Goal: Task Accomplishment & Management: Complete application form

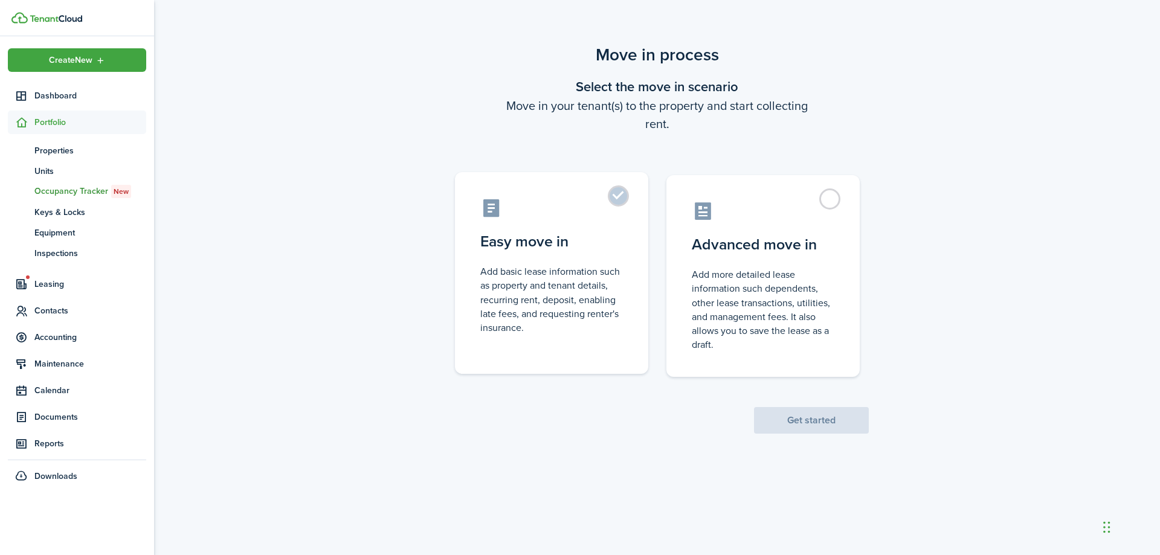
drag, startPoint x: 572, startPoint y: 274, endPoint x: 585, endPoint y: 275, distance: 13.3
click at [573, 274] on control-radio-card-description "Add basic lease information such as property and tenant details, recurring rent…" at bounding box center [551, 300] width 143 height 70
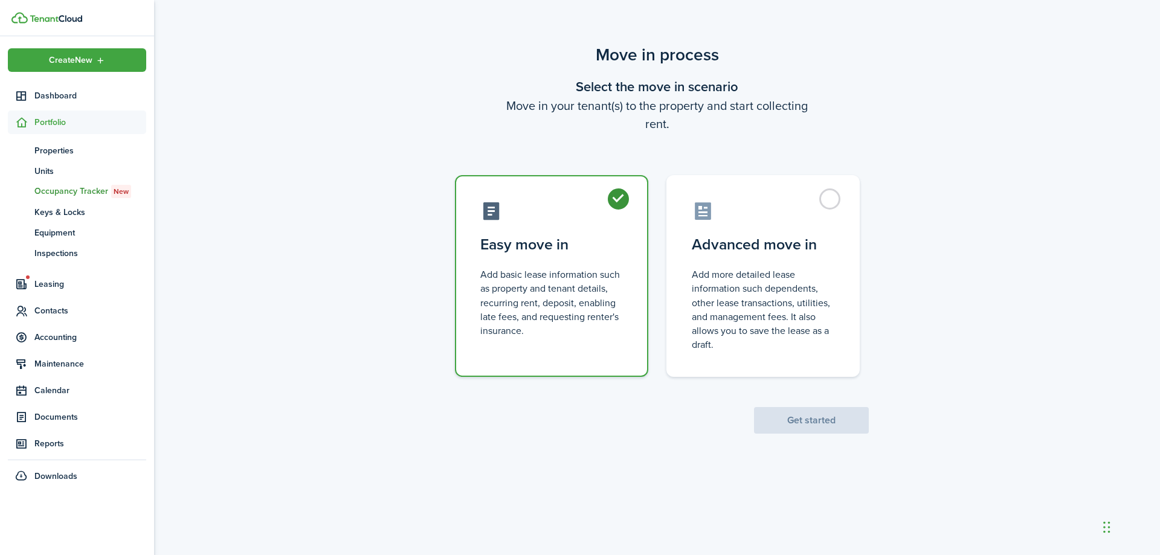
radio input "true"
click at [839, 421] on button "Get started" at bounding box center [811, 420] width 115 height 27
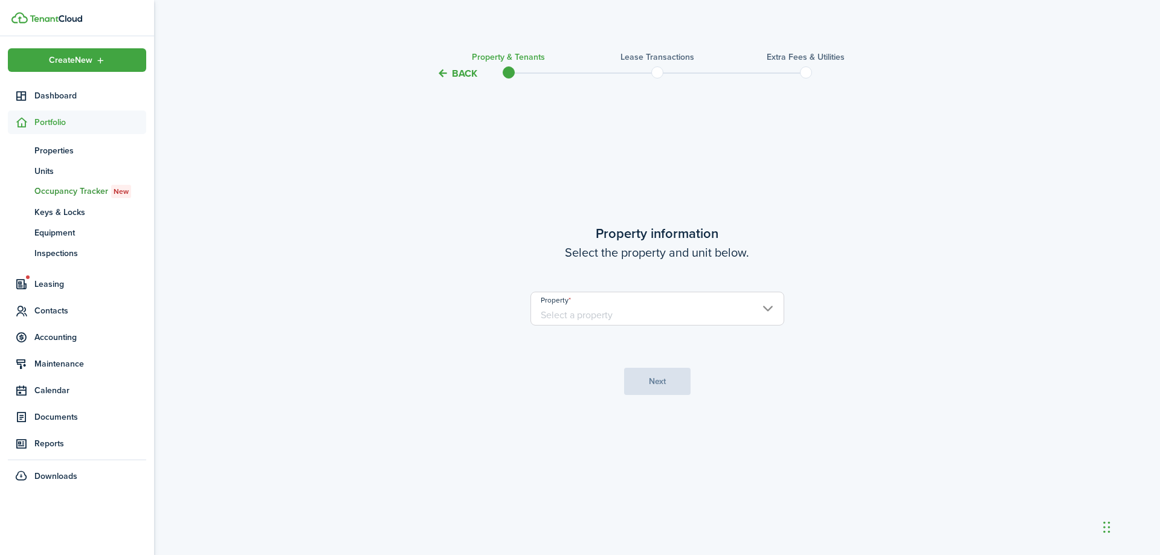
click at [683, 306] on input "Property" at bounding box center [658, 309] width 254 height 34
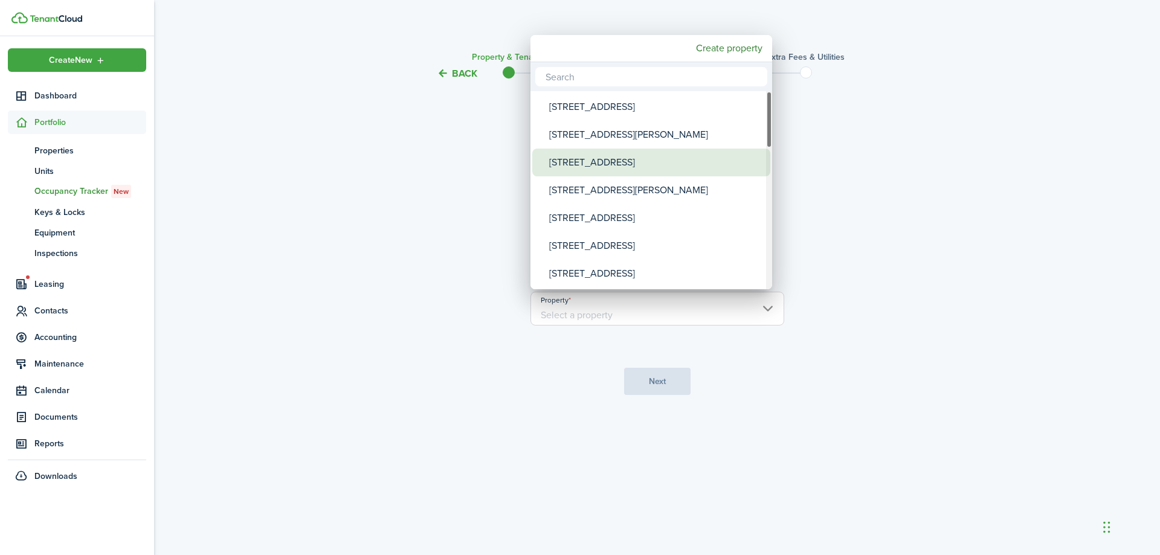
click at [646, 158] on div "[STREET_ADDRESS]" at bounding box center [656, 163] width 214 height 28
type input "[STREET_ADDRESS]"
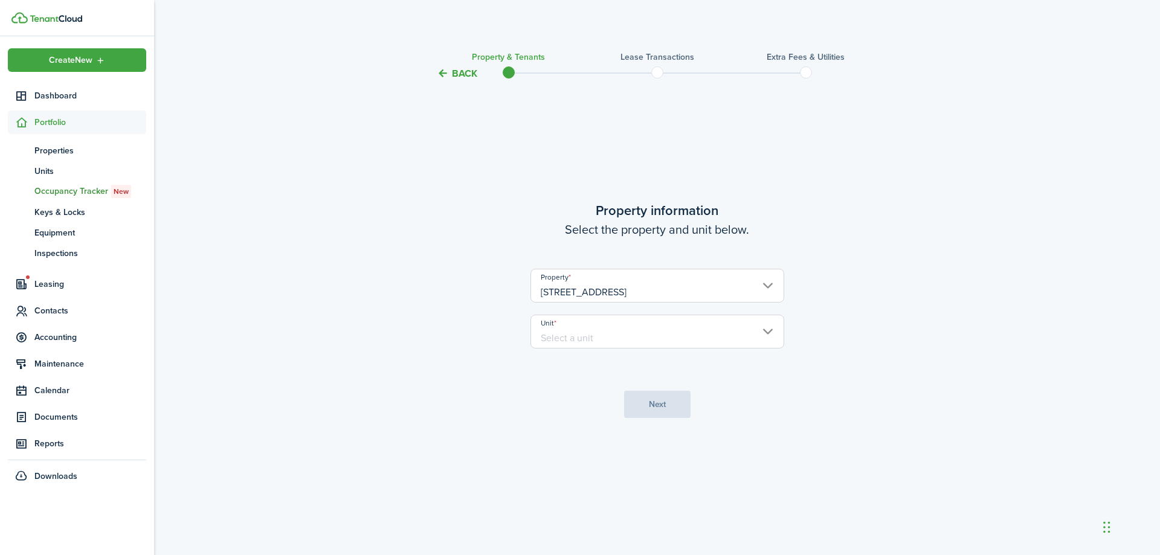
click at [716, 338] on input "Unit" at bounding box center [658, 332] width 254 height 34
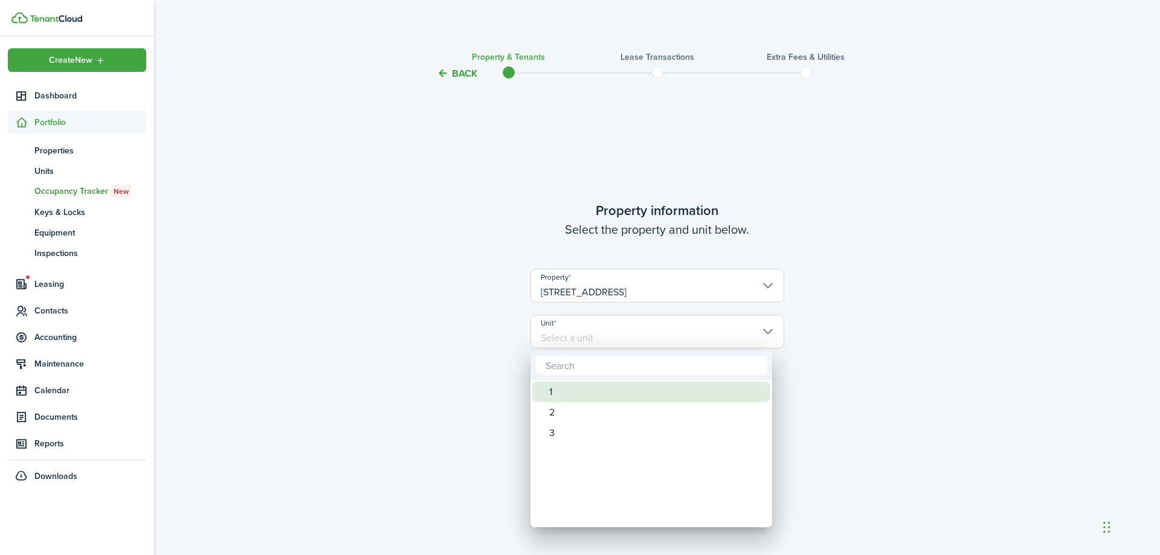
click at [641, 397] on div "1" at bounding box center [656, 392] width 214 height 21
type input "1"
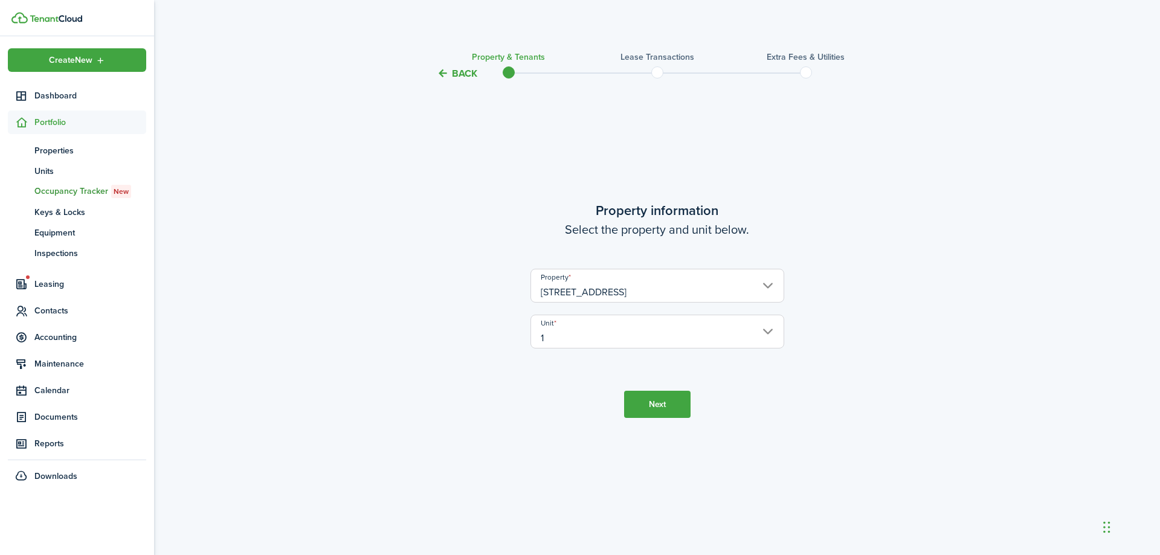
click at [643, 410] on button "Next" at bounding box center [657, 404] width 66 height 27
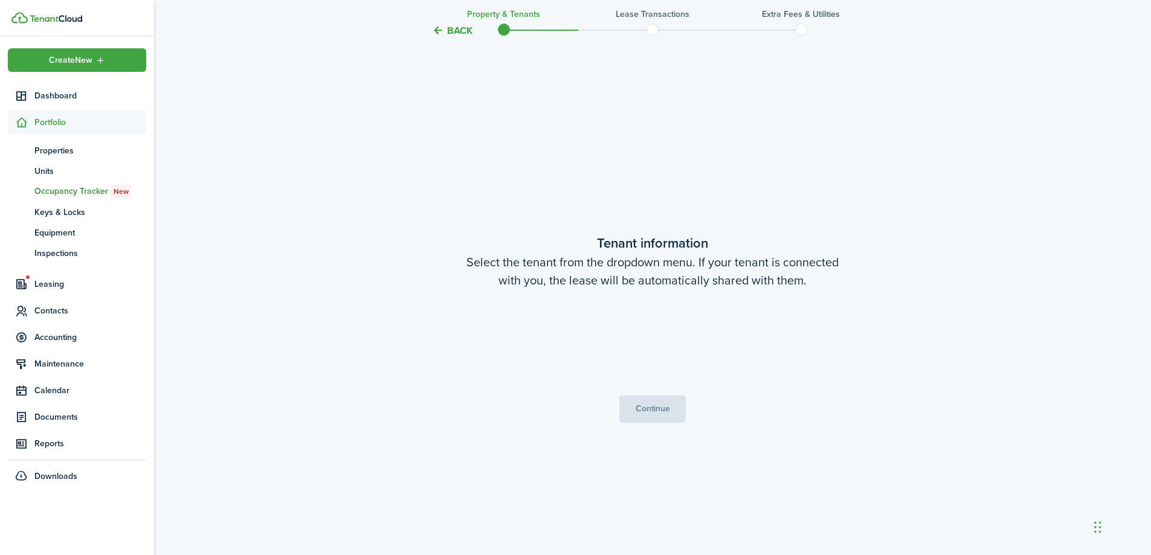
scroll to position [474, 0]
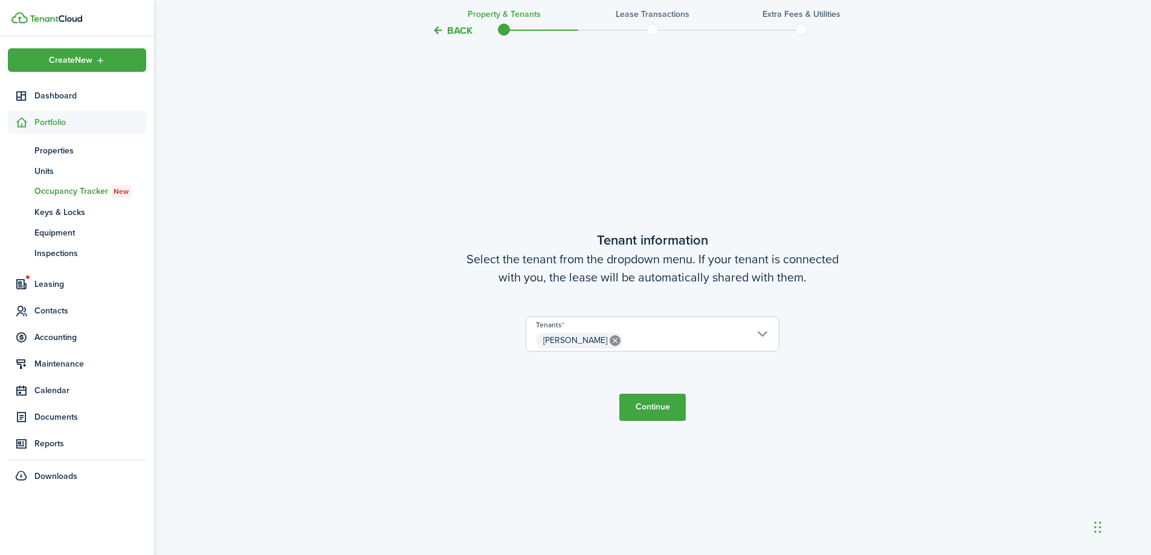
click at [666, 415] on button "Continue" at bounding box center [652, 407] width 66 height 27
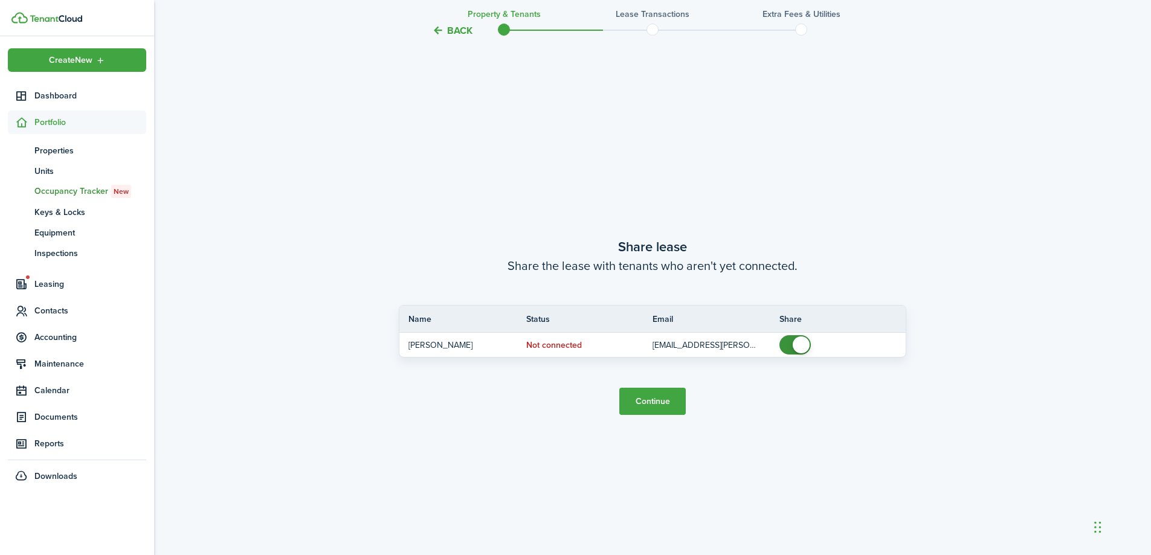
scroll to position [1030, 0]
click at [671, 405] on button "Continue" at bounding box center [652, 400] width 66 height 27
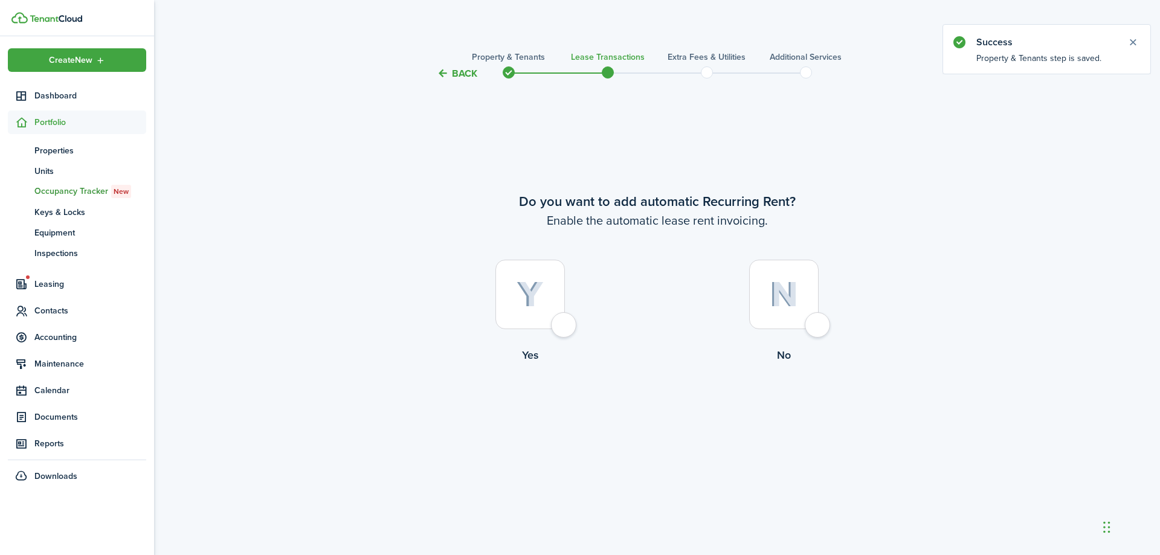
click at [550, 307] on div at bounding box center [529, 294] width 69 height 69
radio input "true"
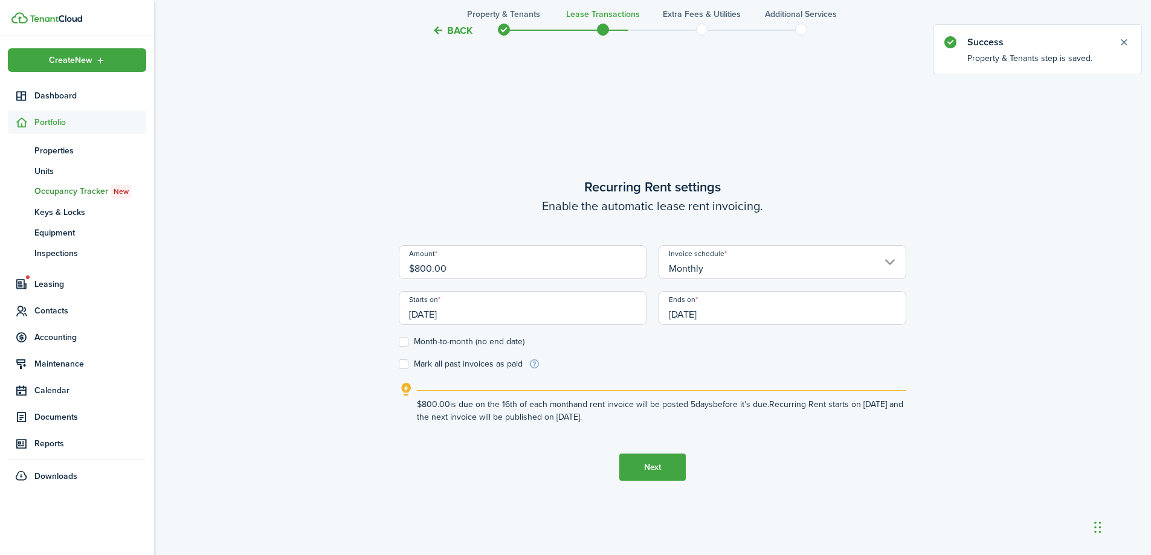
scroll to position [474, 0]
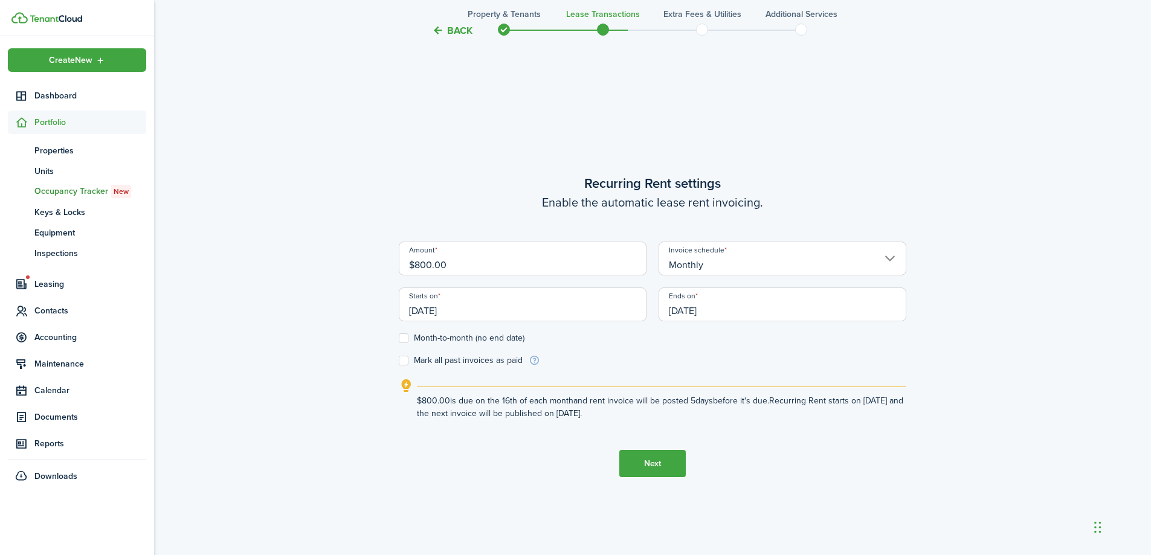
drag, startPoint x: 485, startPoint y: 263, endPoint x: 414, endPoint y: 275, distance: 71.6
click at [414, 275] on input "$800.00" at bounding box center [523, 259] width 248 height 34
type input "$1,900.00"
click at [632, 323] on div "Starts on [DATE]" at bounding box center [523, 311] width 260 height 46
click at [552, 306] on input "[DATE]" at bounding box center [523, 305] width 248 height 34
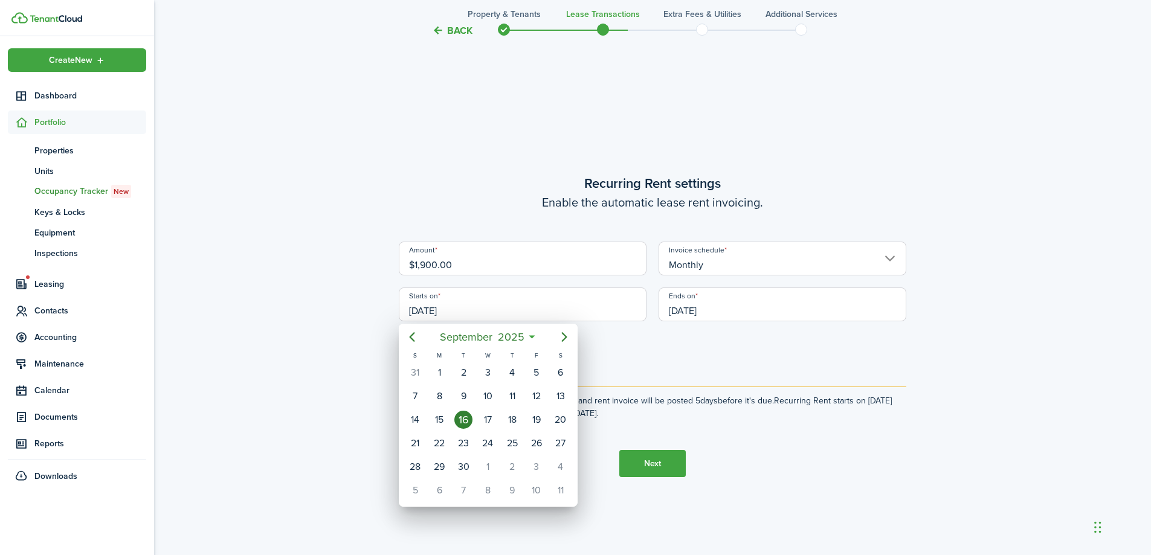
click at [552, 306] on div at bounding box center [575, 277] width 1344 height 749
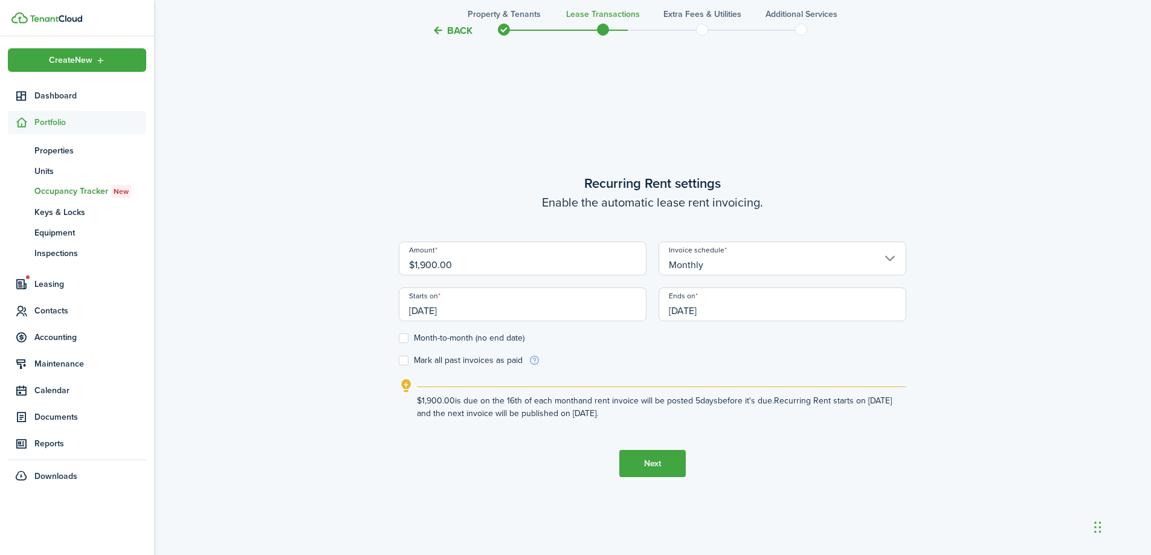
click at [552, 305] on input "[DATE]" at bounding box center [523, 305] width 248 height 34
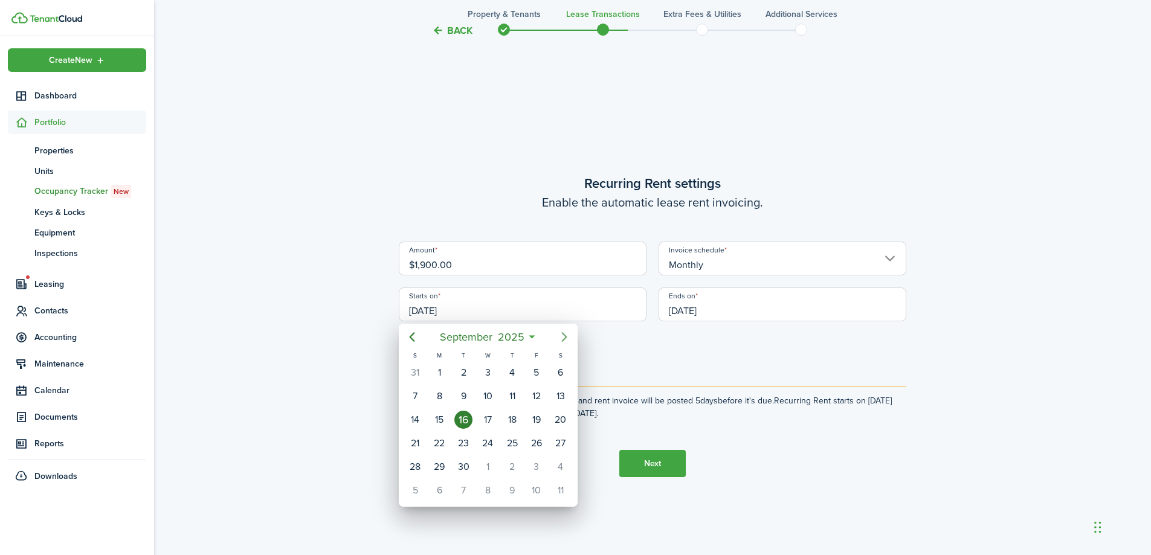
click at [559, 333] on icon "Next page" at bounding box center [564, 337] width 15 height 15
drag, startPoint x: 485, startPoint y: 370, endPoint x: 608, endPoint y: 352, distance: 124.6
click at [488, 369] on div "1" at bounding box center [488, 373] width 18 height 18
type input "[DATE]"
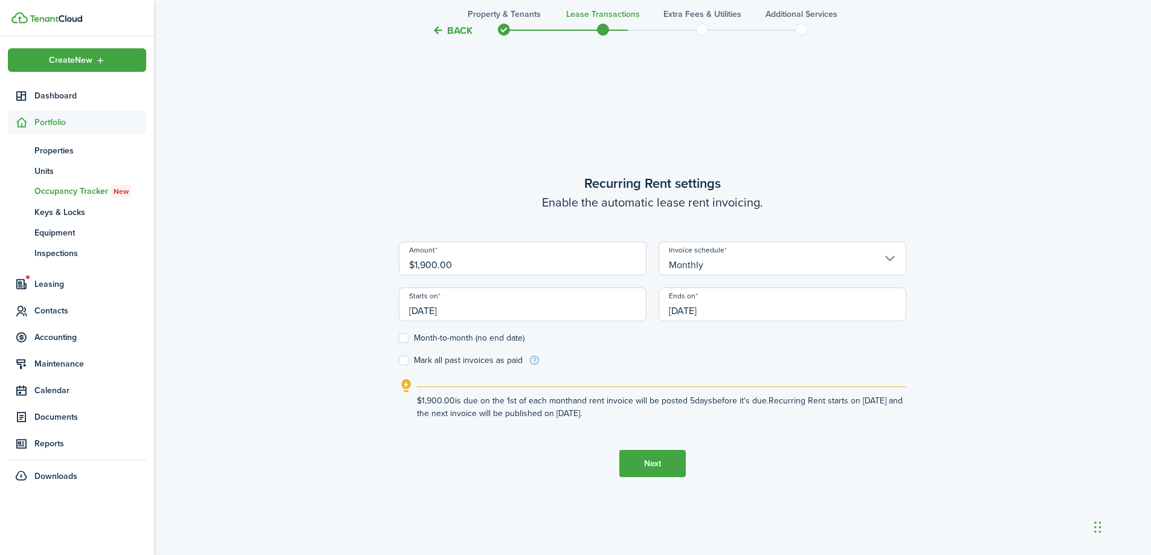
click at [724, 337] on control-checkbox "Month-to-month (no end date)" at bounding box center [653, 339] width 508 height 10
click at [748, 282] on div "Invoice schedule Monthly" at bounding box center [783, 265] width 260 height 46
click at [753, 300] on input "[DATE]" at bounding box center [783, 305] width 248 height 34
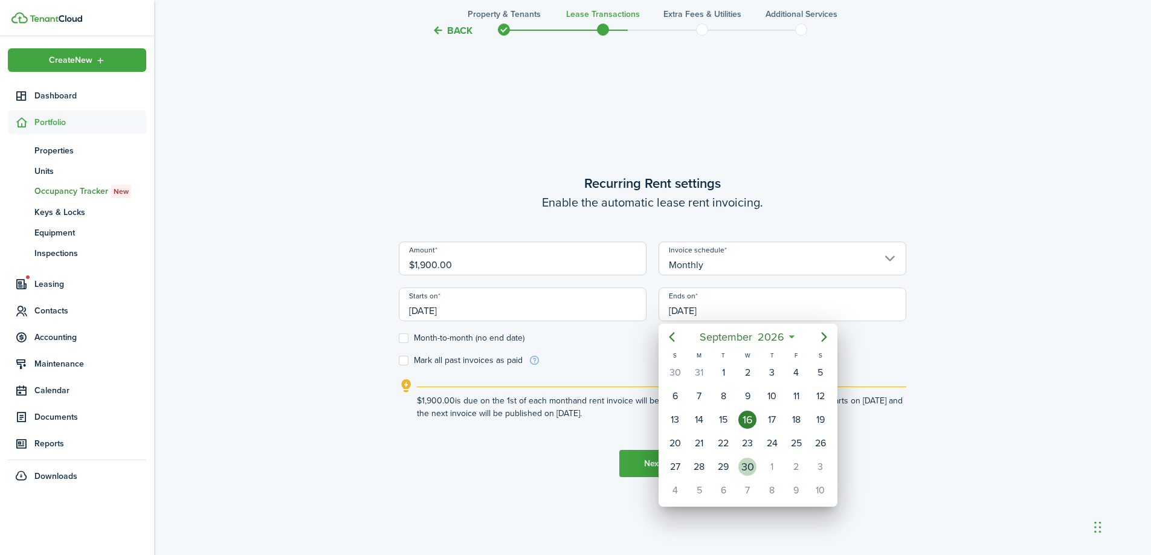
drag, startPoint x: 745, startPoint y: 467, endPoint x: 767, endPoint y: 457, distance: 24.4
click at [747, 467] on div "30" at bounding box center [747, 467] width 18 height 18
type input "[DATE]"
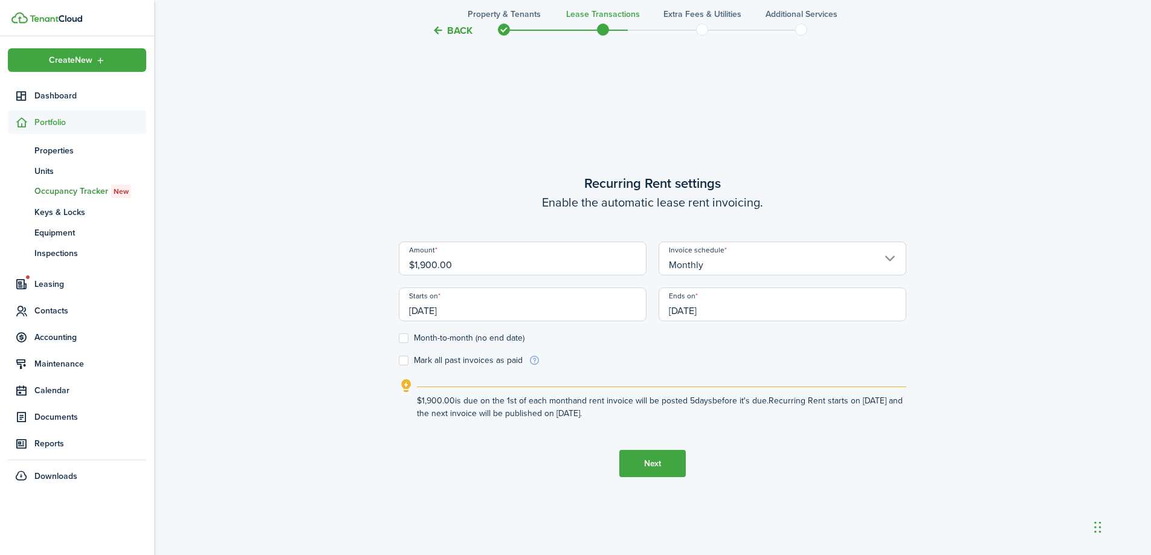
click at [906, 369] on lease-wizard-rent-recurring "Recurring Rent settings Enable the automatic lease rent invoicing. Amount $1,90…" at bounding box center [653, 296] width 508 height 247
click at [404, 333] on div "Starts on [DATE]" at bounding box center [523, 311] width 260 height 46
click at [401, 338] on label "Month-to-month (no end date)" at bounding box center [462, 339] width 126 height 10
click at [399, 338] on input "Month-to-month (no end date)" at bounding box center [398, 338] width 1 height 1
checkbox input "true"
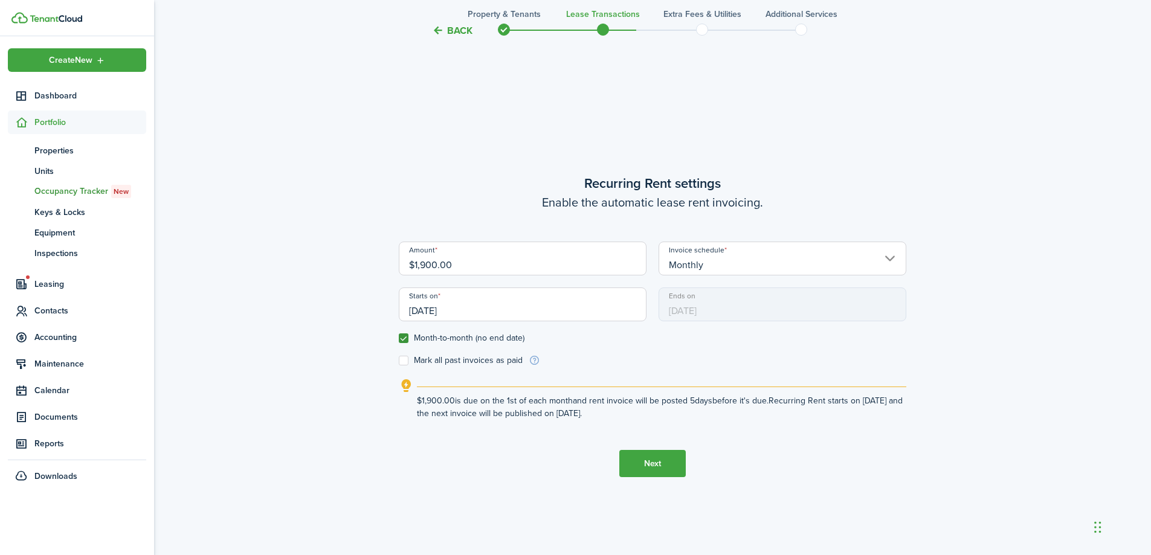
click at [668, 464] on button "Next" at bounding box center [652, 463] width 66 height 27
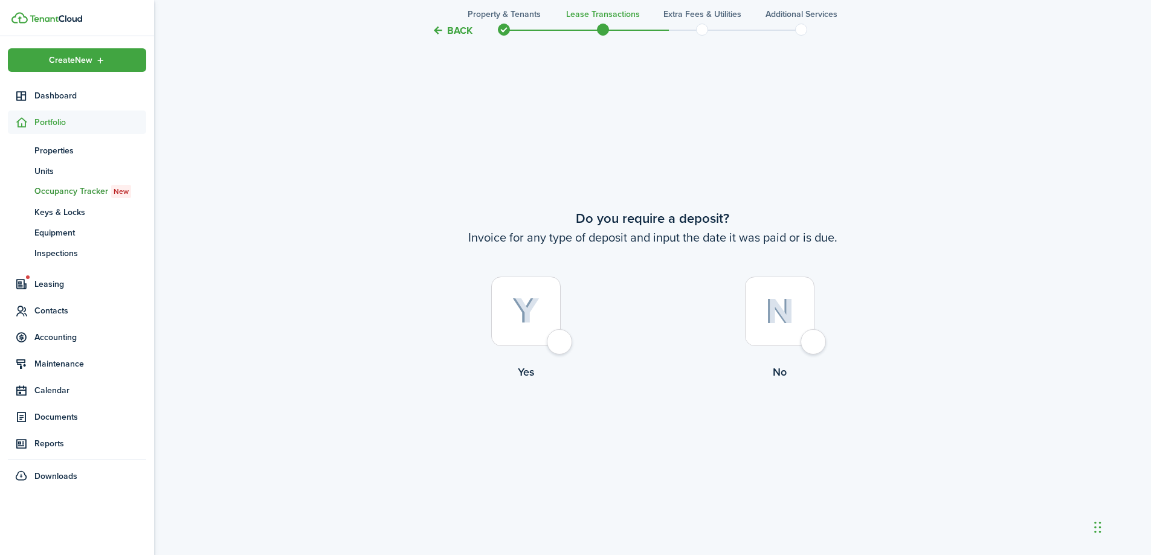
scroll to position [1030, 0]
click at [539, 320] on img at bounding box center [525, 310] width 27 height 27
radio input "true"
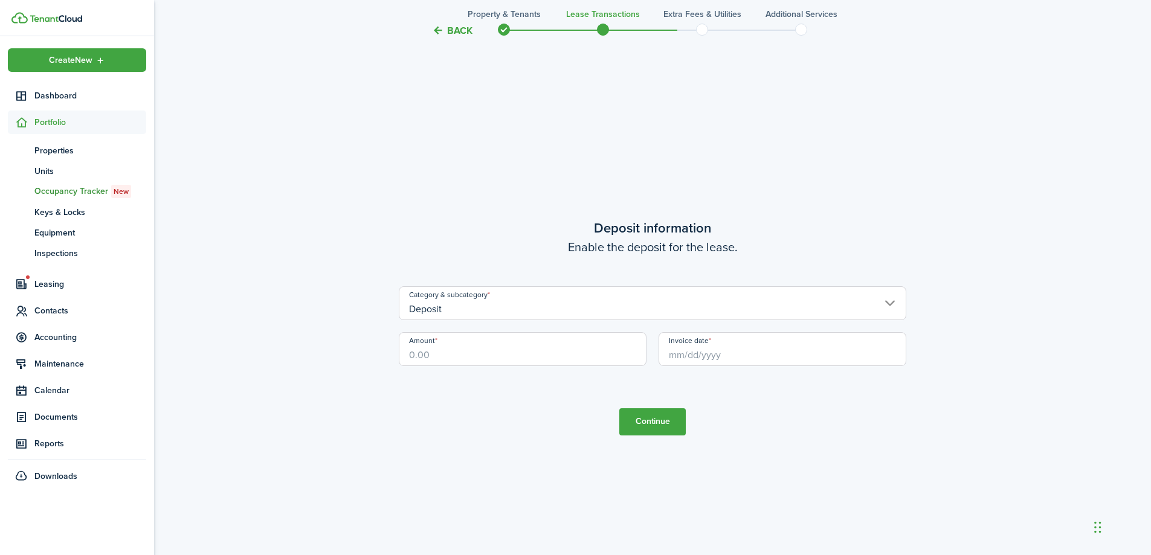
scroll to position [1585, 0]
click at [581, 303] on input "Deposit" at bounding box center [653, 302] width 508 height 34
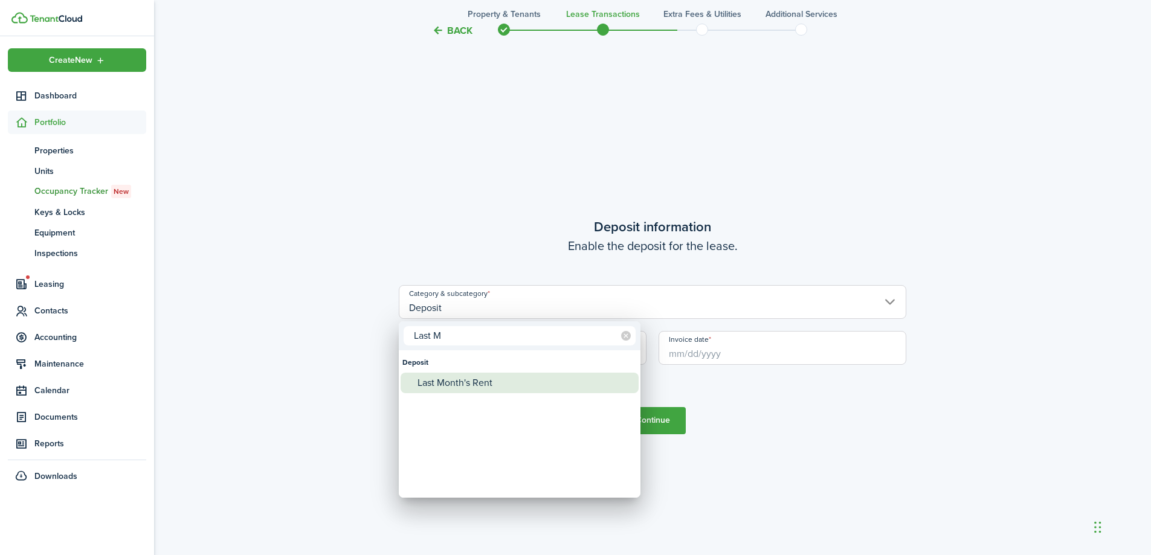
type input "Last M"
click at [533, 373] on div "Last Month's Rent" at bounding box center [525, 383] width 214 height 21
type input "Deposit / Last Month's Rent"
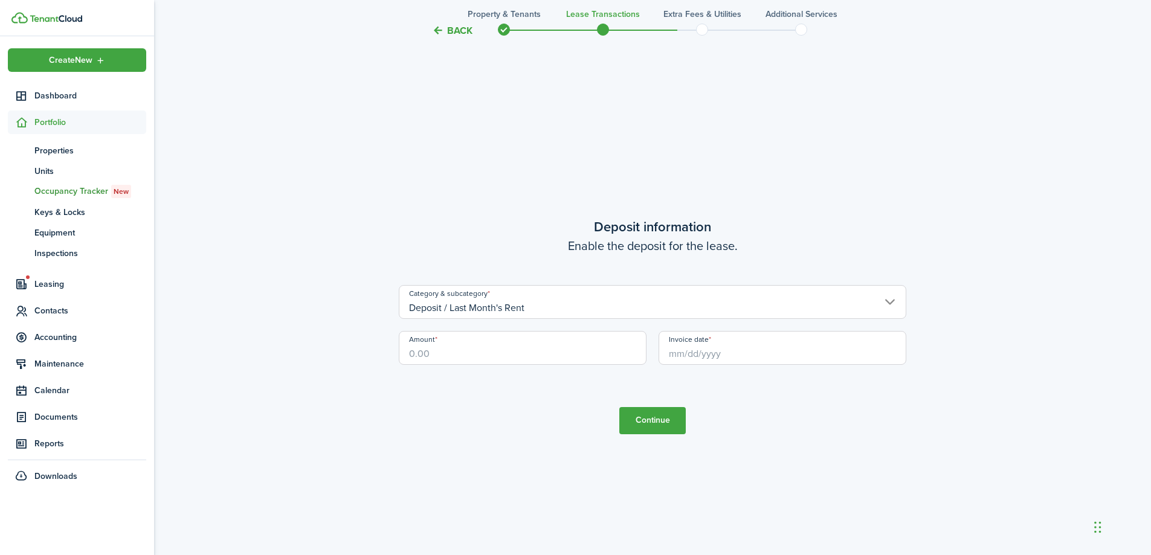
click at [578, 356] on input "Amount" at bounding box center [523, 348] width 248 height 34
click at [682, 350] on input "Invoice date" at bounding box center [783, 348] width 248 height 34
type input "$1,900.00"
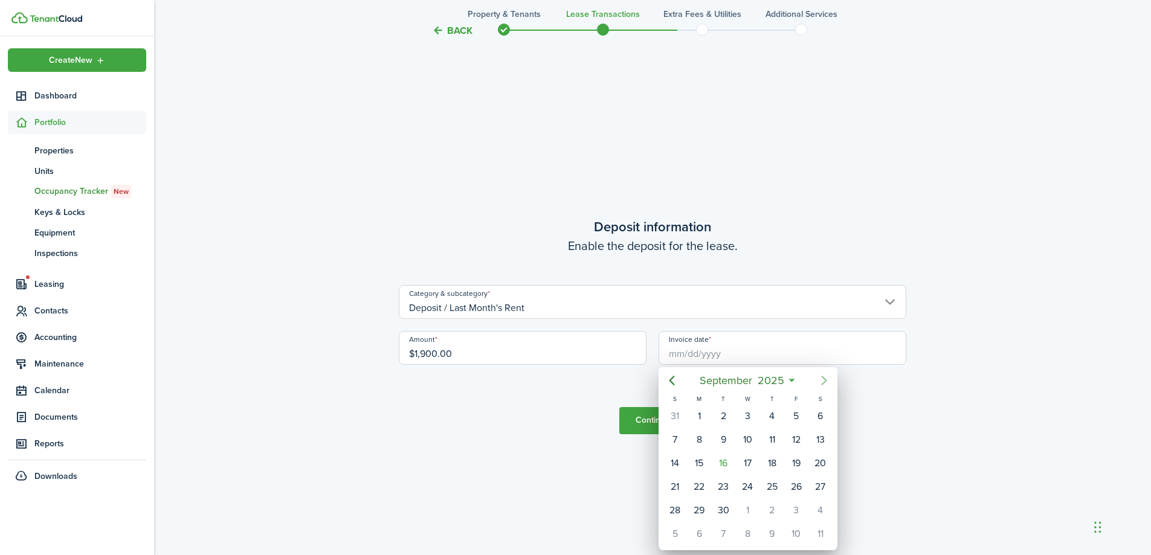
click at [831, 379] on mbsc-button "Next page" at bounding box center [824, 381] width 24 height 24
click at [743, 410] on div "1" at bounding box center [747, 416] width 18 height 18
type input "[DATE]"
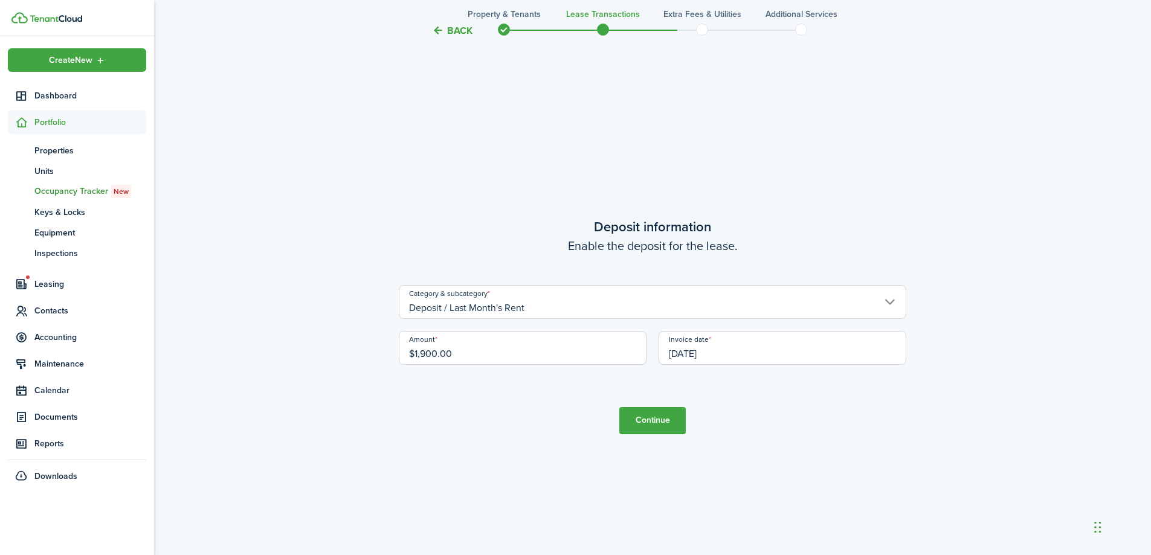
click at [663, 421] on button "Continue" at bounding box center [652, 420] width 66 height 27
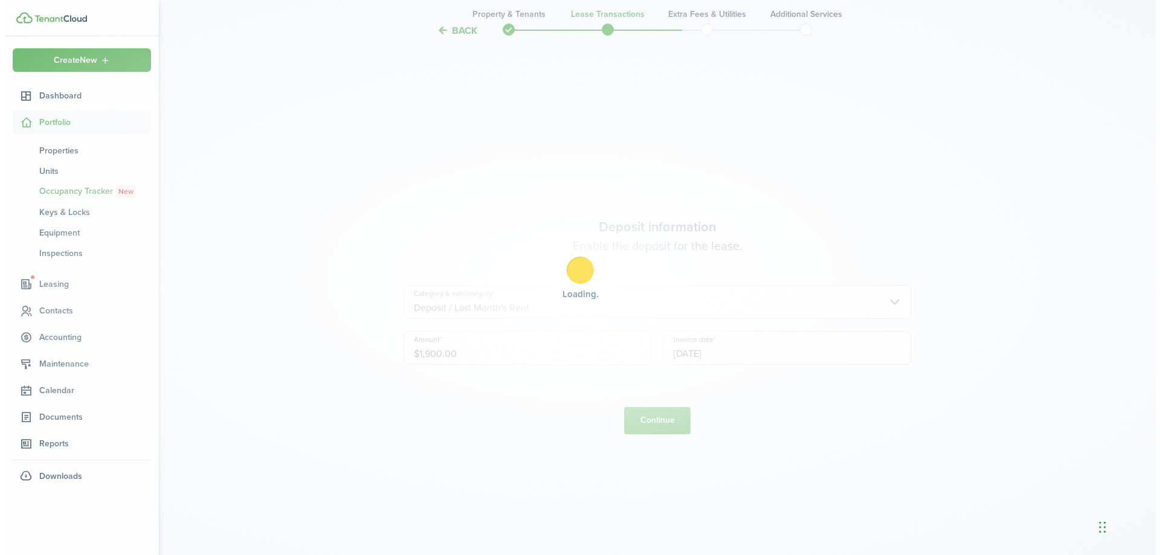
scroll to position [0, 0]
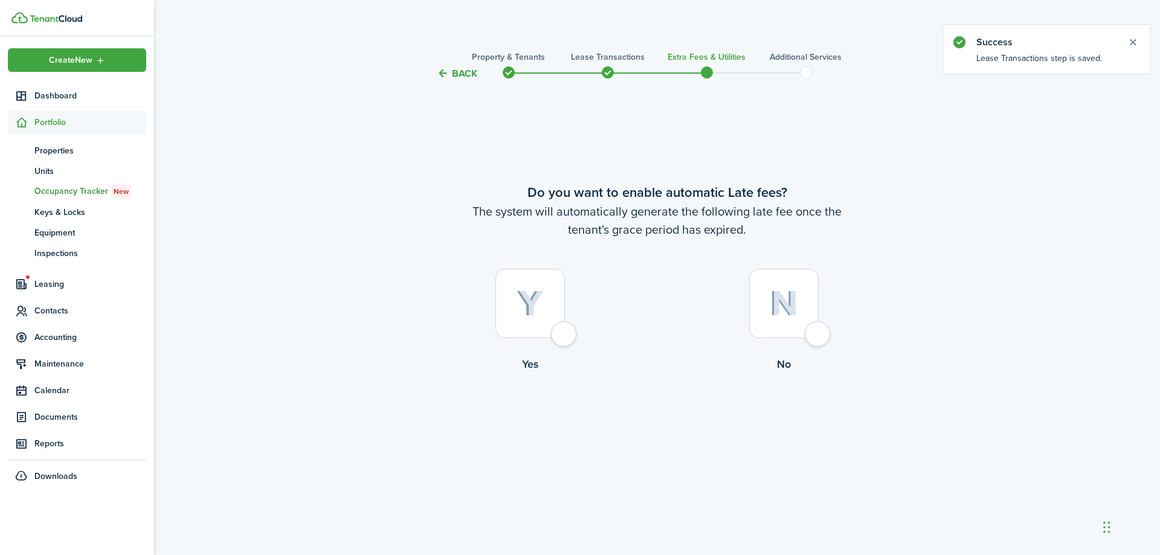
drag, startPoint x: 558, startPoint y: 323, endPoint x: 574, endPoint y: 326, distance: 16.0
click at [560, 321] on div at bounding box center [529, 303] width 69 height 69
radio input "true"
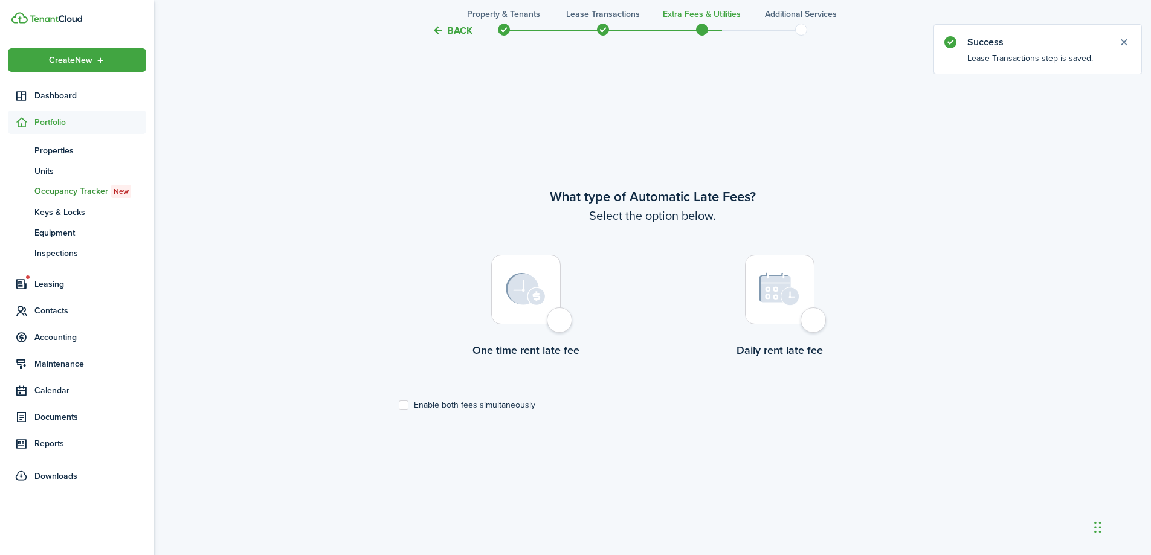
scroll to position [474, 0]
click at [549, 310] on div at bounding box center [525, 287] width 69 height 69
radio input "true"
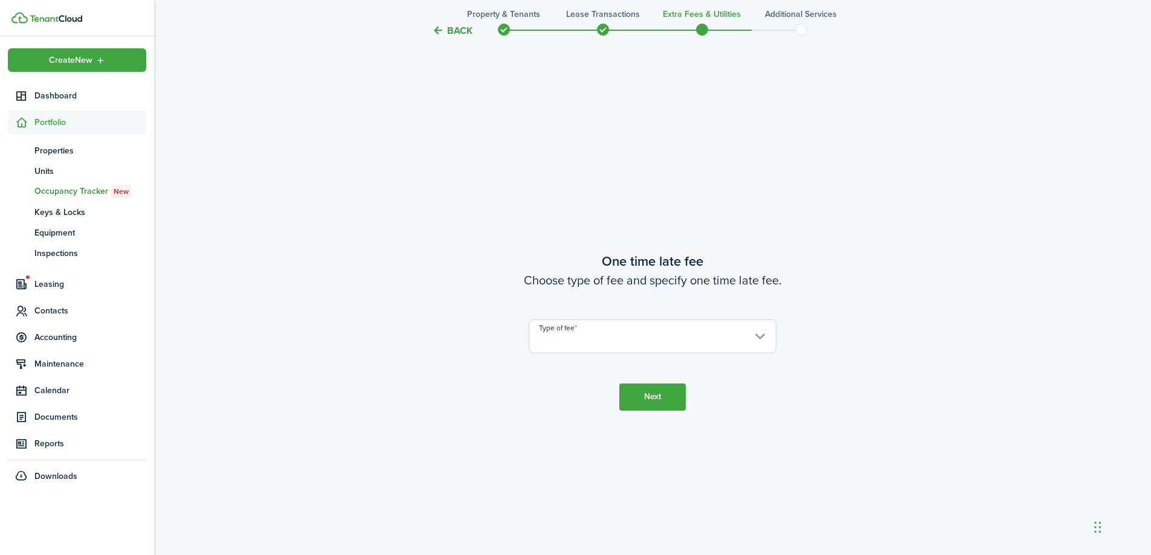
scroll to position [1030, 0]
click at [618, 337] on input "Type of fee" at bounding box center [653, 331] width 248 height 34
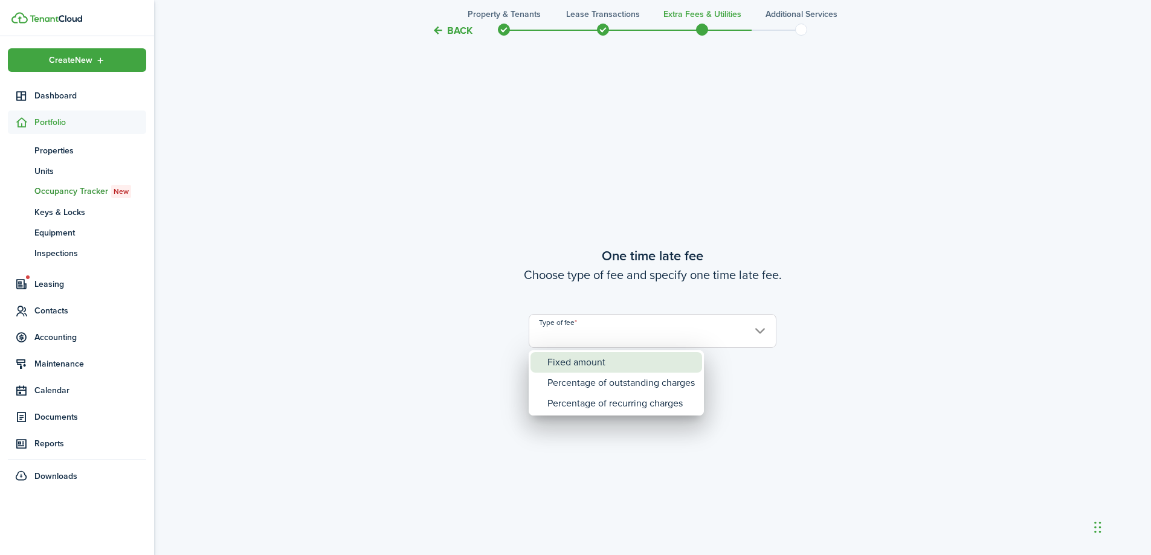
click at [645, 364] on div "Fixed amount" at bounding box center [620, 362] width 147 height 21
type input "Fixed amount"
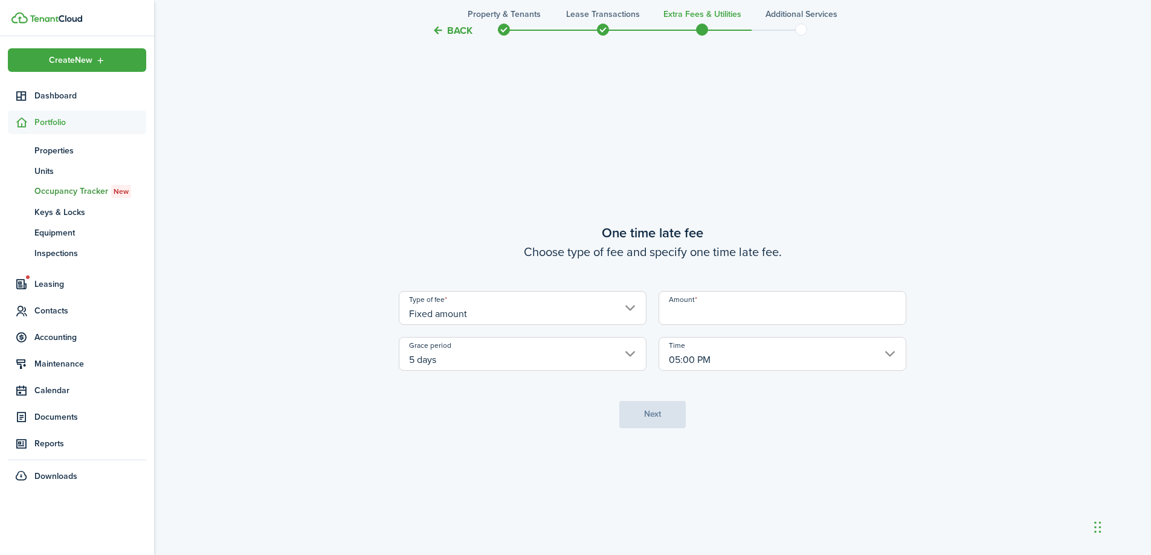
click at [529, 356] on input "5 days" at bounding box center [523, 354] width 248 height 34
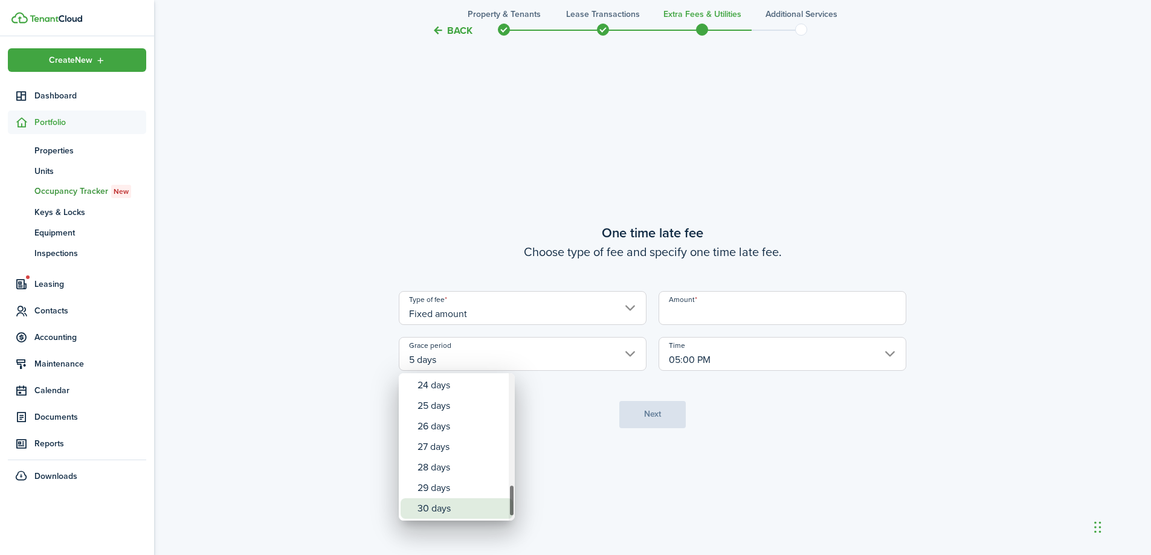
click at [476, 500] on div "30 days" at bounding box center [462, 508] width 88 height 21
type input "30 days"
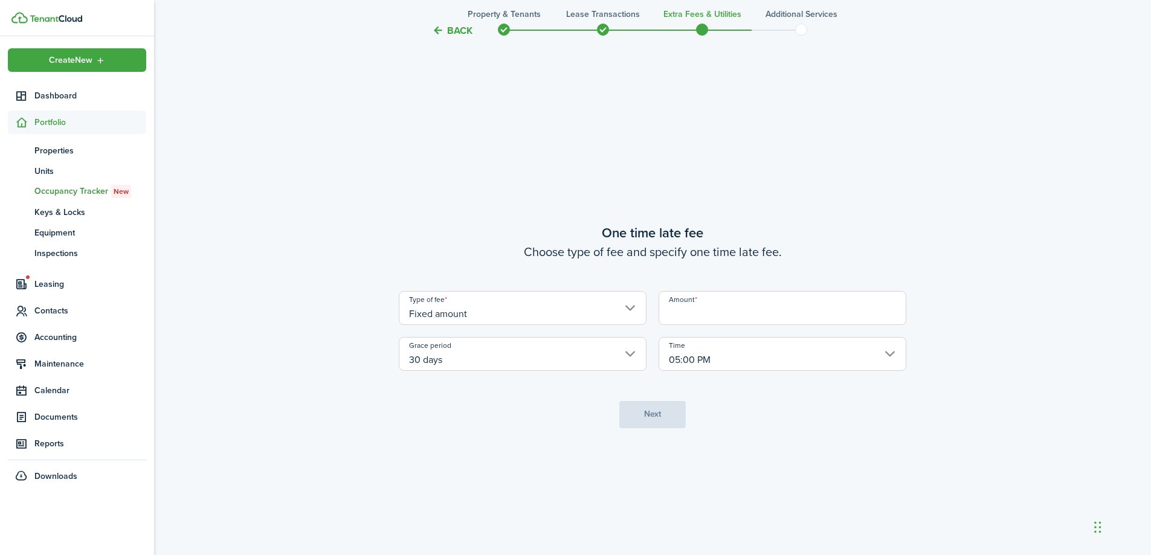
click at [764, 319] on input "Amount" at bounding box center [783, 308] width 248 height 34
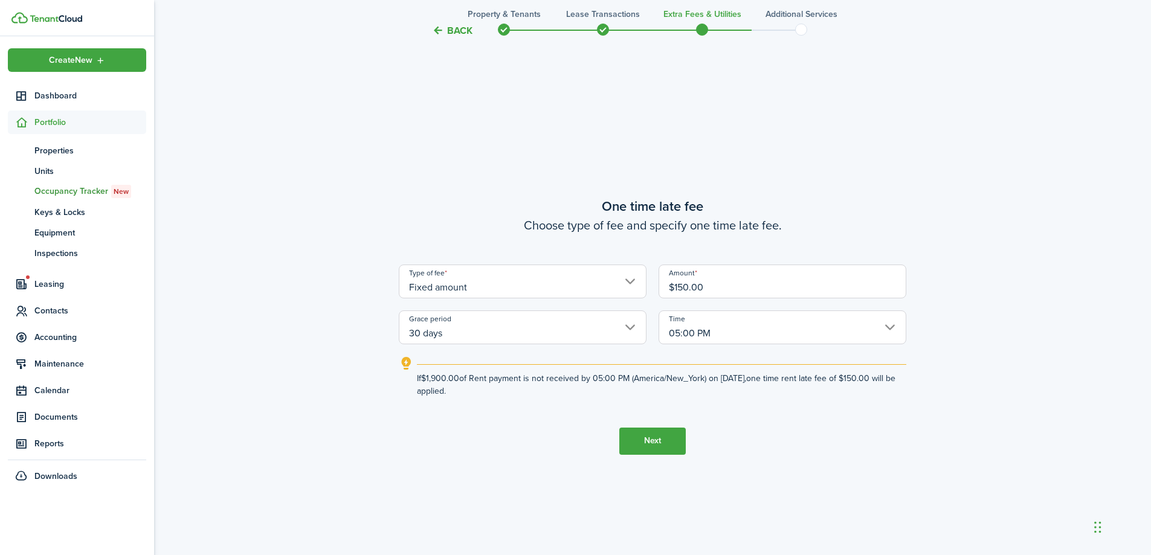
type input "$150.00"
click at [822, 497] on tc-wizard-step "One time late fee Choose type of fee and specify one time late fee. Type of fee…" at bounding box center [653, 325] width 508 height 555
click at [669, 438] on button "Next" at bounding box center [652, 441] width 66 height 27
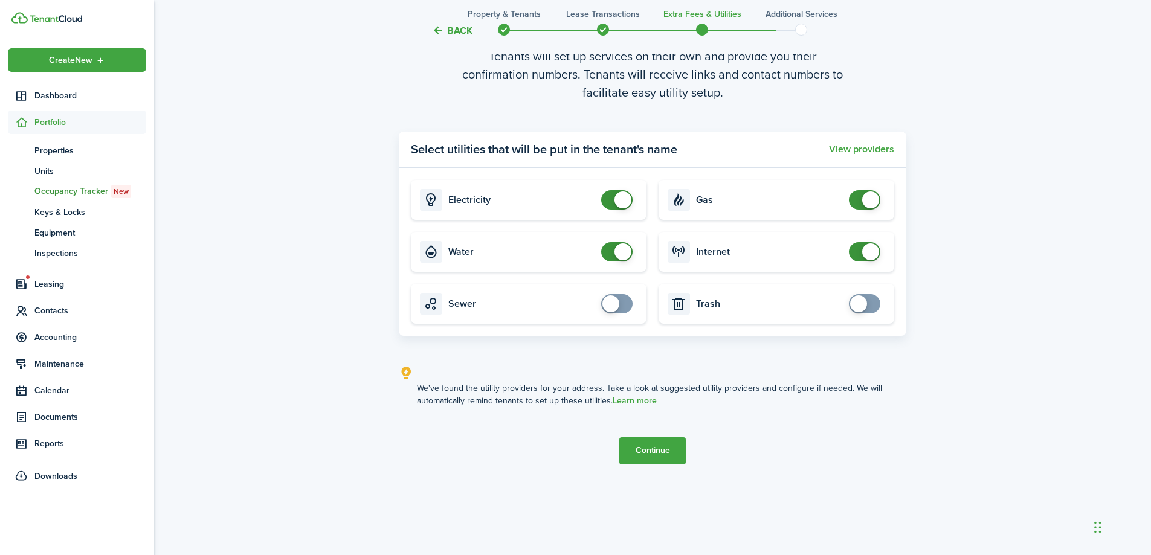
scroll to position [1666, 0]
drag, startPoint x: 622, startPoint y: 244, endPoint x: 625, endPoint y: 222, distance: 22.6
click at [622, 241] on span at bounding box center [617, 250] width 12 height 19
drag, startPoint x: 623, startPoint y: 202, endPoint x: 758, endPoint y: 179, distance: 136.7
checkbox input "false"
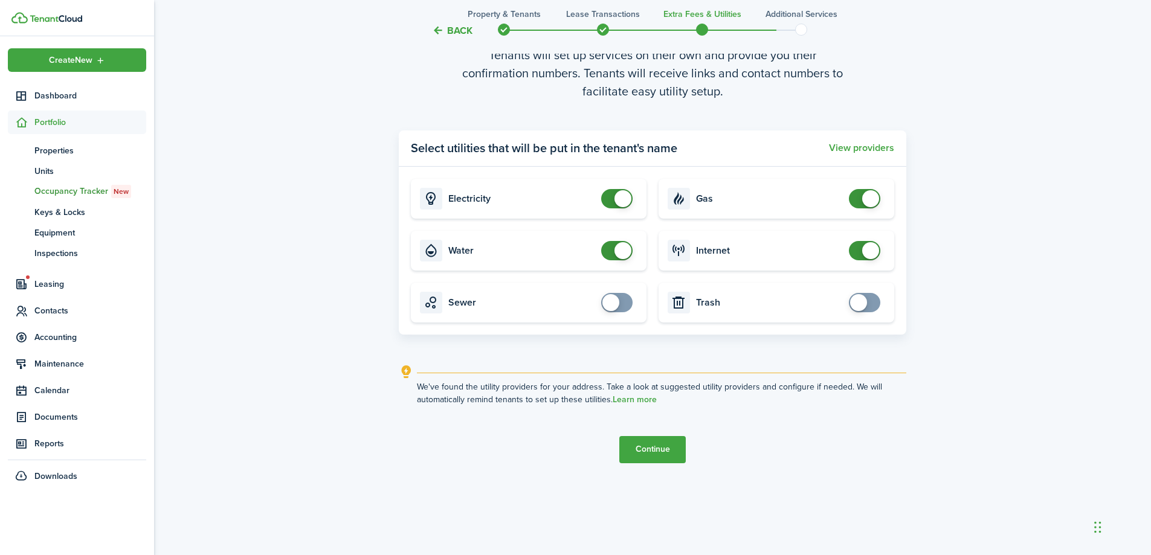
click at [624, 201] on span at bounding box center [622, 198] width 17 height 17
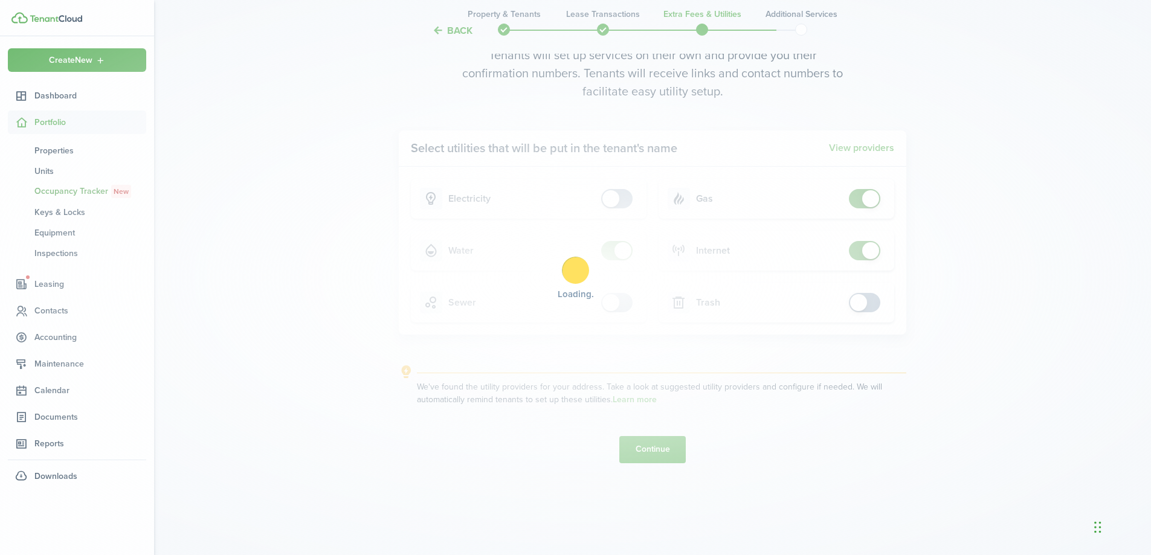
click at [872, 205] on div "Loading" at bounding box center [575, 277] width 1151 height 555
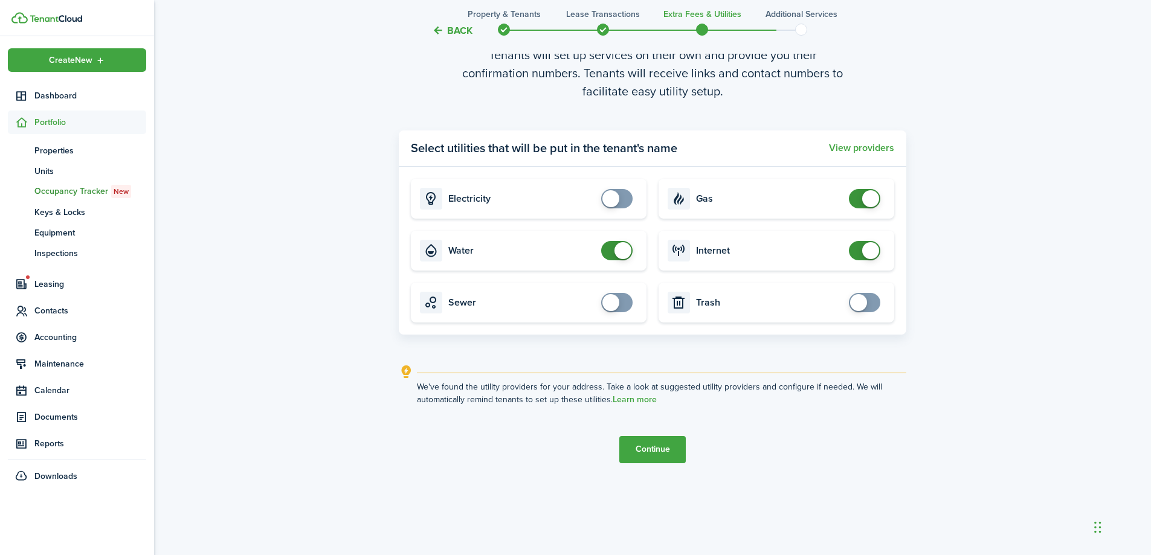
drag, startPoint x: 865, startPoint y: 253, endPoint x: 1089, endPoint y: 262, distance: 224.3
click at [871, 252] on span at bounding box center [865, 250] width 12 height 19
click at [881, 195] on input "checkbox" at bounding box center [867, 198] width 36 height 19
checkbox input "false"
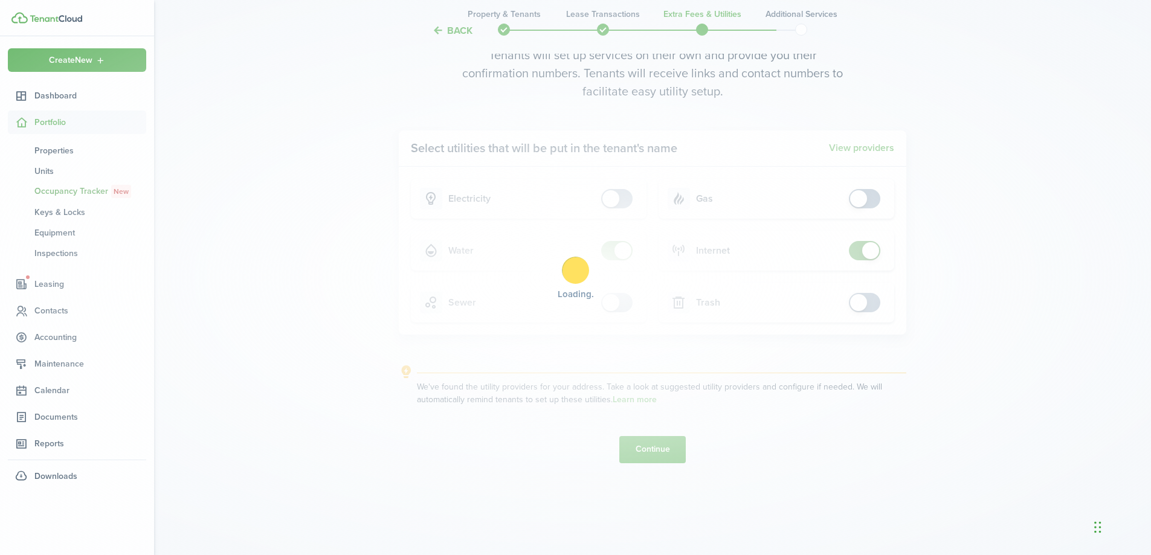
click at [877, 201] on div "Loading" at bounding box center [575, 277] width 1151 height 555
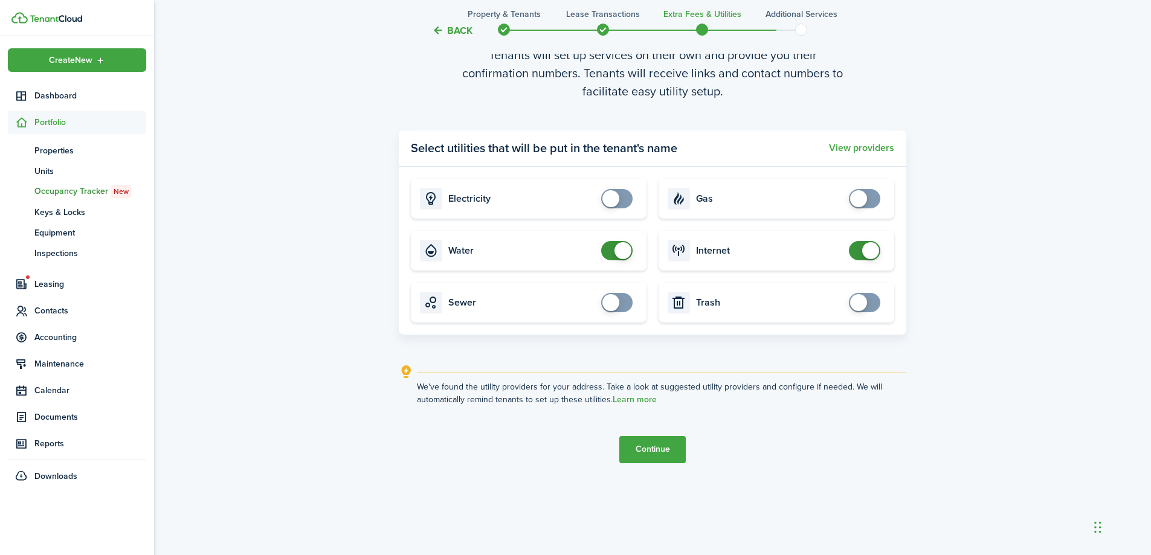
drag, startPoint x: 613, startPoint y: 245, endPoint x: 718, endPoint y: 238, distance: 104.7
checkbox input "false"
click at [614, 245] on span at bounding box center [617, 250] width 12 height 19
drag, startPoint x: 862, startPoint y: 250, endPoint x: 1005, endPoint y: 257, distance: 142.8
click at [865, 250] on span at bounding box center [870, 250] width 17 height 17
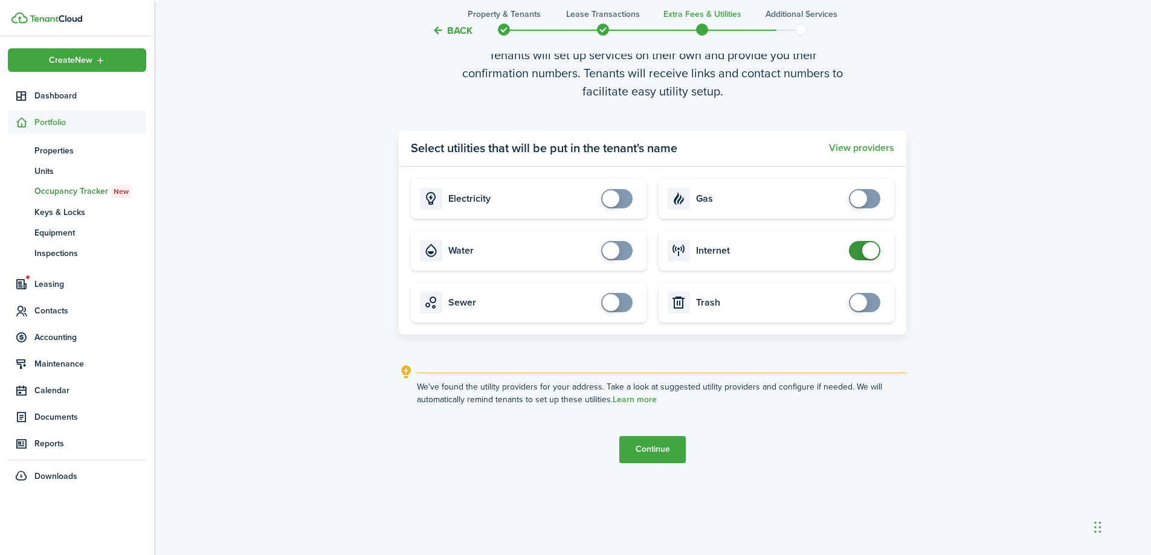
checkbox input "false"
click at [862, 251] on span at bounding box center [870, 250] width 17 height 17
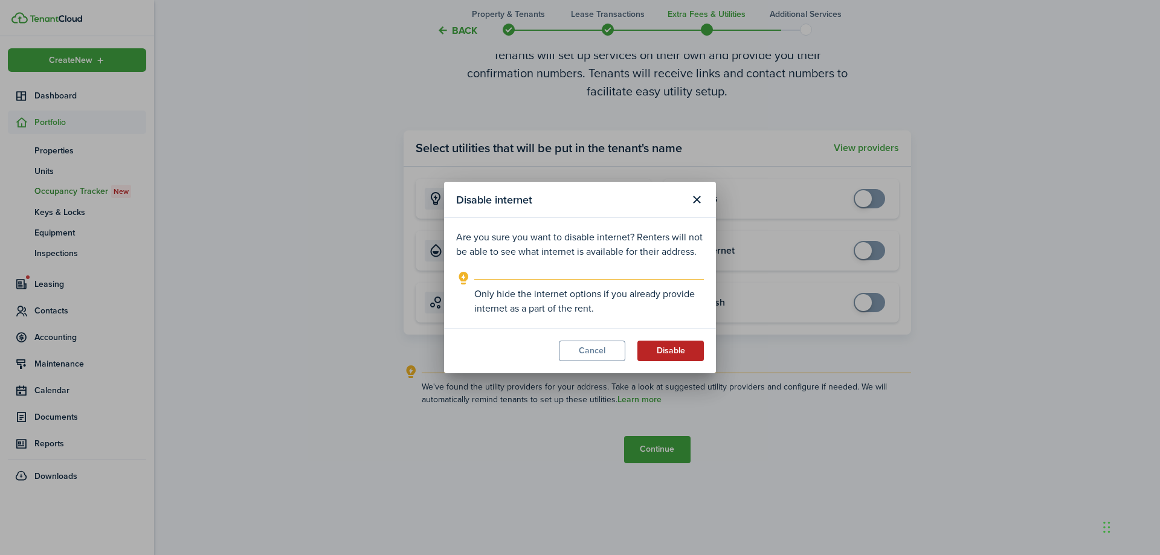
click at [654, 351] on button "Disable" at bounding box center [670, 351] width 66 height 21
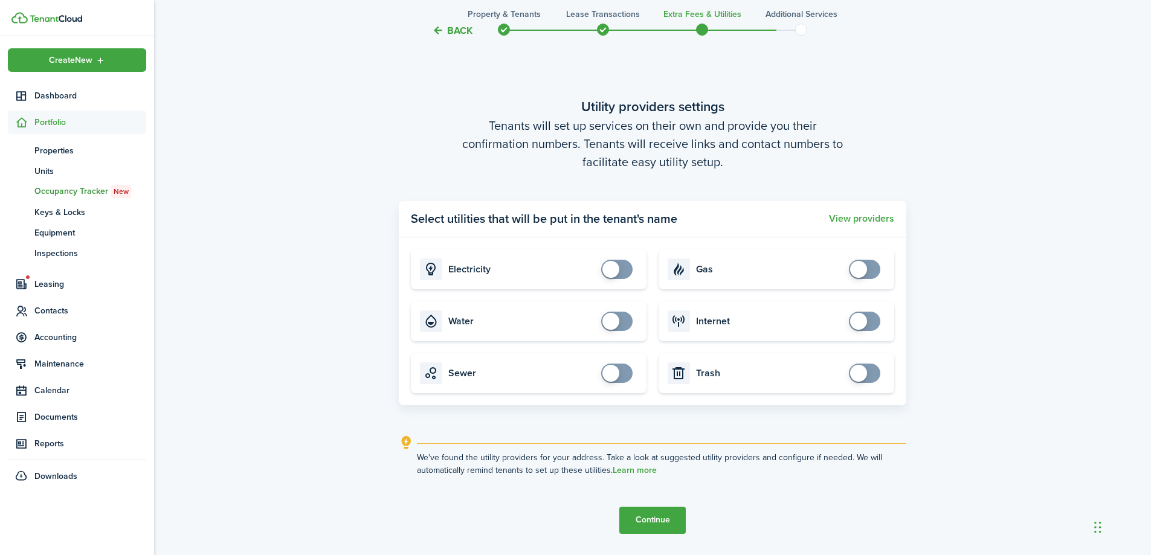
scroll to position [1605, 0]
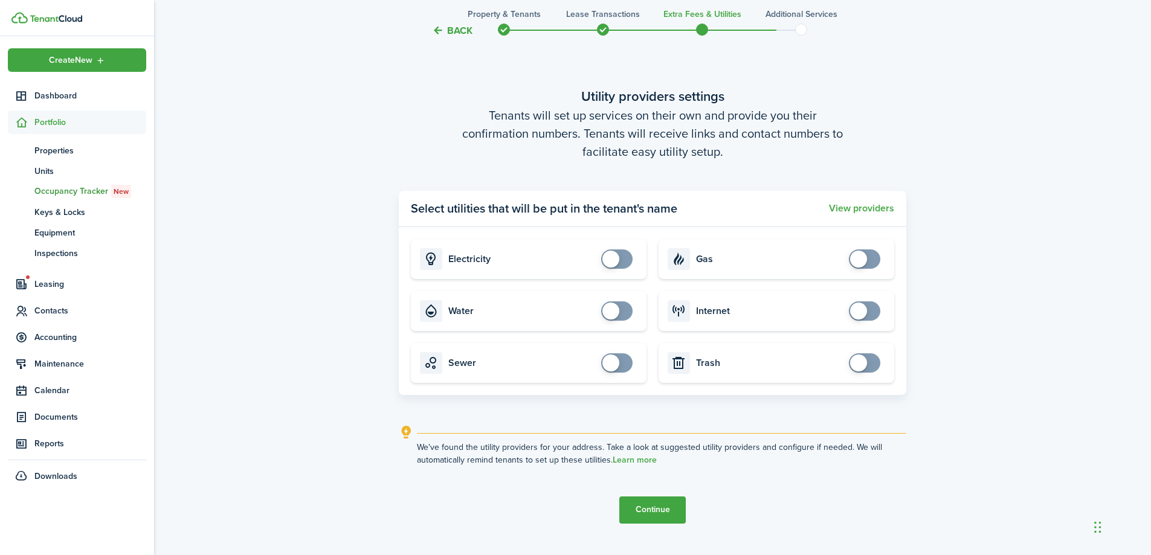
click at [623, 265] on span at bounding box center [617, 259] width 12 height 19
checkbox input "false"
click at [624, 262] on span at bounding box center [622, 259] width 17 height 17
drag, startPoint x: 668, startPoint y: 507, endPoint x: 927, endPoint y: 489, distance: 260.4
click at [672, 505] on button "Continue" at bounding box center [652, 510] width 66 height 27
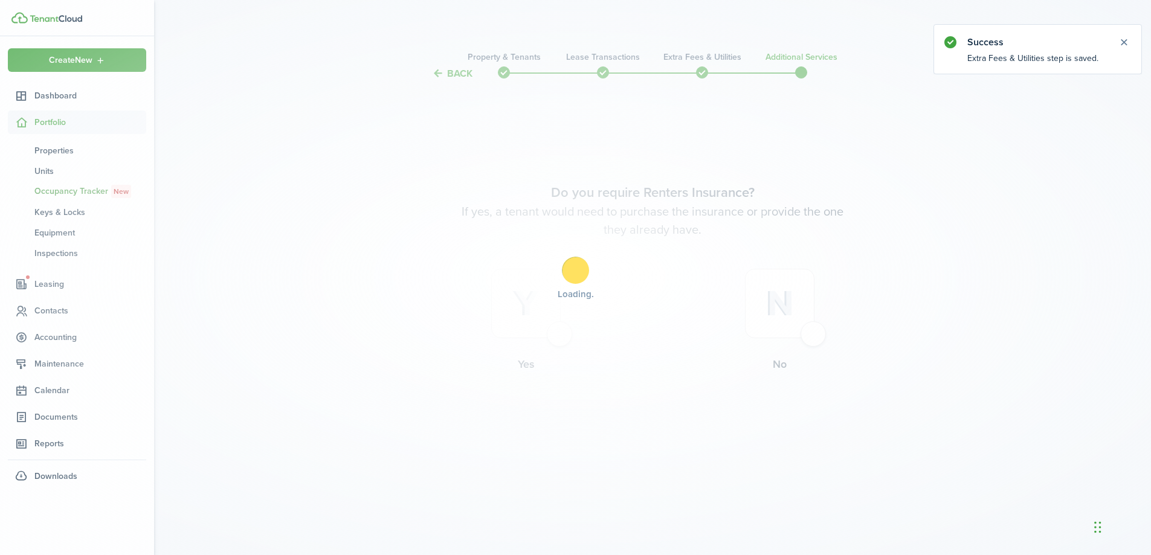
scroll to position [0, 0]
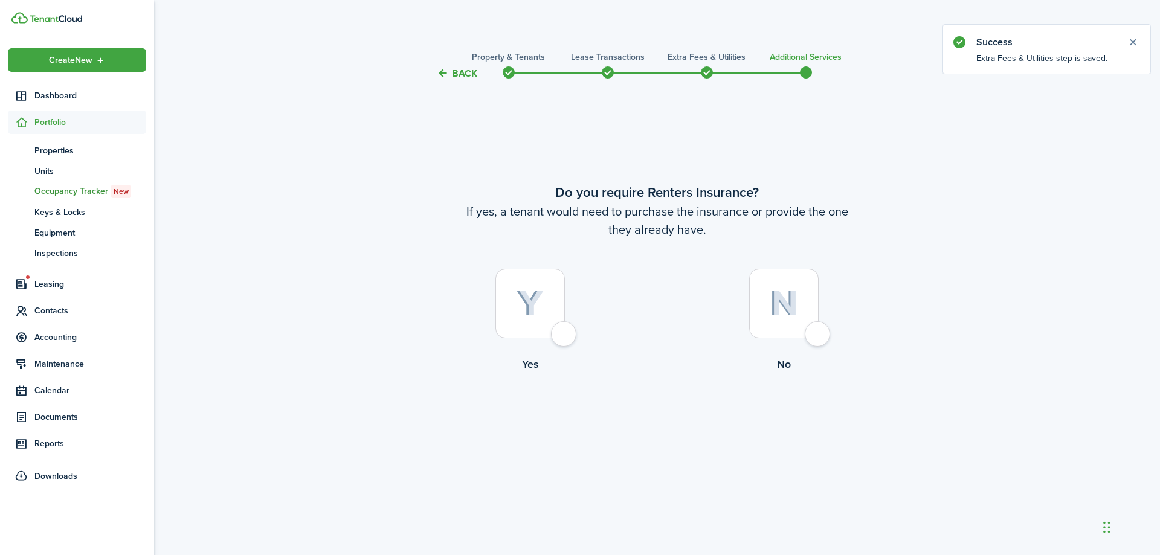
click at [781, 291] on img at bounding box center [784, 304] width 28 height 26
radio input "true"
click at [669, 424] on button "Complete move in" at bounding box center [657, 422] width 89 height 27
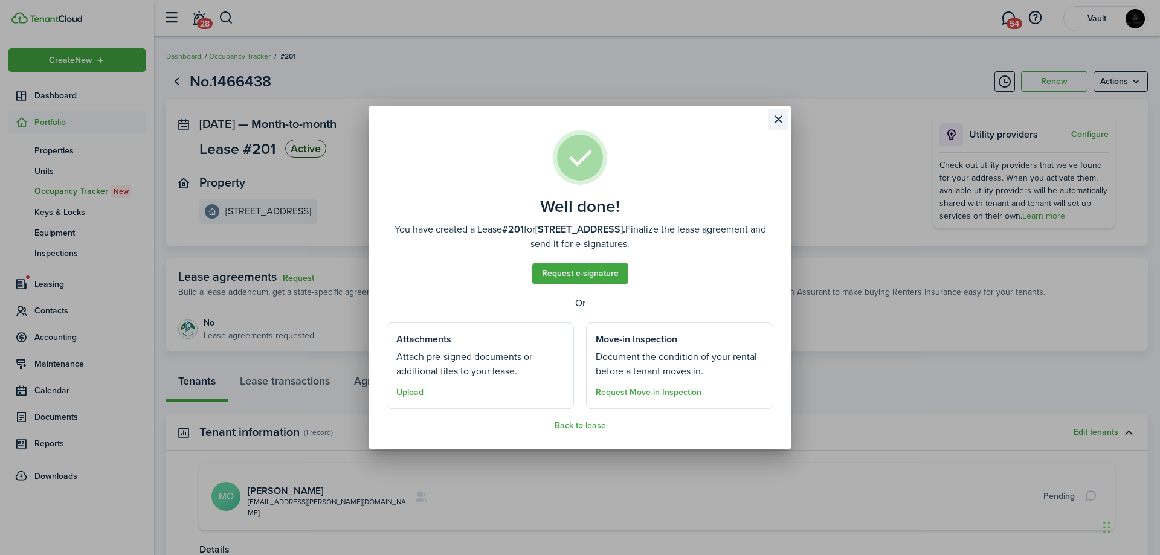
click at [780, 122] on button "Close modal" at bounding box center [778, 119] width 21 height 21
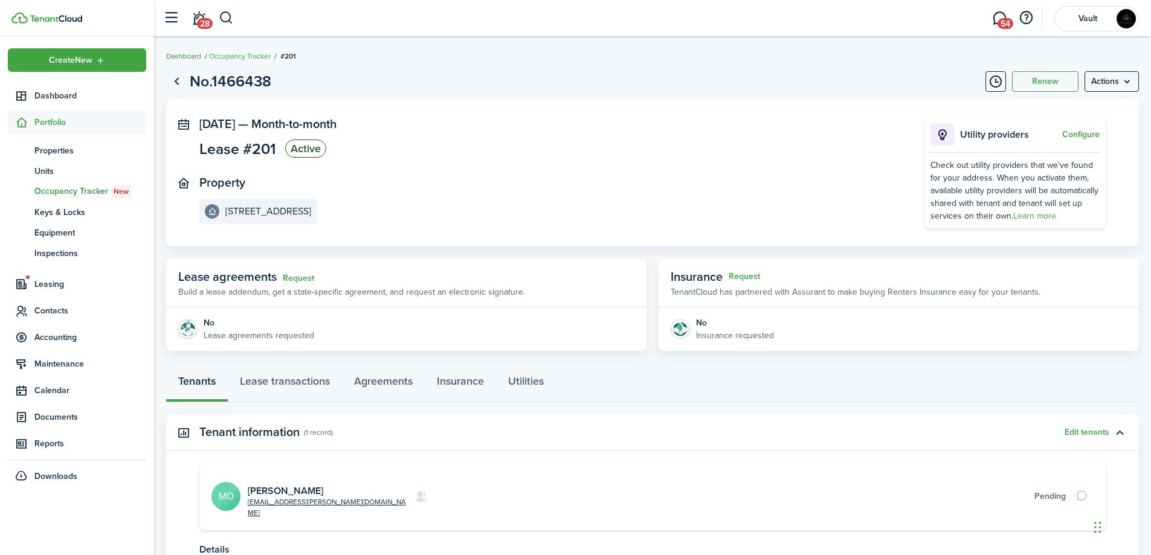
click at [190, 57] on link "Dashboard" at bounding box center [183, 56] width 35 height 11
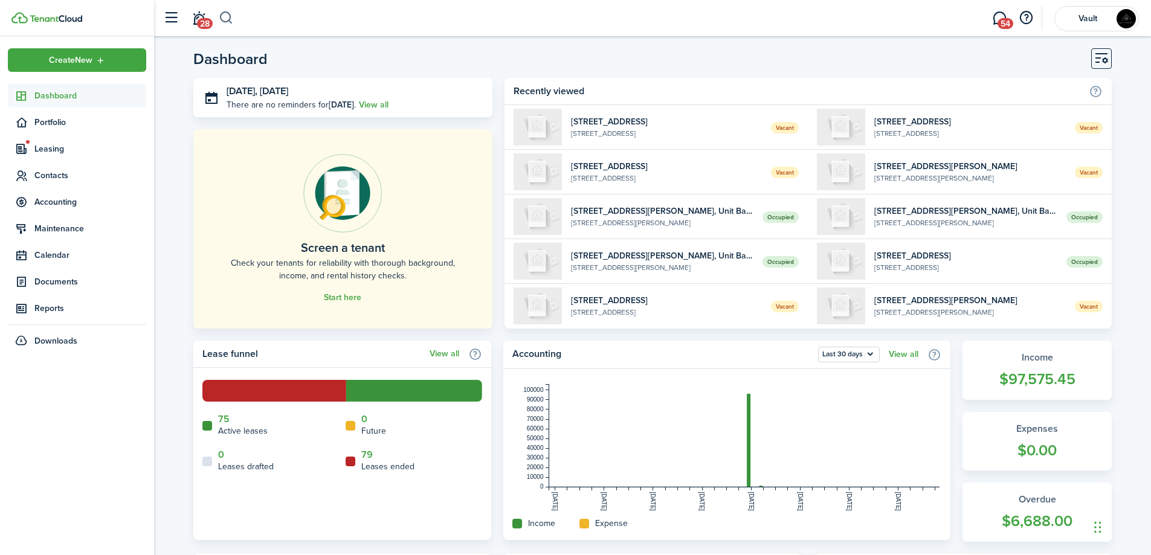
click at [226, 16] on button "button" at bounding box center [226, 18] width 15 height 21
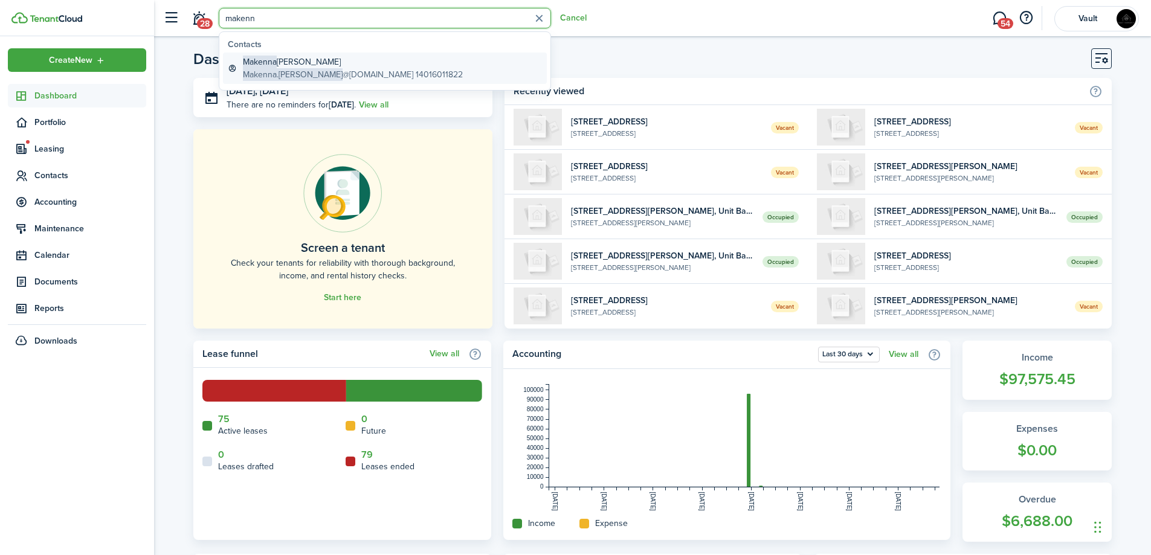
type input "makenn"
click at [291, 67] on global-search-item-title "[PERSON_NAME]" at bounding box center [353, 62] width 220 height 13
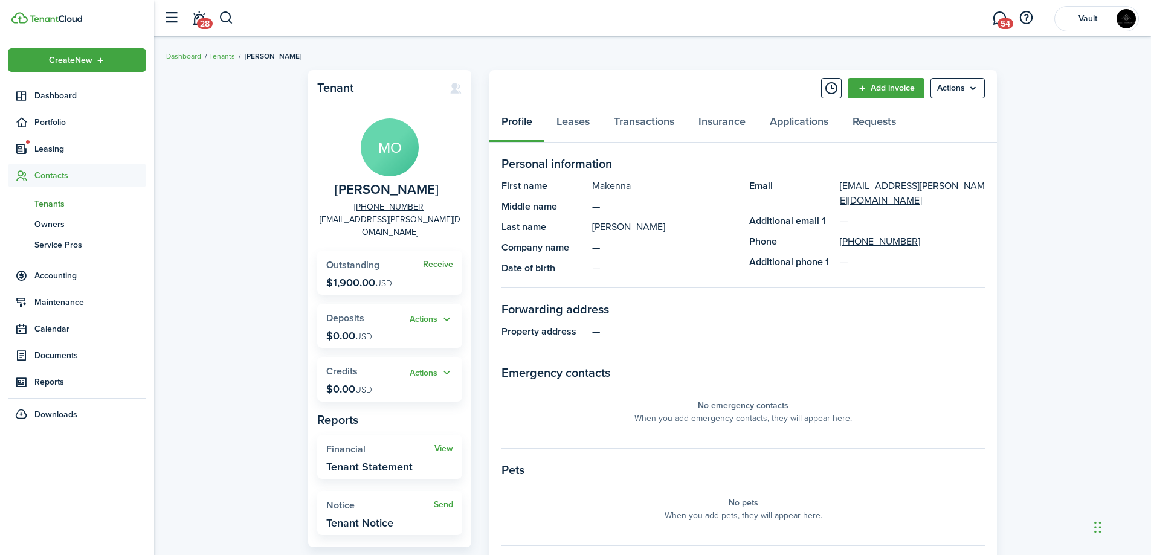
click at [443, 260] on link "Receive" at bounding box center [438, 265] width 30 height 10
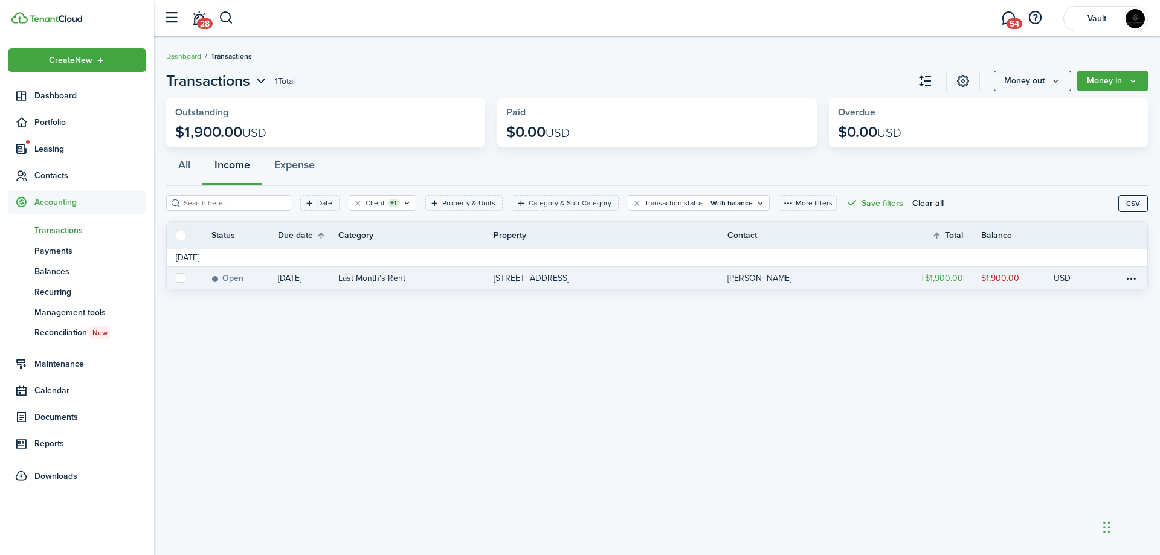
click at [755, 283] on table-profile-info-text "[PERSON_NAME]" at bounding box center [759, 279] width 64 height 10
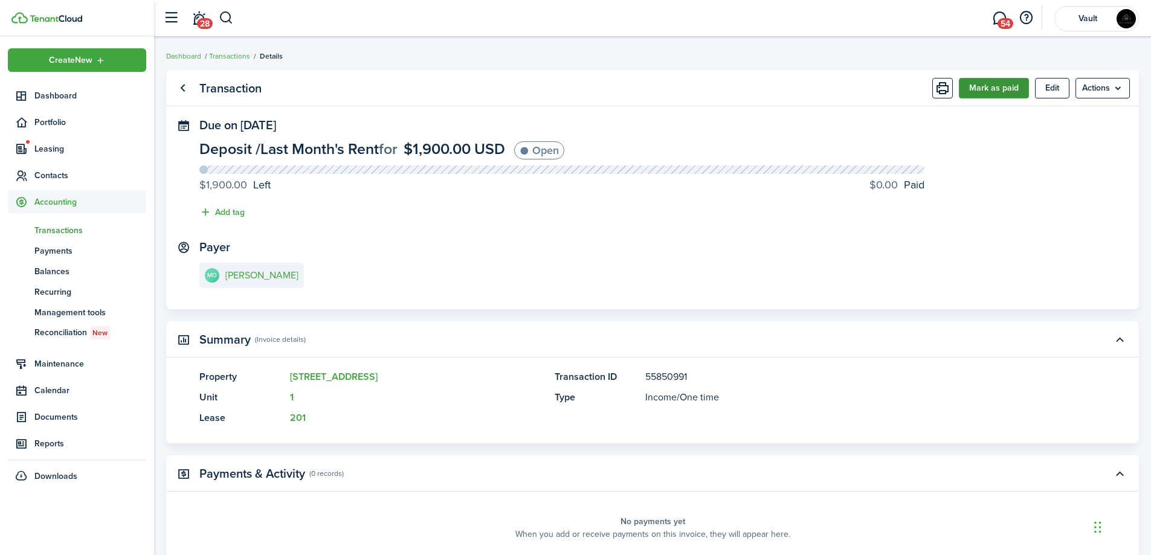
click at [1008, 94] on button "Mark as paid" at bounding box center [994, 88] width 70 height 21
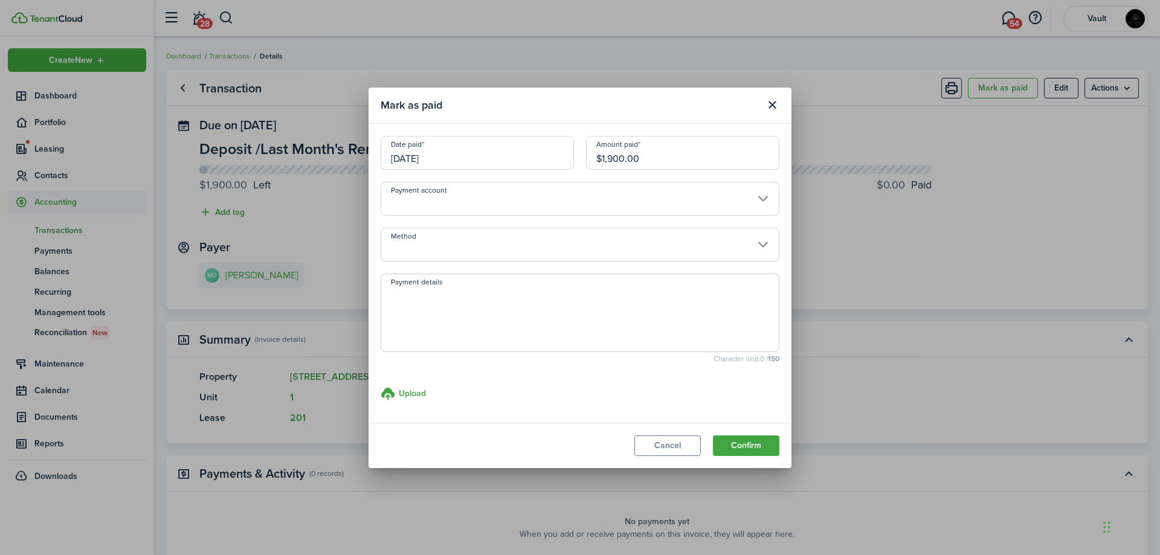
click at [488, 159] on input "[DATE]" at bounding box center [477, 153] width 193 height 34
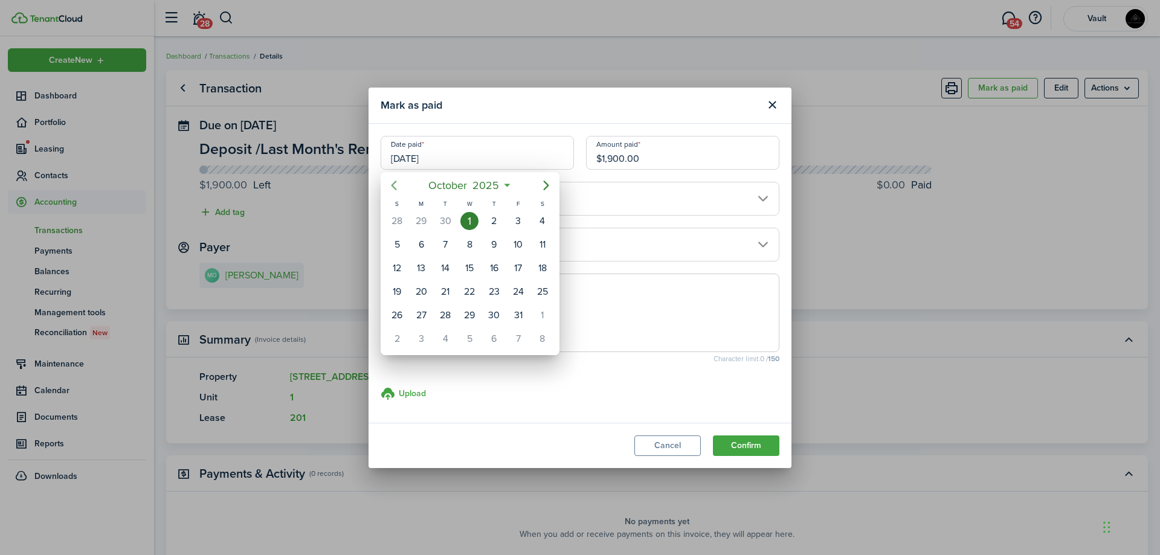
click at [399, 179] on icon "Previous page" at bounding box center [394, 185] width 15 height 15
click at [427, 269] on div "15" at bounding box center [421, 268] width 18 height 18
type input "[DATE]"
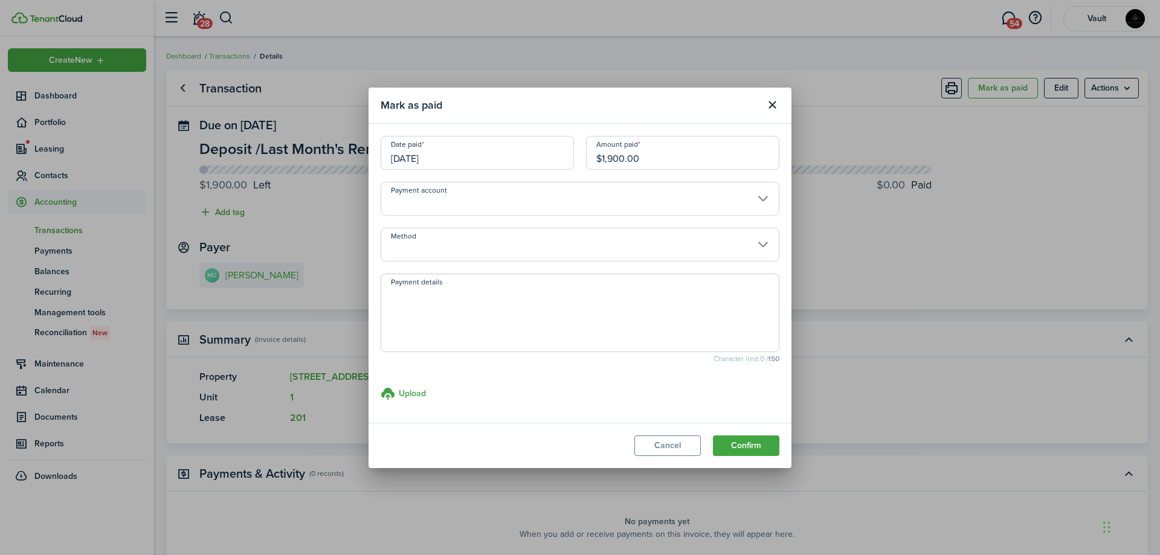
click at [533, 197] on input "Payment account" at bounding box center [580, 199] width 399 height 34
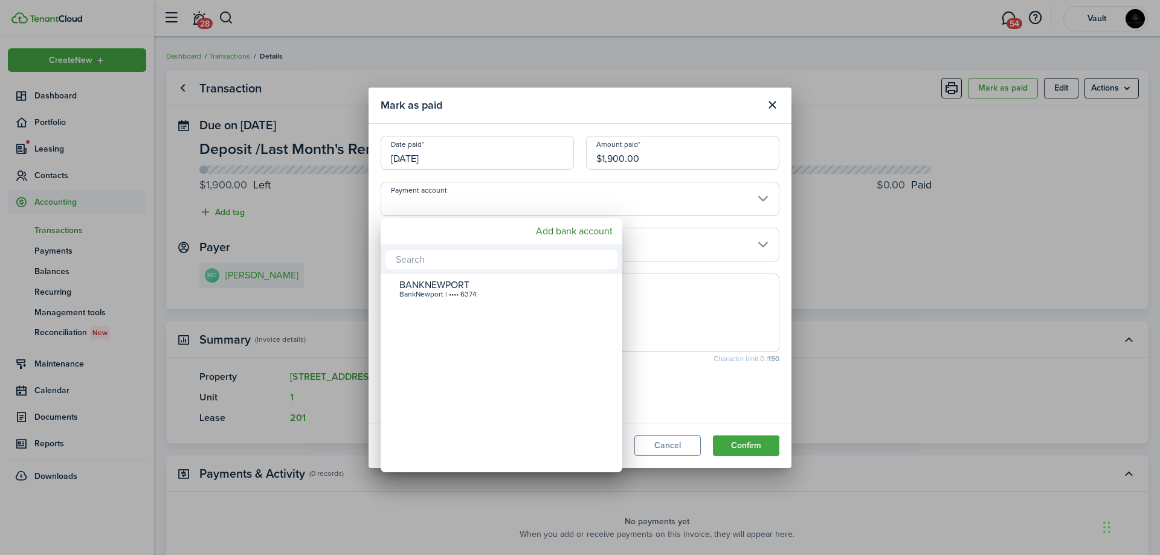
click at [531, 199] on div at bounding box center [579, 277] width 1353 height 749
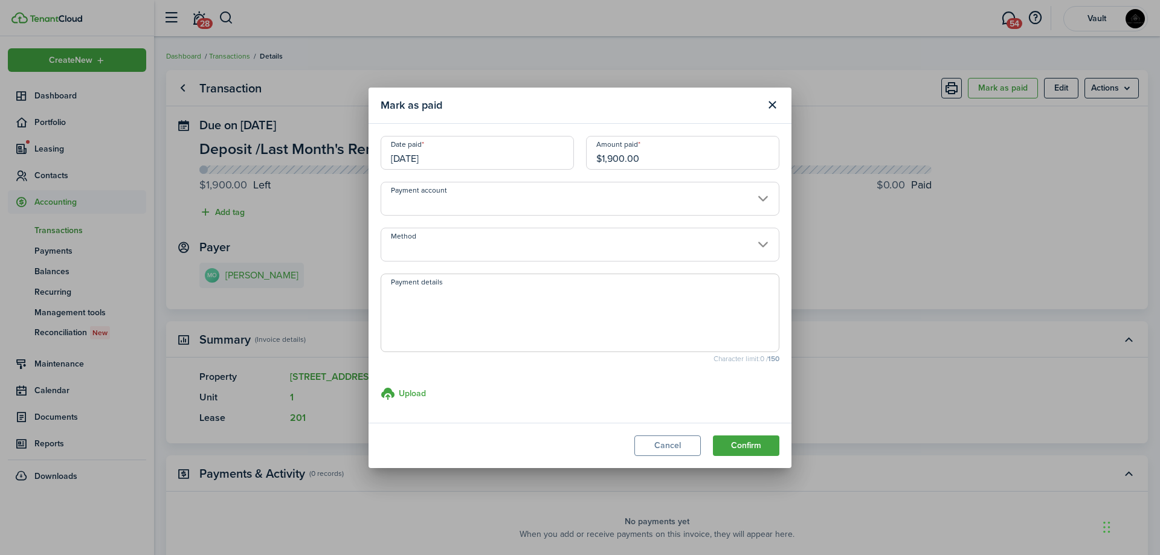
click at [517, 249] on input "Method" at bounding box center [580, 245] width 399 height 34
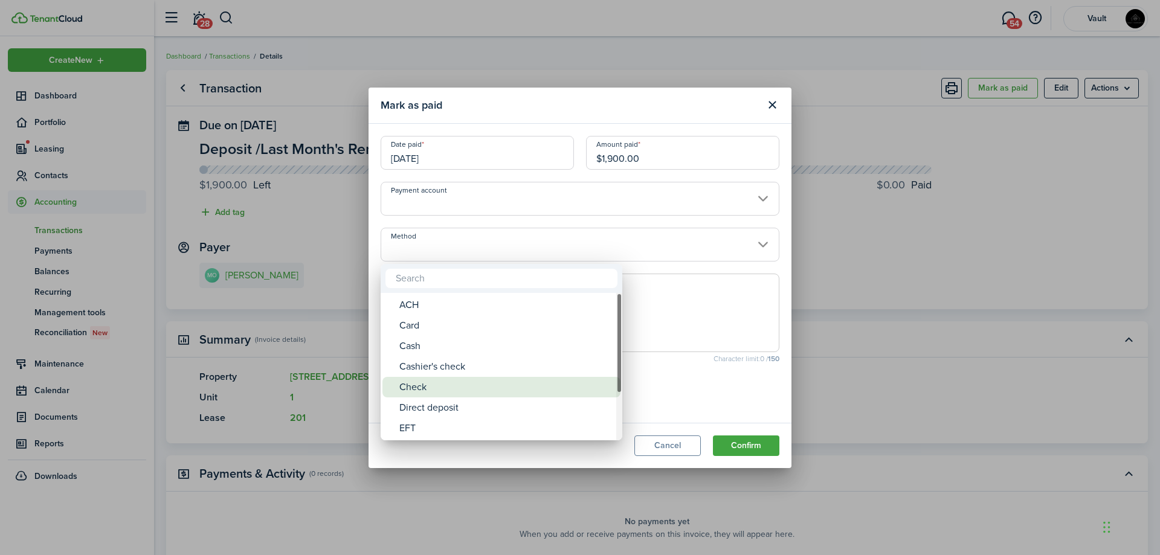
click at [439, 390] on div "Check" at bounding box center [506, 387] width 214 height 21
type input "Check"
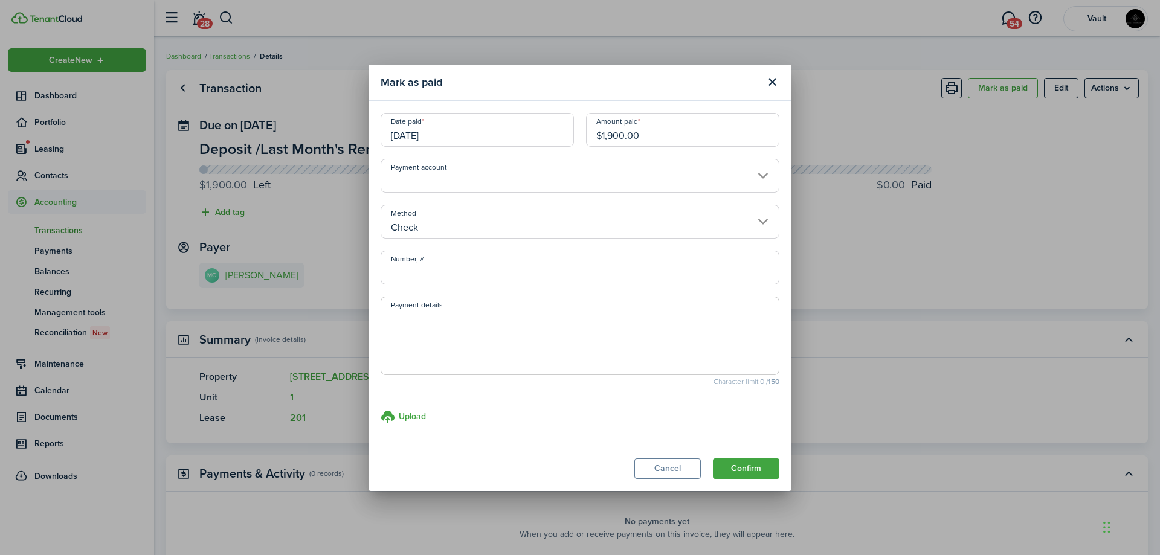
click at [505, 332] on textarea "Payment details" at bounding box center [580, 340] width 398 height 58
type textarea "2600 check, 1200 cash First month's rent $1,900"
click at [762, 474] on button "Confirm" at bounding box center [746, 469] width 66 height 21
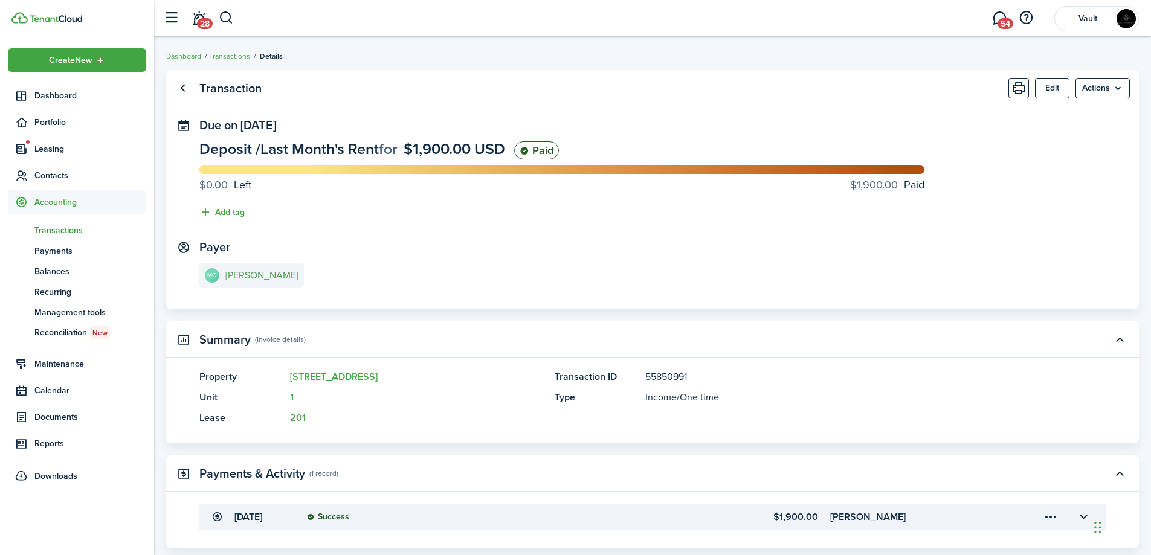
click at [266, 270] on e-details-info-title "[PERSON_NAME]" at bounding box center [261, 275] width 73 height 11
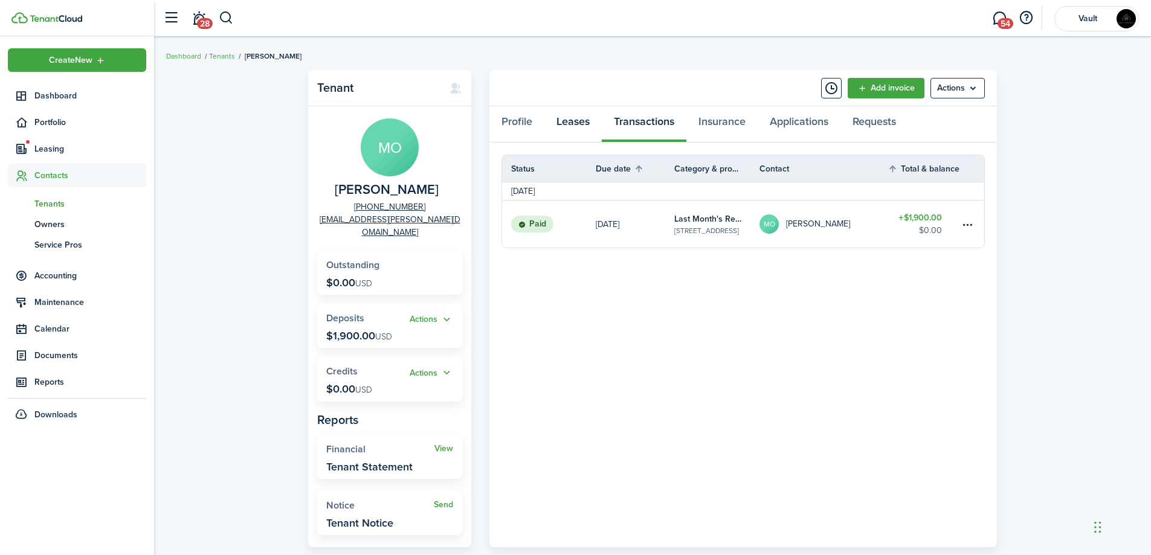
click at [570, 131] on link "Leases" at bounding box center [572, 124] width 57 height 36
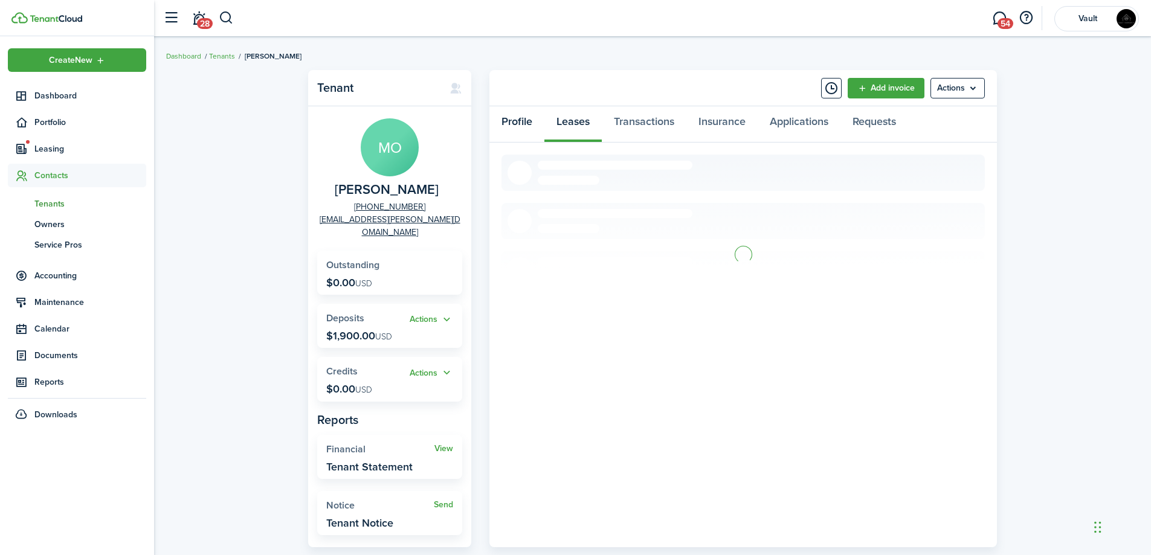
click at [515, 123] on link "Profile" at bounding box center [516, 124] width 55 height 36
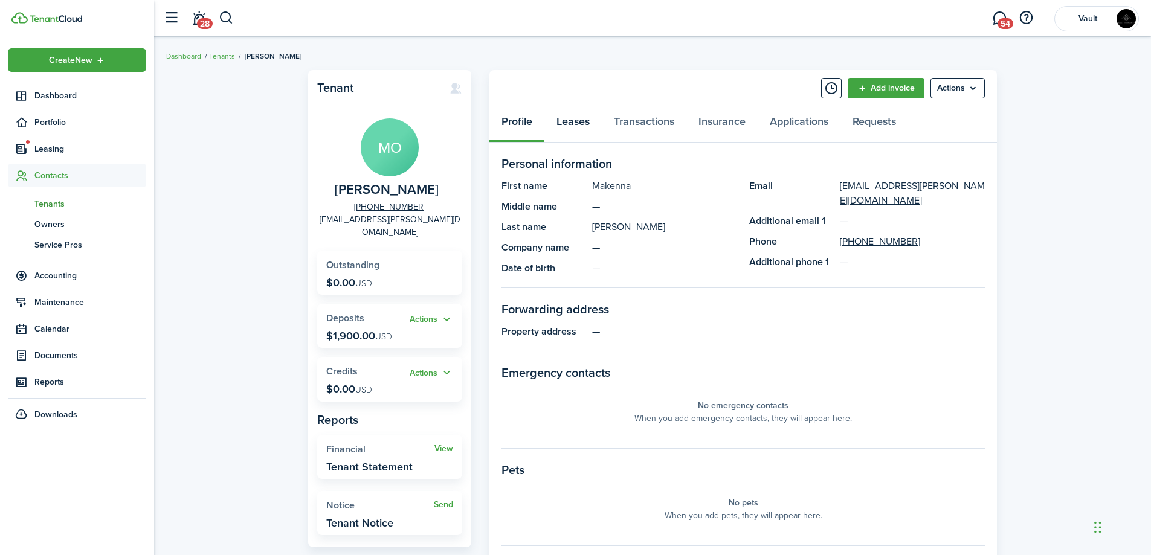
click at [571, 126] on link "Leases" at bounding box center [572, 124] width 57 height 36
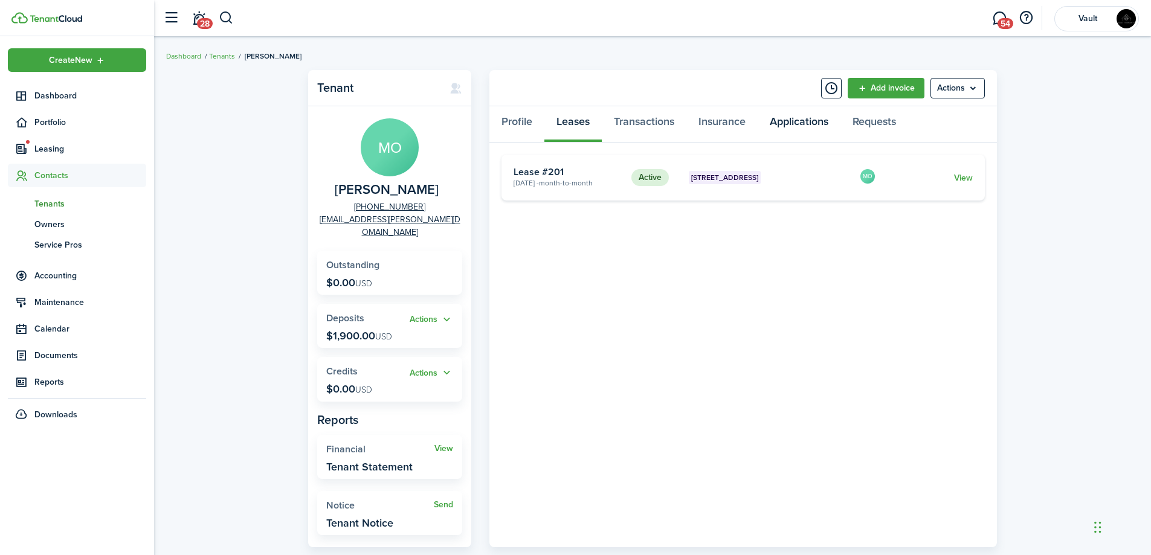
drag, startPoint x: 793, startPoint y: 118, endPoint x: 786, endPoint y: 123, distance: 8.4
click at [793, 119] on link "Applications" at bounding box center [799, 124] width 83 height 36
click at [632, 122] on link "Transactions" at bounding box center [644, 124] width 85 height 36
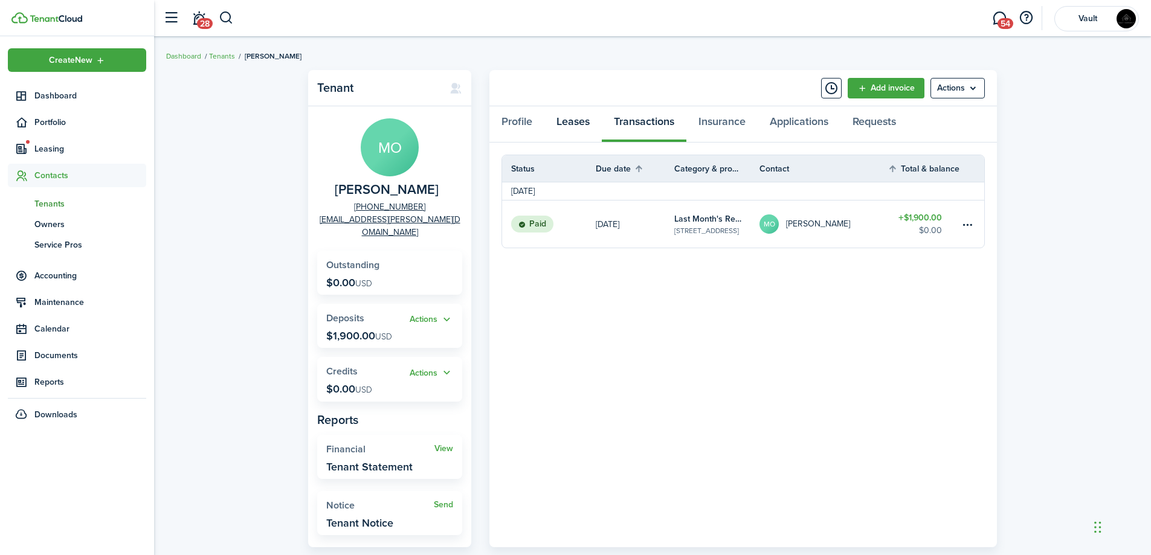
click at [575, 113] on link "Leases" at bounding box center [572, 124] width 57 height 36
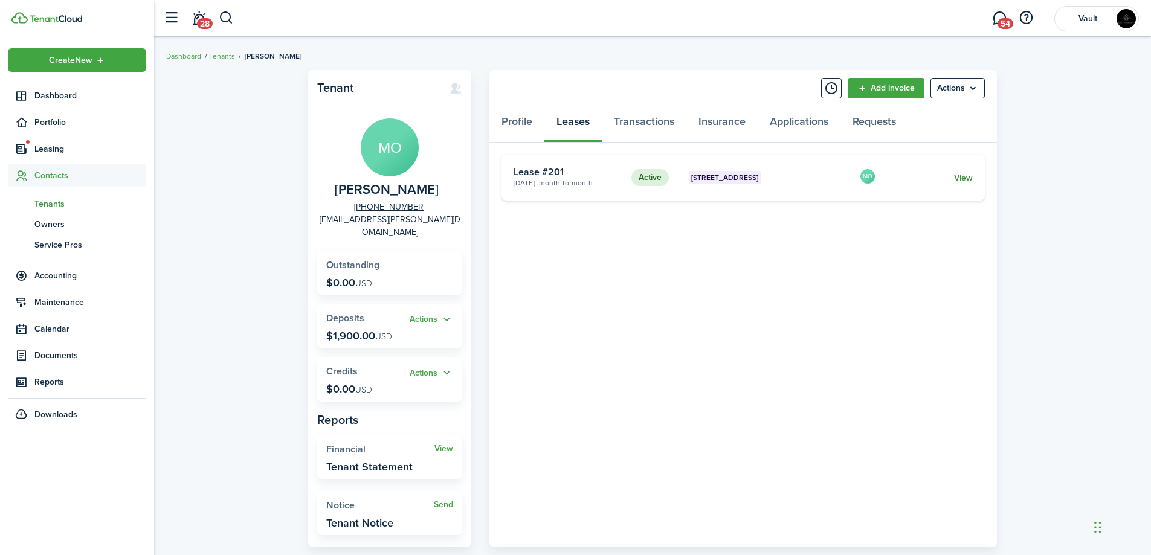
click at [960, 180] on link "View" at bounding box center [963, 178] width 19 height 13
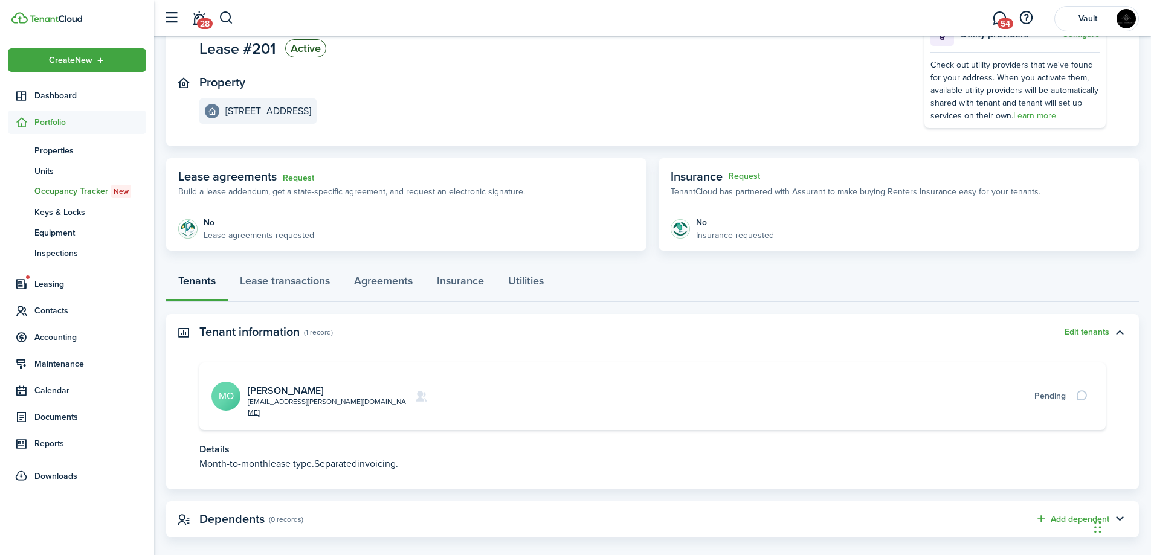
scroll to position [102, 0]
click at [385, 269] on link "Agreements" at bounding box center [383, 283] width 83 height 36
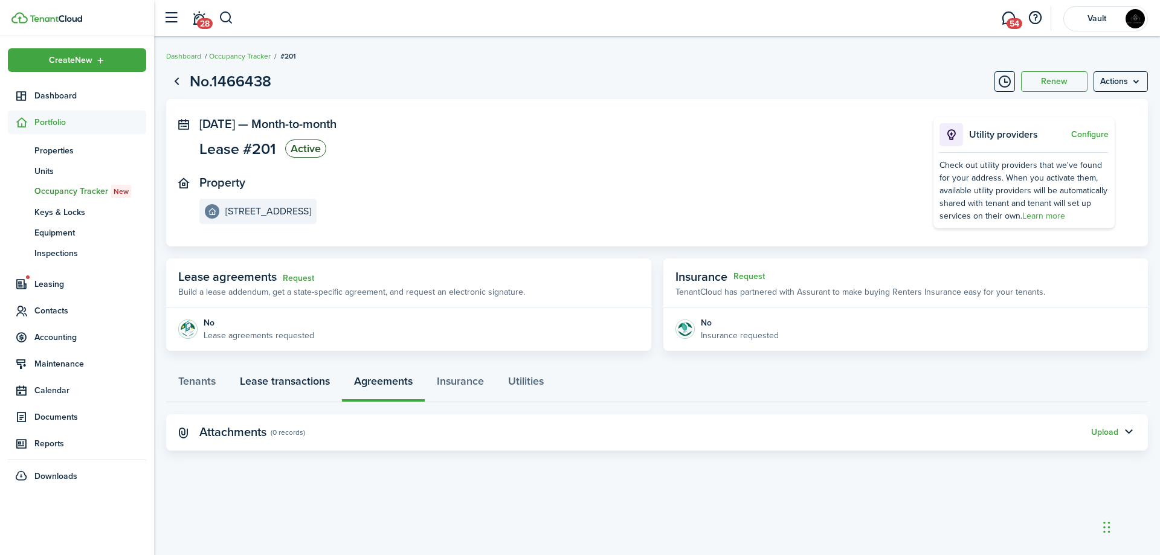
click at [303, 383] on link "Lease transactions" at bounding box center [285, 384] width 114 height 36
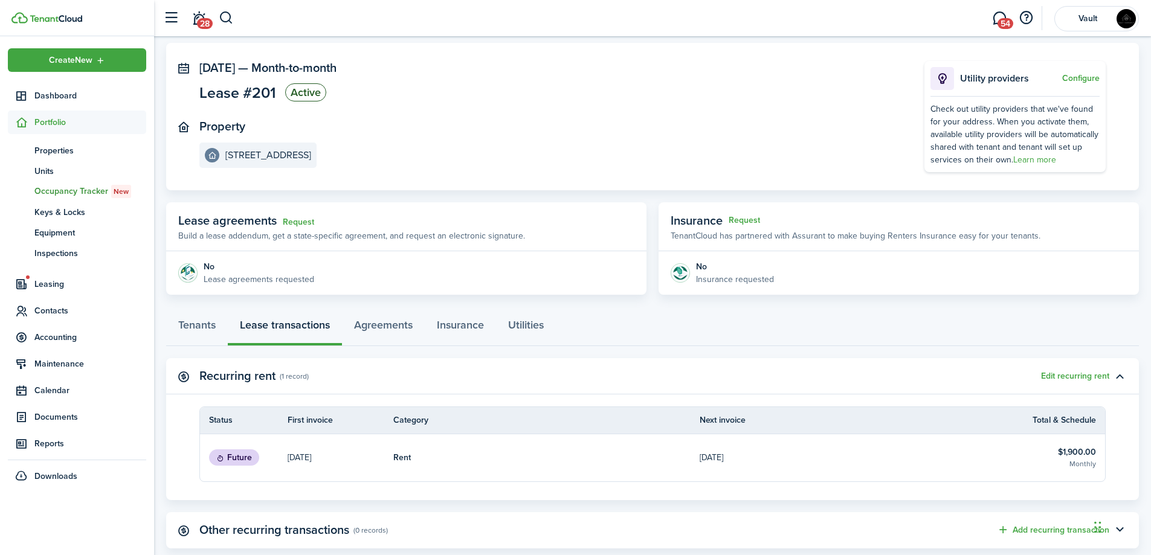
scroll to position [21, 0]
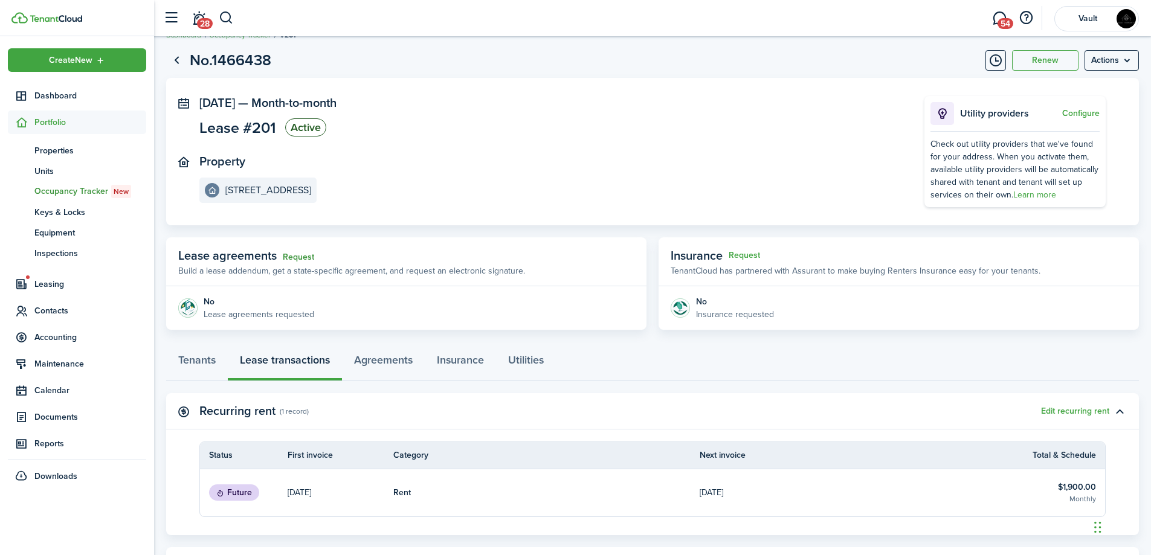
click at [291, 258] on link "Request" at bounding box center [298, 258] width 31 height 10
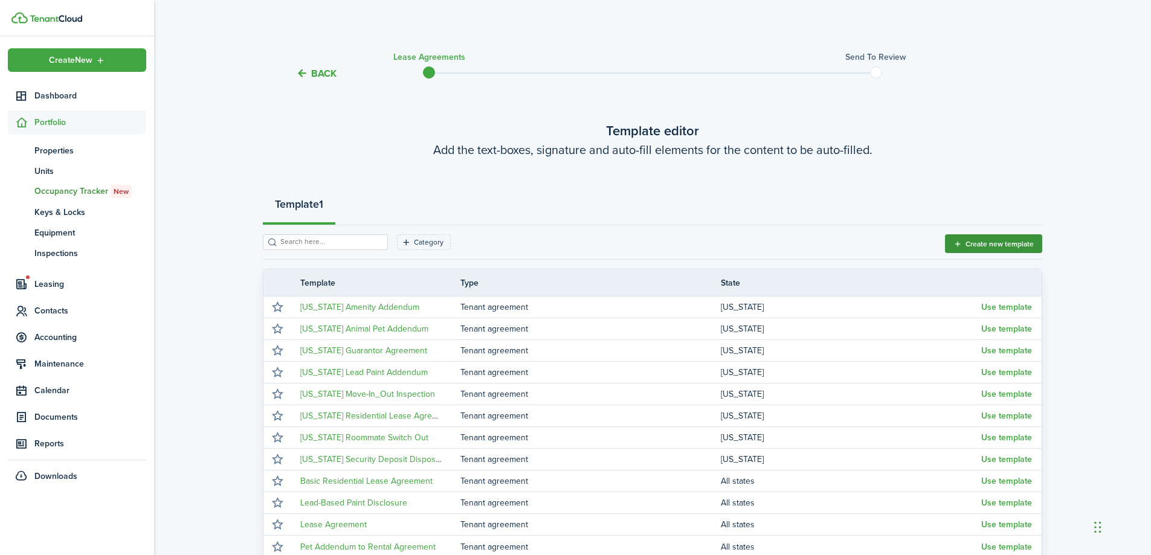
click at [1004, 241] on button "Create new template" at bounding box center [993, 243] width 97 height 19
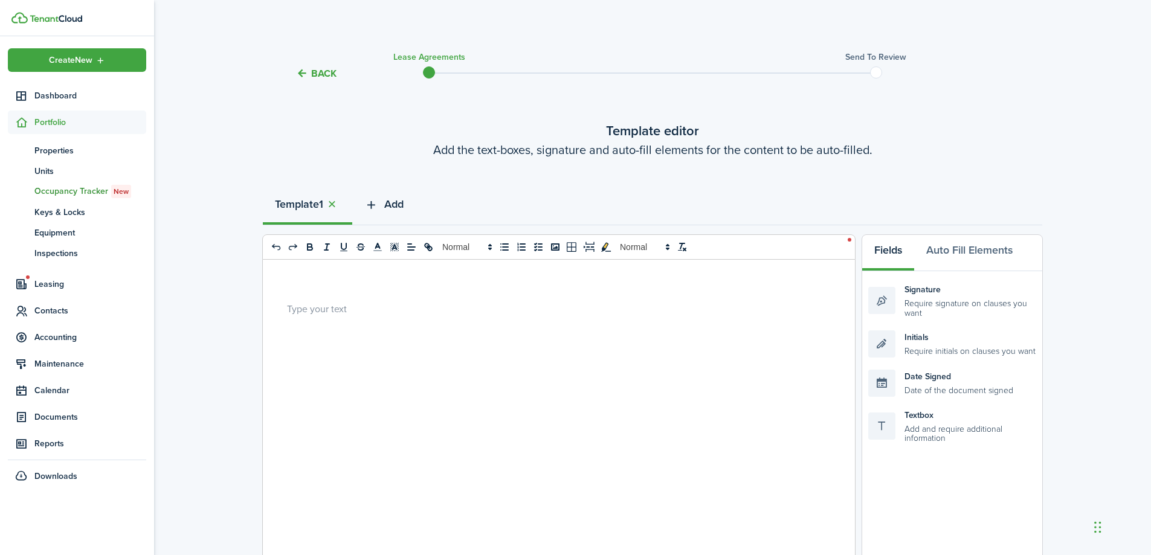
click at [404, 207] on span "Add" at bounding box center [393, 204] width 19 height 16
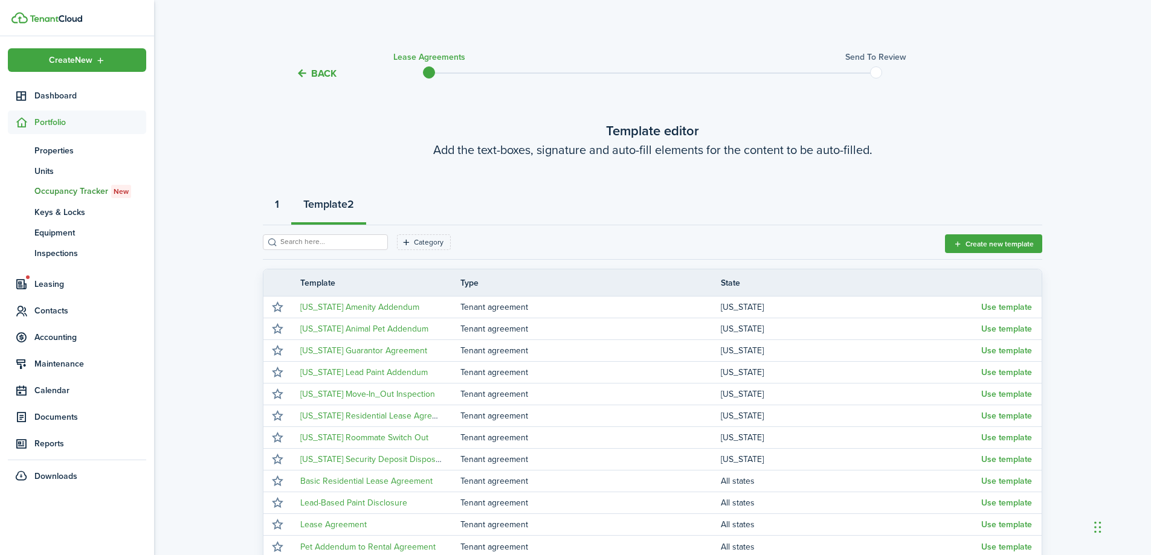
click at [276, 207] on strong "1" at bounding box center [277, 204] width 4 height 16
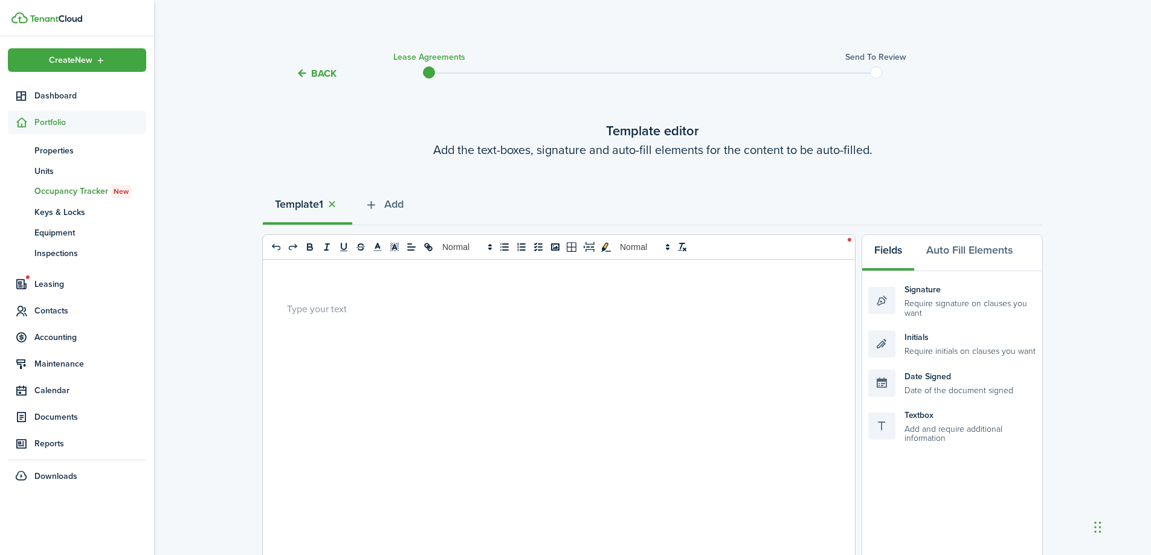
click at [494, 289] on div at bounding box center [554, 497] width 583 height 474
click at [1040, 188] on lease-agreement-wizard-select-templates "Template editor Add the text-boxes, signature and auto-fill elements for the co…" at bounding box center [652, 501] width 779 height 761
click at [424, 450] on div at bounding box center [554, 497] width 583 height 474
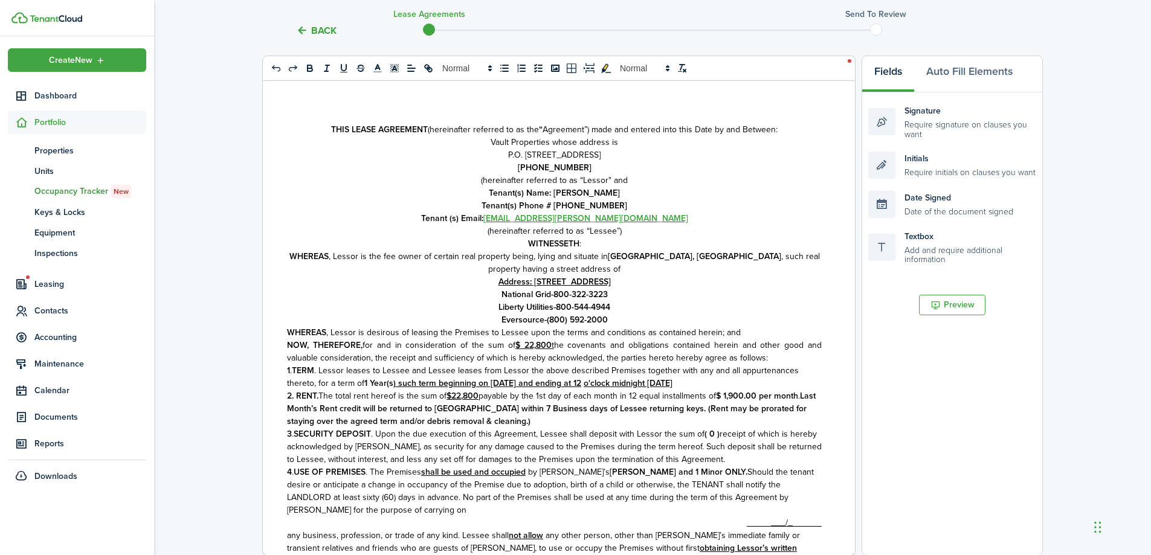
click at [769, 198] on p "Tenant(s) Name: [PERSON_NAME]" at bounding box center [554, 193] width 535 height 13
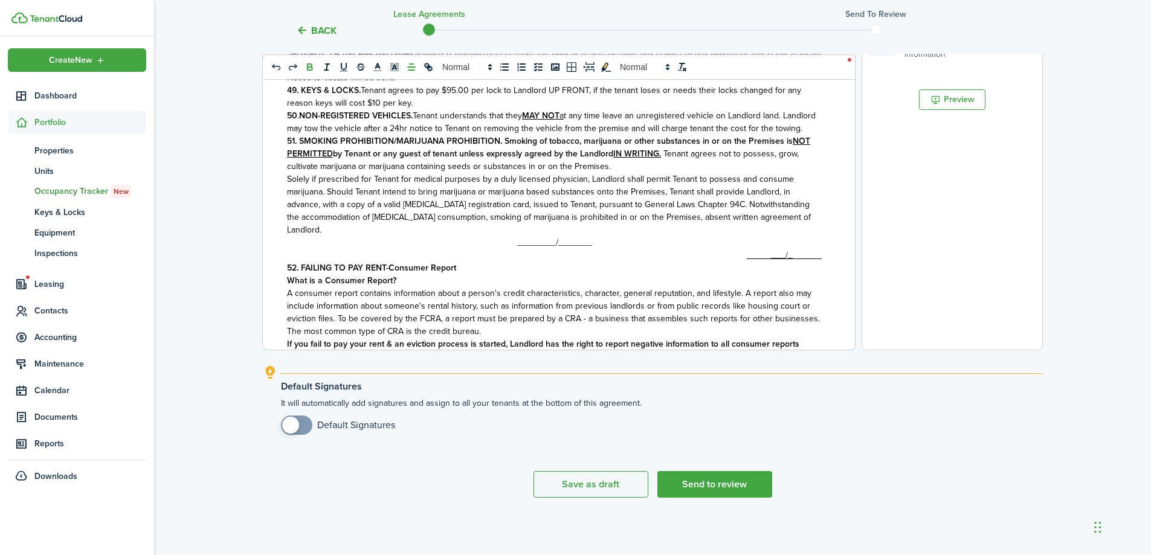
scroll to position [3114, 0]
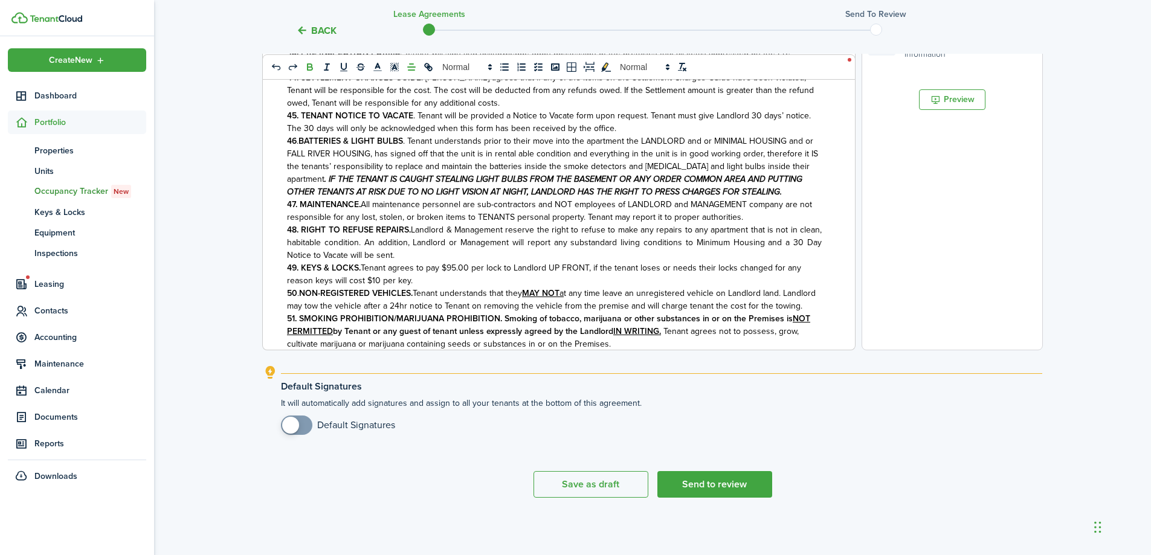
click at [655, 238] on span "Landlord & Management reserve the right to refuse to make any repairs to any ap…" at bounding box center [554, 243] width 535 height 38
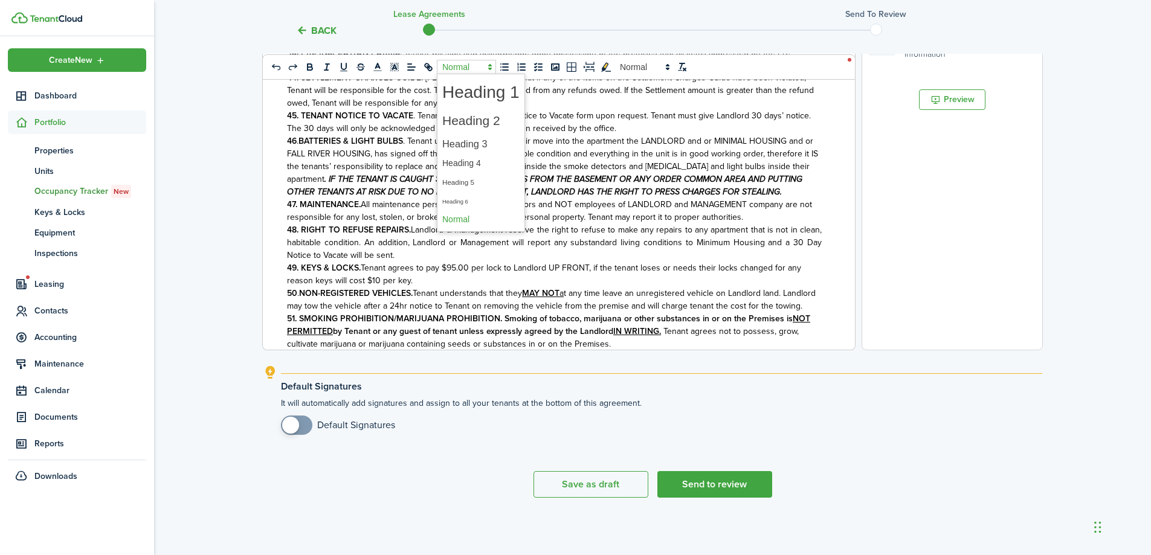
click at [491, 66] on polygon at bounding box center [490, 65] width 2 height 1
click at [474, 148] on span at bounding box center [480, 144] width 77 height 21
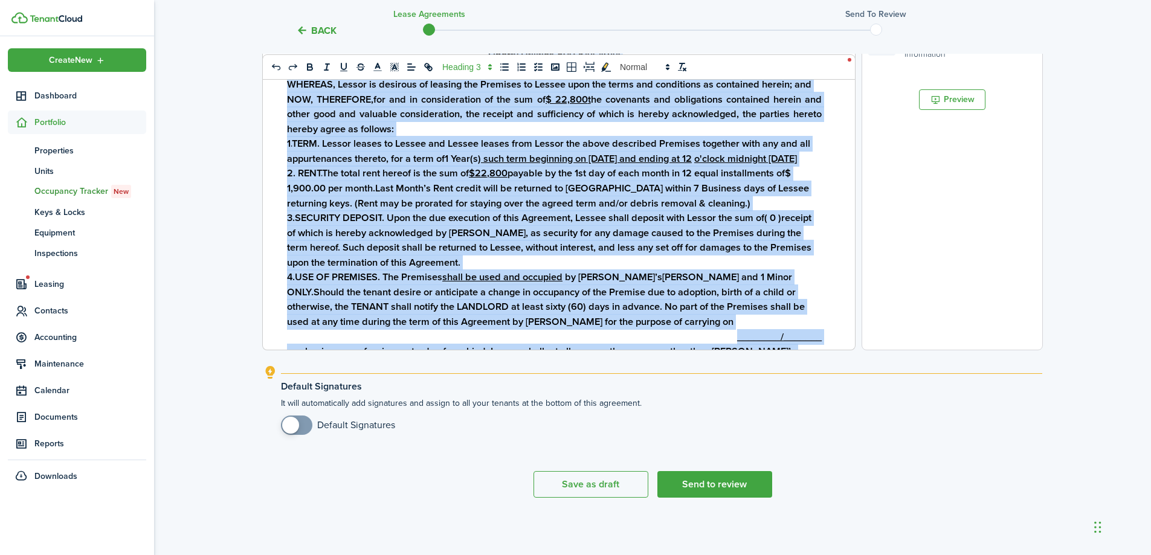
scroll to position [0, 0]
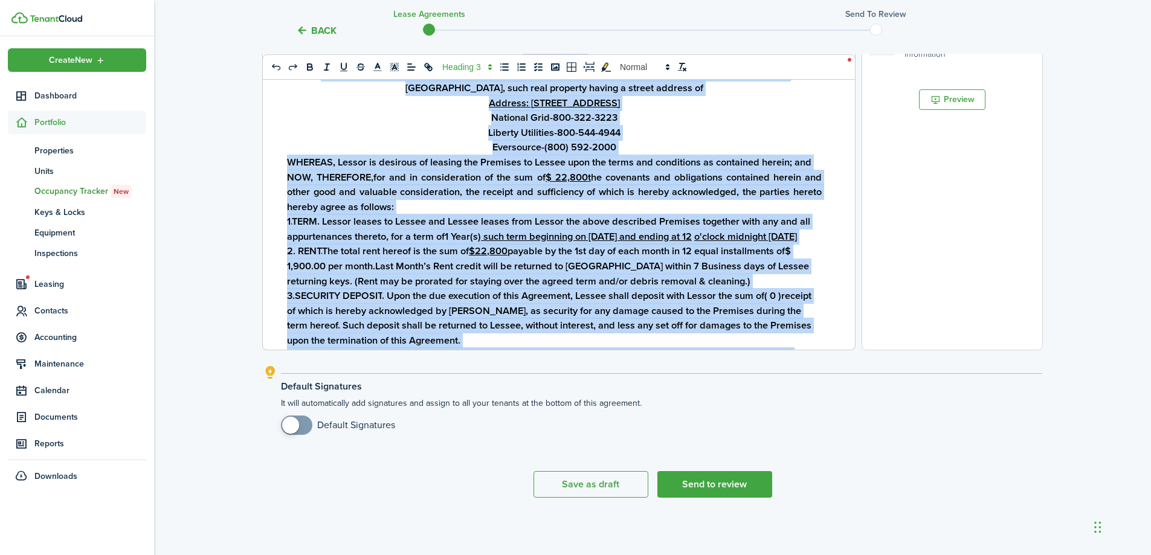
click at [758, 126] on h3 "National Grid-800-322-3223" at bounding box center [554, 118] width 535 height 15
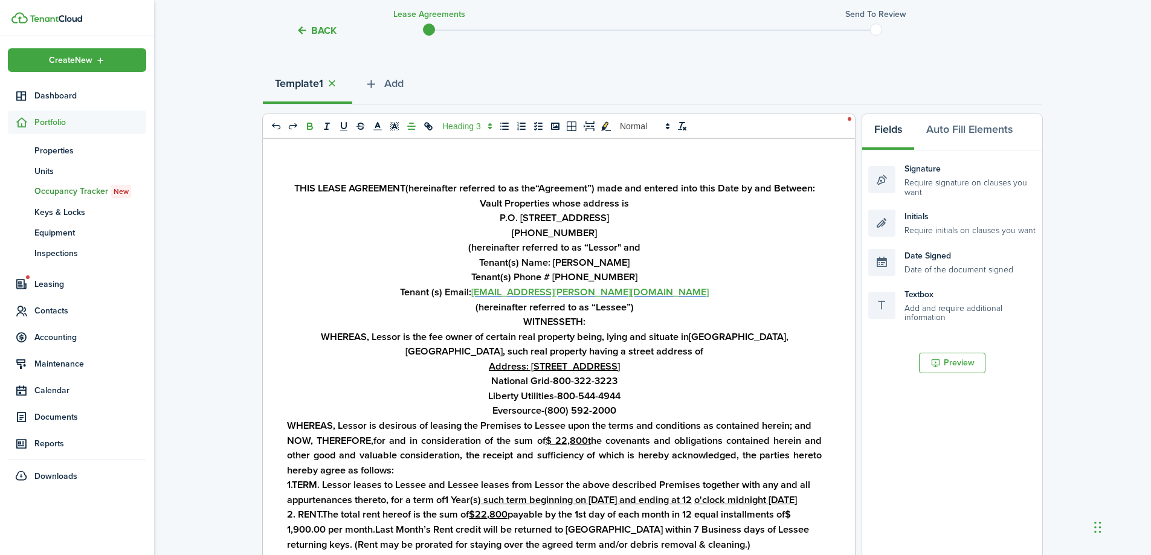
scroll to position [143, 0]
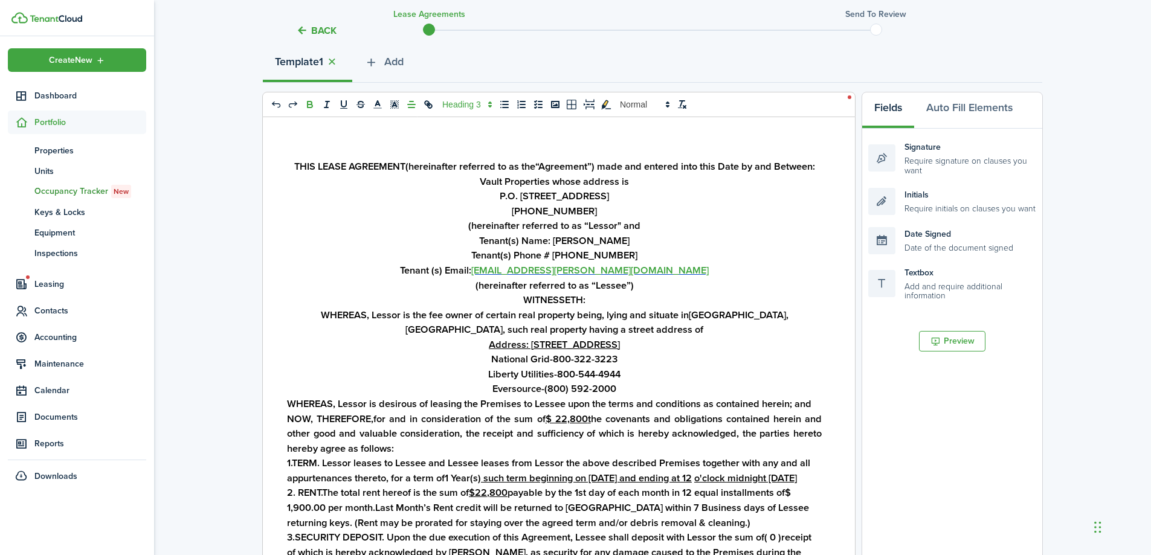
click at [722, 204] on h3 "P.O. [STREET_ADDRESS]" at bounding box center [554, 196] width 535 height 15
click at [668, 106] on polygon at bounding box center [667, 106] width 2 height 1
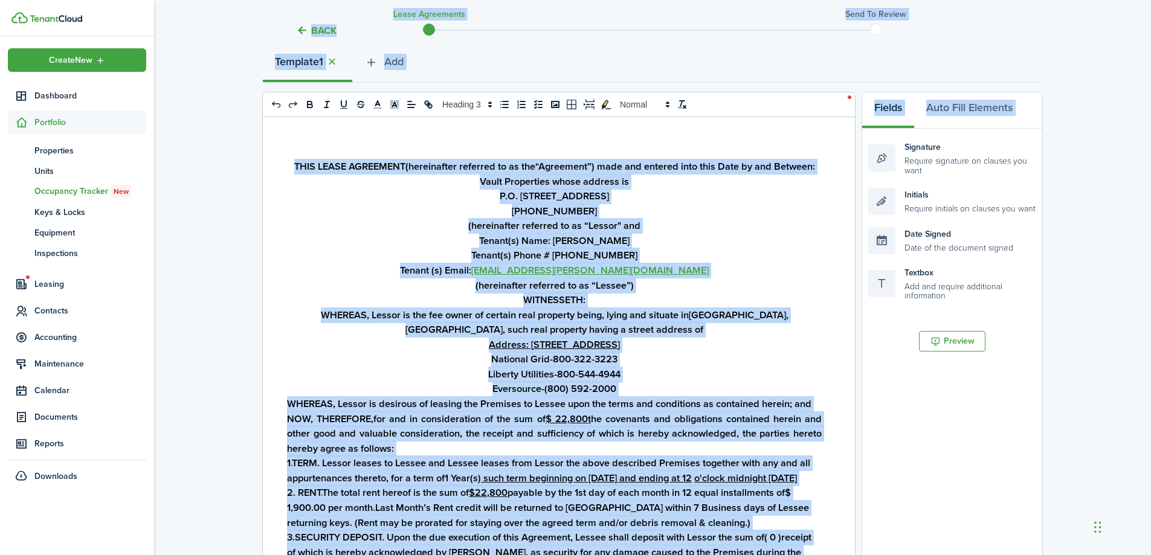
click at [642, 148] on div "THIS LEASE AGREEMENT (hereinafter referred to as the “ Agreement”) made and ent…" at bounding box center [554, 354] width 583 height 474
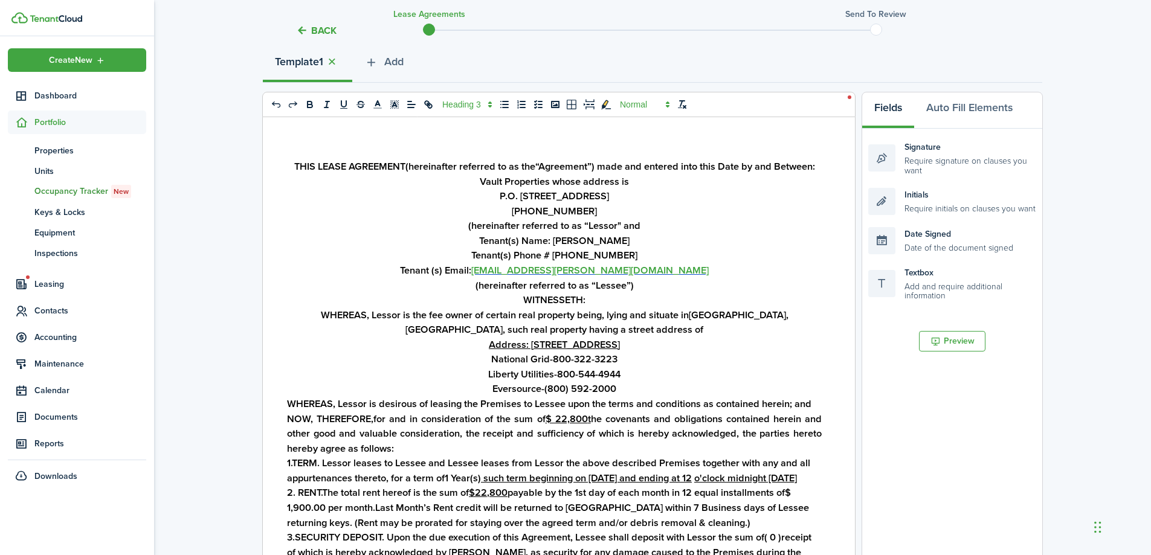
click at [648, 102] on span at bounding box center [643, 104] width 59 height 15
click at [628, 158] on span at bounding box center [644, 163] width 48 height 22
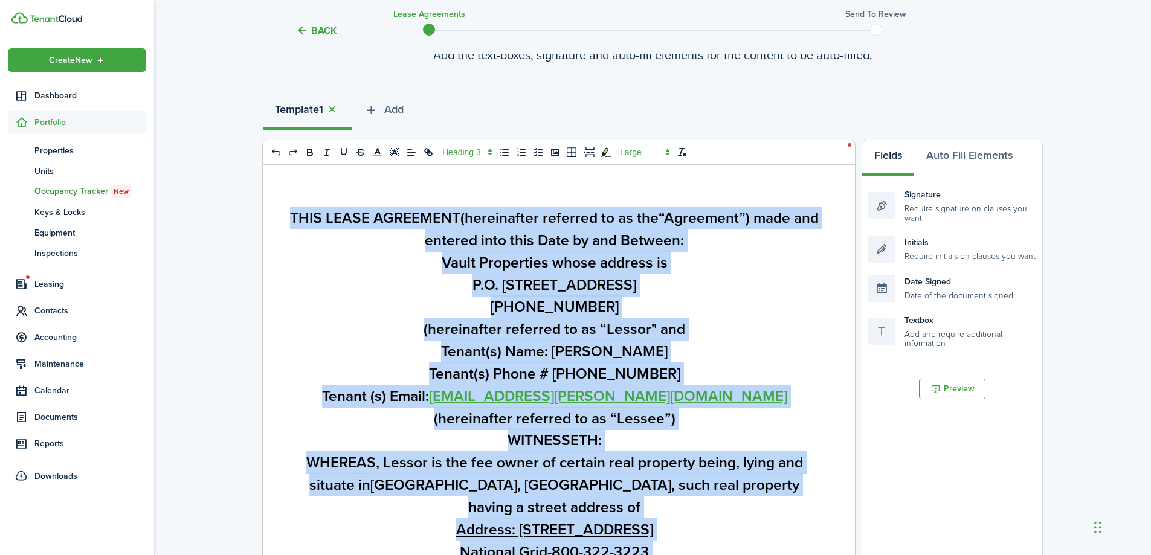
scroll to position [82, 0]
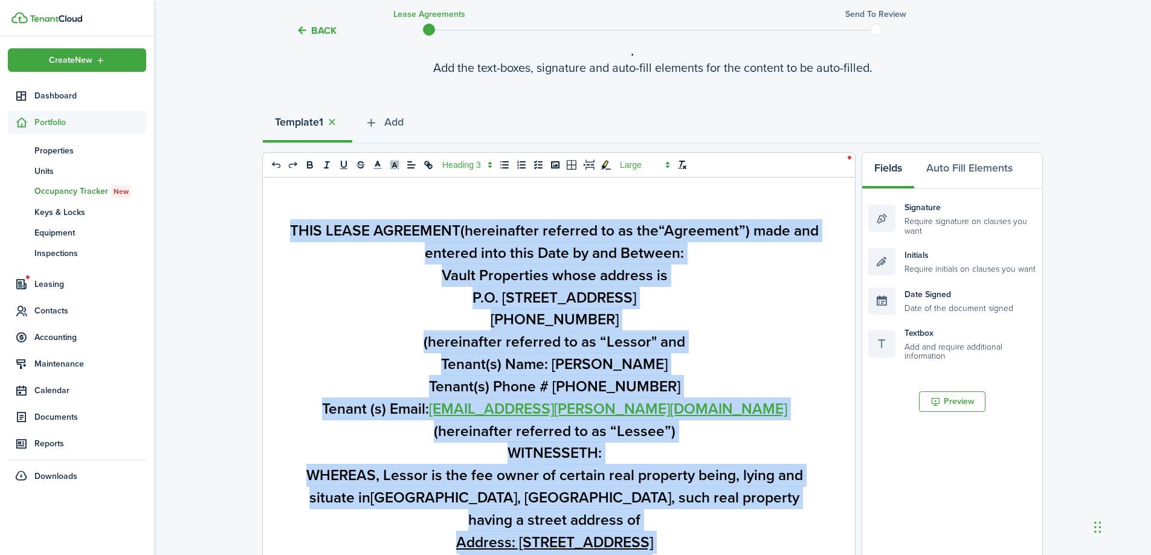
click at [791, 338] on h3 "(hereinafter referred to as “Lessor" and" at bounding box center [554, 342] width 535 height 22
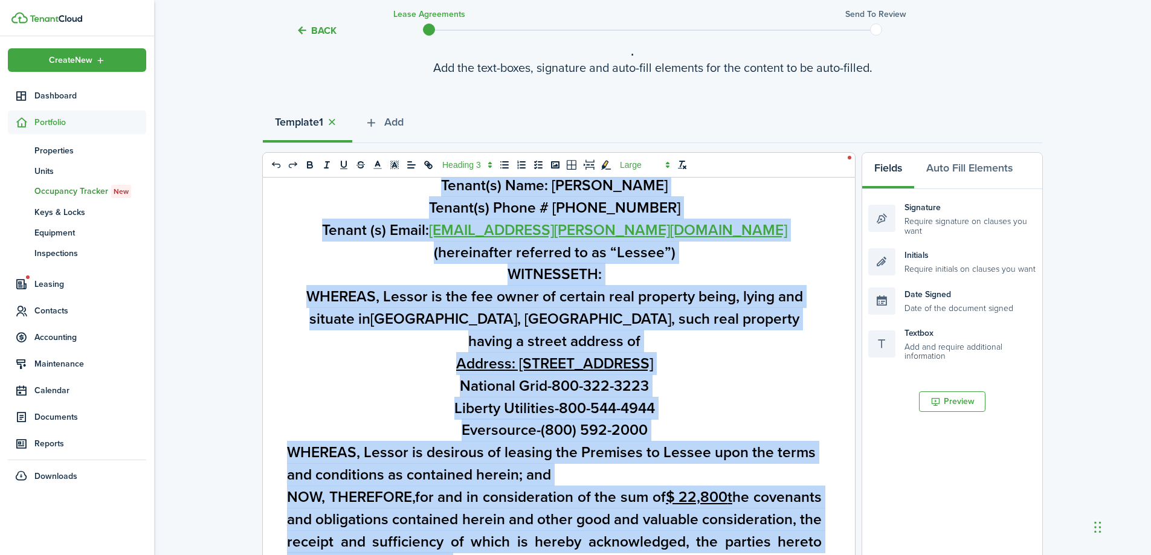
scroll to position [302, 0]
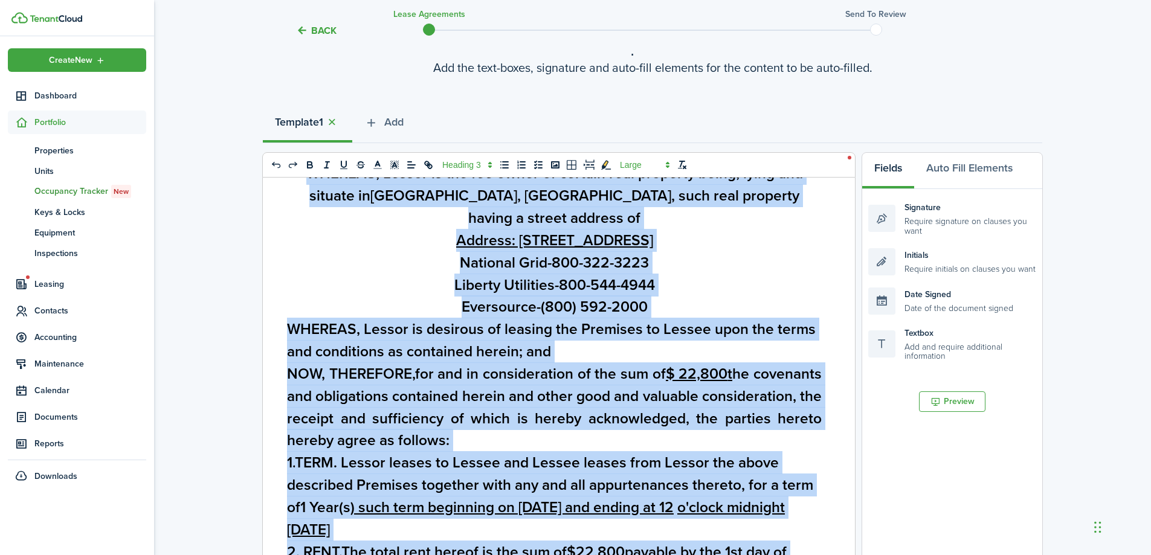
click at [789, 230] on h3 "Address: [STREET_ADDRESS]" at bounding box center [554, 241] width 535 height 22
click at [311, 166] on icon "bold" at bounding box center [310, 165] width 11 height 11
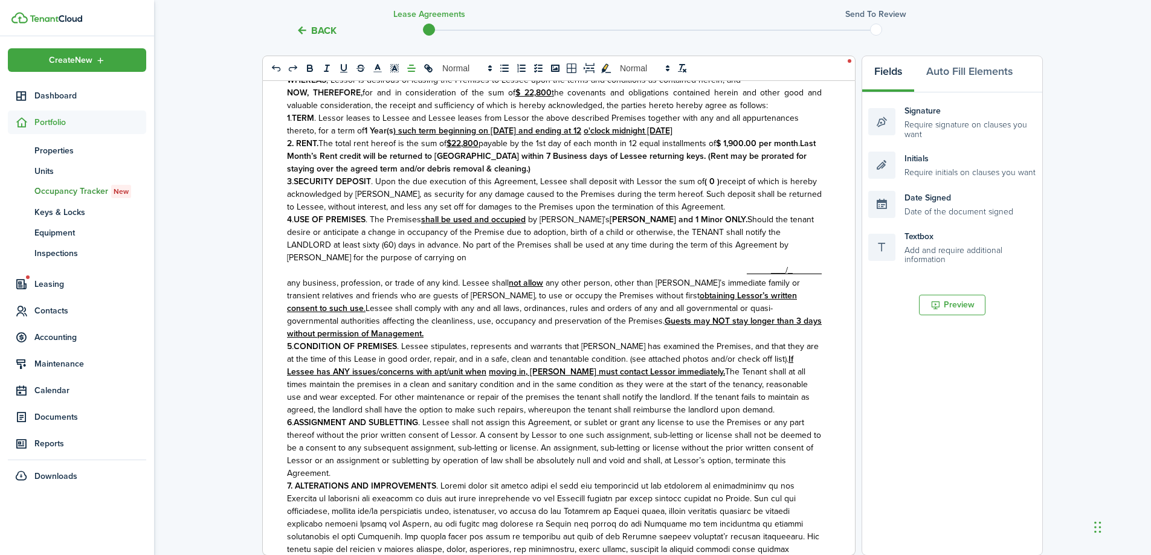
scroll to position [0, 0]
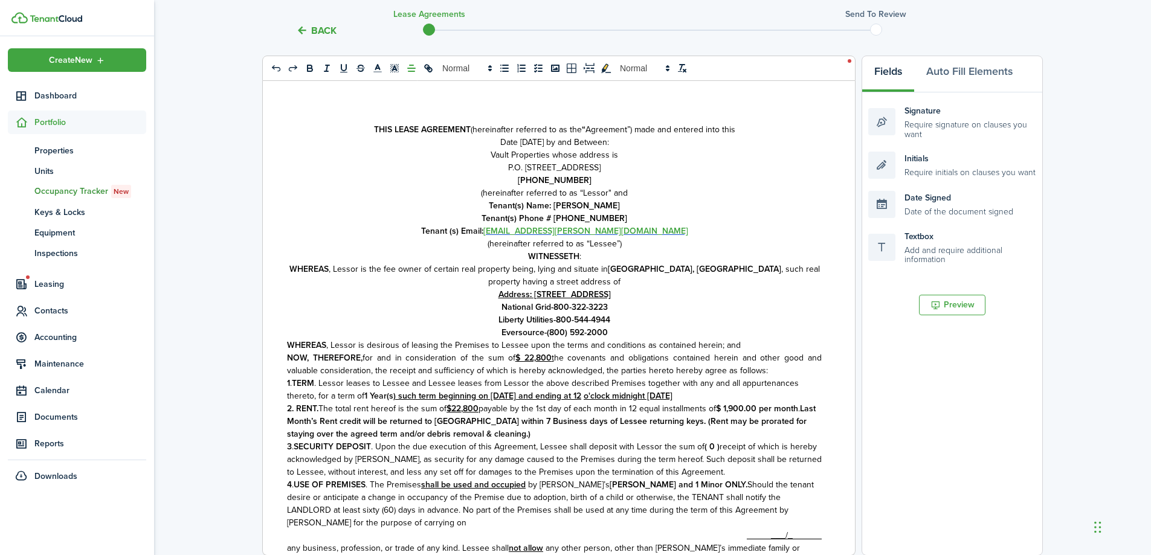
click at [713, 211] on p "Tenant(s) Name: [PERSON_NAME]" at bounding box center [554, 205] width 535 height 13
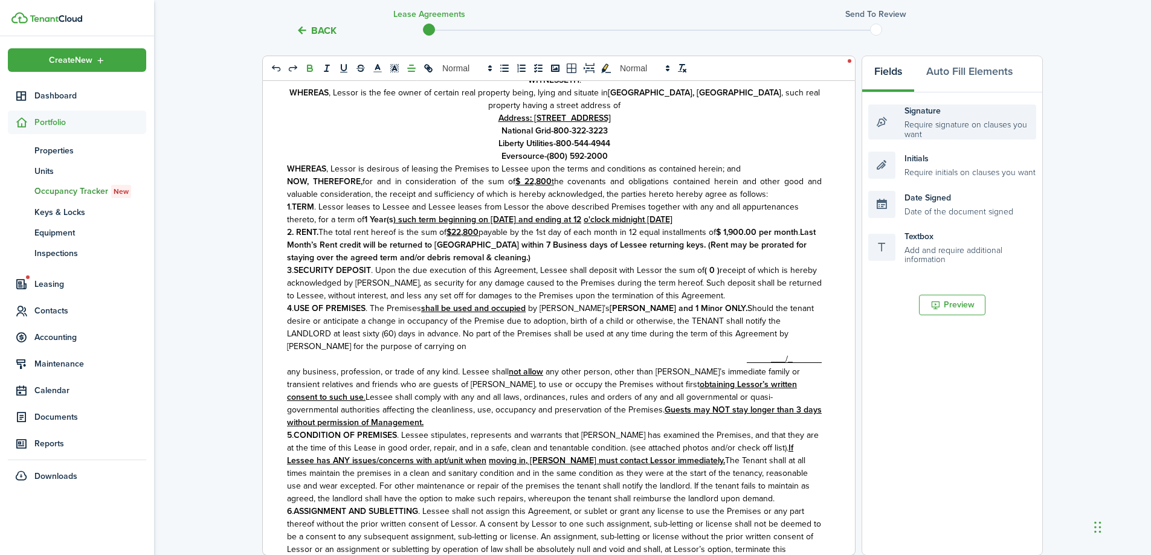
scroll to position [181, 0]
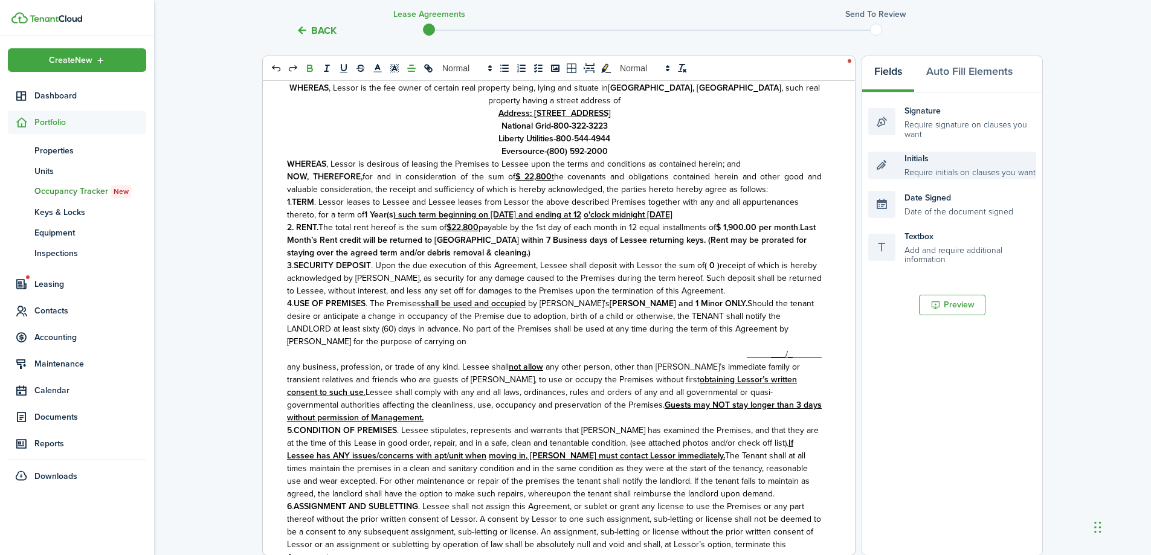
click at [947, 166] on div "Initials Require initials on clauses you want" at bounding box center [952, 165] width 168 height 27
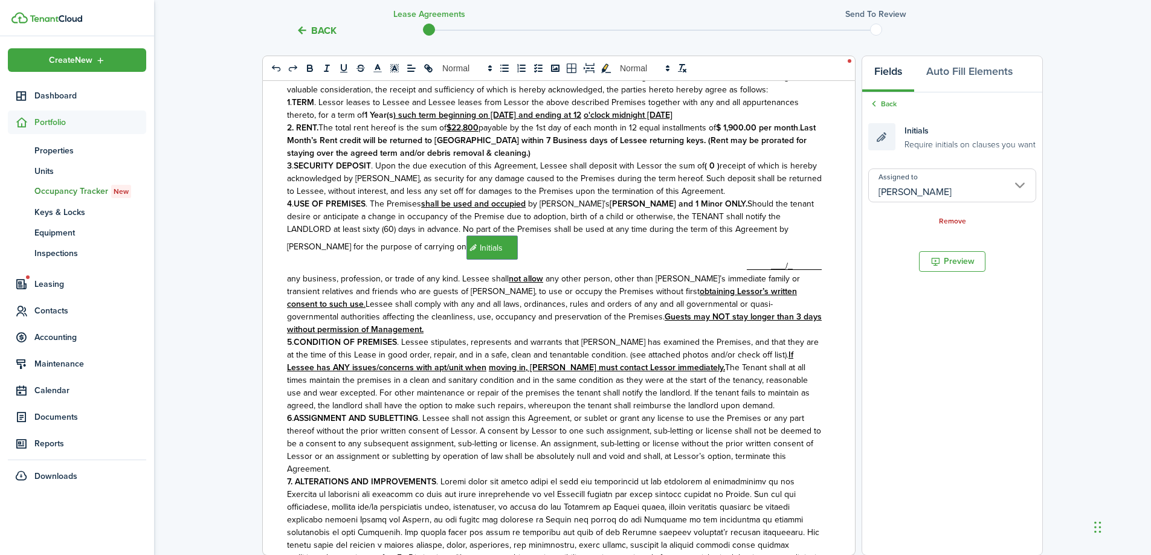
scroll to position [302, 0]
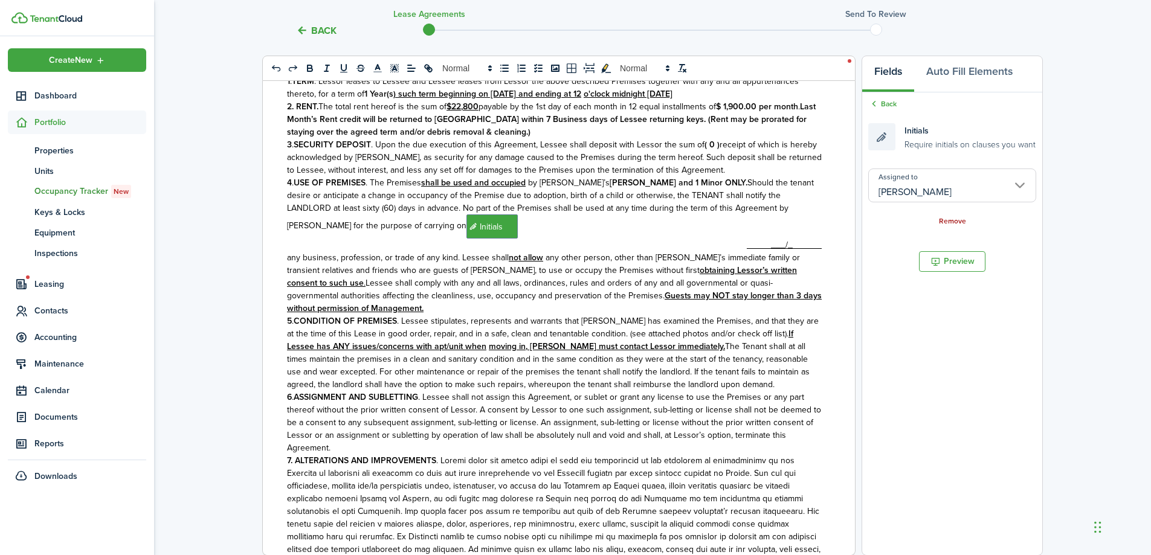
click at [943, 222] on link "Remove" at bounding box center [952, 222] width 27 height 8
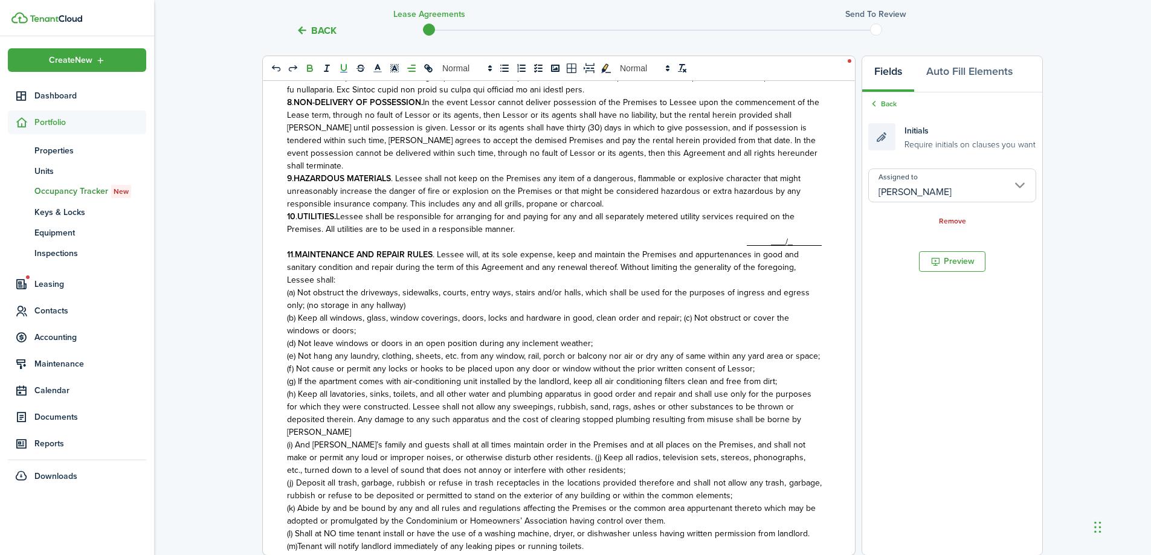
scroll to position [785, 0]
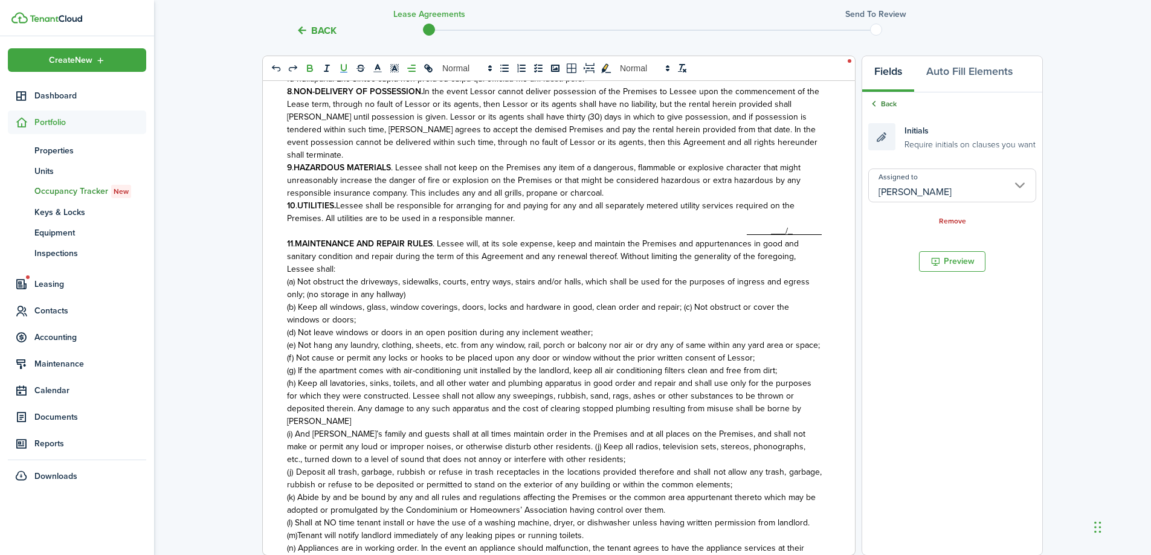
click at [886, 102] on link "Back" at bounding box center [882, 103] width 28 height 11
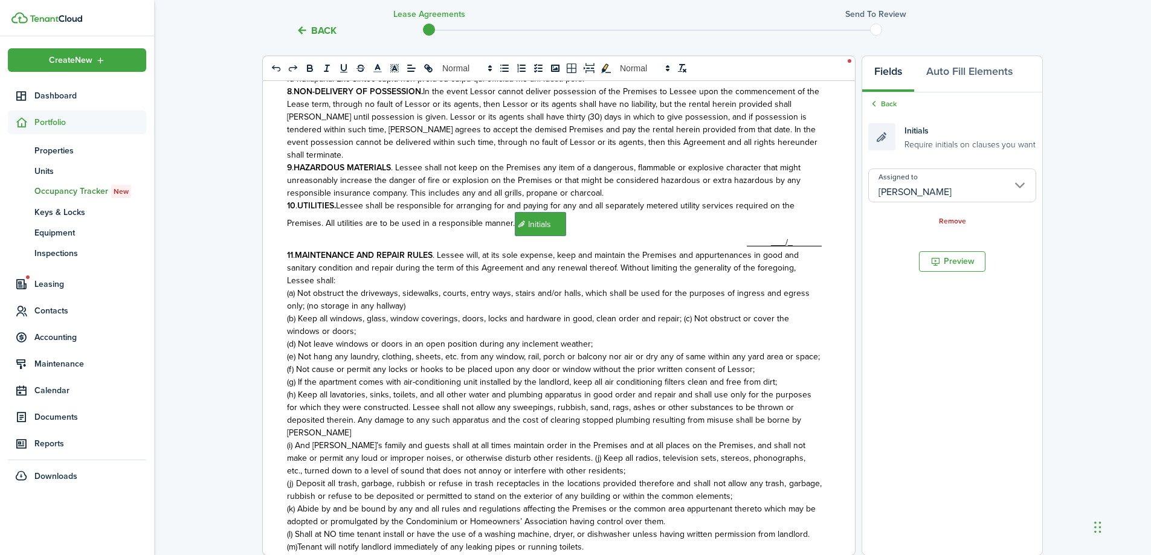
click at [509, 219] on p "10 . UTILITIES. Lessee shall be responsible for arranging for and paying for an…" at bounding box center [554, 217] width 535 height 37
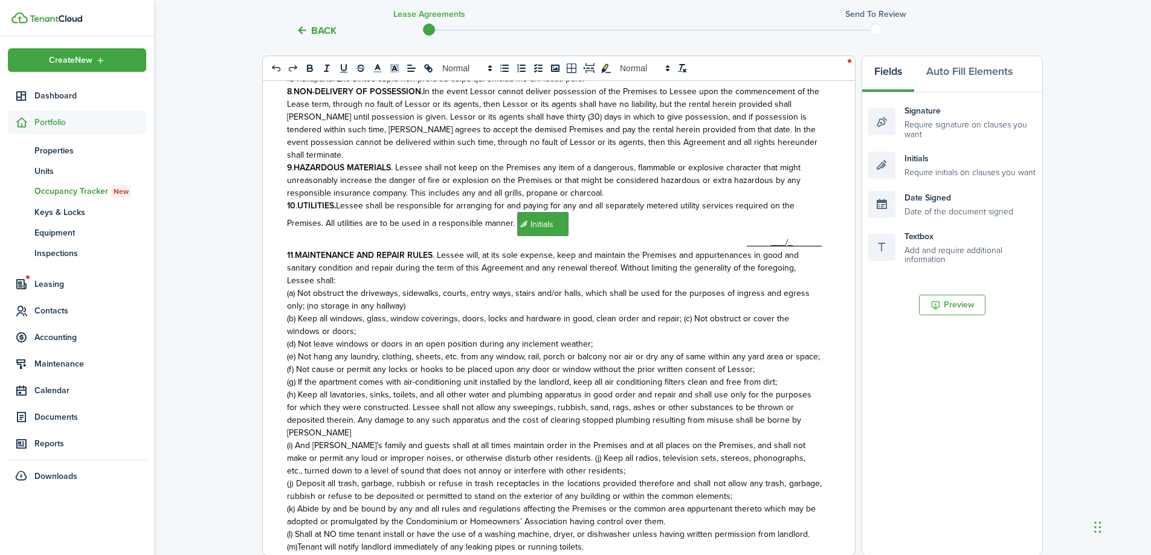
click at [509, 219] on p "10 . UTILITIES. Lessee shall be responsible for arranging for and paying for an…" at bounding box center [554, 217] width 535 height 37
click at [519, 212] on span "Initials" at bounding box center [542, 224] width 51 height 24
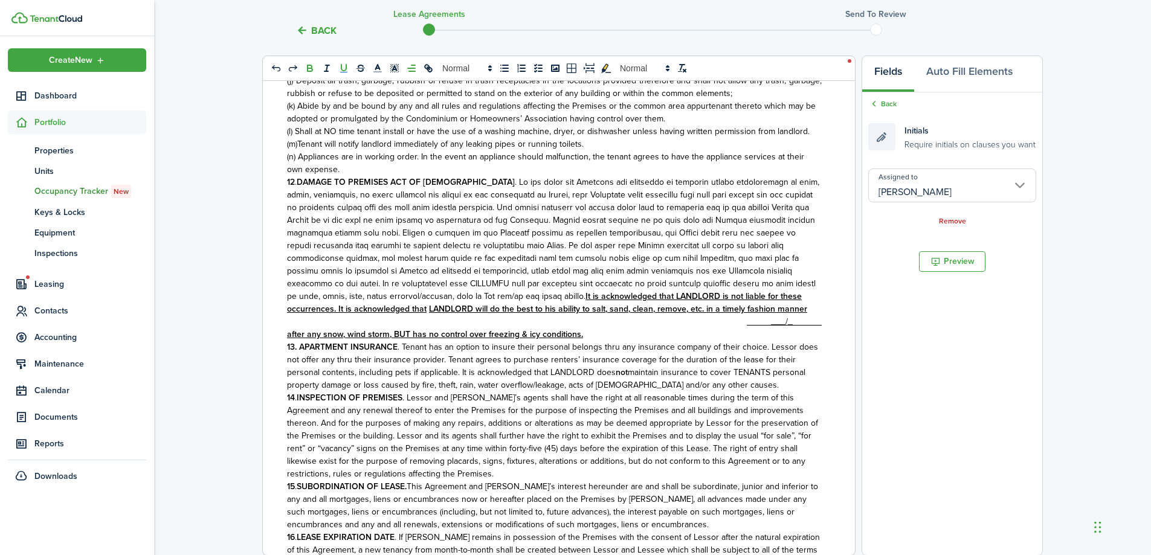
scroll to position [1269, 0]
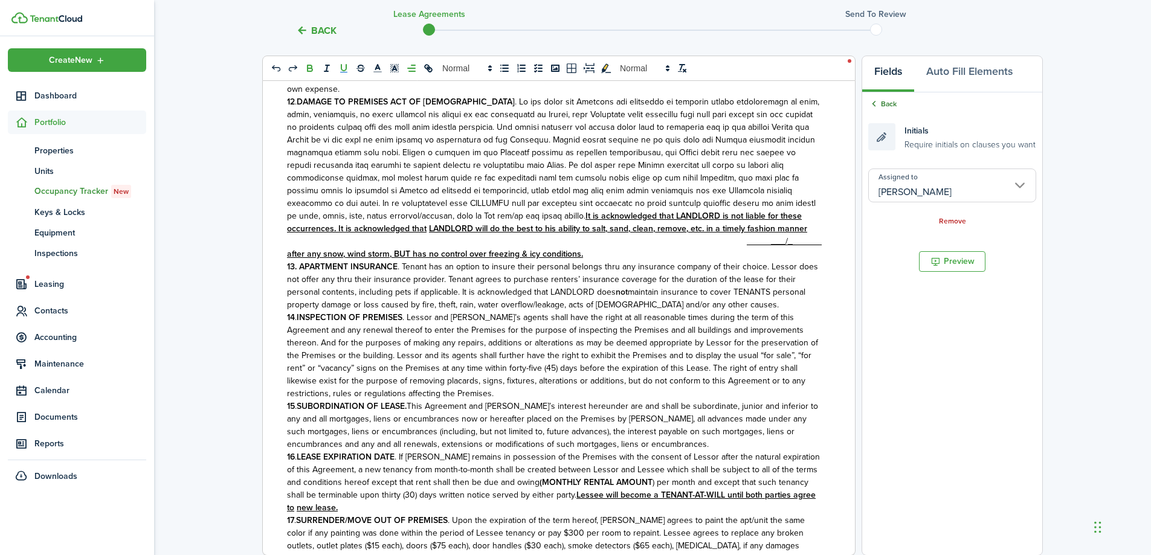
click at [883, 104] on link "Back" at bounding box center [882, 103] width 28 height 11
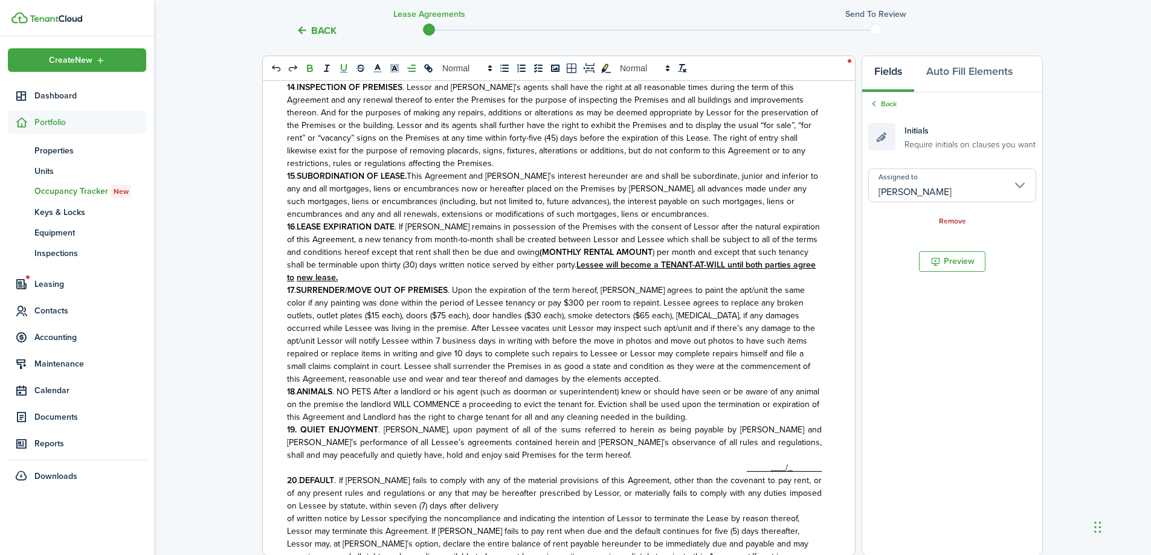
scroll to position [1571, 0]
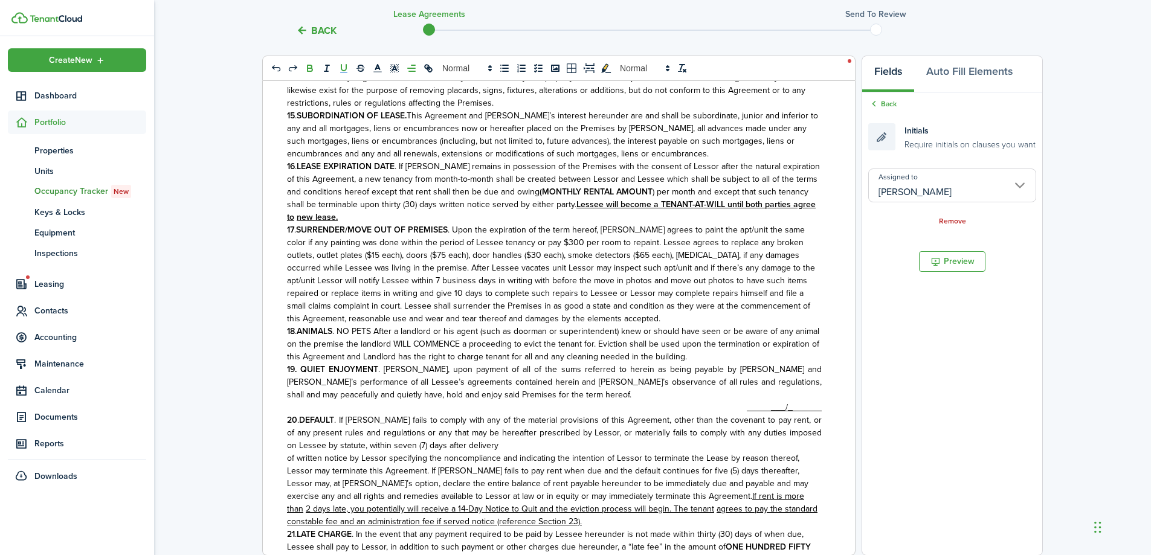
drag, startPoint x: 891, startPoint y: 139, endPoint x: 896, endPoint y: 115, distance: 24.6
click at [886, 141] on div "Initials Require initials on clauses you want" at bounding box center [951, 136] width 167 height 27
click at [891, 104] on link "Back" at bounding box center [882, 103] width 28 height 11
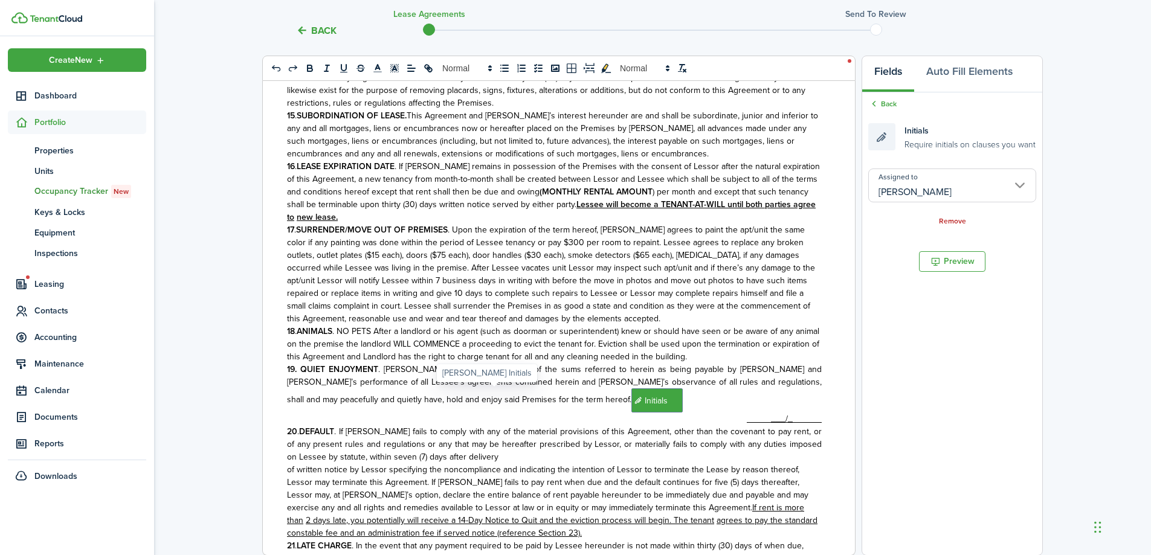
click at [631, 390] on span "Initials" at bounding box center [656, 401] width 51 height 24
click at [950, 222] on link "Remove" at bounding box center [952, 222] width 27 height 8
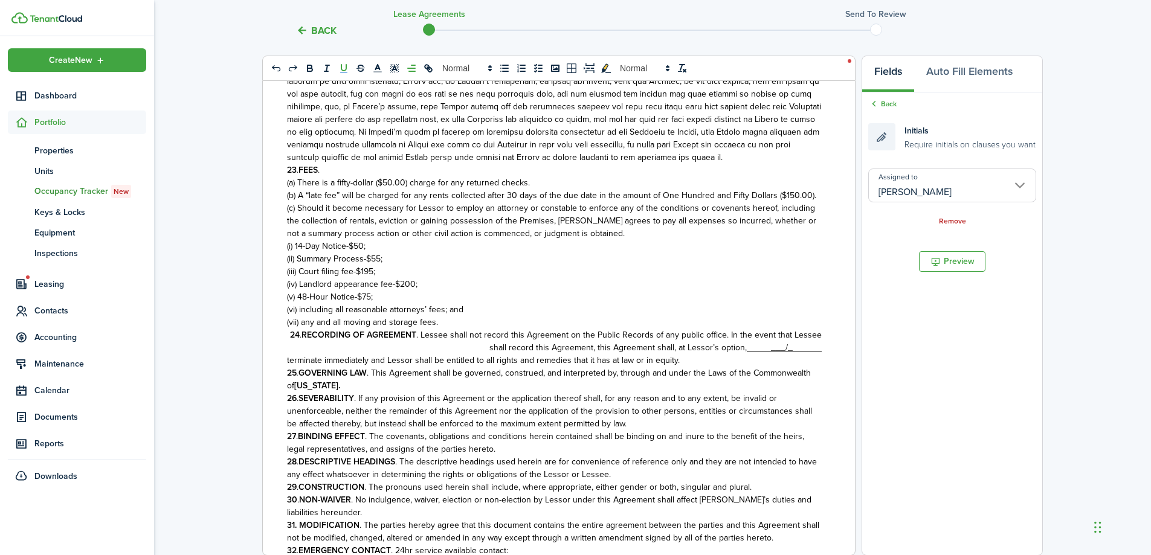
scroll to position [2115, 0]
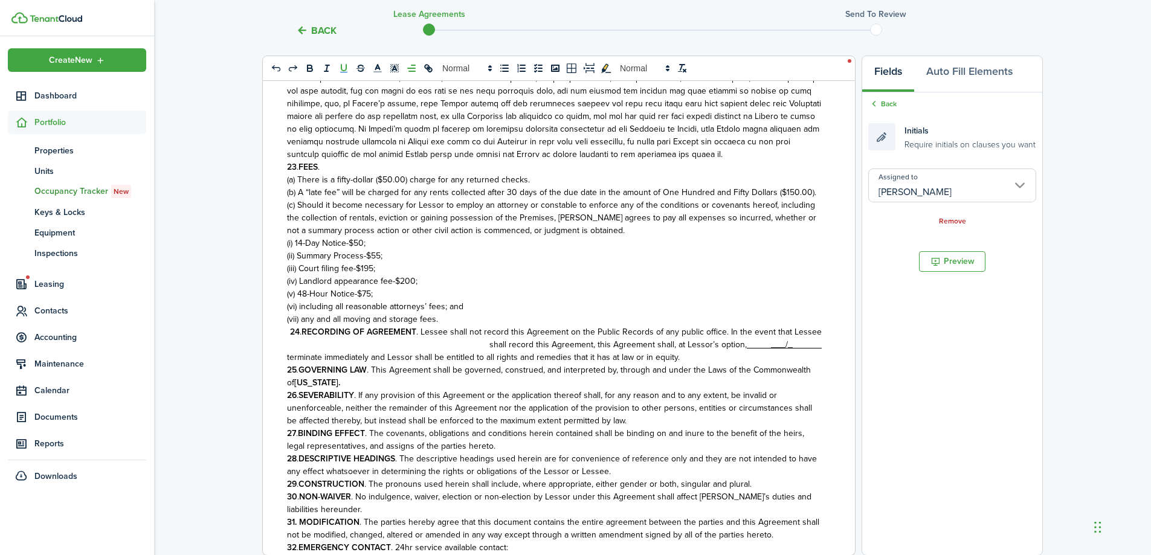
click at [737, 343] on span ". Lessee shall not record this Agreement on the Public Records of any public of…" at bounding box center [618, 338] width 405 height 25
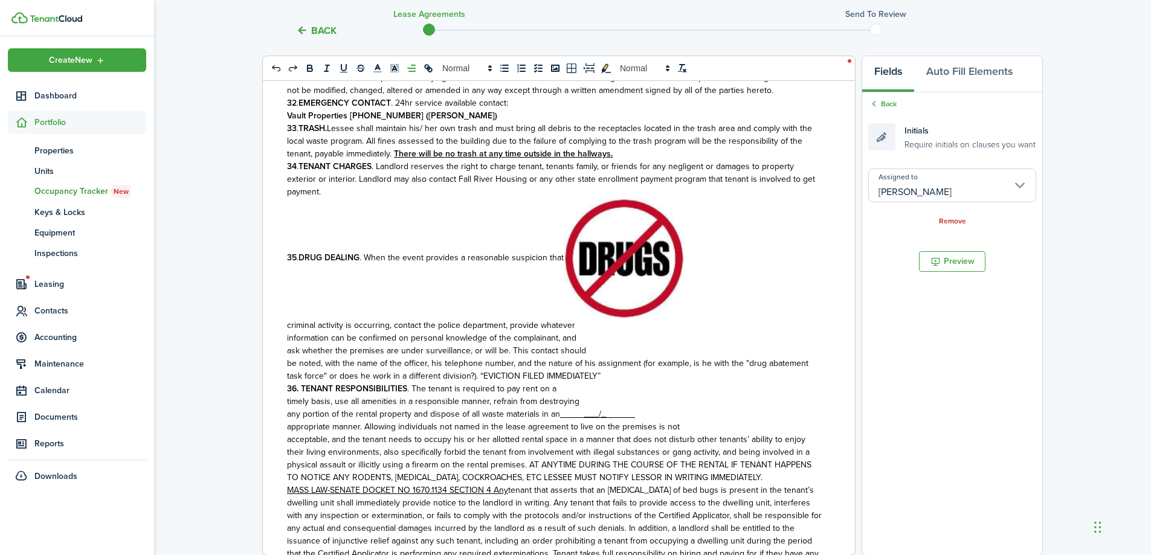
scroll to position [2617, 0]
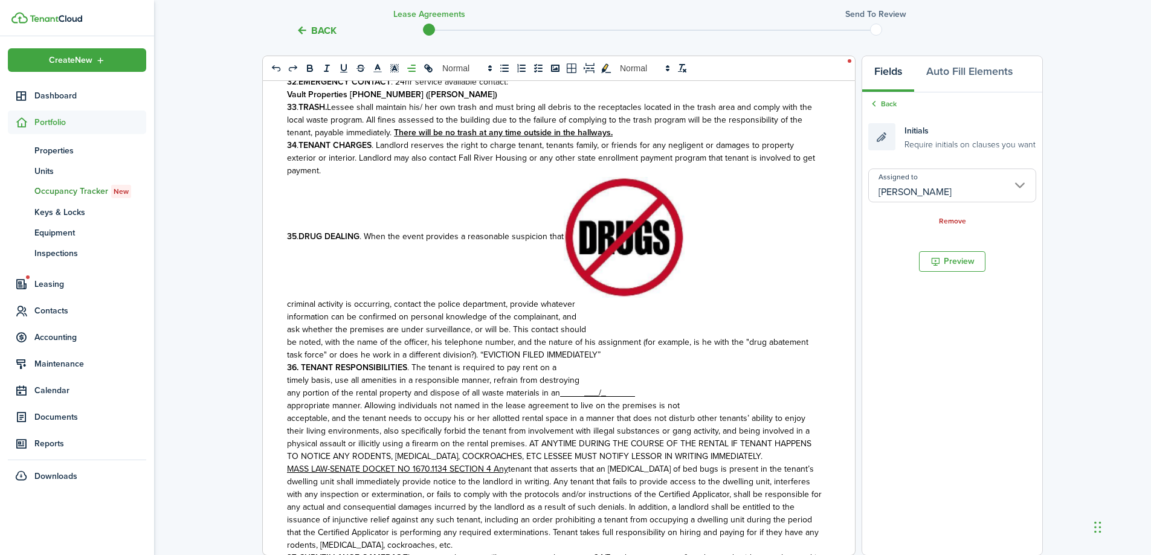
click at [891, 103] on link "Back" at bounding box center [882, 103] width 28 height 11
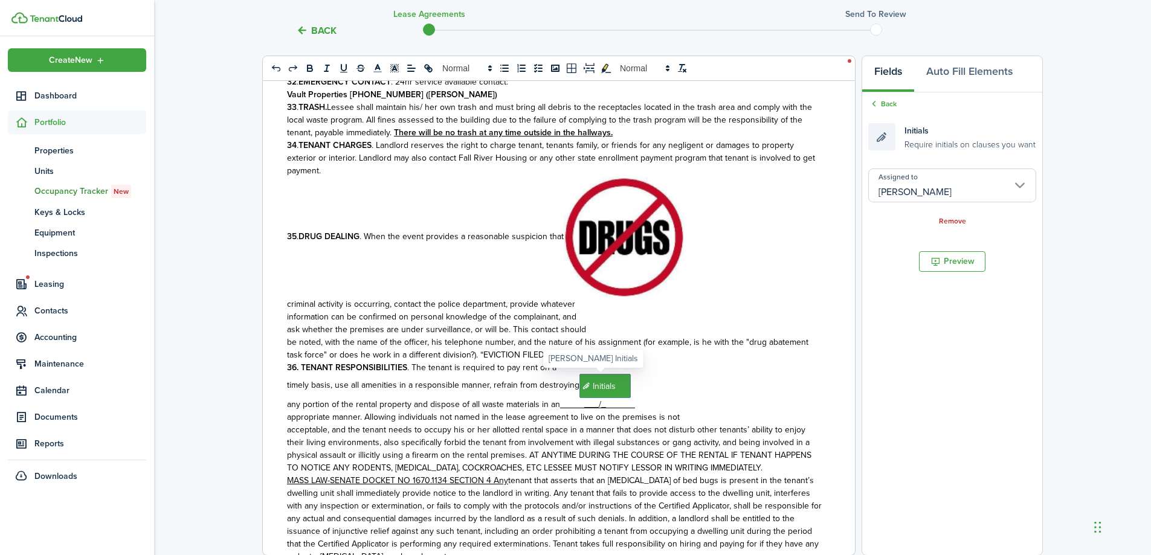
click at [605, 385] on span "Initials" at bounding box center [604, 386] width 51 height 24
click at [953, 220] on link "Remove" at bounding box center [952, 222] width 27 height 8
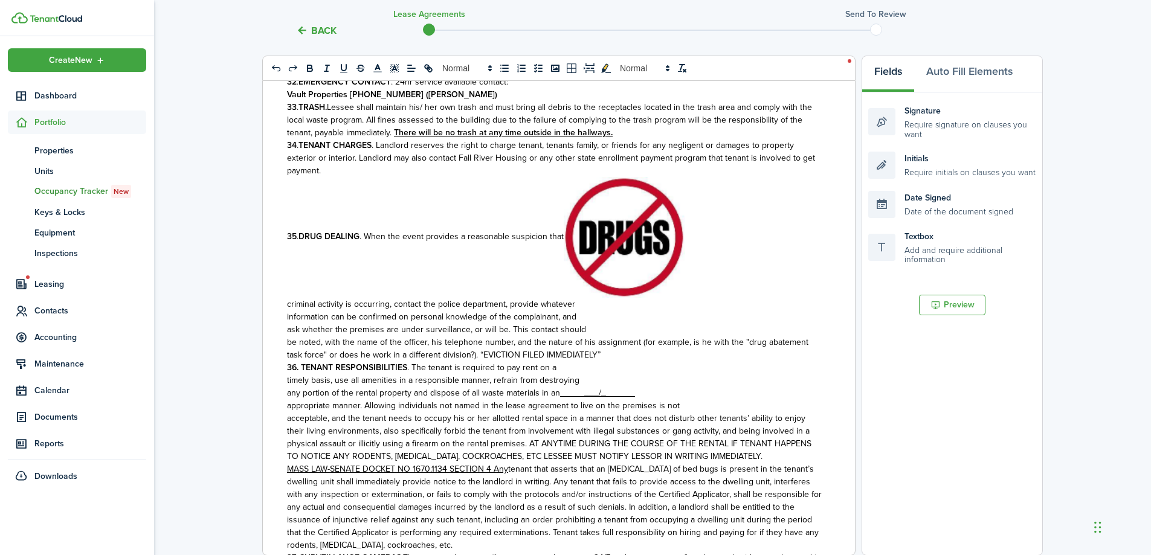
click at [573, 392] on u "_____" at bounding box center [572, 393] width 24 height 13
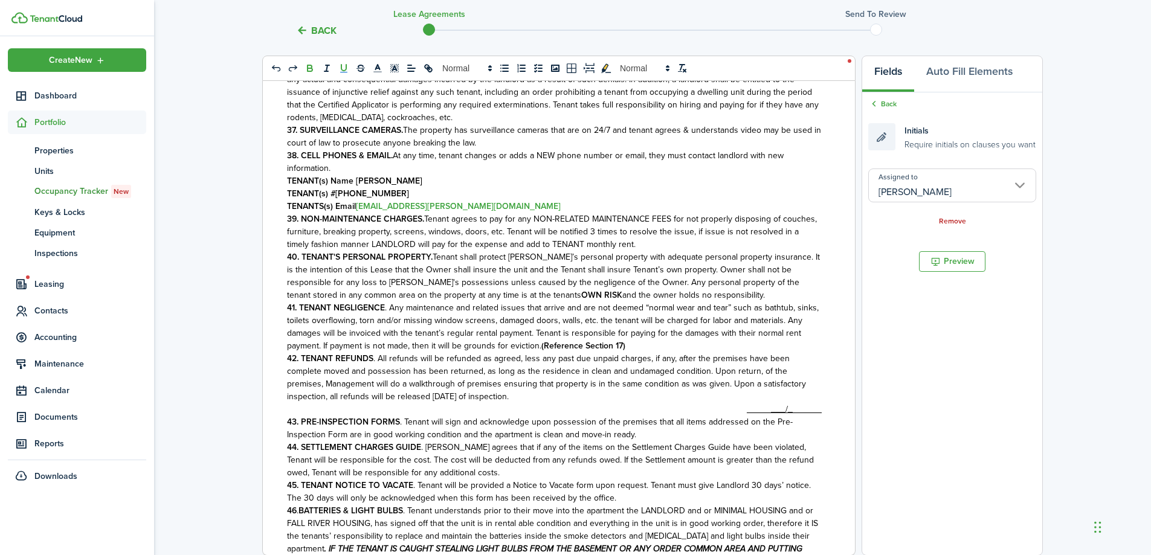
scroll to position [3161, 0]
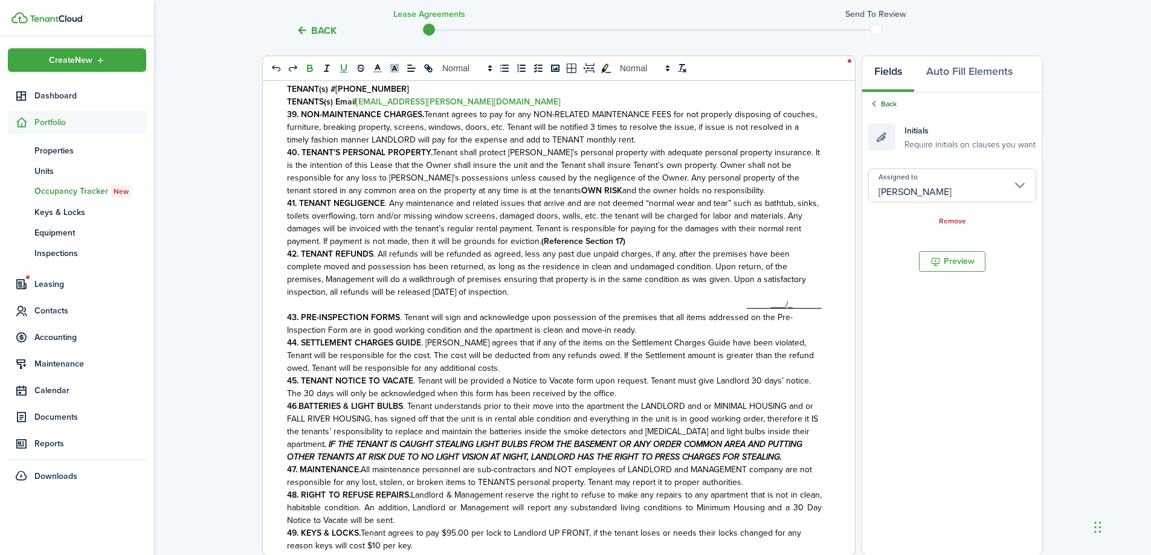
click at [893, 106] on link "Back" at bounding box center [882, 103] width 28 height 11
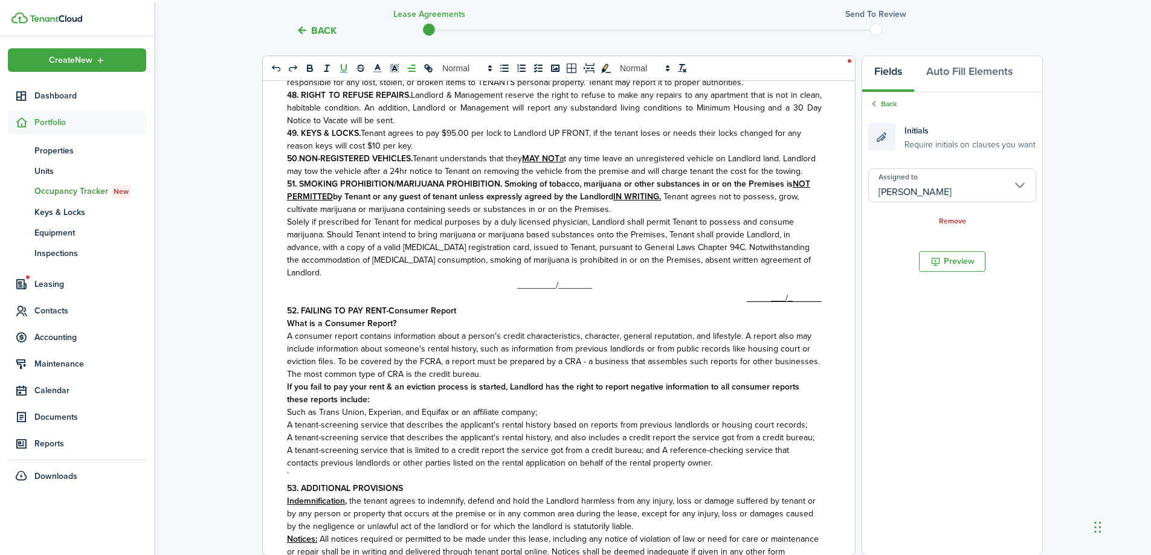
scroll to position [3584, 0]
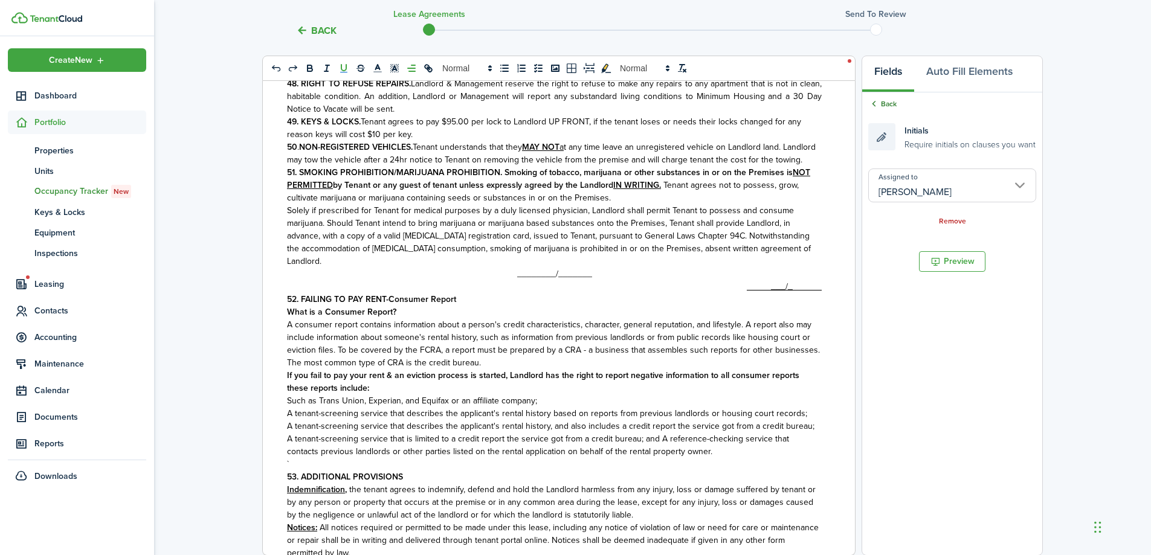
click at [894, 105] on link "Back" at bounding box center [882, 103] width 28 height 11
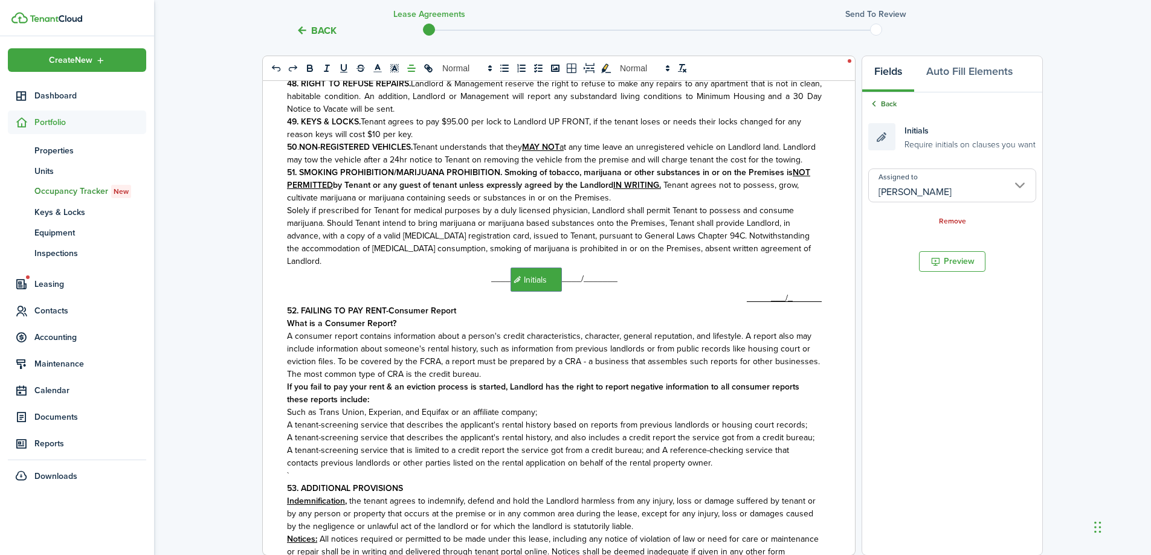
click at [877, 102] on icon at bounding box center [873, 103] width 11 height 11
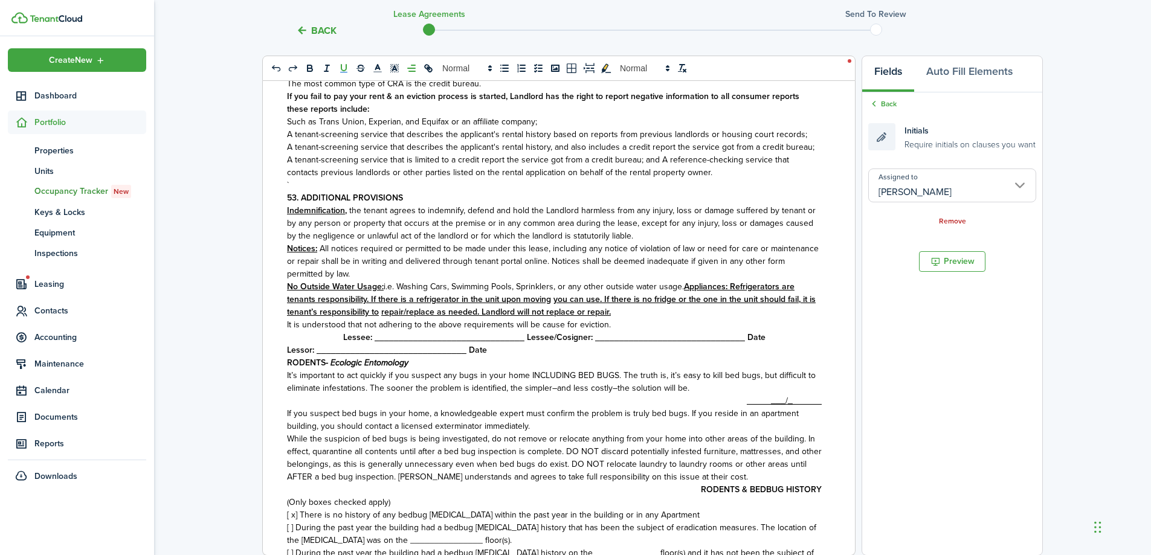
scroll to position [3947, 0]
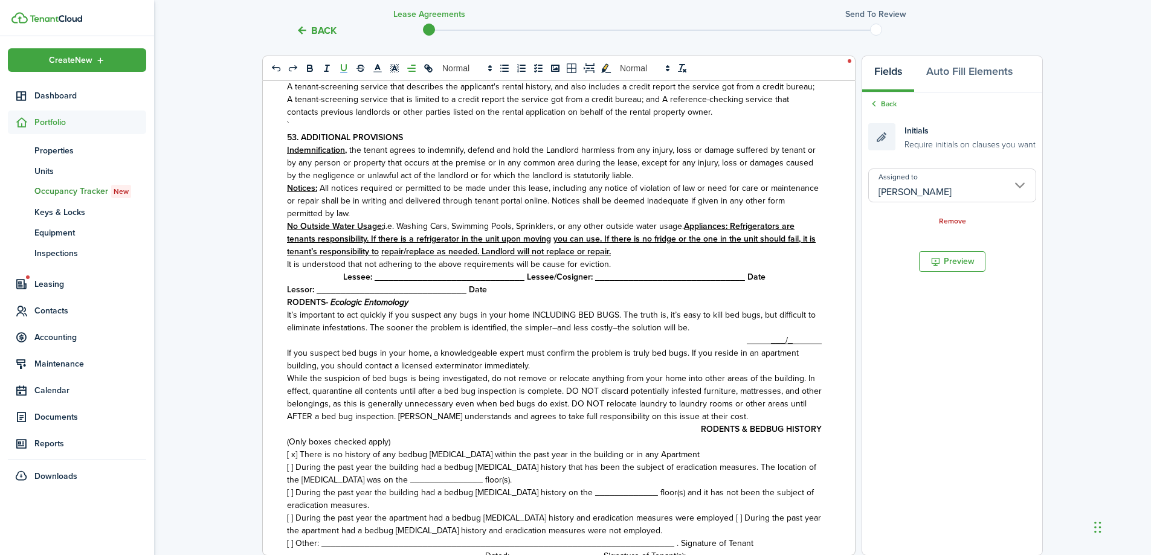
click at [647, 271] on p "It is understood that not adhering to the above requirements will be cause for …" at bounding box center [554, 264] width 535 height 13
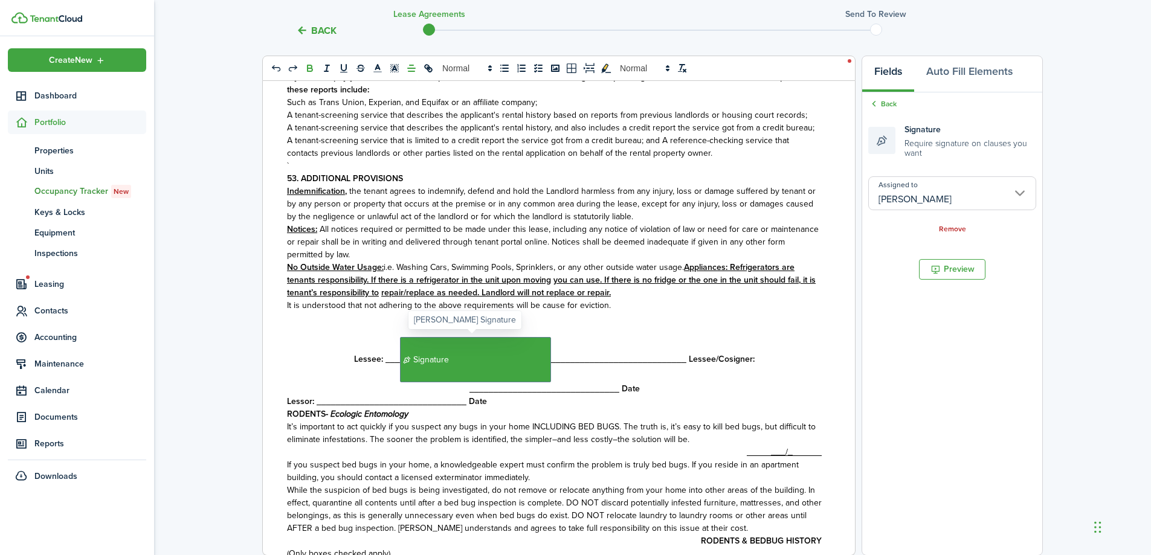
scroll to position [3966, 0]
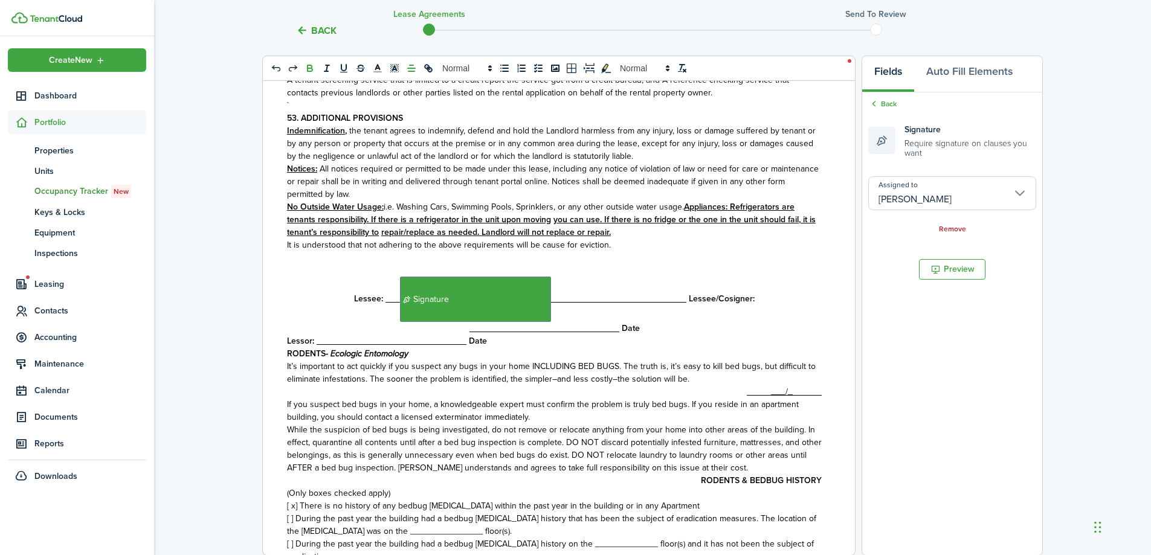
click at [682, 315] on strong "Lessee: ___﻿ Signature ﻿____________________________ Lessee/Cosigner: _________…" at bounding box center [554, 313] width 401 height 42
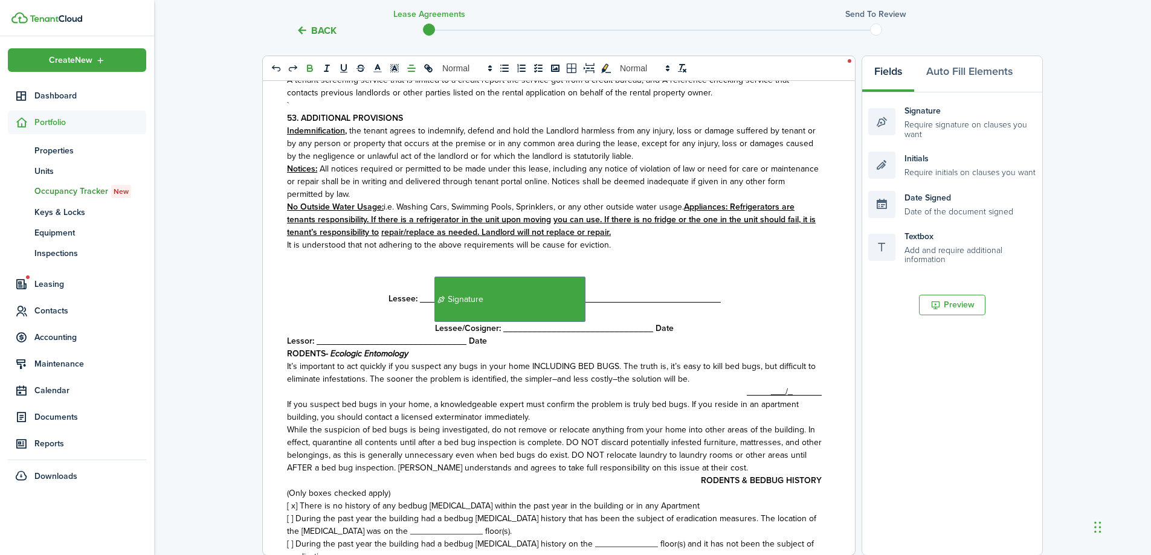
click at [605, 335] on strong "Lessee/Cosigner: _______________________________ Date" at bounding box center [554, 328] width 239 height 13
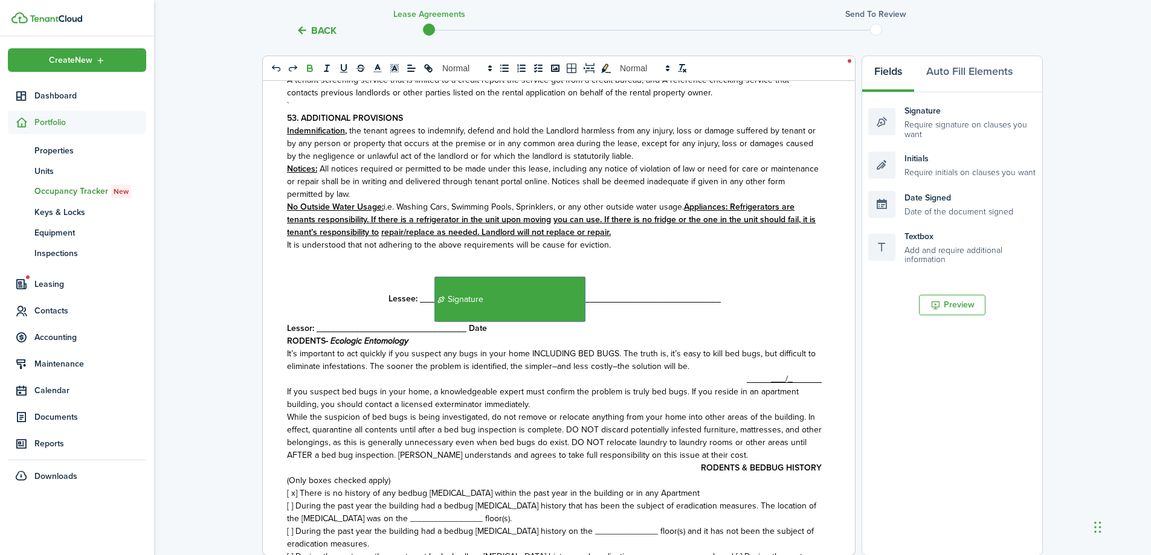
click at [674, 305] on strong "Lessee: ___﻿ Signature ﻿____________________________" at bounding box center [555, 298] width 332 height 13
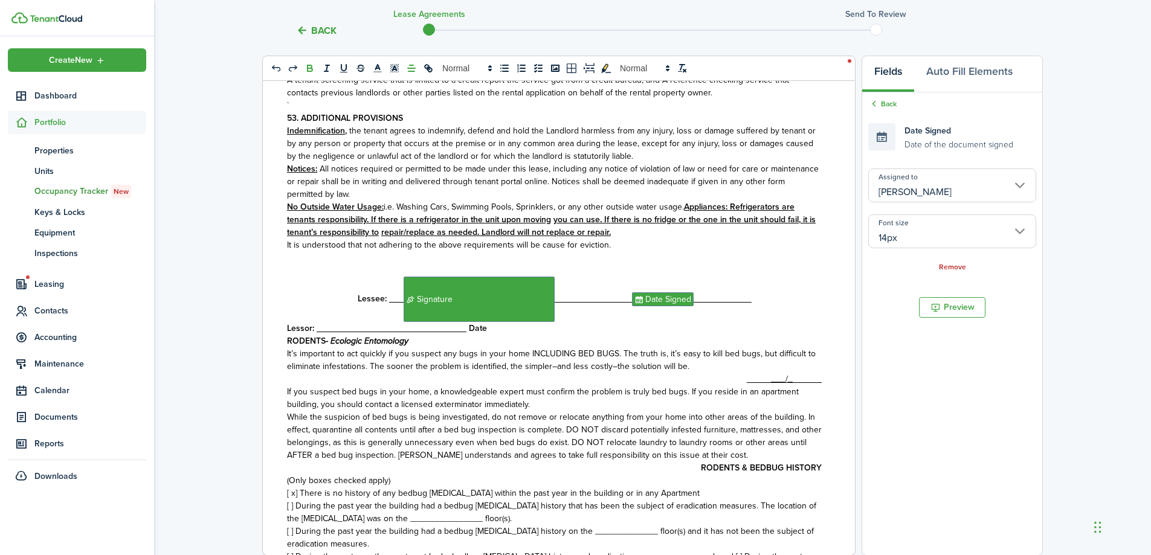
click at [587, 322] on p "Lessee: ___﻿ Signature ﻿________________﻿ Date Signed ﻿____________" at bounding box center [554, 299] width 535 height 45
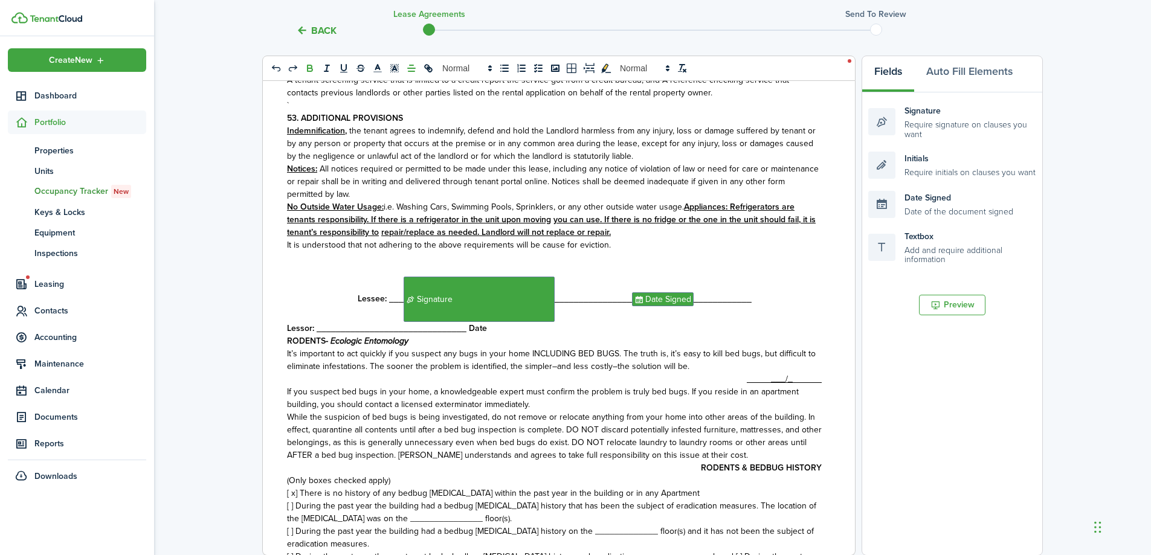
click at [763, 315] on p "Lessee: ___﻿ Signature ﻿________________﻿ Date Signed ﻿____________" at bounding box center [554, 299] width 535 height 45
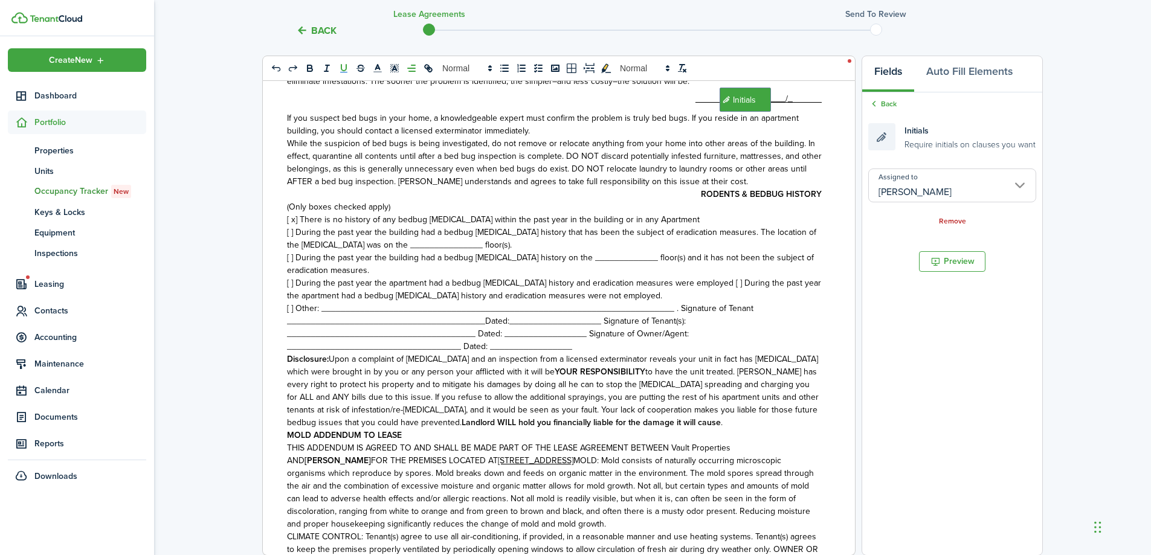
scroll to position [4288, 0]
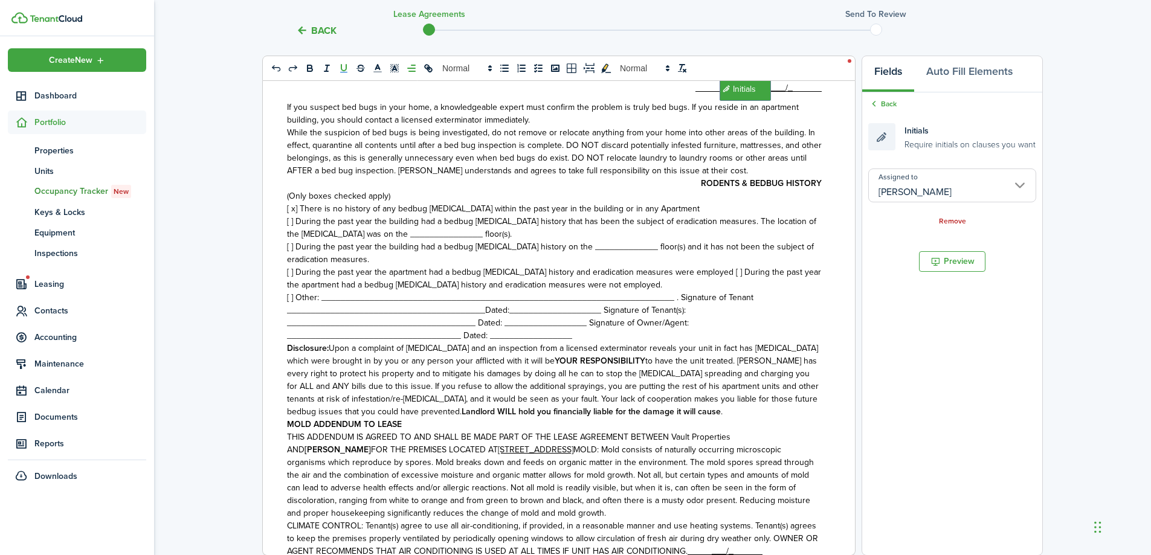
click at [692, 190] on p "RODENTS & BEDBUG HISTORY" at bounding box center [554, 183] width 535 height 13
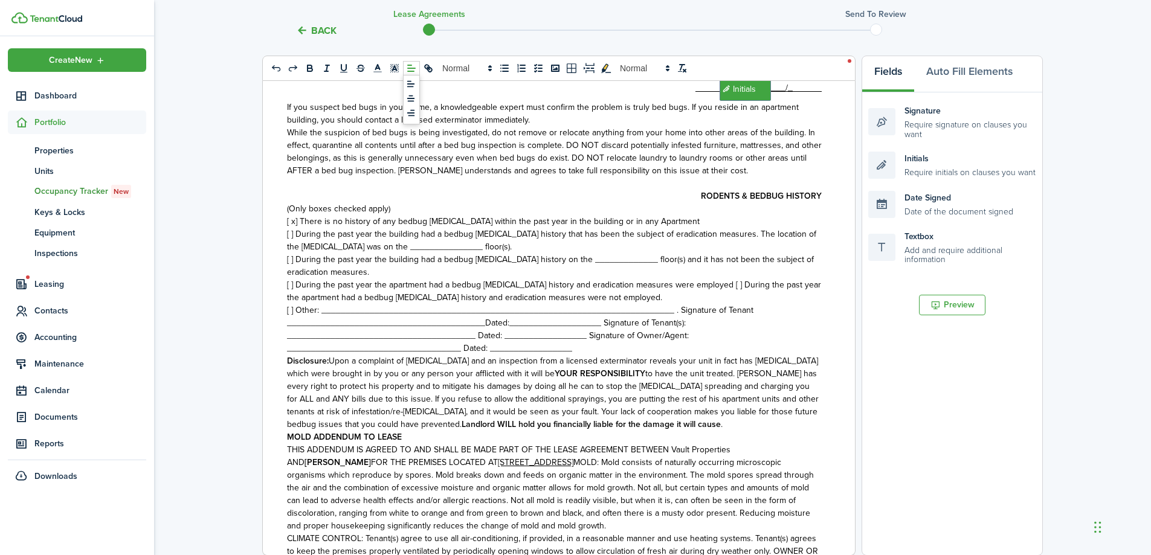
drag, startPoint x: 415, startPoint y: 100, endPoint x: 433, endPoint y: 115, distance: 23.6
click at [416, 100] on span at bounding box center [411, 99] width 15 height 15
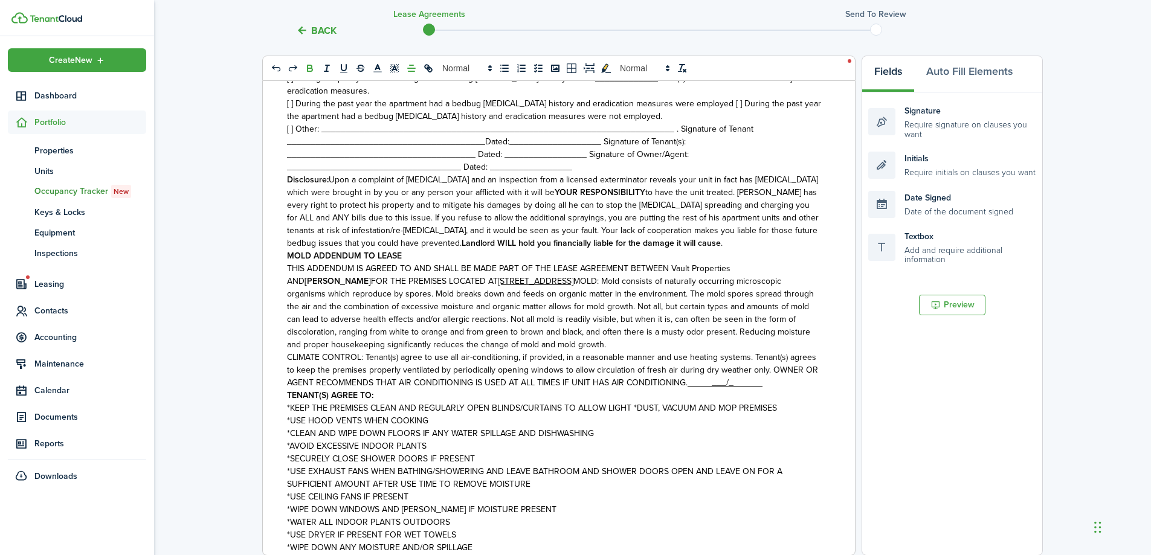
scroll to position [4408, 0]
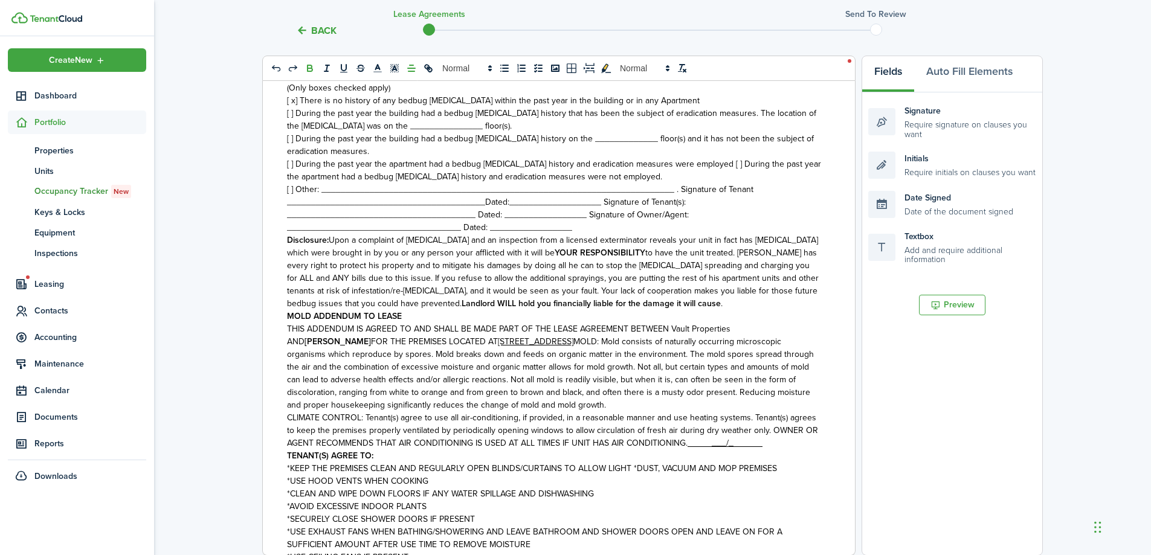
click at [674, 204] on span "[ ] Other: ____________________________________________________________________…" at bounding box center [520, 208] width 466 height 51
click at [671, 213] on span "Signature of Tenant _________________________________________Dated:____________…" at bounding box center [524, 215] width 474 height 38
click at [672, 225] on span "Signature of Tenant(s): _______________________________________ Dated: ________…" at bounding box center [530, 220] width 486 height 25
click at [706, 196] on p "[ ] Other: ____________________________________________________________________…" at bounding box center [554, 189] width 535 height 13
click at [705, 221] on p "Signature of Tenant(s): _______________________________________ Dated: ________…" at bounding box center [554, 214] width 535 height 13
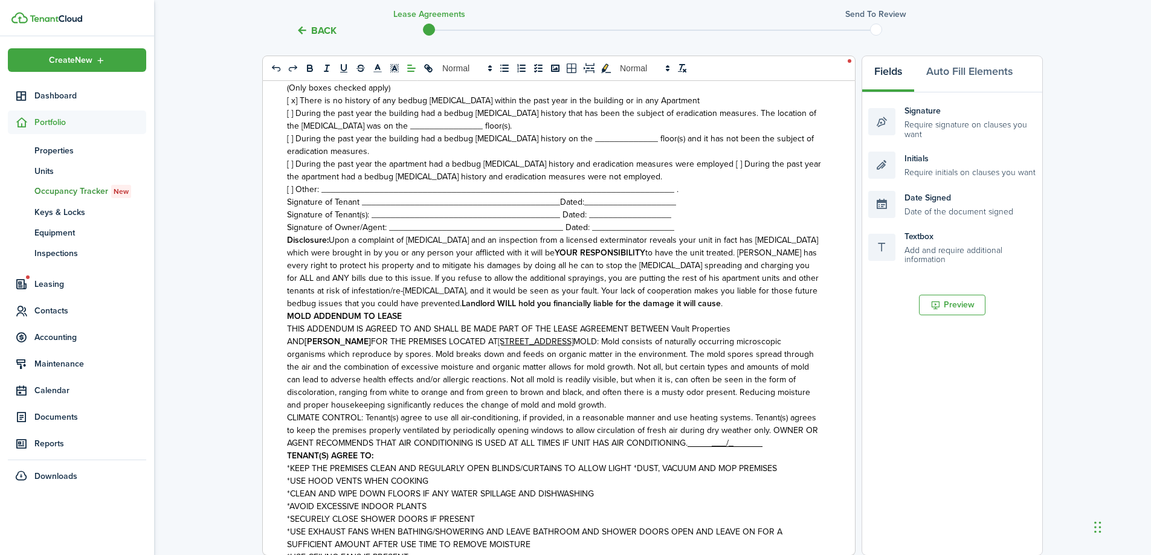
click at [698, 221] on p "Signature of Tenant(s): _______________________________________ Dated: ________…" at bounding box center [554, 214] width 535 height 13
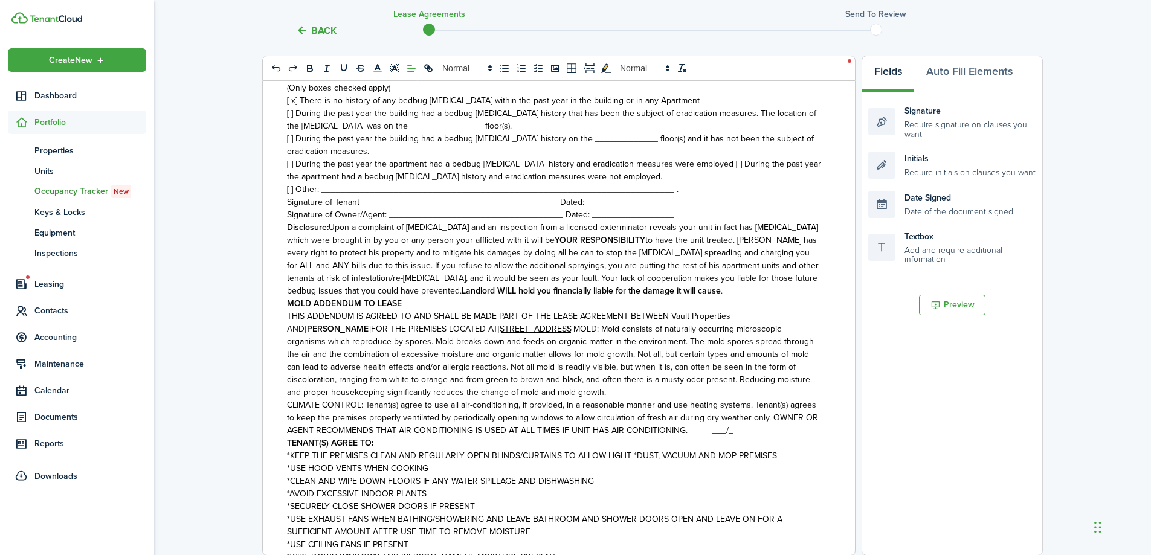
click at [720, 196] on p "[ ] Other: ____________________________________________________________________…" at bounding box center [554, 189] width 535 height 13
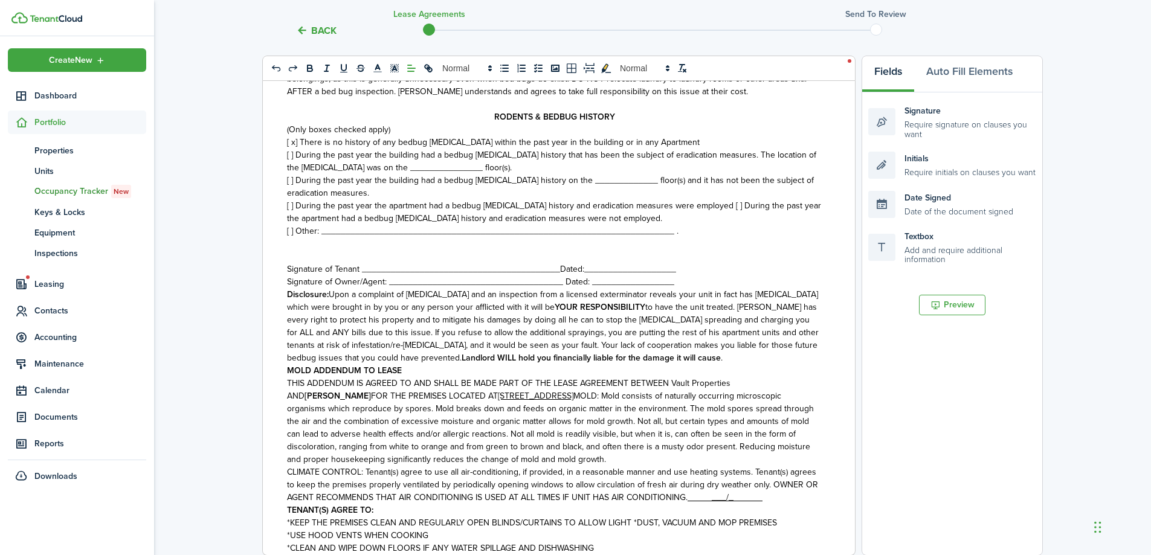
scroll to position [4367, 0]
click at [690, 275] on p "Signature of Tenant _________________________________________Dated:____________…" at bounding box center [554, 268] width 535 height 13
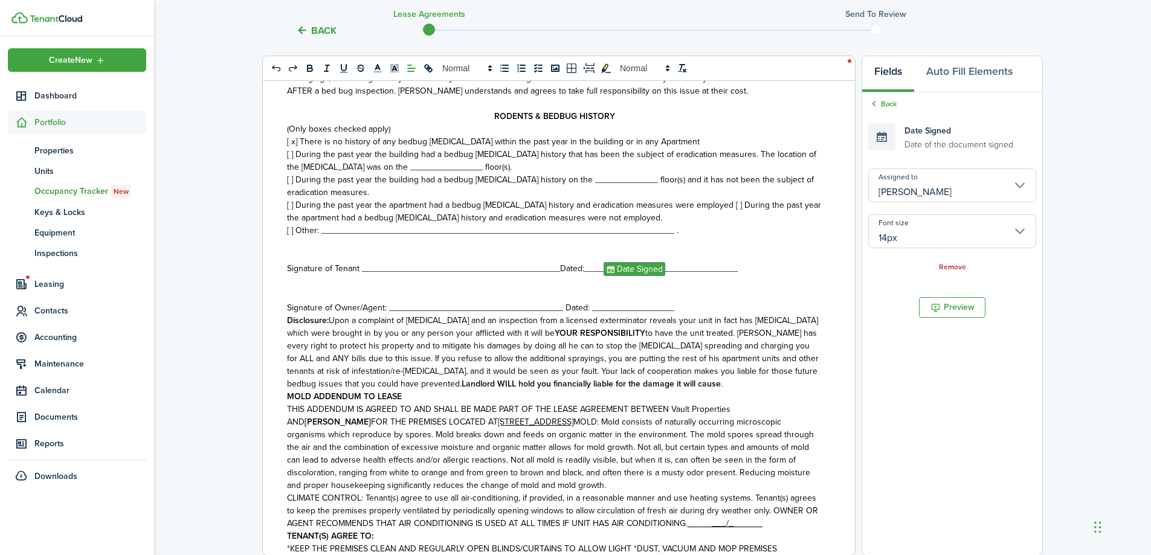
drag, startPoint x: 882, startPoint y: 103, endPoint x: 927, endPoint y: 111, distance: 46.1
click at [882, 103] on link "Back" at bounding box center [882, 103] width 28 height 11
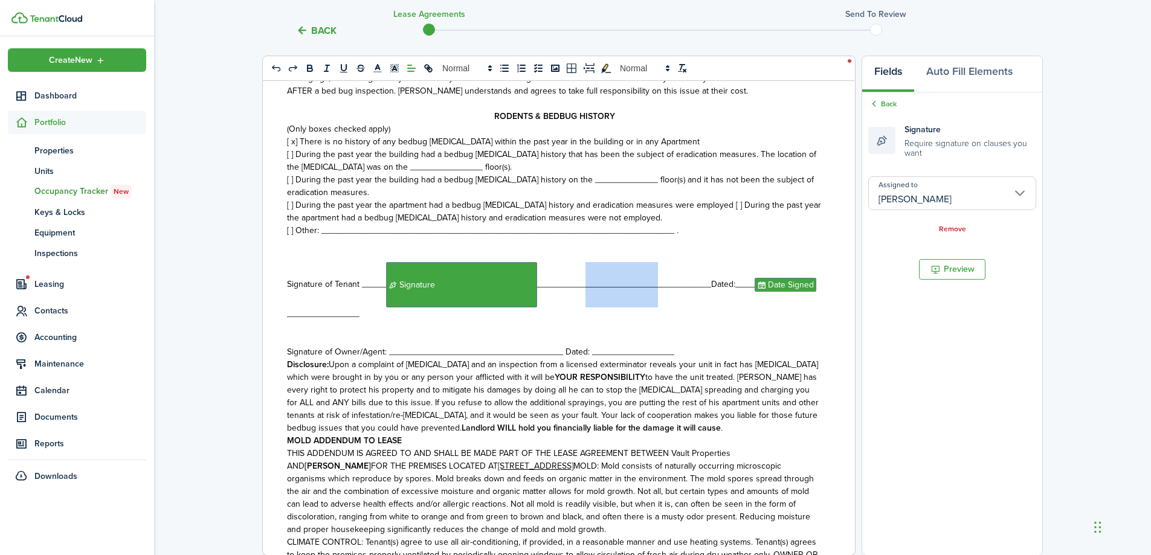
drag, startPoint x: 655, startPoint y: 297, endPoint x: 585, endPoint y: 302, distance: 69.7
click at [585, 302] on span "Signature of Tenant _____﻿ Signature ﻿____________________________________Dated…" at bounding box center [551, 299] width 529 height 42
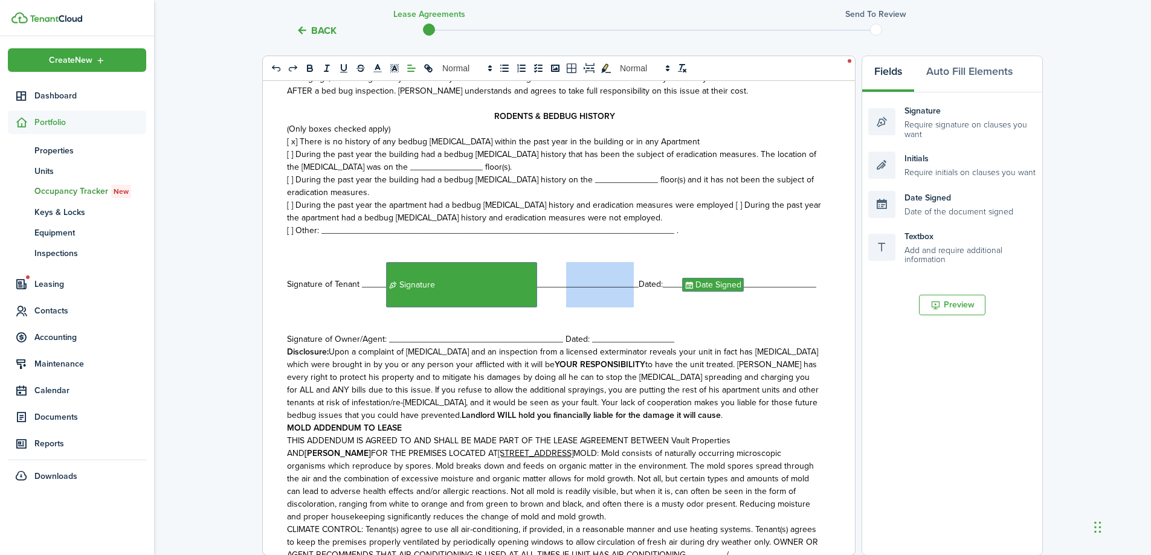
drag, startPoint x: 631, startPoint y: 294, endPoint x: 563, endPoint y: 306, distance: 69.2
click at [563, 306] on p "Signature of Tenant _____﻿ Signature ﻿_____________________Dated:____﻿ Date Sig…" at bounding box center [554, 284] width 535 height 45
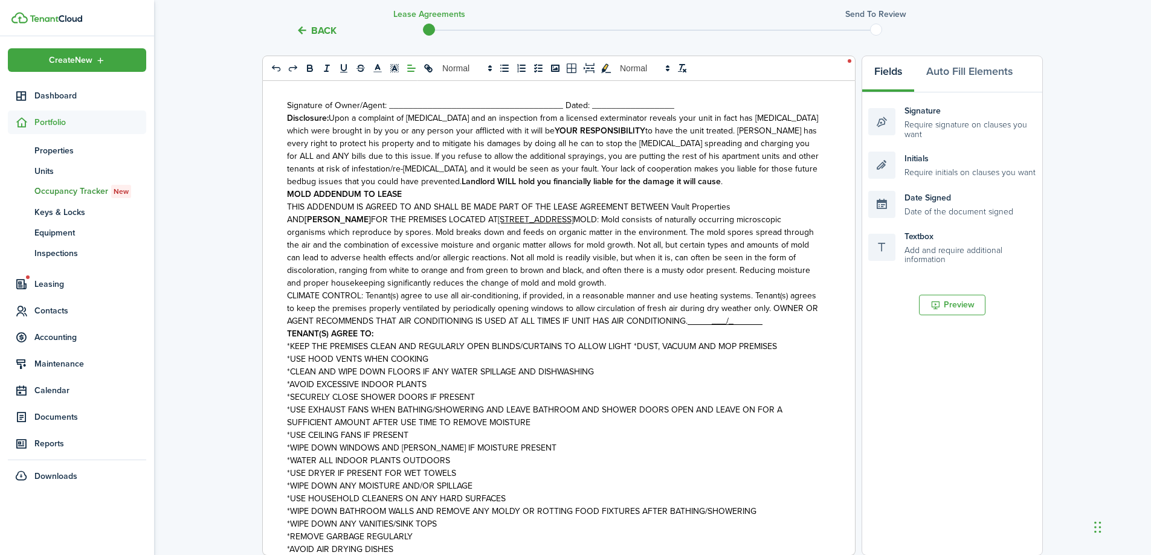
scroll to position [4609, 0]
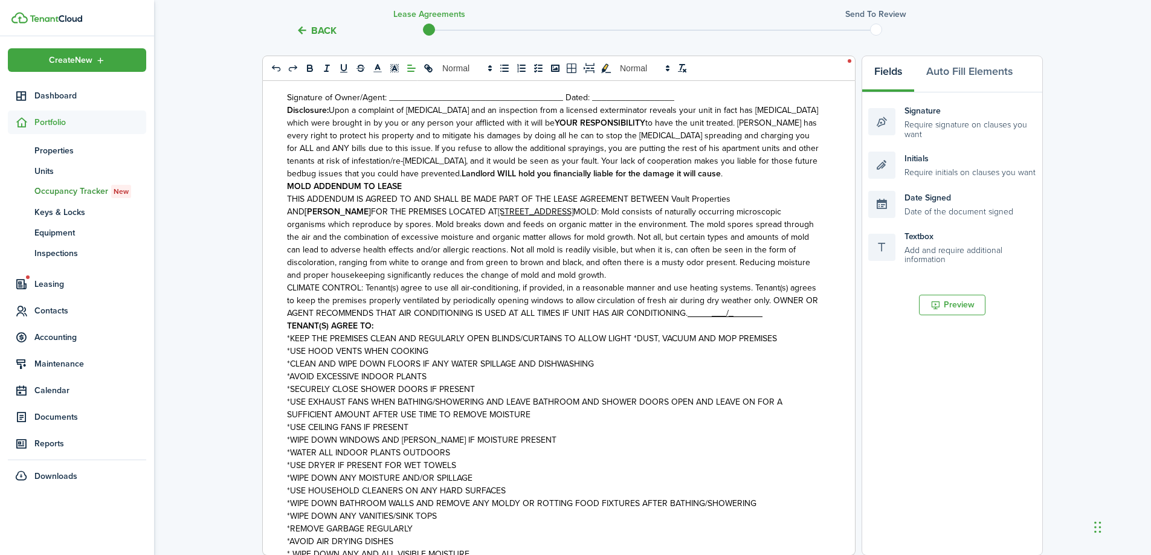
click at [691, 320] on u "_____" at bounding box center [700, 313] width 24 height 13
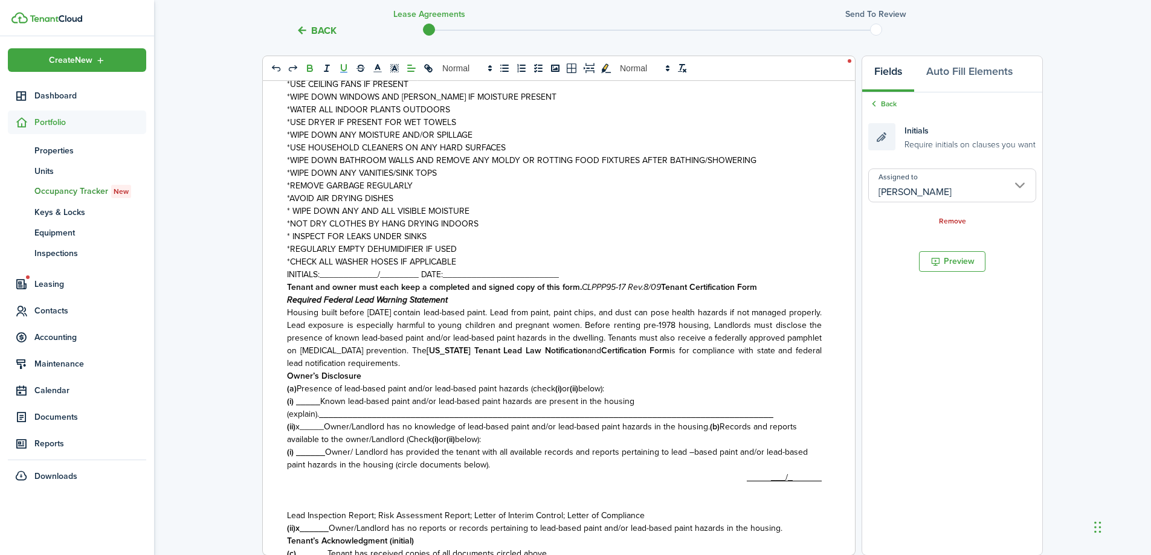
scroll to position [4991, 0]
drag, startPoint x: 890, startPoint y: 102, endPoint x: 898, endPoint y: 109, distance: 11.1
click at [891, 102] on link "Back" at bounding box center [882, 103] width 28 height 11
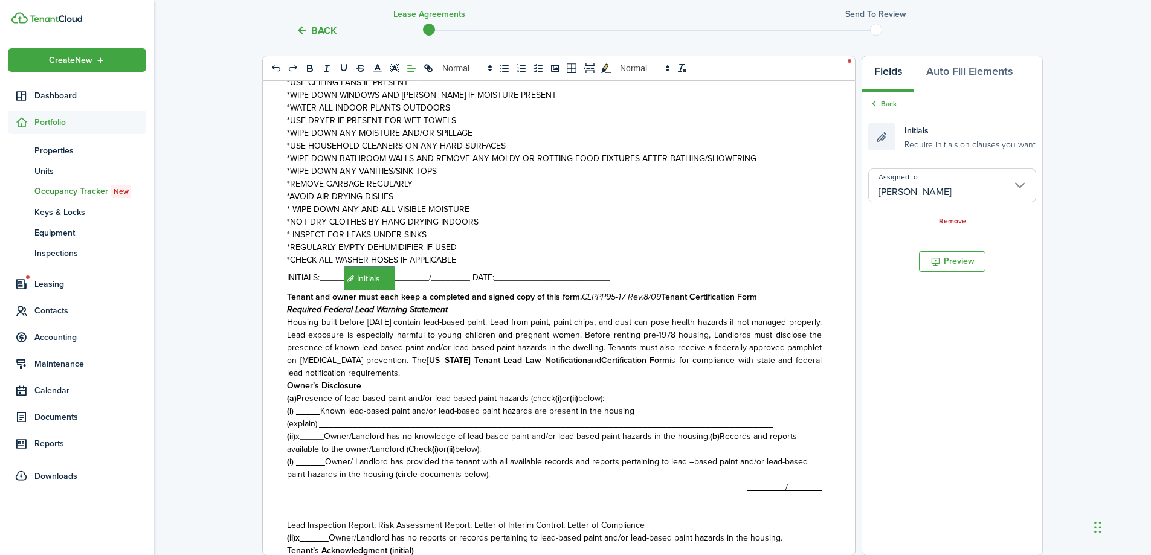
drag, startPoint x: 894, startPoint y: 101, endPoint x: 901, endPoint y: 104, distance: 7.9
click at [894, 102] on link "Back" at bounding box center [882, 103] width 28 height 11
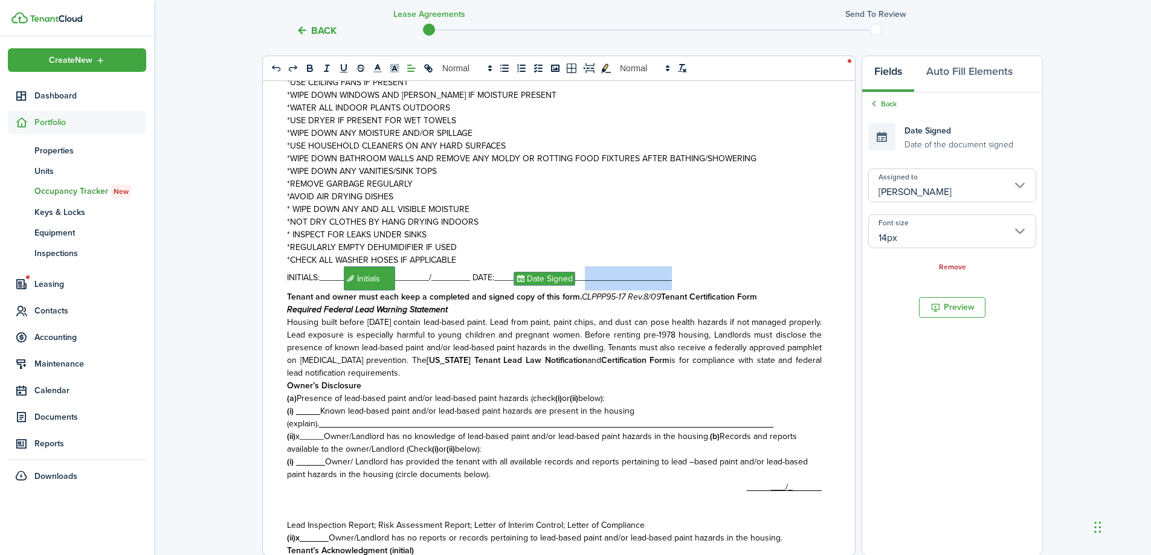
drag, startPoint x: 673, startPoint y: 291, endPoint x: 582, endPoint y: 298, distance: 90.9
click at [582, 291] on p "INITIALS:_____﻿ Initials ﻿_______/________ DATE:____﻿ Date Signed ﻿____________…" at bounding box center [554, 278] width 535 height 24
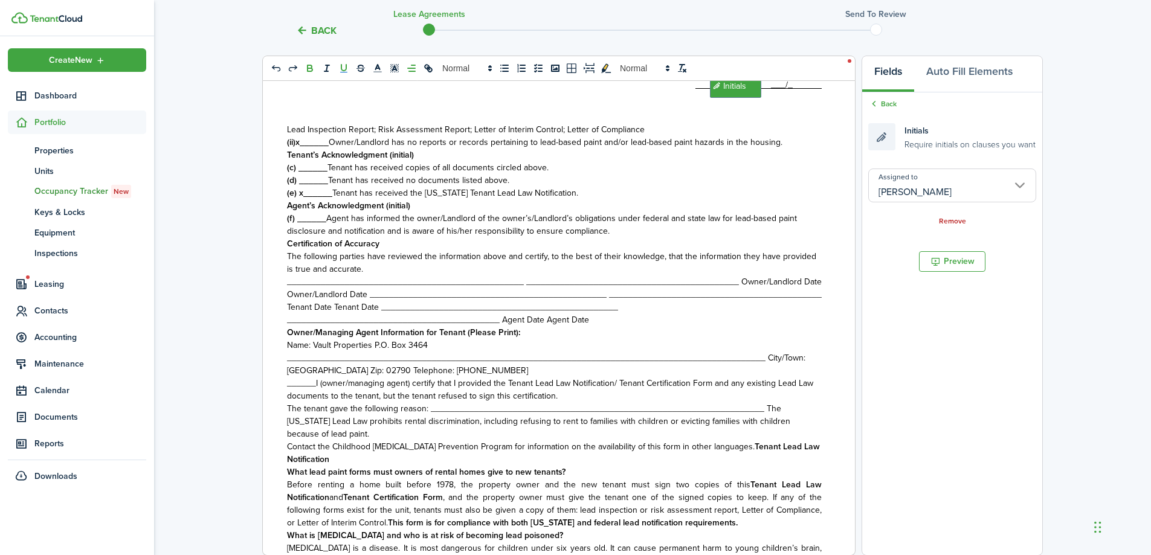
scroll to position [5414, 0]
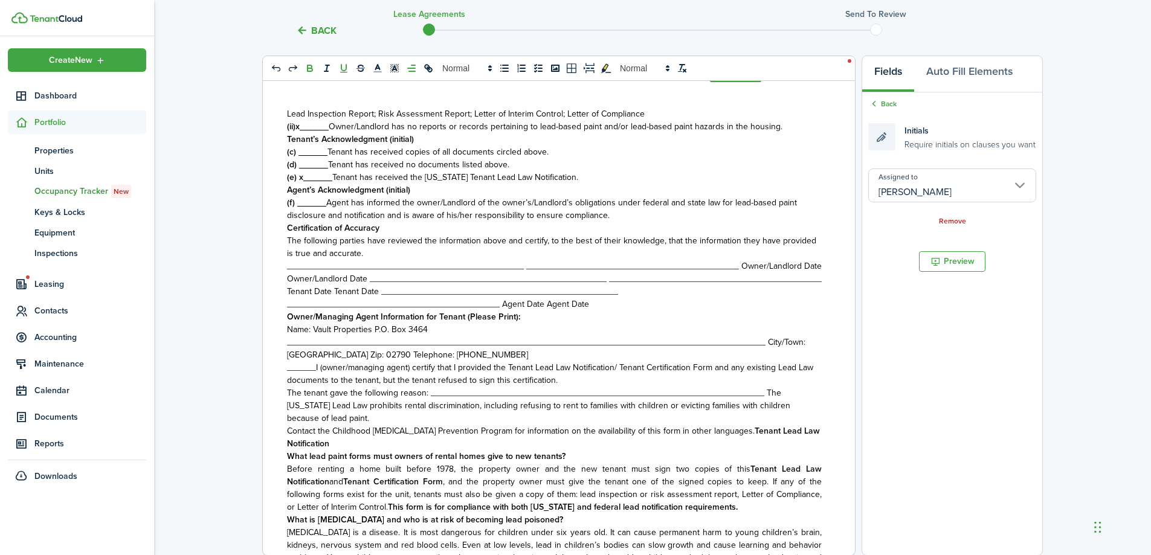
click at [736, 278] on span "_________________________________________________ _____________________________…" at bounding box center [554, 285] width 535 height 51
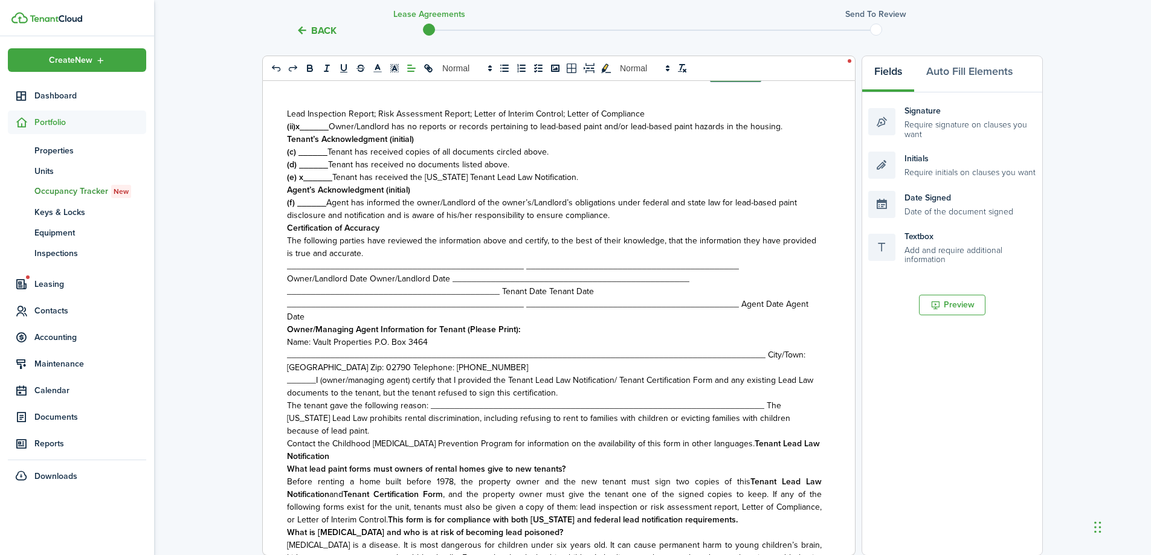
click at [367, 290] on span "Owner/Landlord Date Owner/Landlord Date _______________________________________…" at bounding box center [547, 298] width 521 height 51
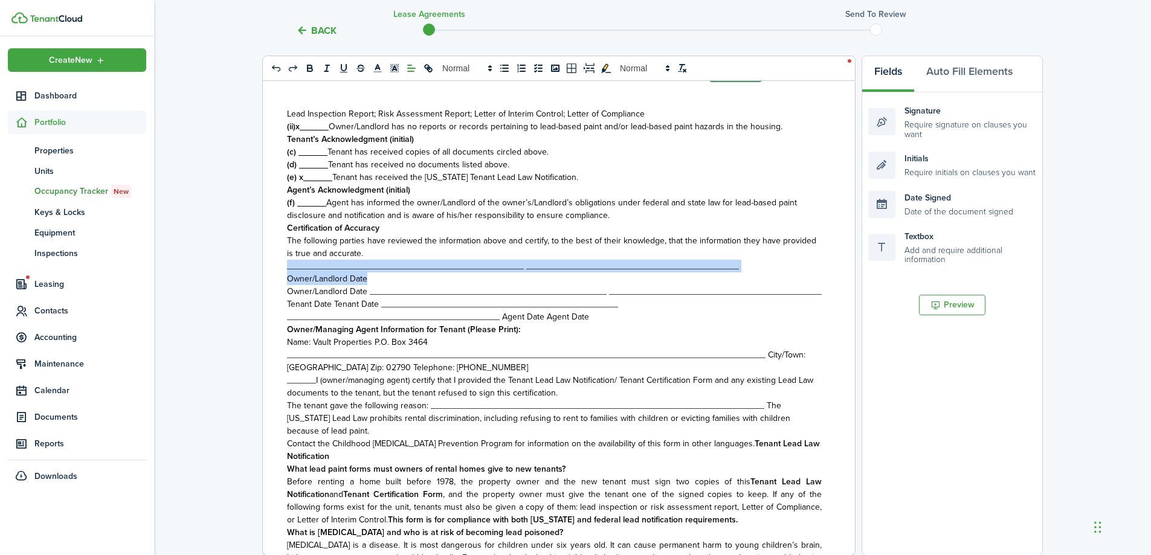
drag, startPoint x: 344, startPoint y: 295, endPoint x: 277, endPoint y: 282, distance: 69.0
click at [277, 282] on div "THIS LEASE AGREEMENT (hereinafter referred to as the “ Agreement”) made and ent…" at bounding box center [554, 318] width 583 height 474
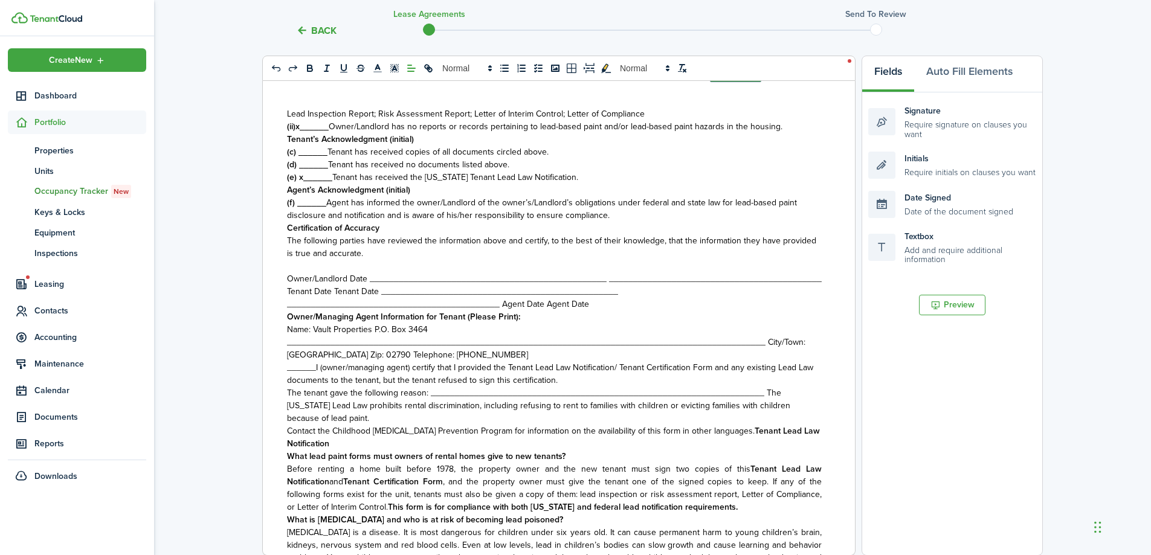
click at [502, 302] on span "Owner/Landlord Date _________________________________________________ _________…" at bounding box center [554, 292] width 535 height 38
click at [499, 311] on span "Tenant Date Tenant Date _________________________________________________ _____…" at bounding box center [452, 297] width 331 height 25
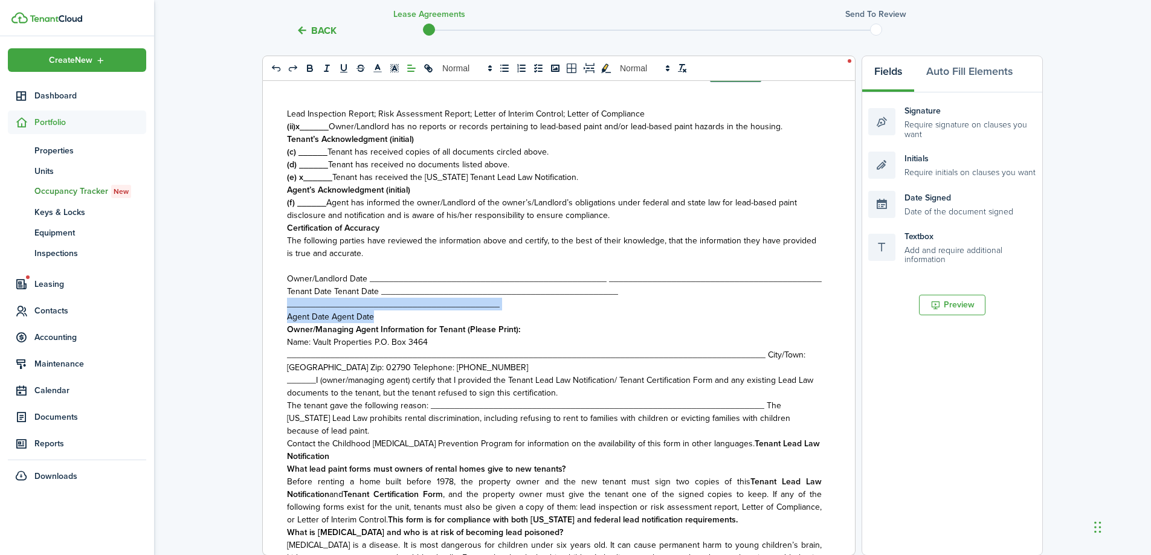
drag, startPoint x: 381, startPoint y: 344, endPoint x: 269, endPoint y: 334, distance: 111.7
click at [269, 334] on div "THIS LEASE AGREEMENT (hereinafter referred to as the “ Agreement”) made and ent…" at bounding box center [554, 318] width 583 height 474
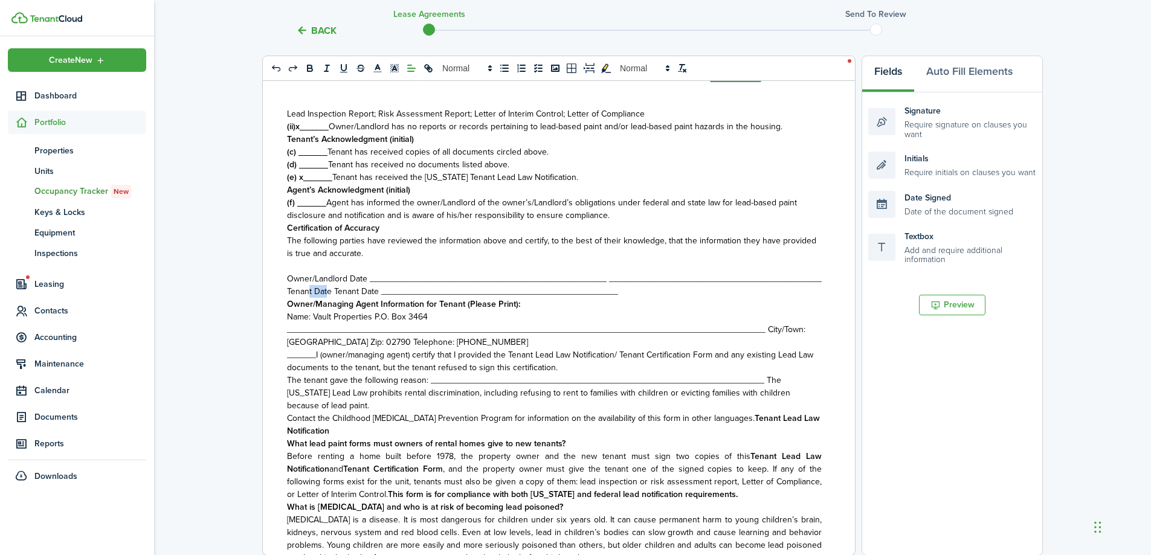
drag, startPoint x: 329, startPoint y: 318, endPoint x: 311, endPoint y: 321, distance: 18.3
click at [311, 298] on span "Tenant Date Tenant Date _________________________________________________" at bounding box center [452, 291] width 331 height 13
click at [333, 298] on span "Tenant Date Tenant Date _________________________________________________" at bounding box center [452, 291] width 331 height 13
drag, startPoint x: 333, startPoint y: 314, endPoint x: 321, endPoint y: 317, distance: 12.3
click at [320, 298] on span "Tenant Date Tenant Date _________________________________________________" at bounding box center [452, 291] width 331 height 13
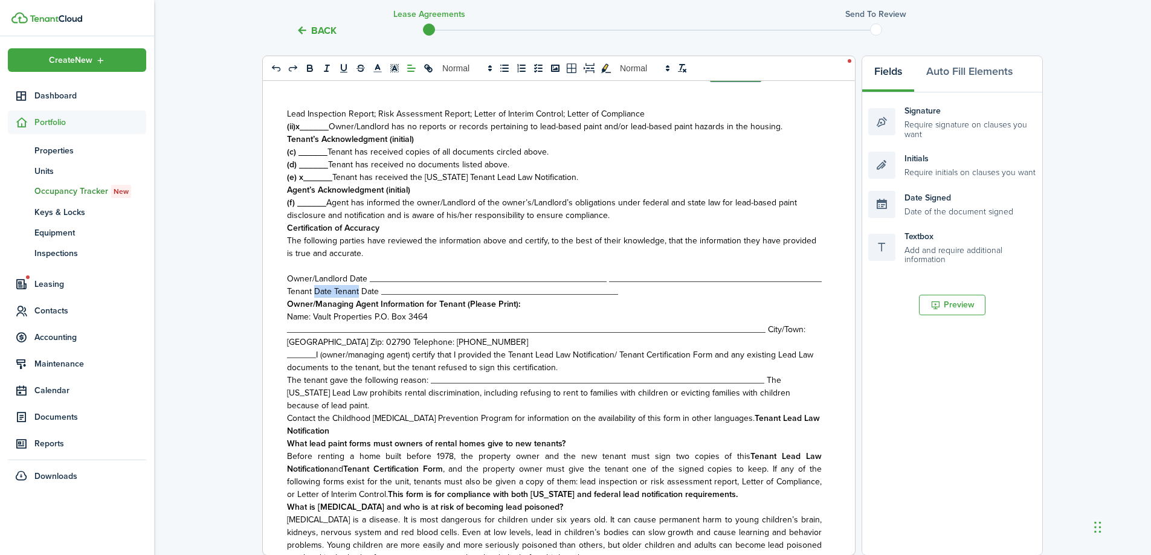
click at [321, 298] on span "Tenant Date Tenant Date _________________________________________________" at bounding box center [452, 291] width 331 height 13
drag, startPoint x: 331, startPoint y: 315, endPoint x: 316, endPoint y: 317, distance: 15.2
click at [316, 298] on span "Tenant Date Tenant Date _________________________________________________" at bounding box center [452, 291] width 331 height 13
click at [517, 285] on p "Owner/Landlord Date _________________________________________________ _________…" at bounding box center [554, 279] width 535 height 13
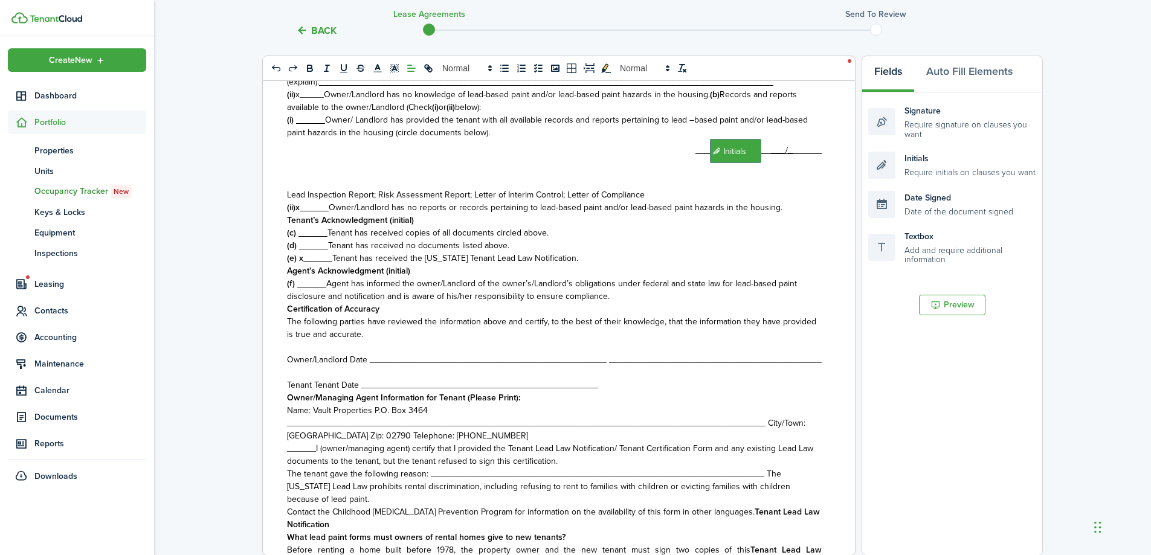
scroll to position [5393, 0]
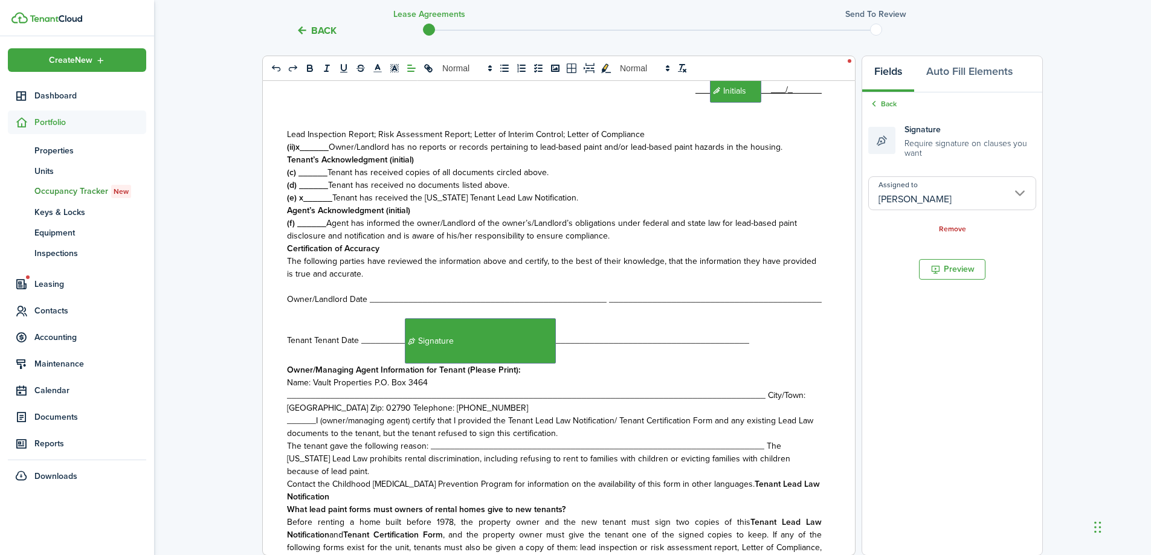
drag, startPoint x: 884, startPoint y: 106, endPoint x: 894, endPoint y: 111, distance: 10.6
click at [888, 106] on link "Back" at bounding box center [882, 103] width 28 height 11
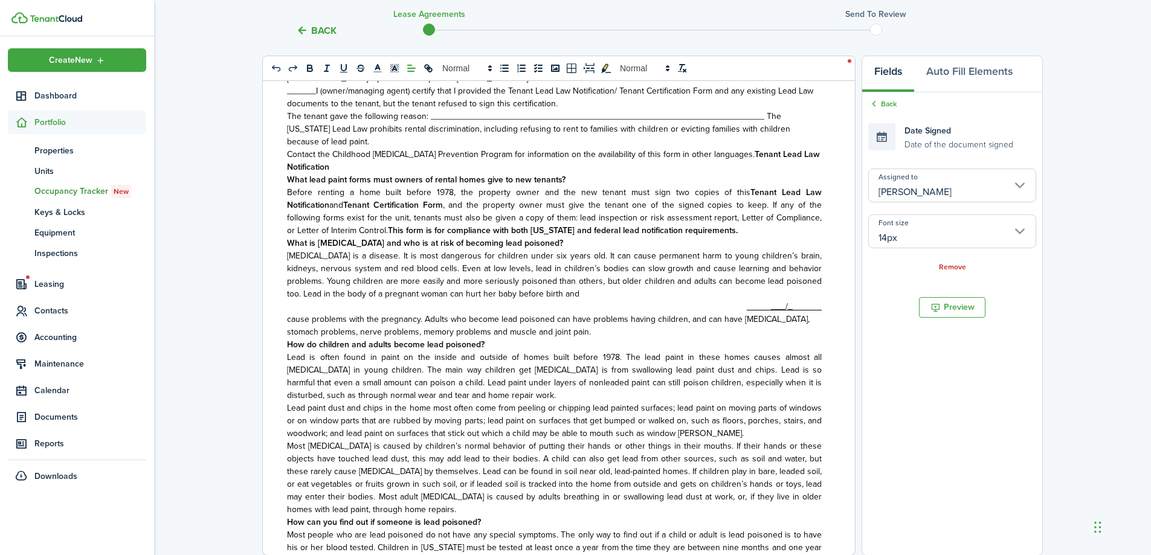
scroll to position [5695, 0]
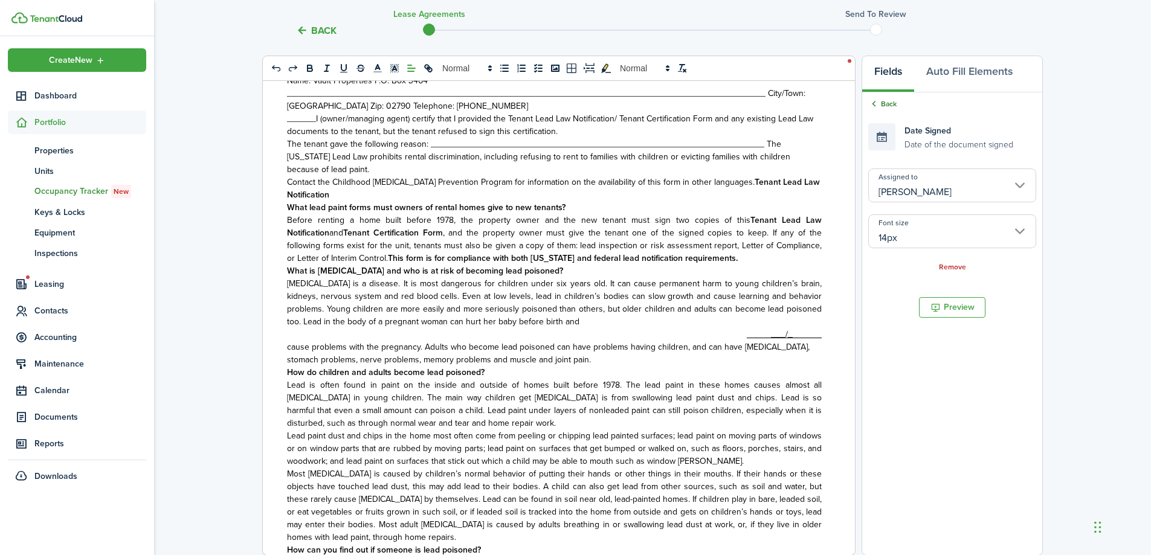
click at [885, 105] on link "Back" at bounding box center [882, 103] width 28 height 11
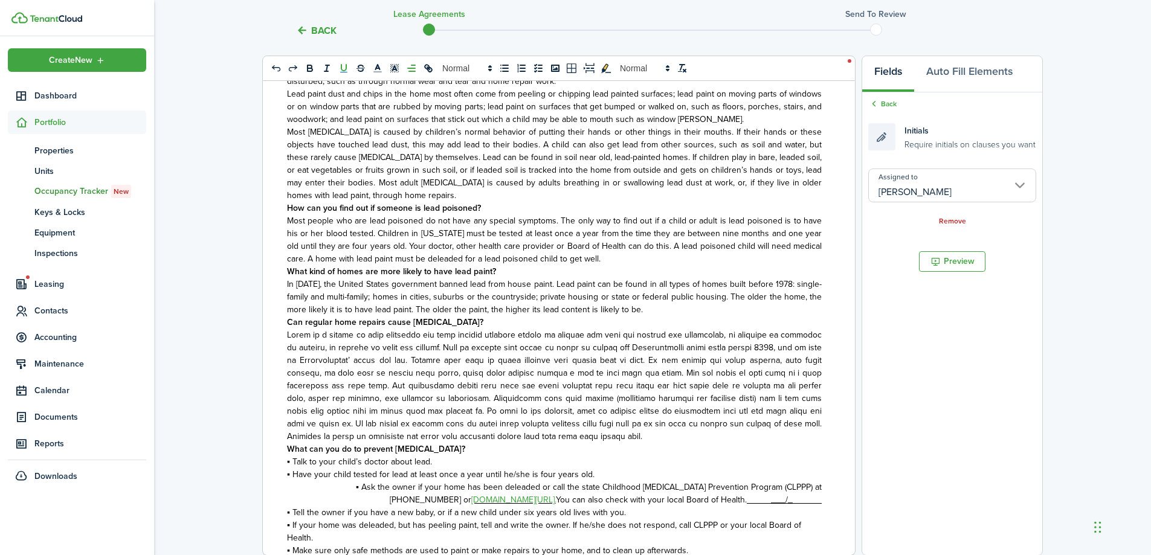
scroll to position [6179, 0]
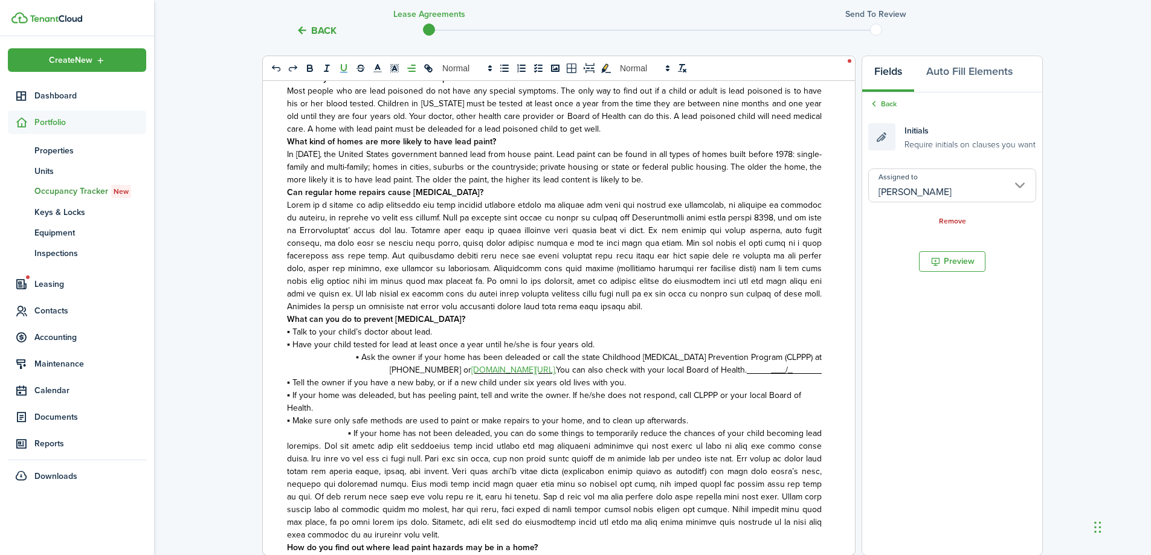
click at [883, 106] on link "Back" at bounding box center [882, 103] width 28 height 11
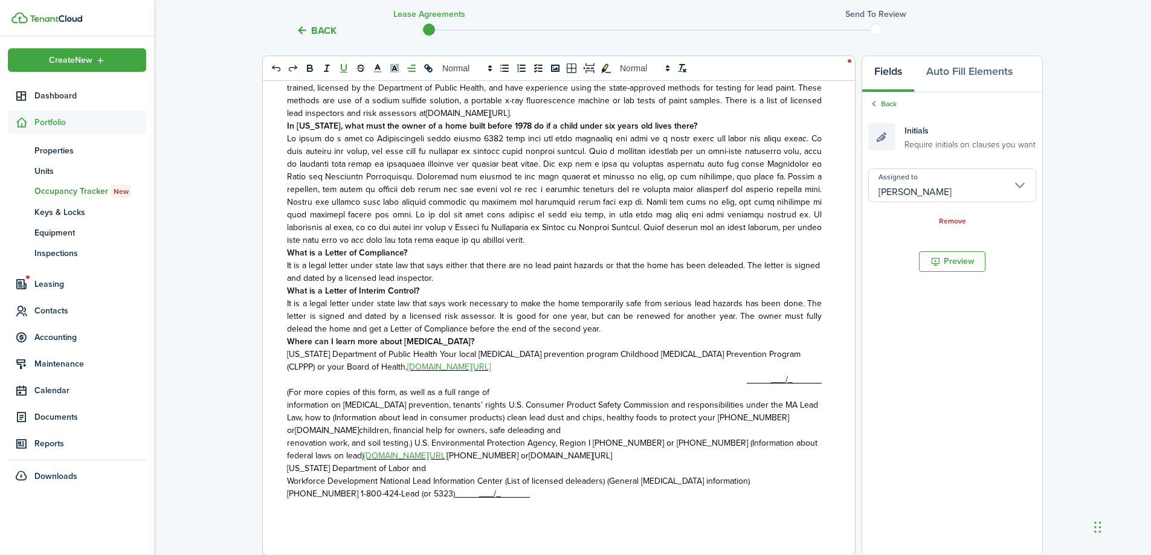
scroll to position [6752, 0]
click at [891, 105] on link "Back" at bounding box center [882, 103] width 28 height 11
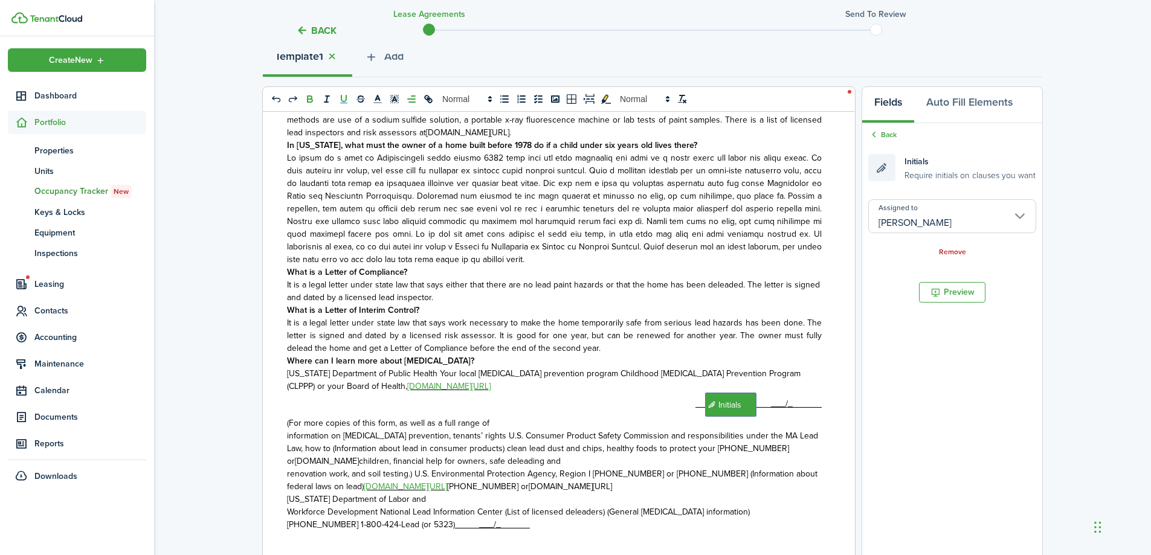
scroll to position [143, 0]
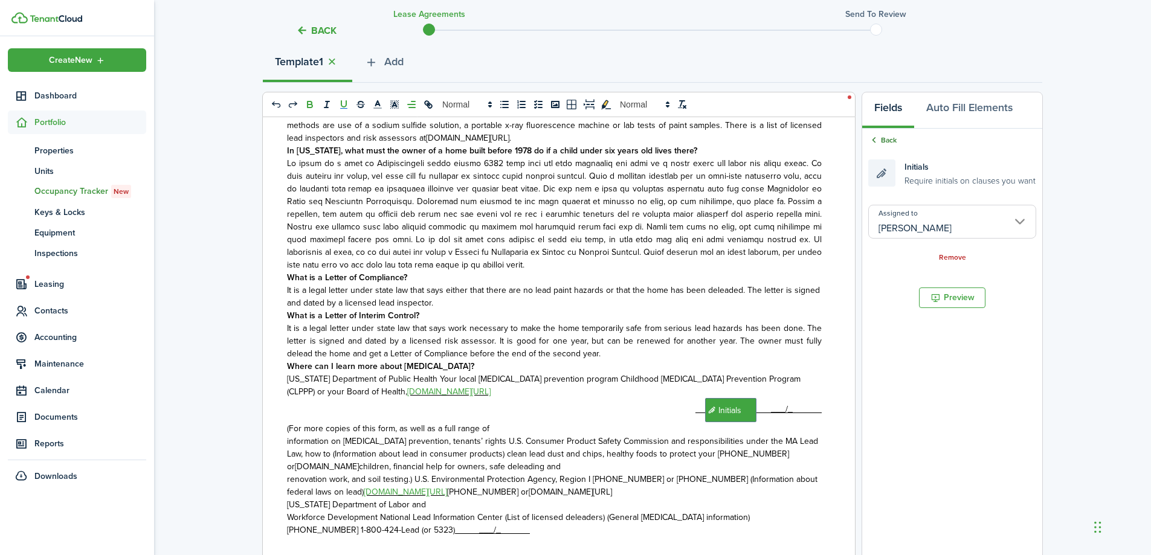
click at [885, 137] on link "Back" at bounding box center [882, 140] width 28 height 11
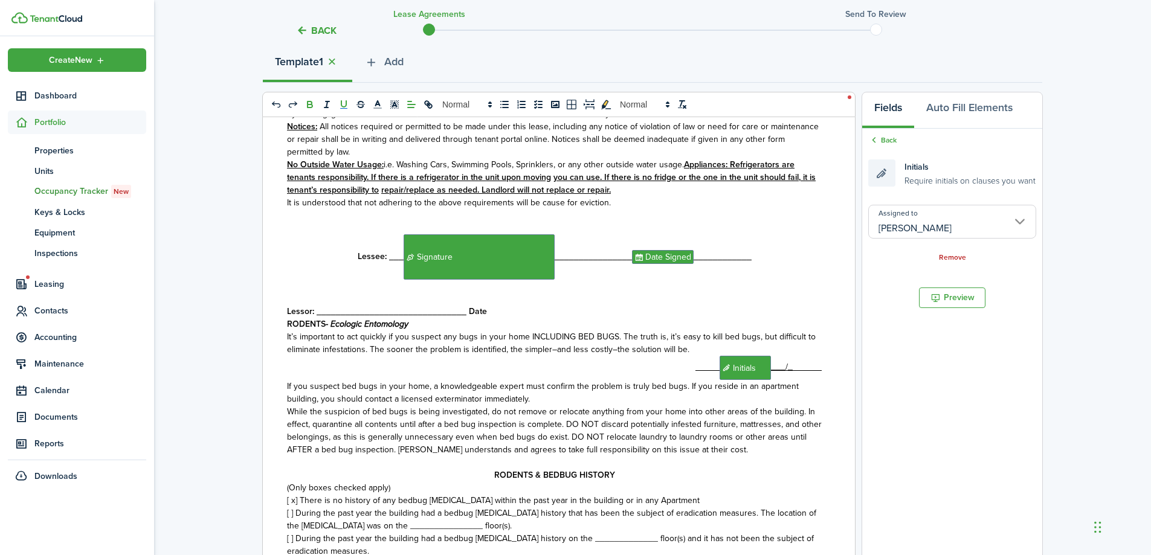
scroll to position [4104, 0]
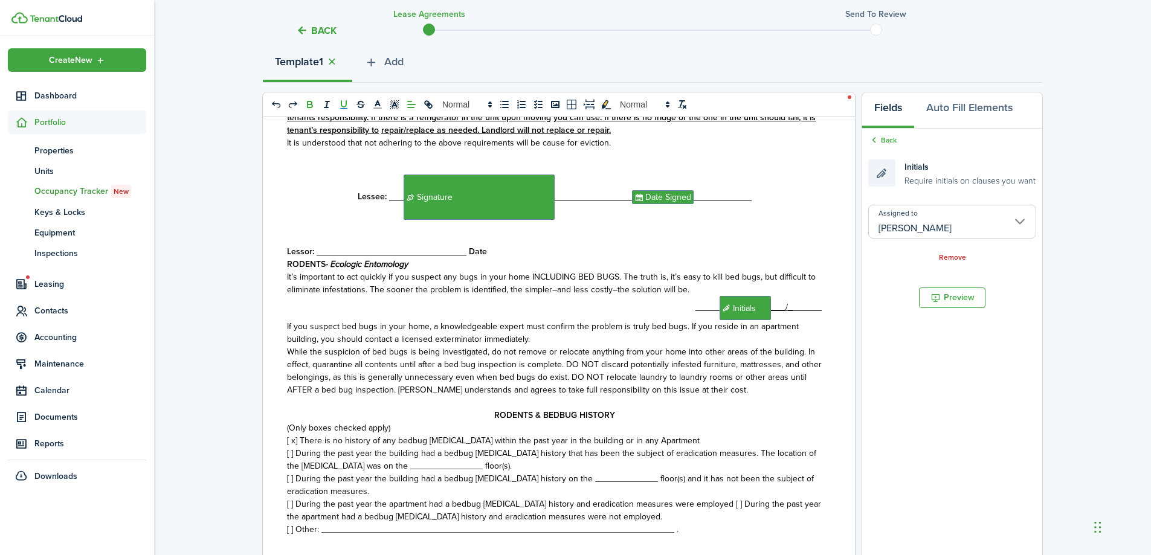
click at [930, 217] on input "[PERSON_NAME]" at bounding box center [952, 222] width 168 height 34
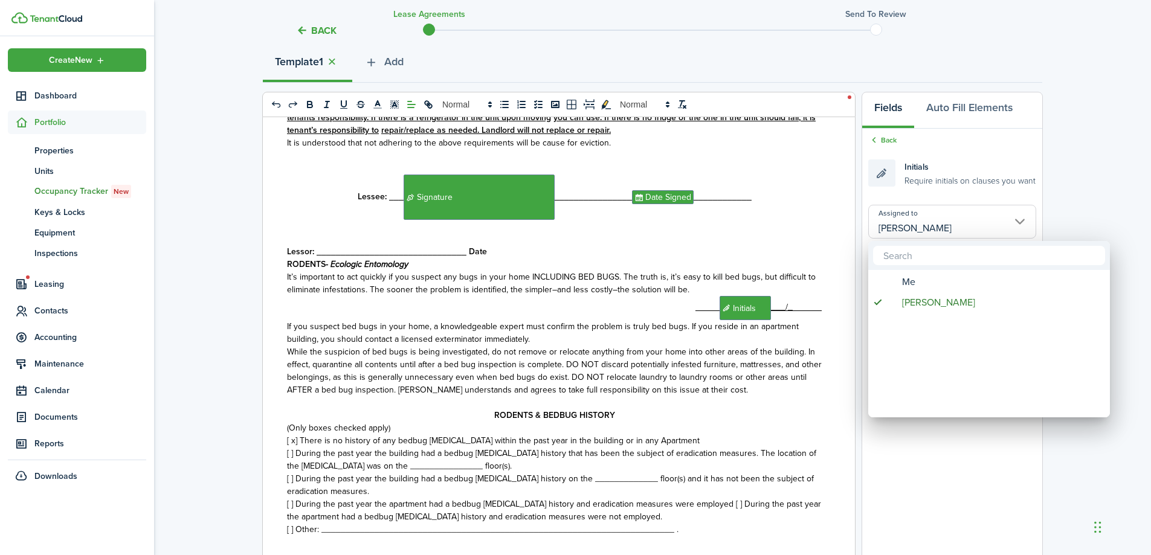
click at [930, 217] on div at bounding box center [575, 277] width 1344 height 749
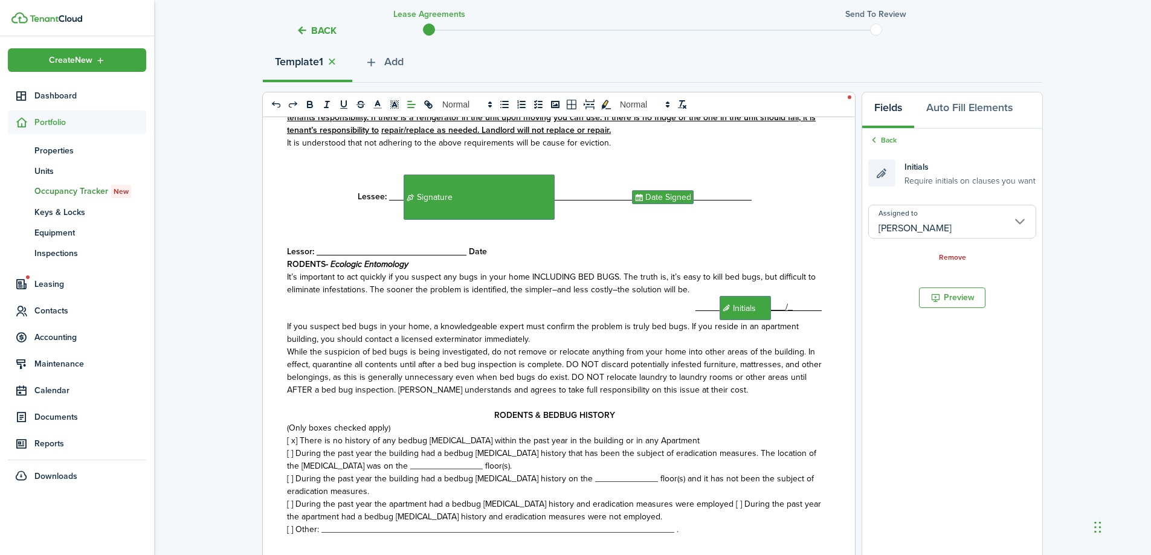
drag, startPoint x: 888, startPoint y: 141, endPoint x: 935, endPoint y: 155, distance: 48.7
click at [889, 141] on link "Back" at bounding box center [882, 140] width 28 height 11
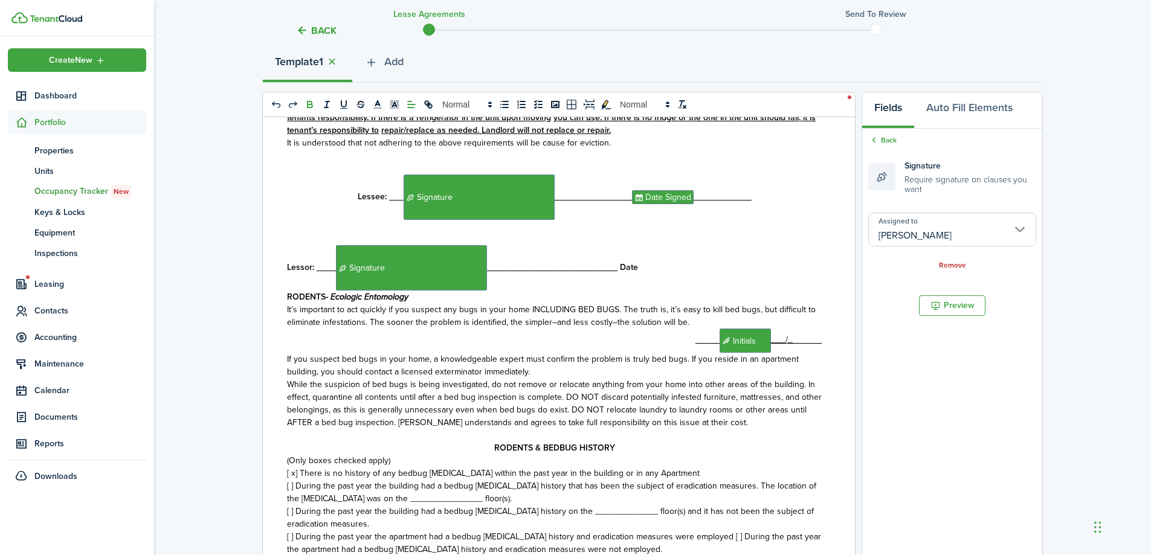
click at [920, 235] on input "[PERSON_NAME]" at bounding box center [952, 230] width 168 height 34
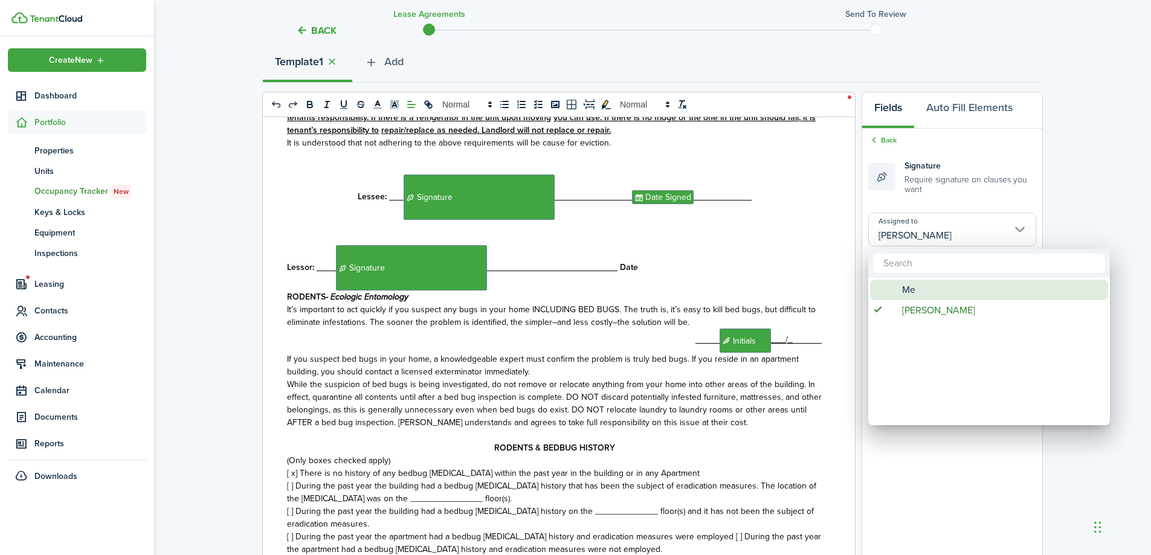
click at [921, 291] on div "Me" at bounding box center [994, 290] width 214 height 21
type input "Me"
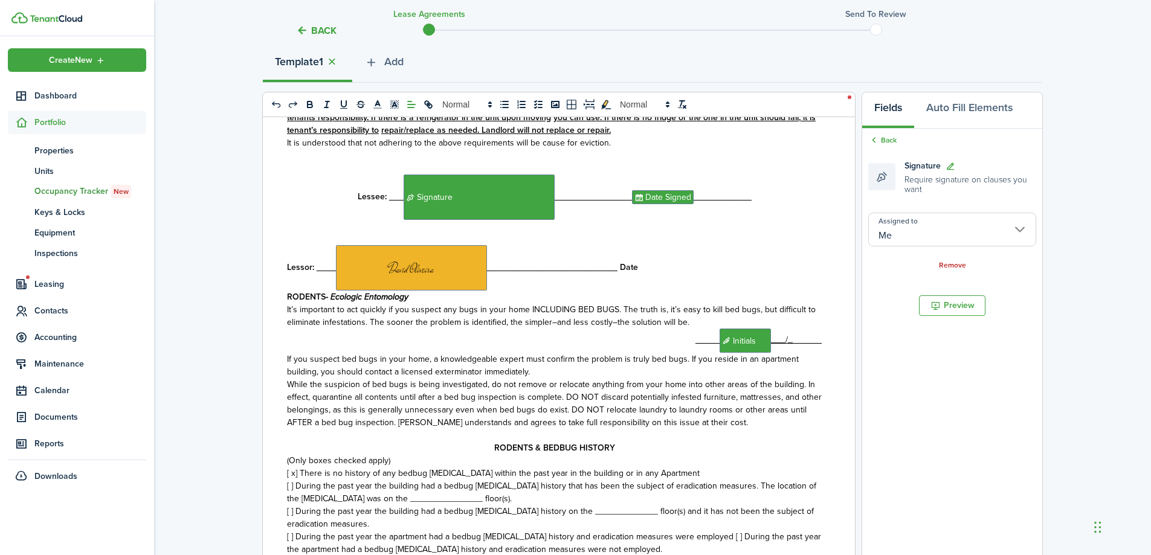
drag, startPoint x: 891, startPoint y: 143, endPoint x: 917, endPoint y: 143, distance: 26.0
click at [894, 142] on link "Back" at bounding box center [882, 140] width 28 height 11
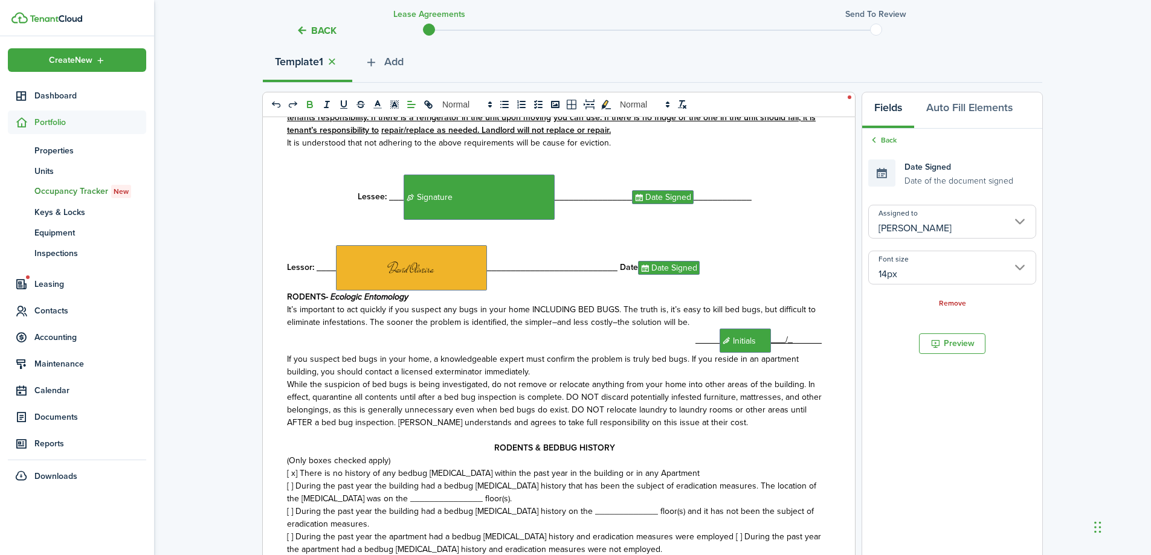
click at [940, 222] on input "[PERSON_NAME]" at bounding box center [952, 222] width 168 height 34
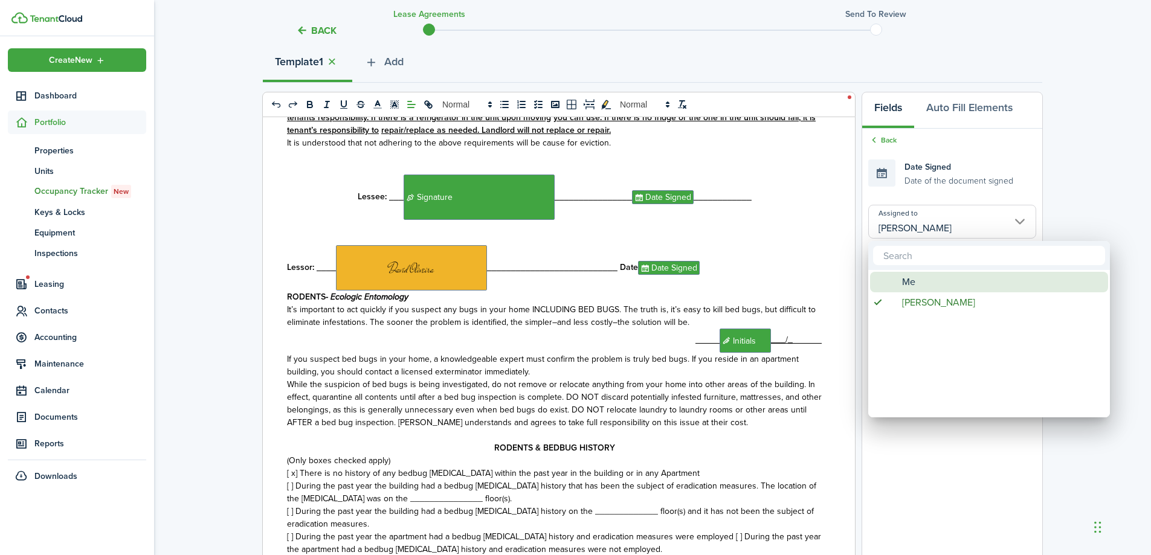
click at [932, 285] on div "Me" at bounding box center [994, 282] width 214 height 21
type input "Me"
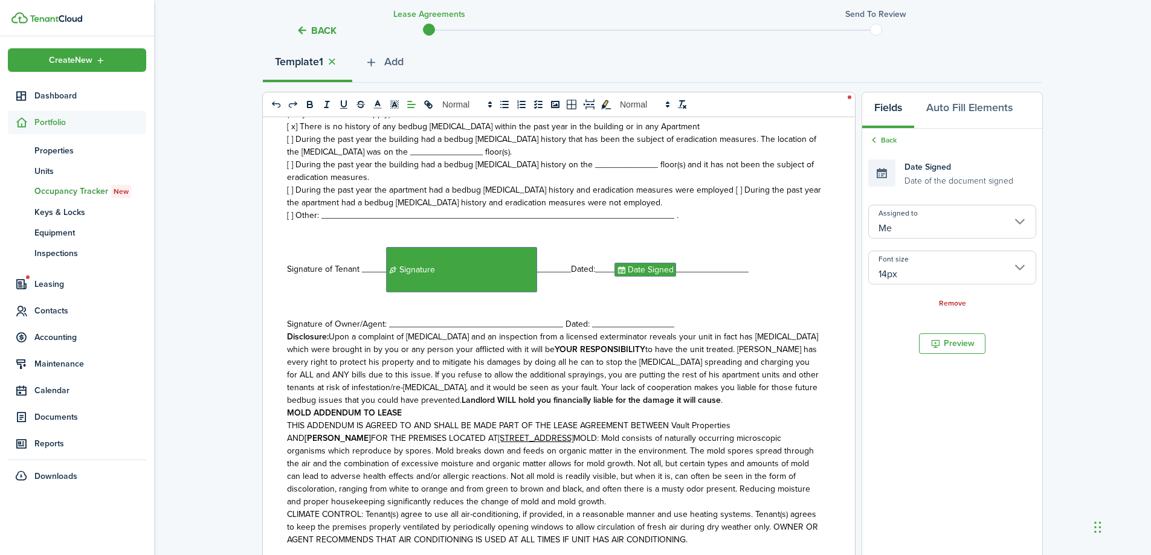
scroll to position [4527, 0]
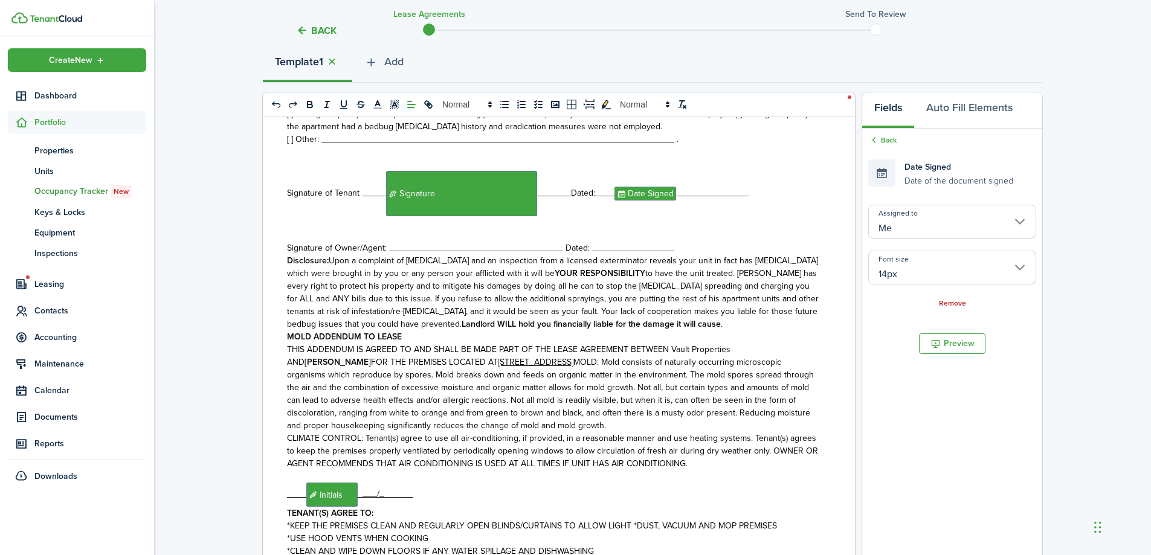
click at [893, 143] on link "Back" at bounding box center [882, 140] width 28 height 11
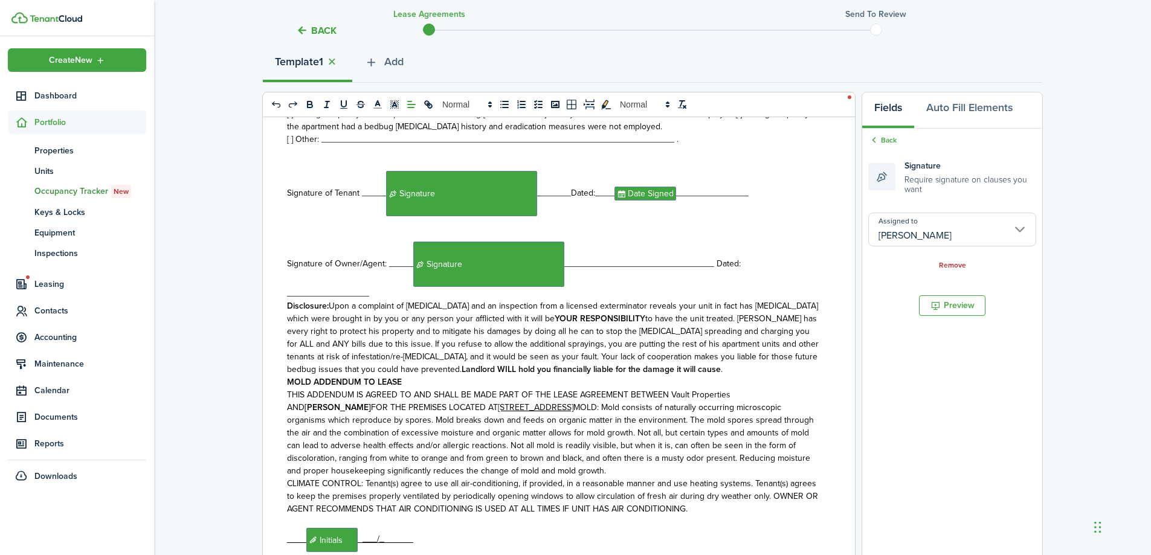
click at [927, 230] on input "[PERSON_NAME]" at bounding box center [952, 230] width 168 height 34
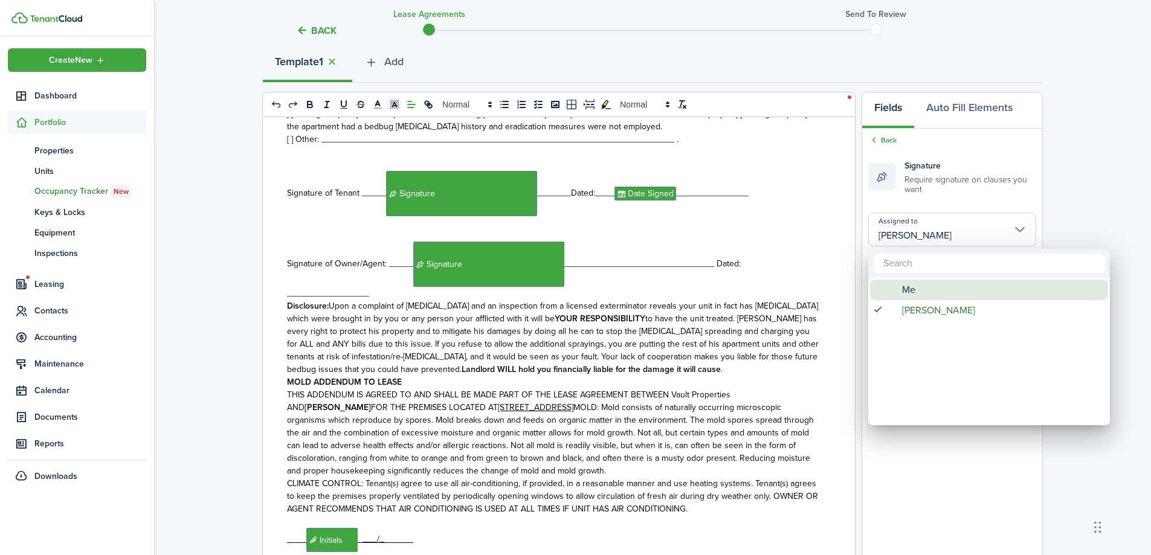
click at [912, 288] on span "Me" at bounding box center [908, 290] width 13 height 21
type input "Me"
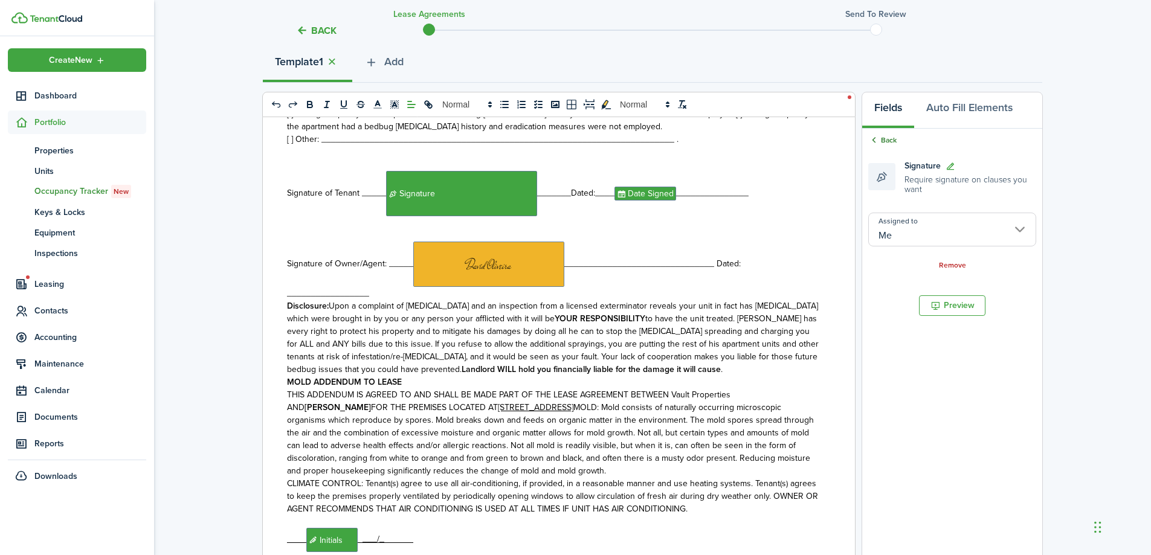
click at [886, 142] on link "Back" at bounding box center [882, 140] width 28 height 11
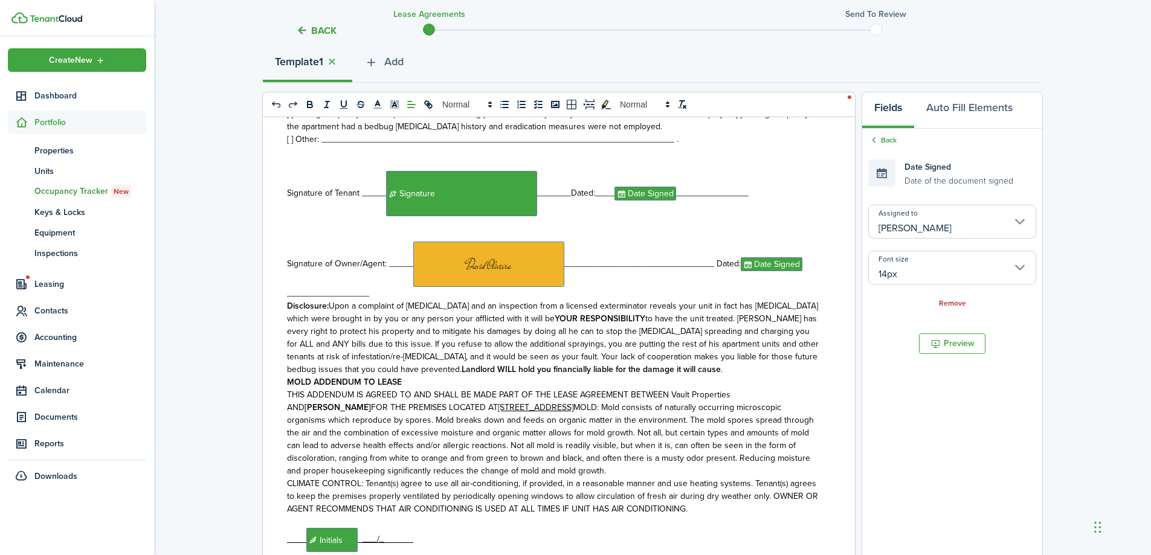
click at [911, 220] on input "[PERSON_NAME]" at bounding box center [952, 222] width 168 height 34
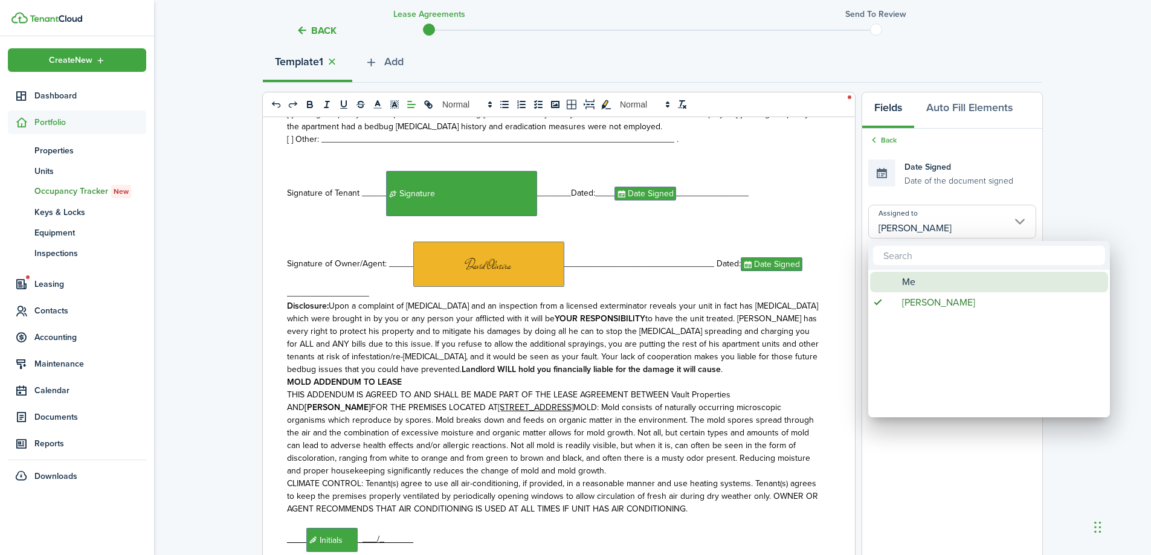
drag, startPoint x: 910, startPoint y: 283, endPoint x: 874, endPoint y: 289, distance: 36.3
click at [909, 283] on span "Me" at bounding box center [908, 282] width 13 height 21
type input "Me"
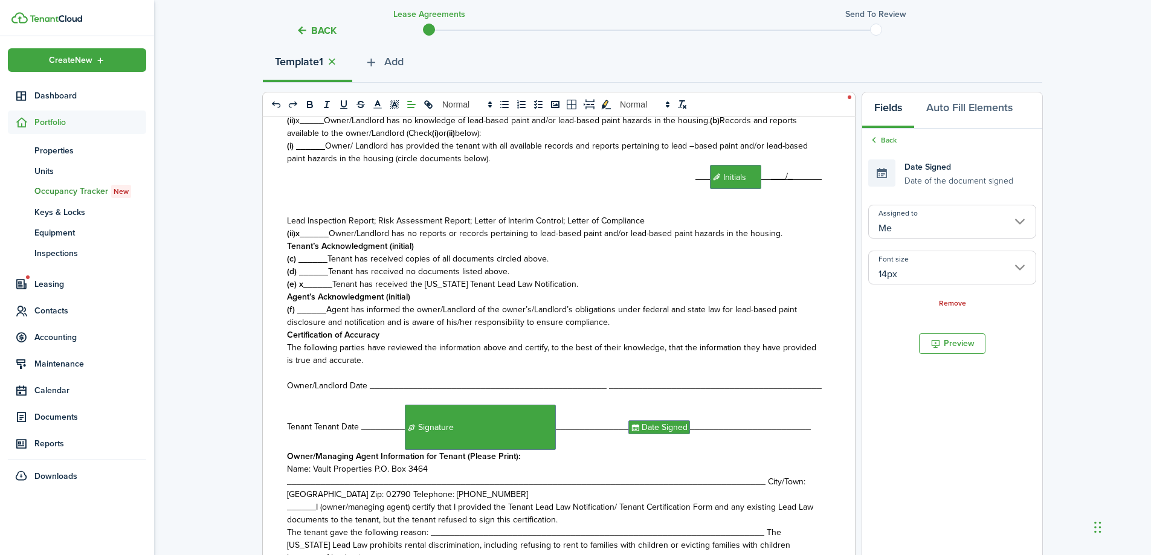
scroll to position [5494, 0]
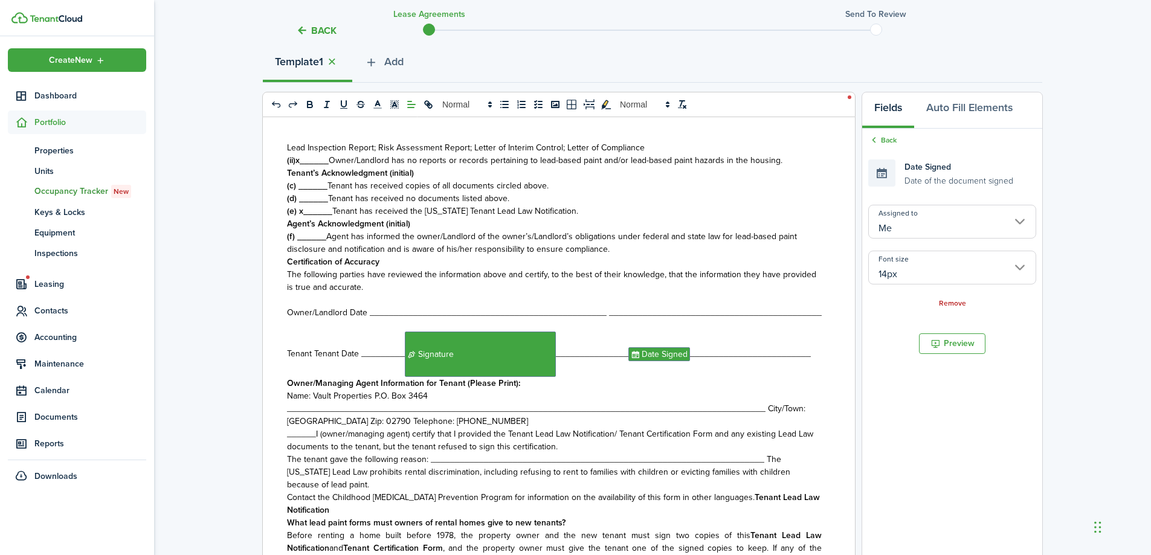
drag, startPoint x: 891, startPoint y: 137, endPoint x: 921, endPoint y: 159, distance: 37.6
click at [892, 137] on link "Back" at bounding box center [882, 140] width 28 height 11
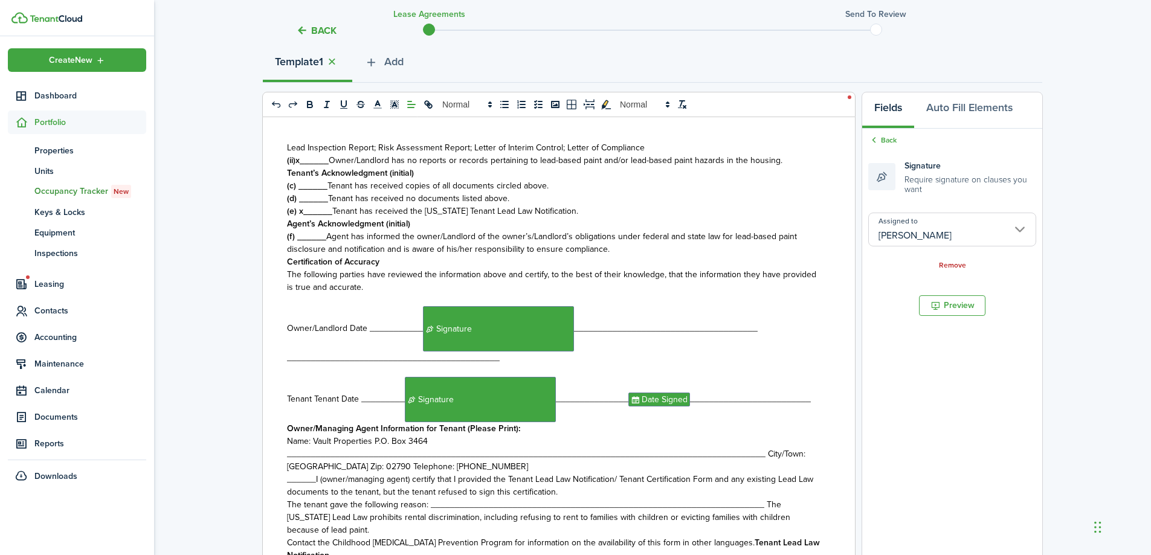
click at [985, 229] on input "[PERSON_NAME]" at bounding box center [952, 230] width 168 height 34
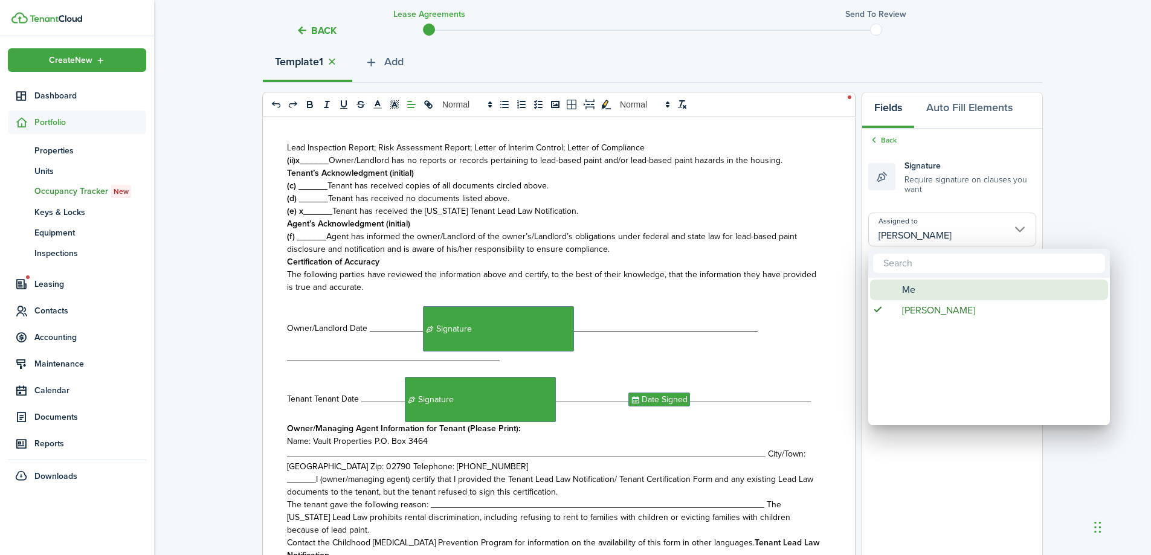
click at [926, 292] on div "Me" at bounding box center [994, 290] width 214 height 21
type input "Me"
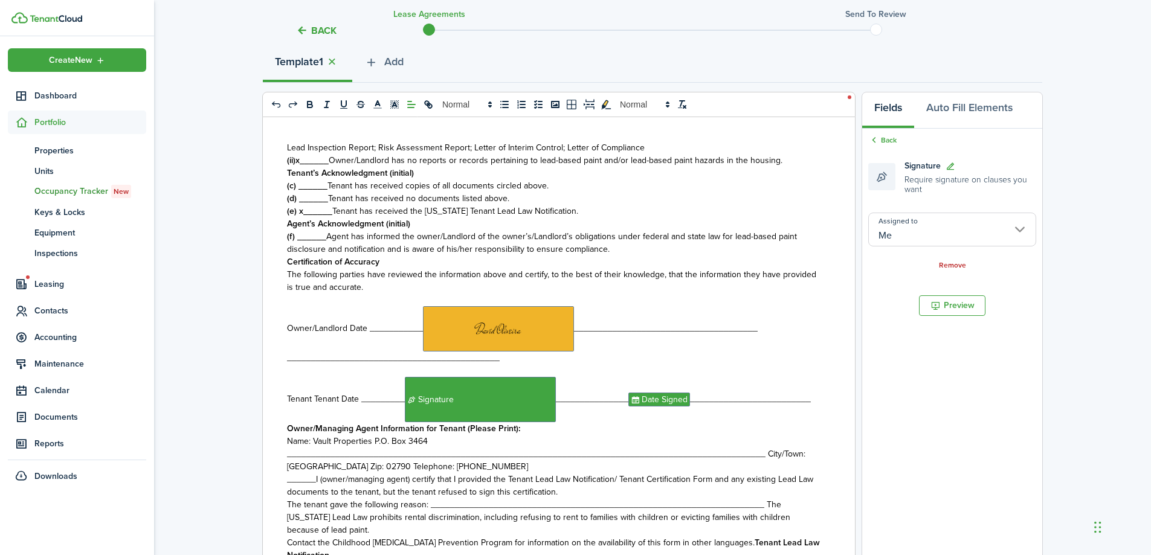
click at [656, 354] on p "Owner/Landlord Date ___________﻿ ﻿______________________________________ ______…" at bounding box center [554, 335] width 535 height 58
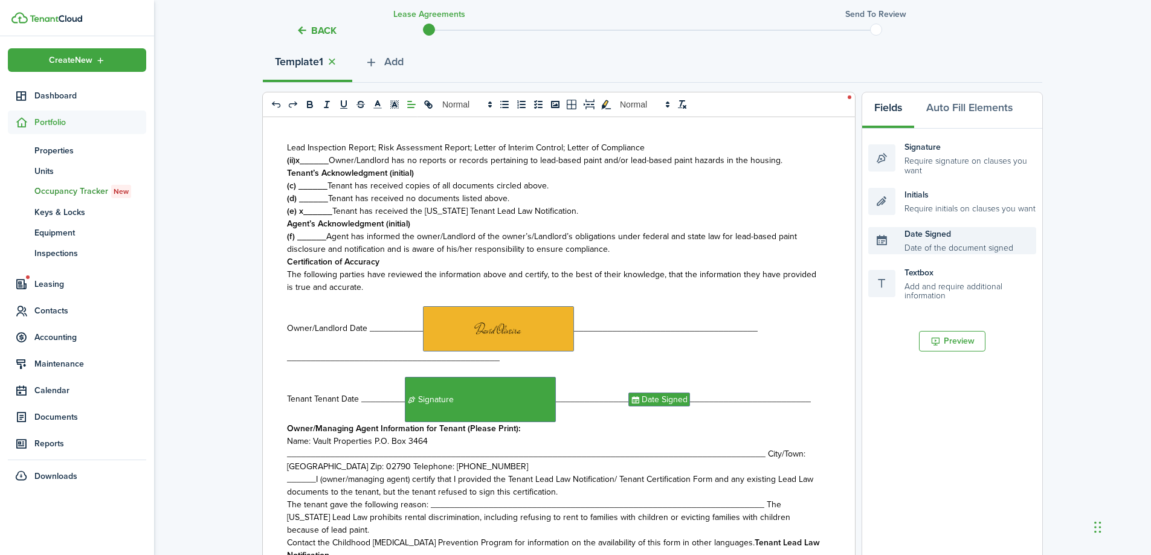
click at [926, 250] on div "Date Signed Date of the document signed" at bounding box center [952, 240] width 168 height 27
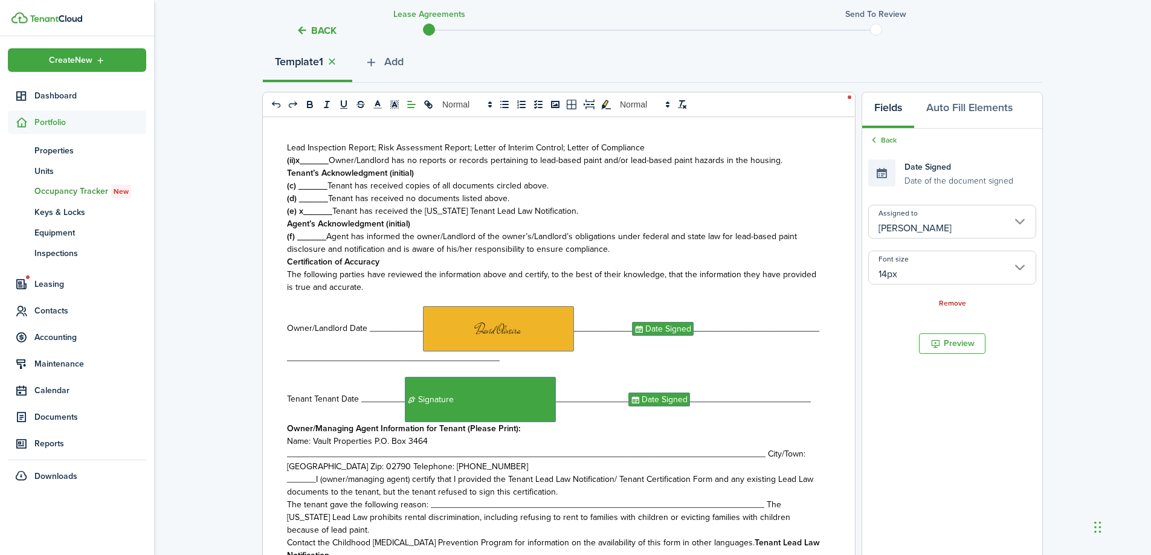
click at [961, 220] on input "[PERSON_NAME]" at bounding box center [952, 222] width 168 height 34
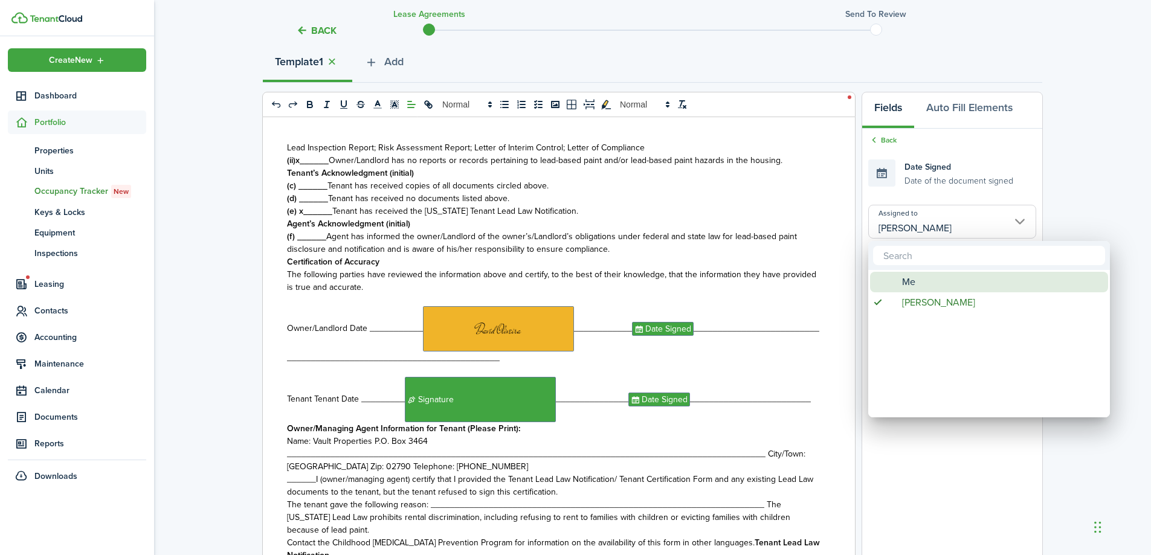
click at [911, 277] on span "Me" at bounding box center [908, 282] width 13 height 21
type input "Me"
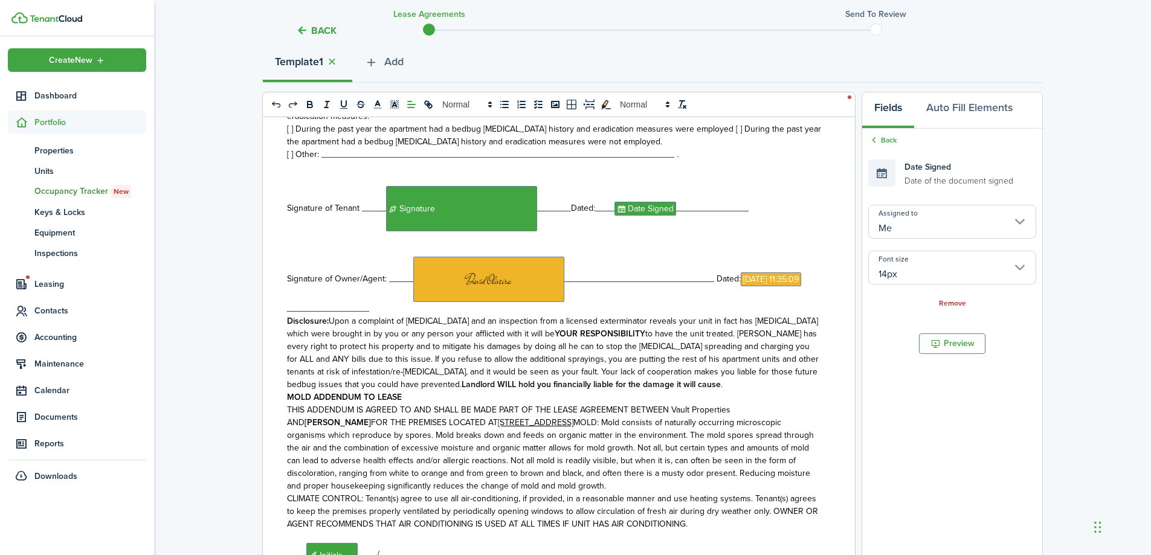
scroll to position [4527, 0]
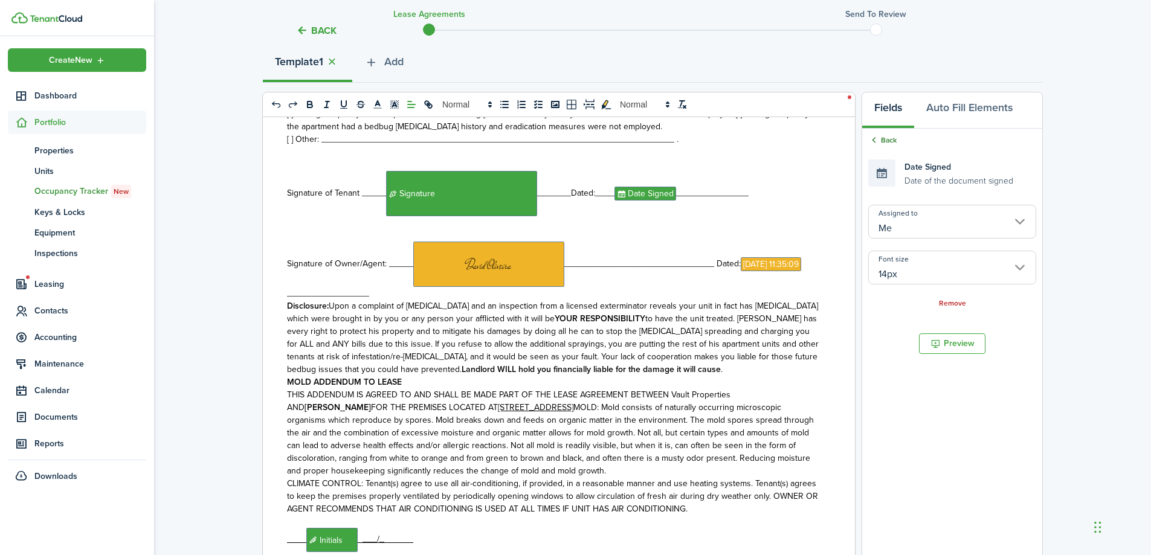
click at [885, 137] on link "Back" at bounding box center [882, 140] width 28 height 11
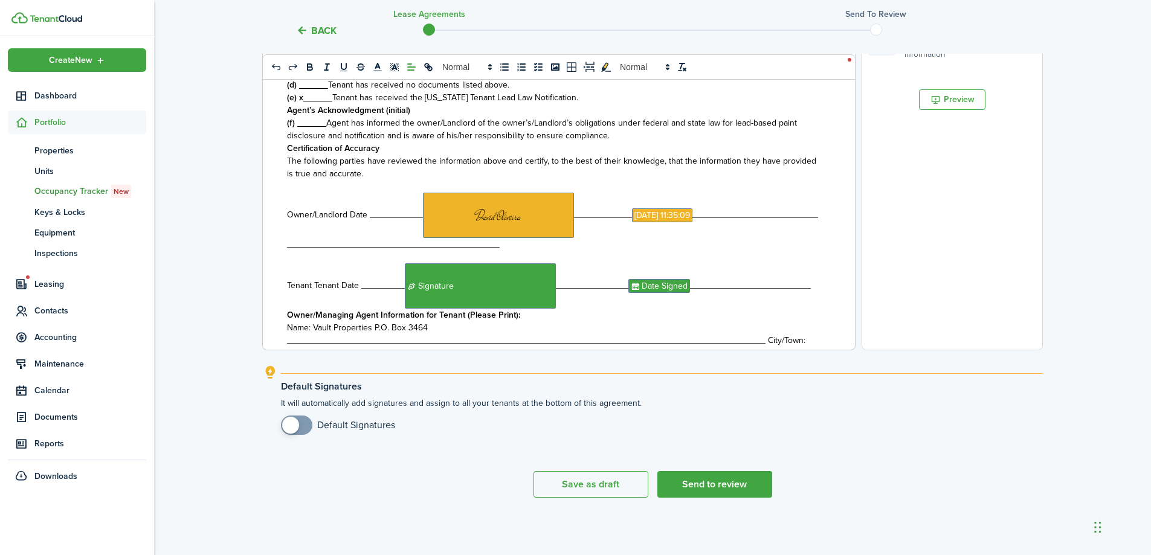
scroll to position [5376, 0]
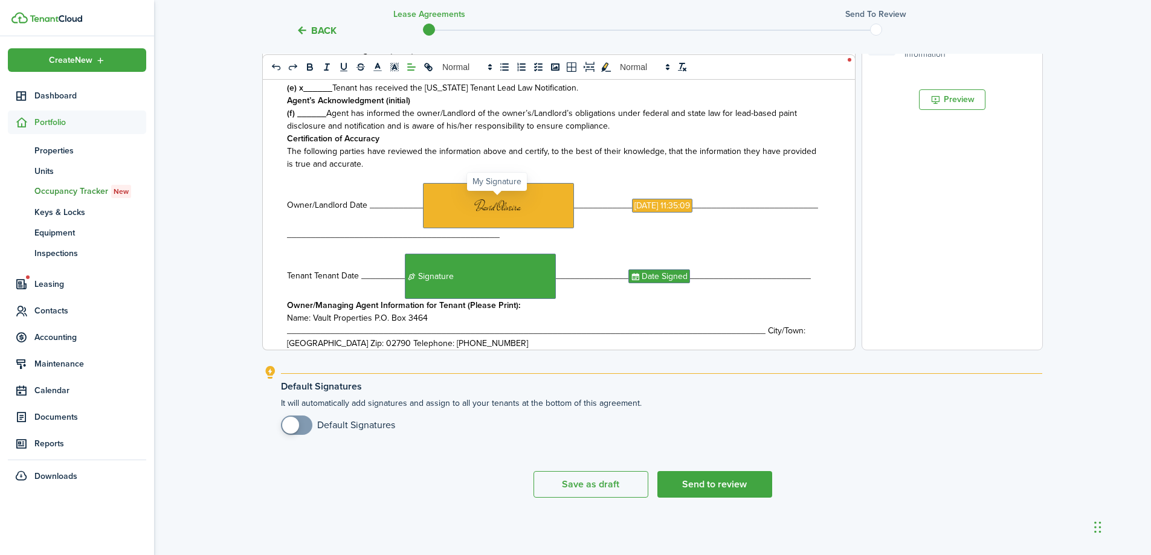
click at [548, 225] on span at bounding box center [498, 205] width 151 height 45
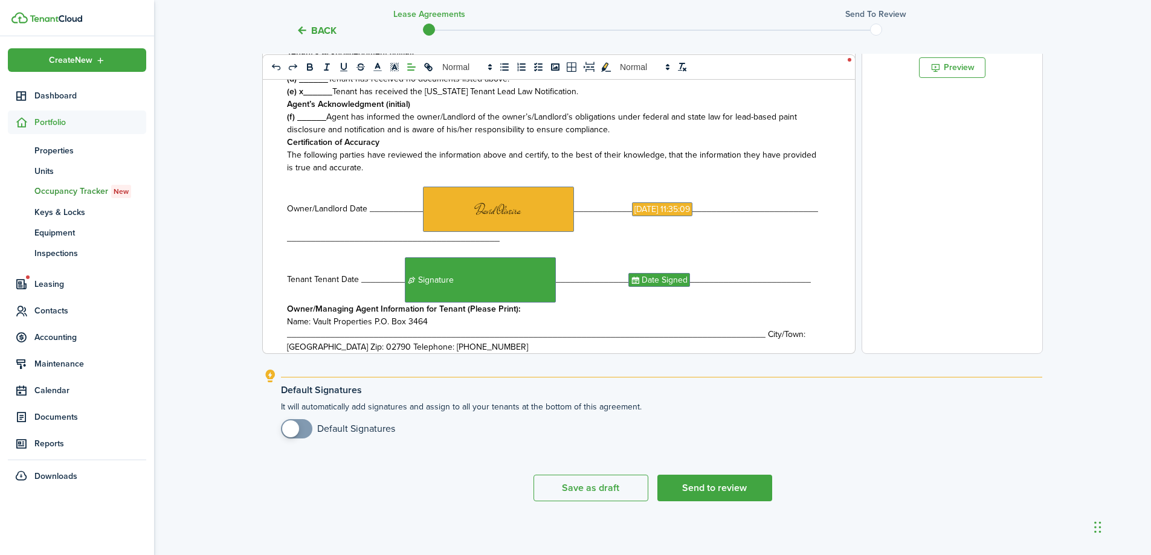
scroll to position [143, 0]
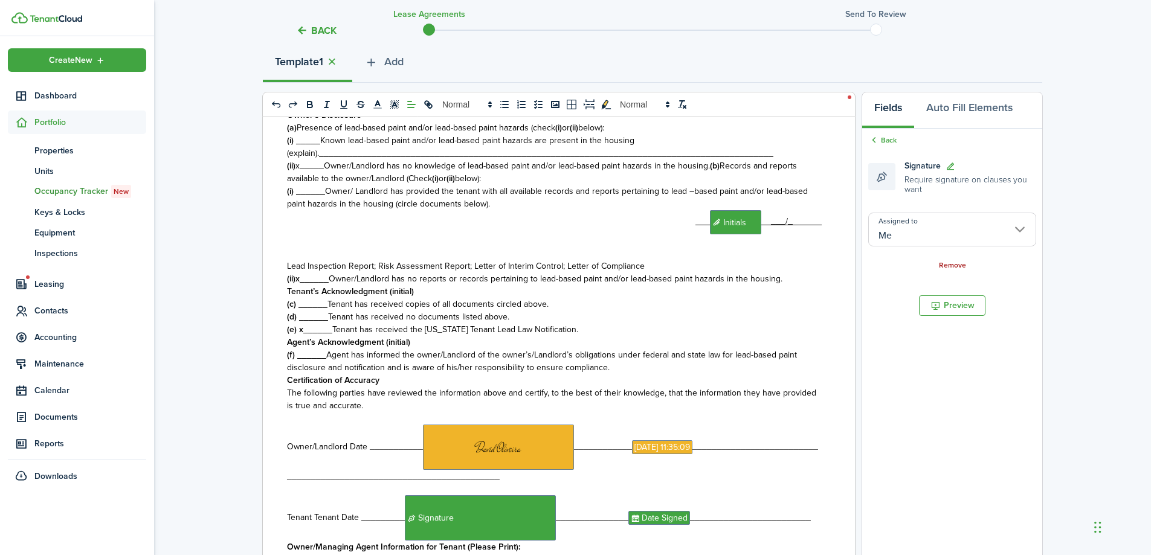
click at [949, 263] on link "Remove" at bounding box center [952, 266] width 27 height 8
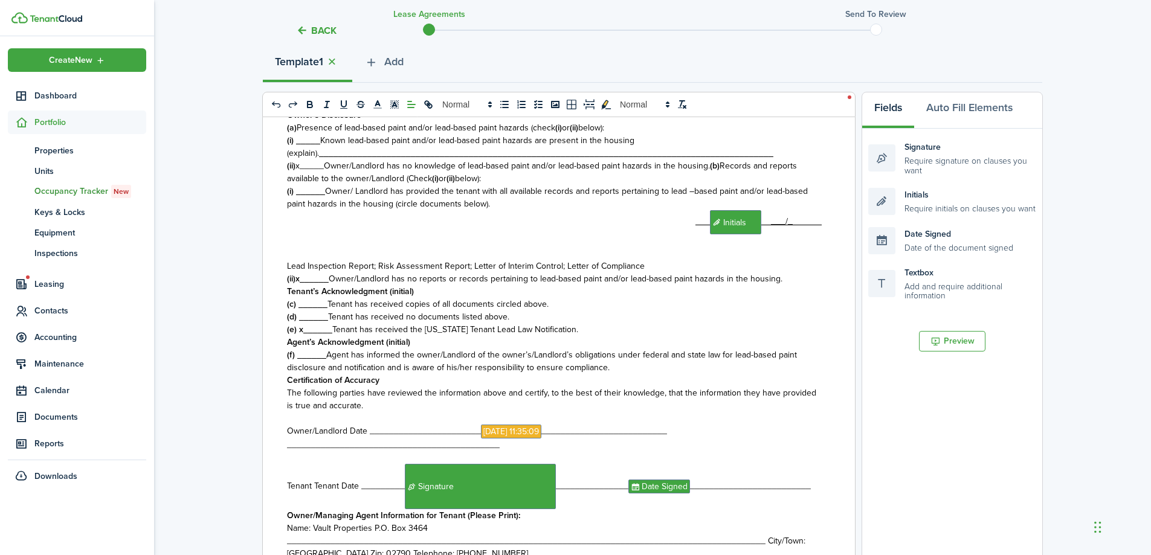
click at [513, 451] on p "Owner/Landlord Date ___________﻿﻿____________﻿ [DATE] 11:35:09 ﻿_______________…" at bounding box center [554, 438] width 535 height 27
click at [515, 439] on span "[DATE] 11:35:09" at bounding box center [511, 432] width 60 height 14
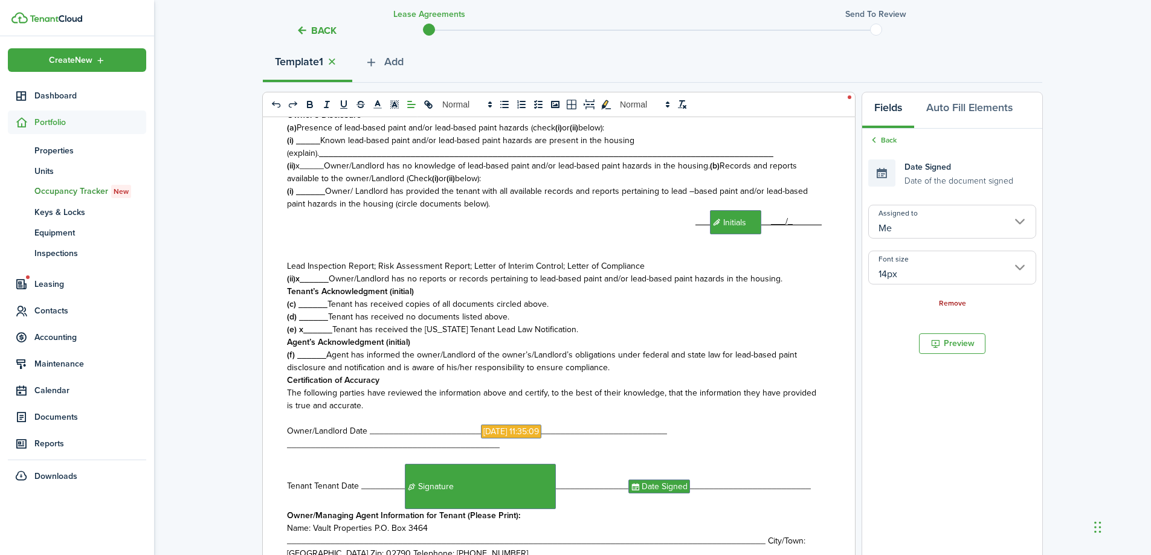
click at [952, 302] on link "Remove" at bounding box center [952, 304] width 27 height 8
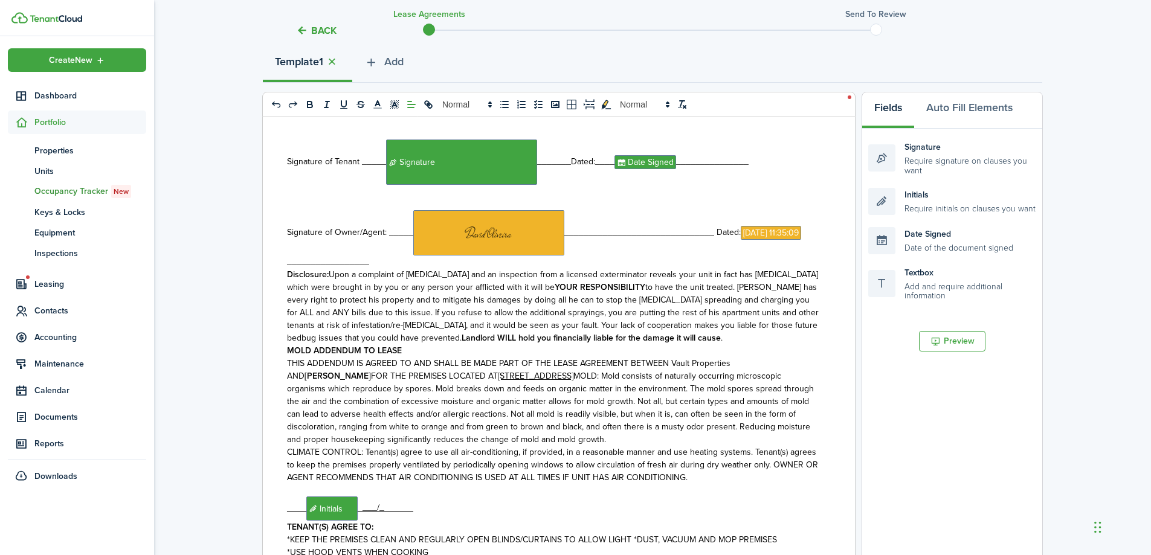
scroll to position [4530, 0]
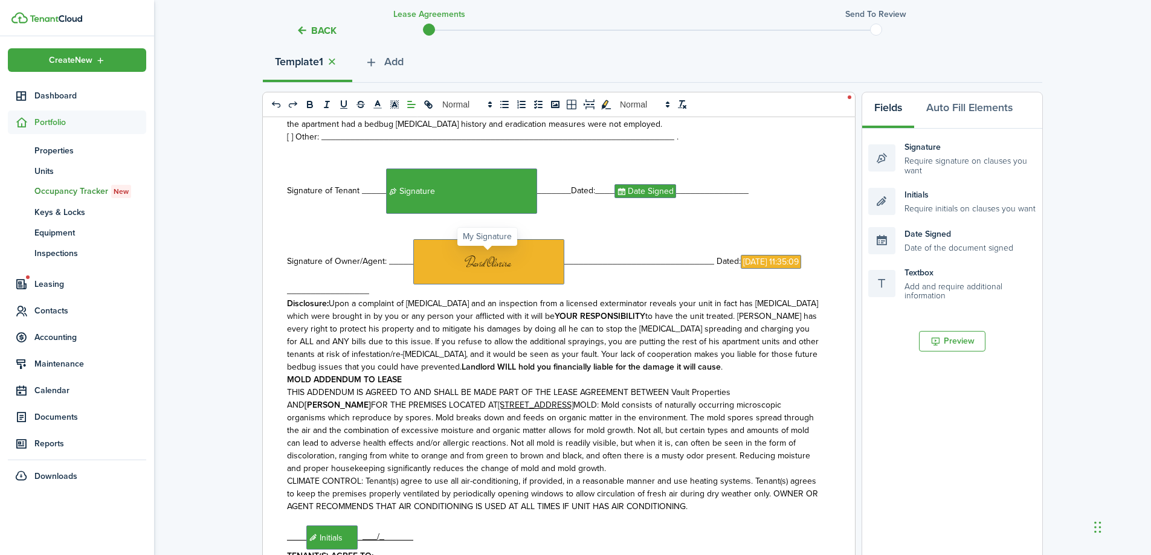
click at [534, 272] on span at bounding box center [488, 261] width 151 height 45
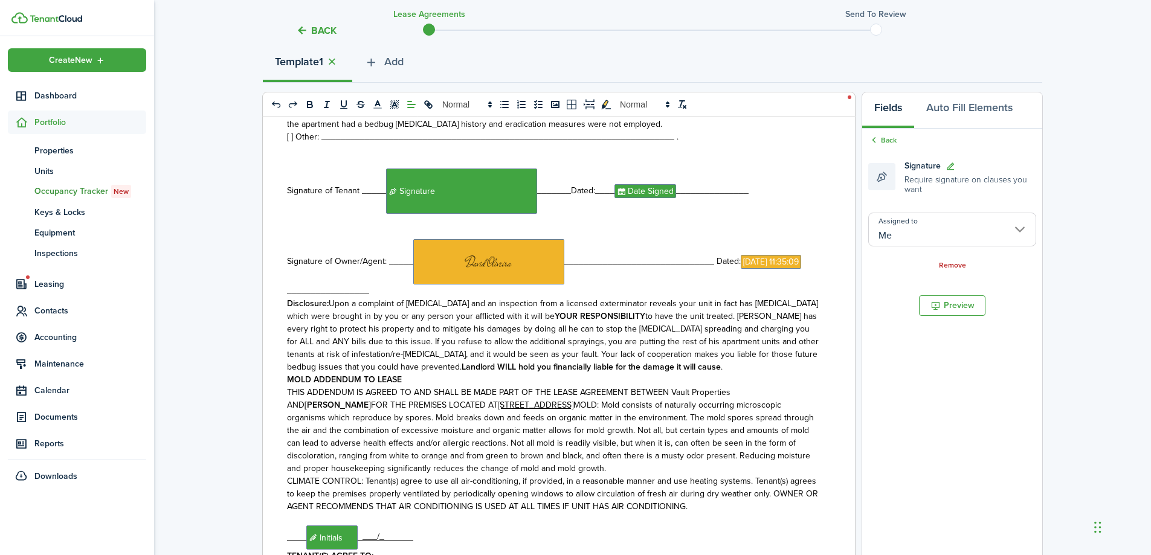
click at [960, 260] on div "Remove" at bounding box center [952, 265] width 168 height 13
click at [956, 262] on link "Remove" at bounding box center [952, 266] width 27 height 8
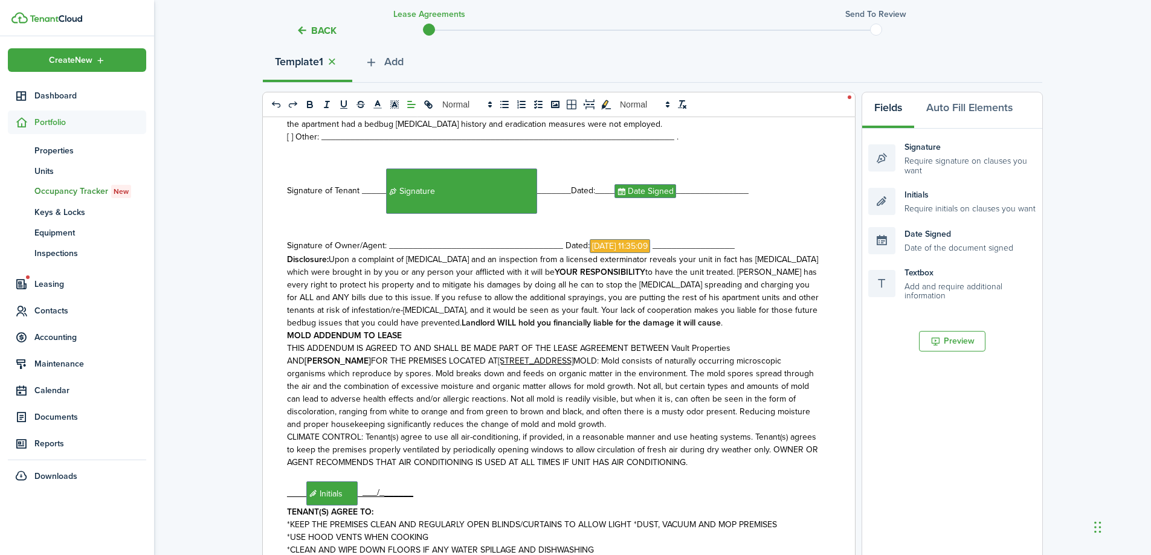
click at [619, 239] on p at bounding box center [554, 233] width 535 height 13
click at [607, 253] on span "[DATE] 11:35:09" at bounding box center [620, 246] width 60 height 14
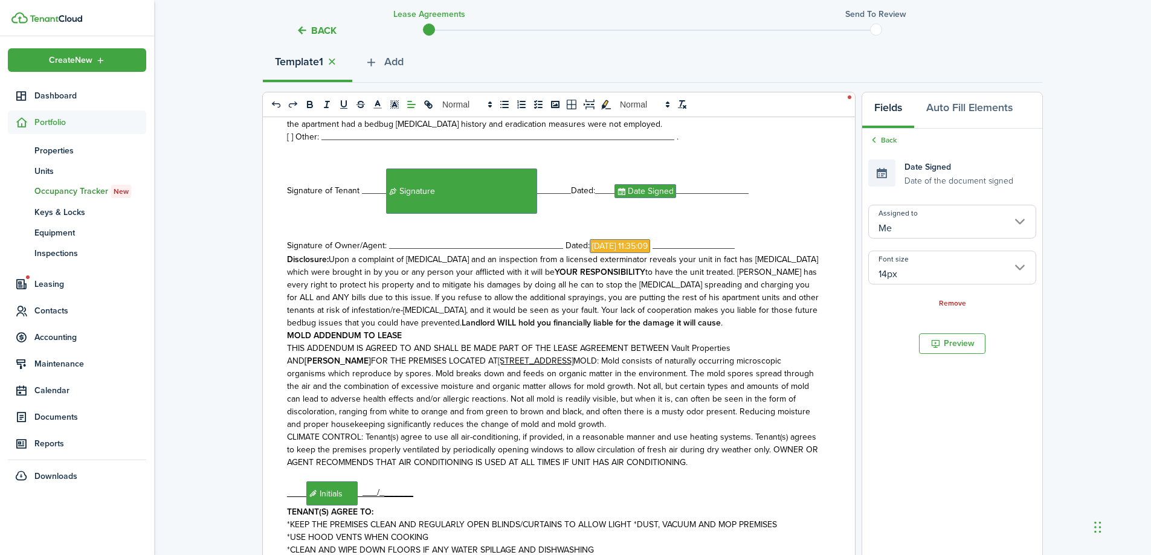
click at [949, 298] on div "Remove" at bounding box center [952, 303] width 168 height 13
click at [950, 302] on link "Remove" at bounding box center [952, 304] width 27 height 8
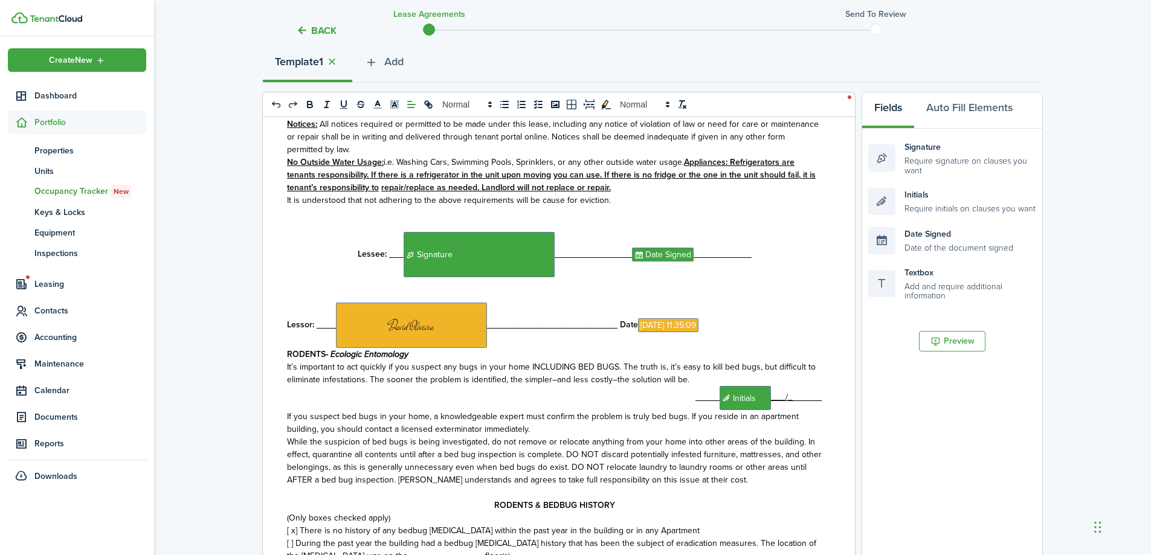
scroll to position [4046, 0]
click at [357, 346] on span at bounding box center [411, 325] width 151 height 45
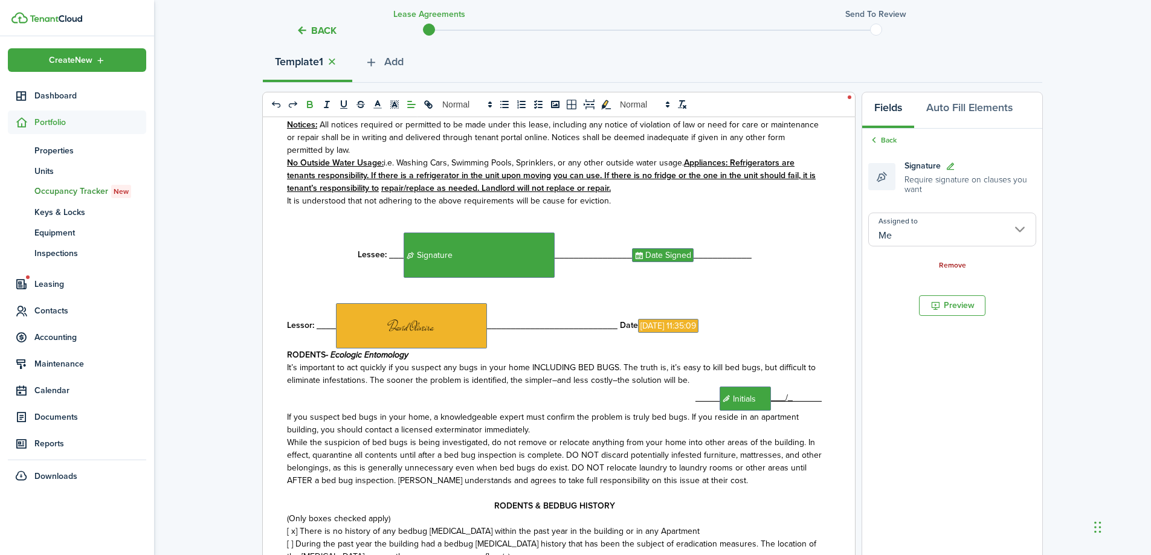
click at [959, 262] on link "Remove" at bounding box center [952, 266] width 27 height 8
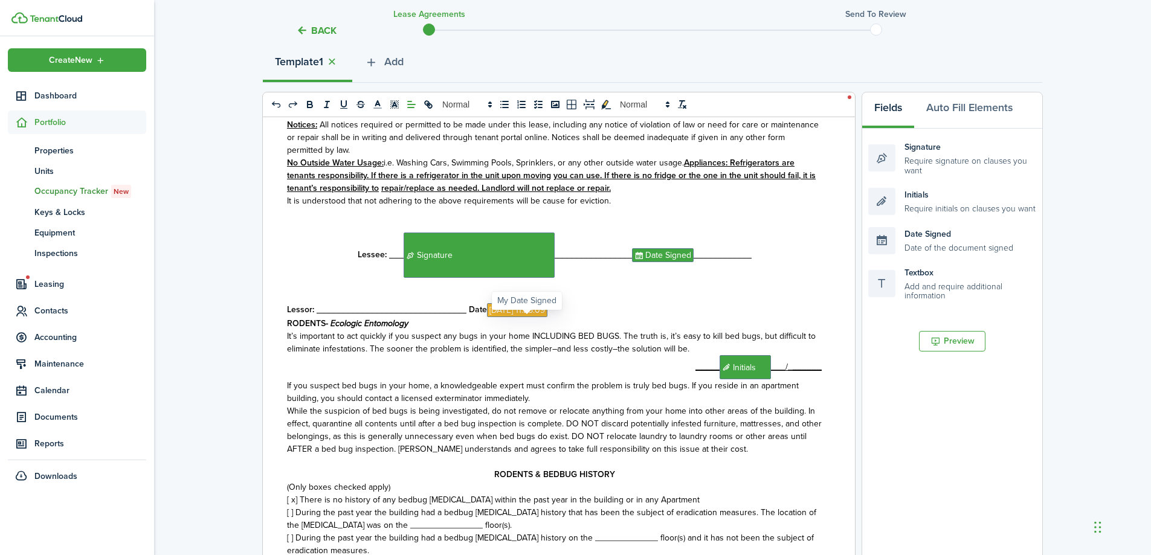
click at [532, 317] on span "[DATE] 11:35:09" at bounding box center [517, 310] width 60 height 14
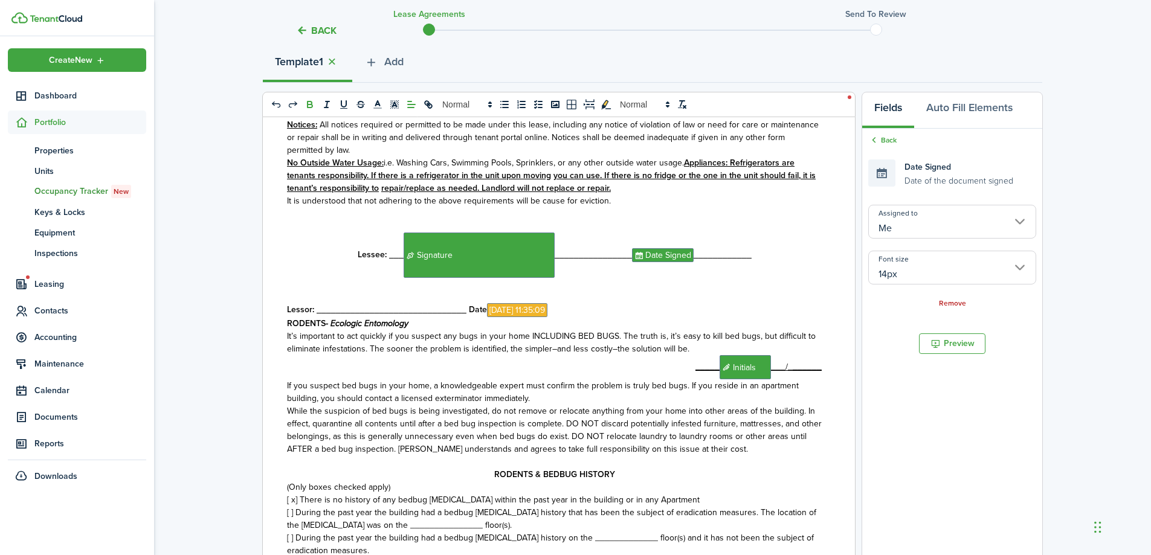
drag, startPoint x: 947, startPoint y: 302, endPoint x: 665, endPoint y: 337, distance: 283.8
click at [946, 302] on link "Remove" at bounding box center [952, 304] width 27 height 8
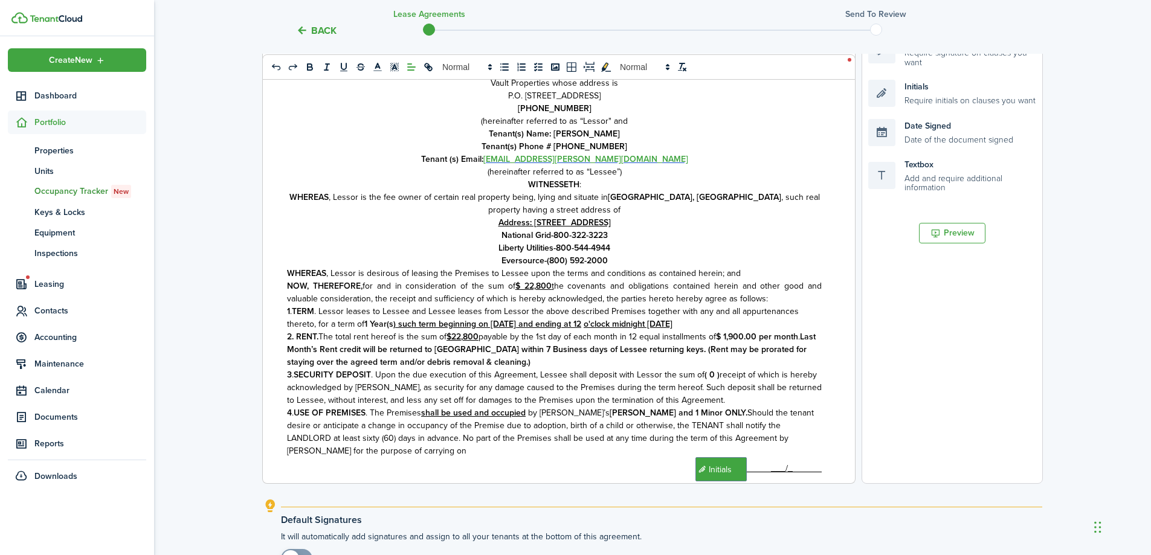
scroll to position [384, 0]
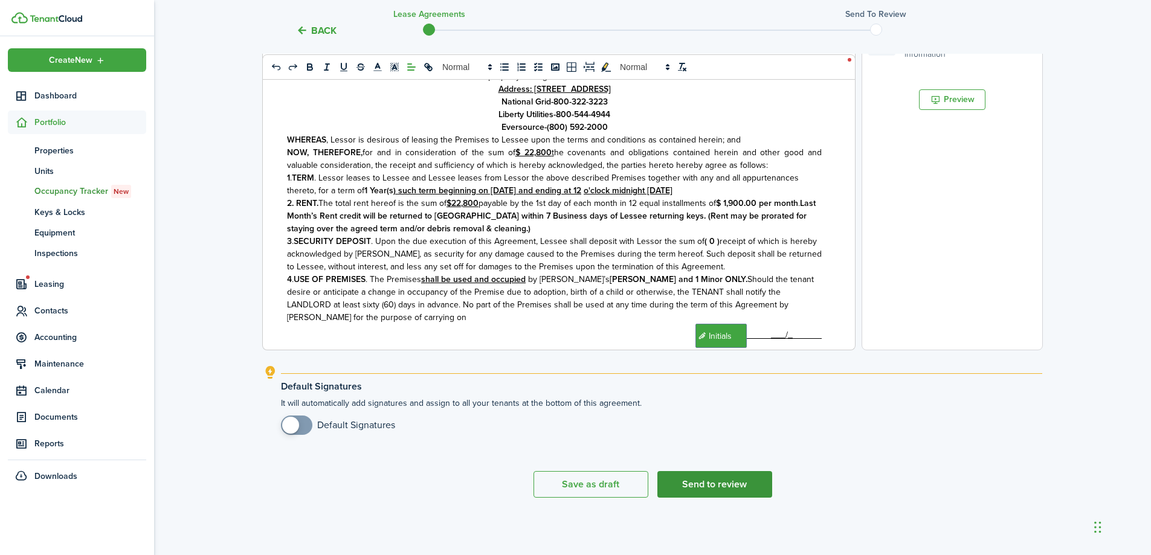
click at [712, 485] on button "Send to review" at bounding box center [714, 484] width 115 height 27
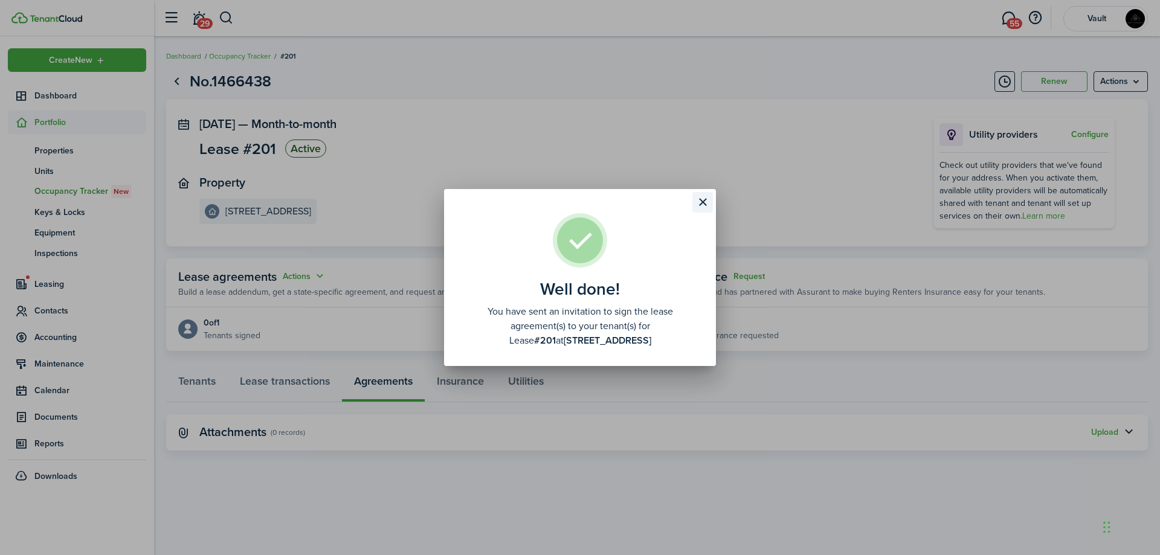
click at [708, 204] on button "Close modal" at bounding box center [702, 202] width 21 height 21
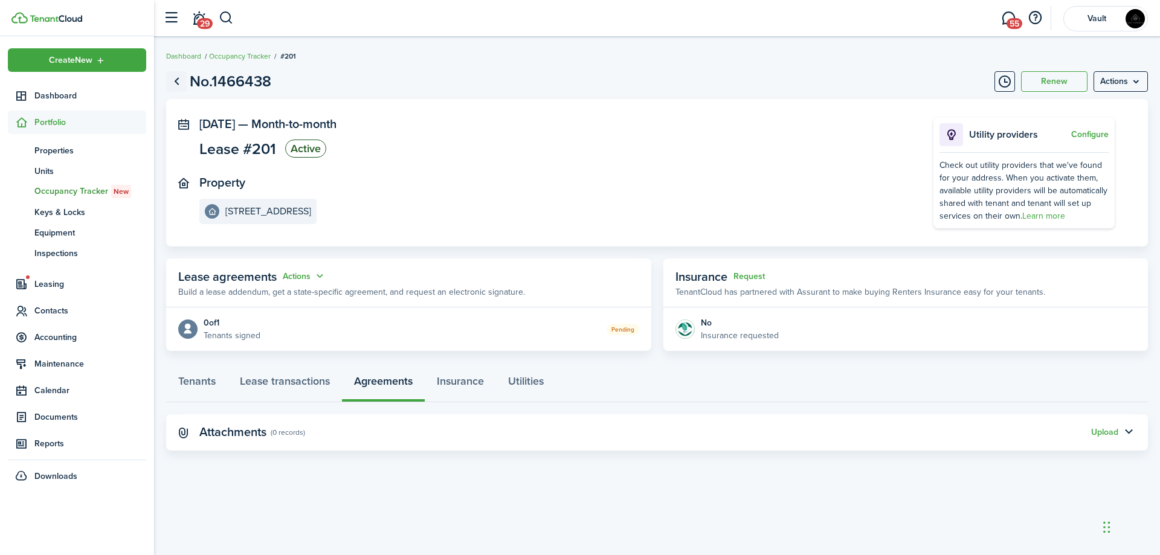
click at [175, 82] on link "Go back" at bounding box center [176, 81] width 21 height 21
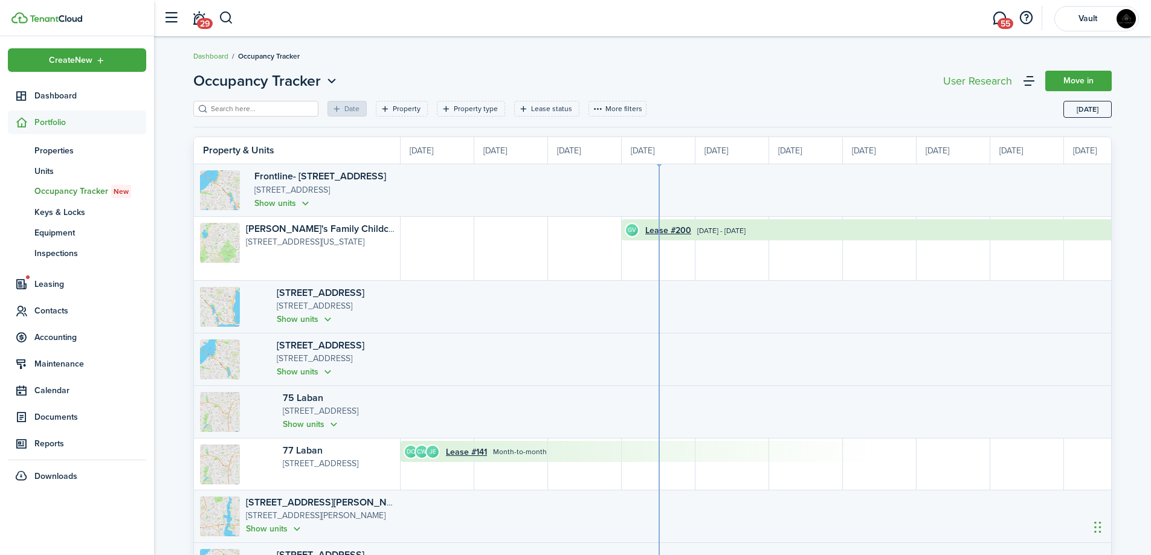
scroll to position [0, 221]
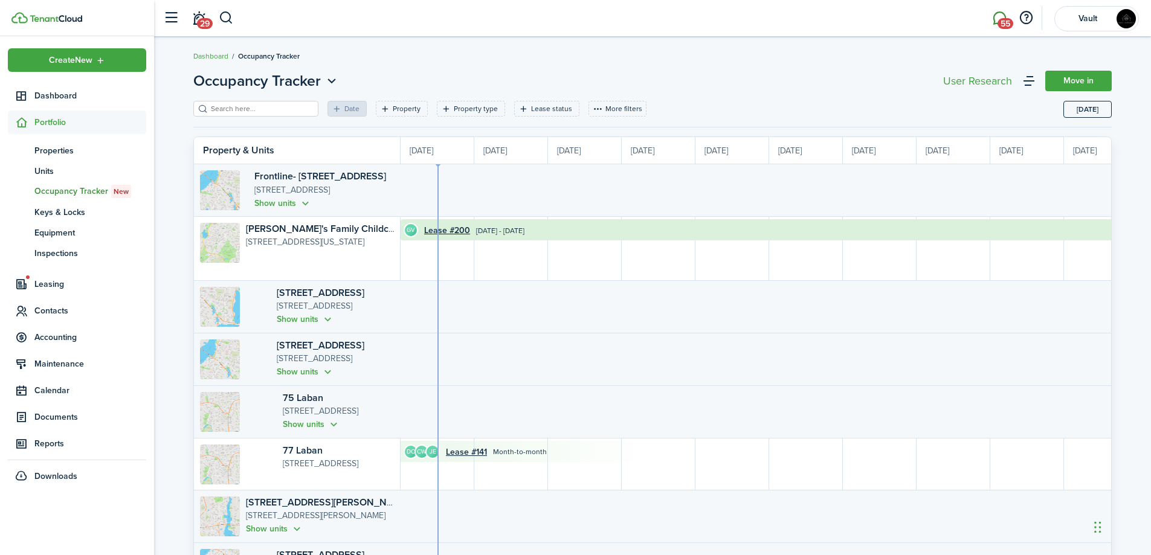
click at [998, 23] on span "55" at bounding box center [1006, 23] width 16 height 11
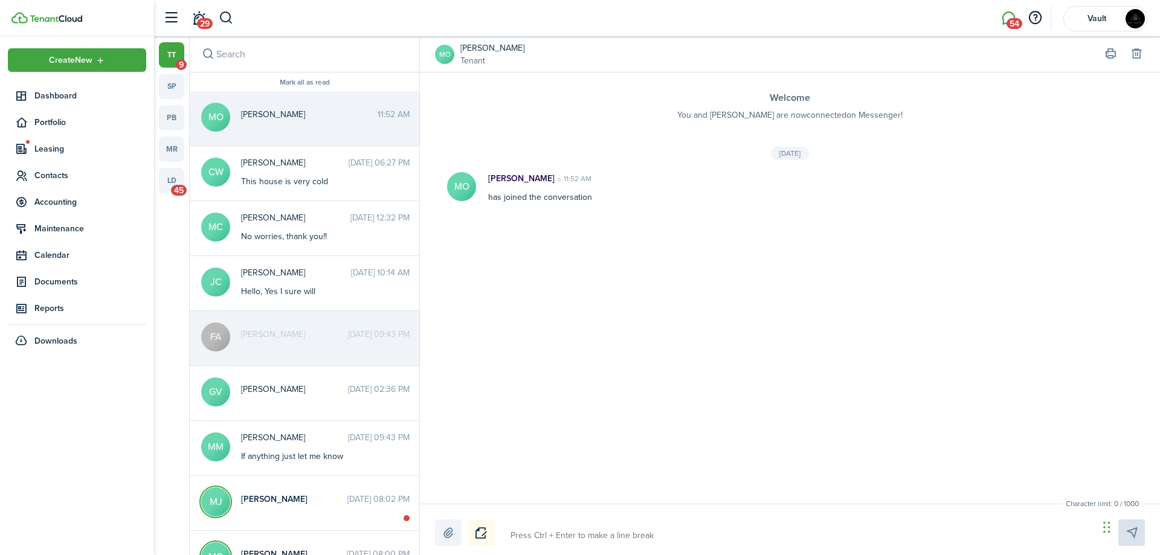
click at [526, 540] on textarea at bounding box center [800, 536] width 588 height 21
type textarea "H"
type textarea "Hi"
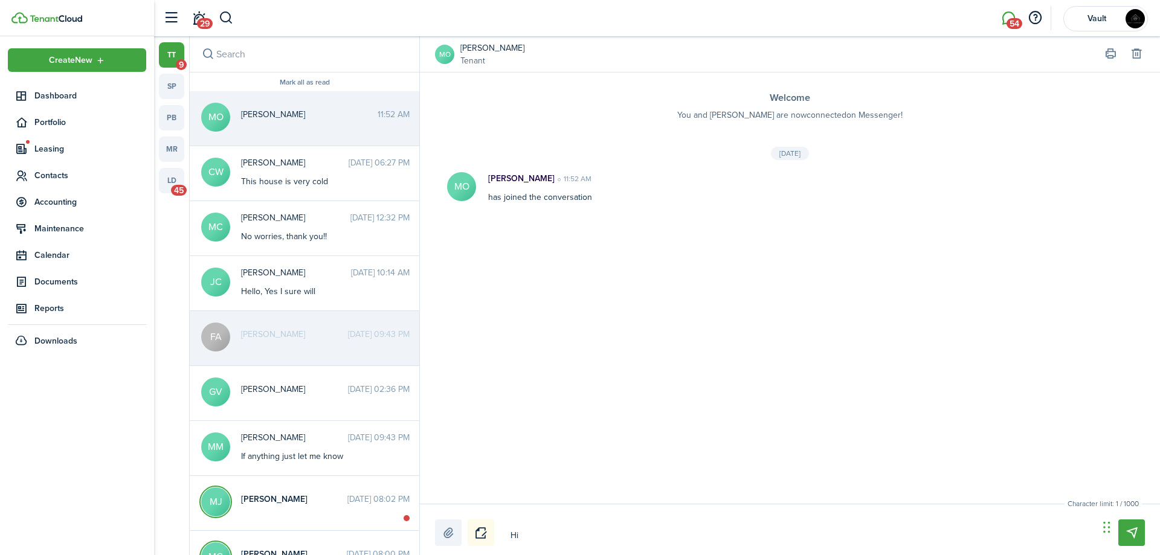
type textarea "Hi"
type textarea "Hi M"
type textarea "Hi Mk"
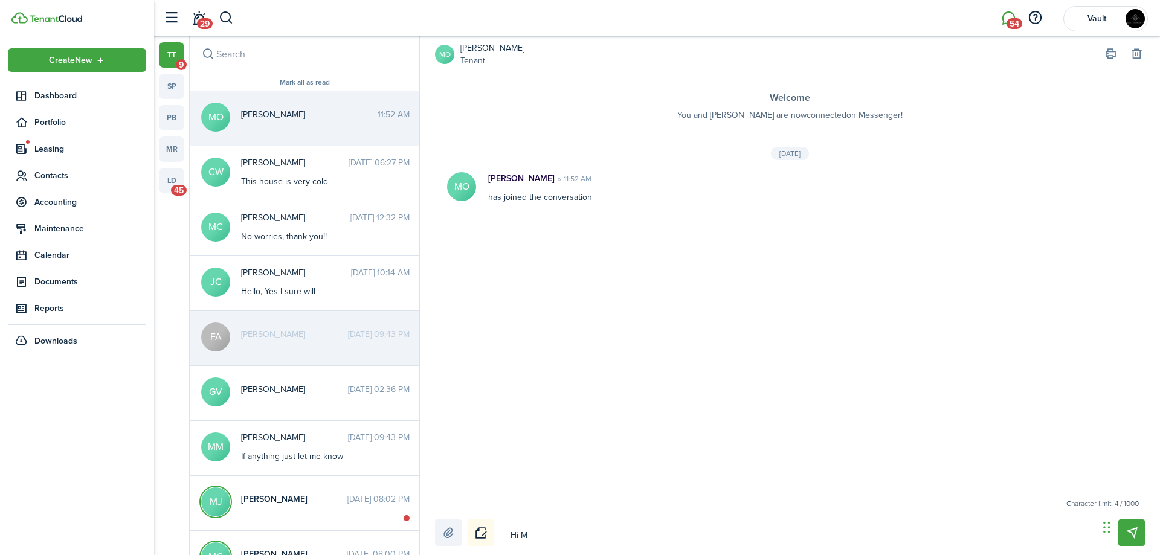
type textarea "Hi Mk"
type textarea "Hi Mke"
type textarea "Hi Mken"
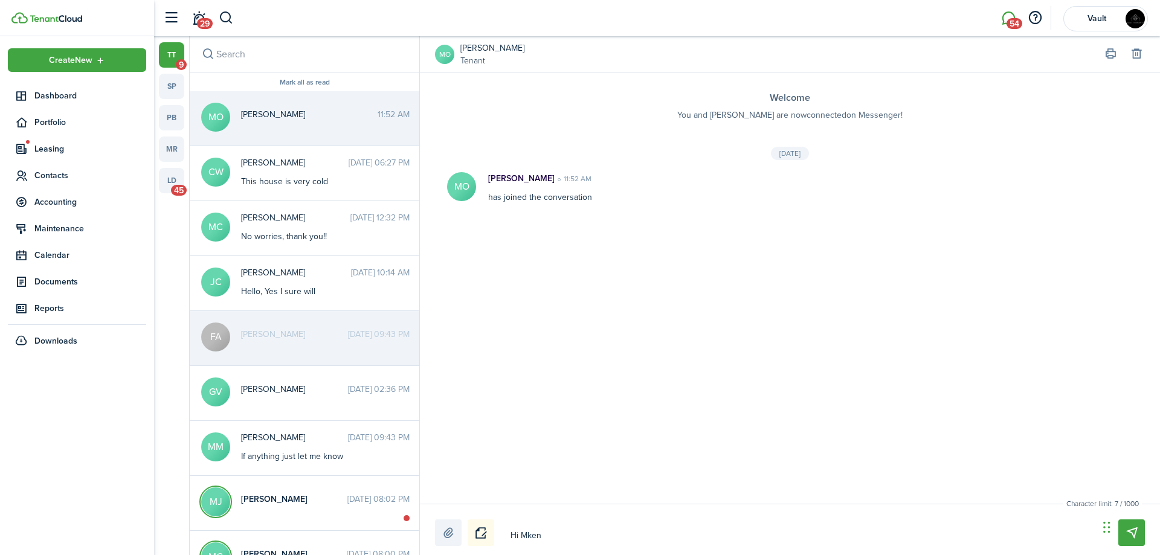
type textarea "Hi Mkenn"
type textarea "Hi Mkenna"
type textarea "Hi [PERSON_NAME],"
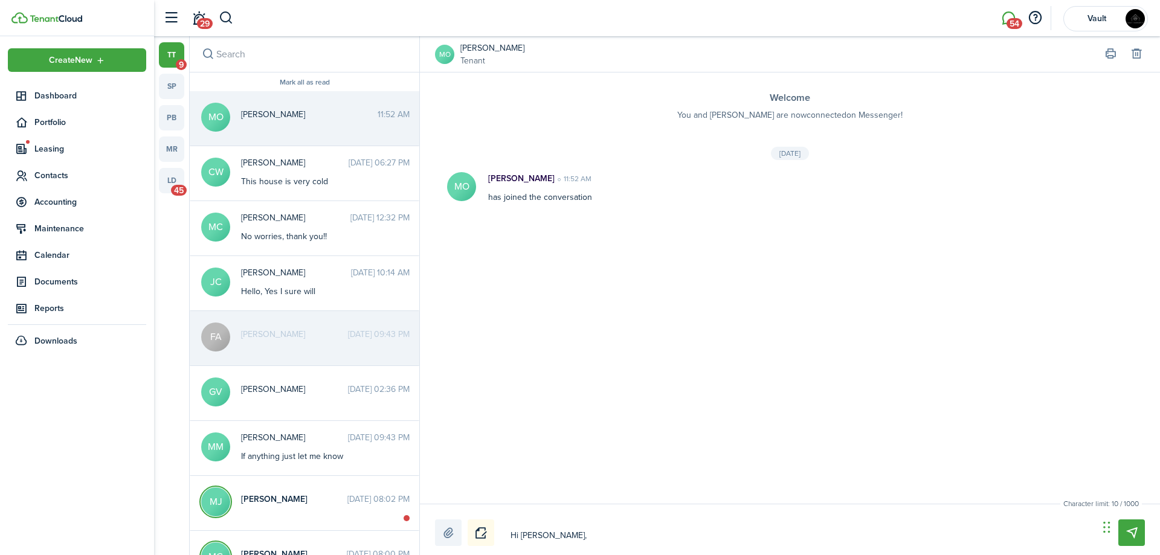
type textarea "Hi [PERSON_NAME],"
type textarea "Hi [PERSON_NAME], I"
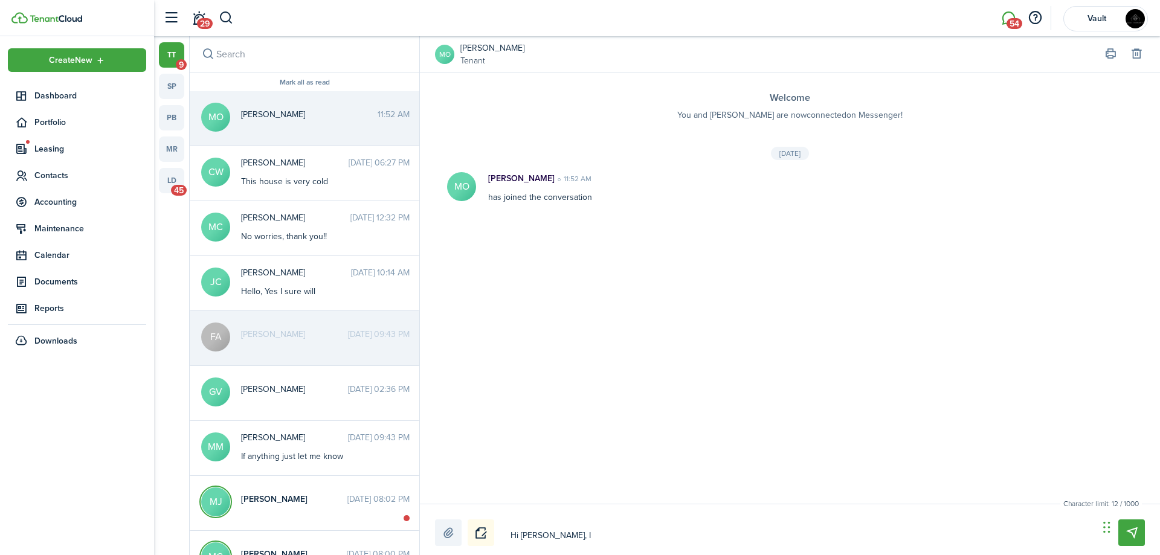
type textarea "Hi [PERSON_NAME],"
type textarea "Hi Mkenna"
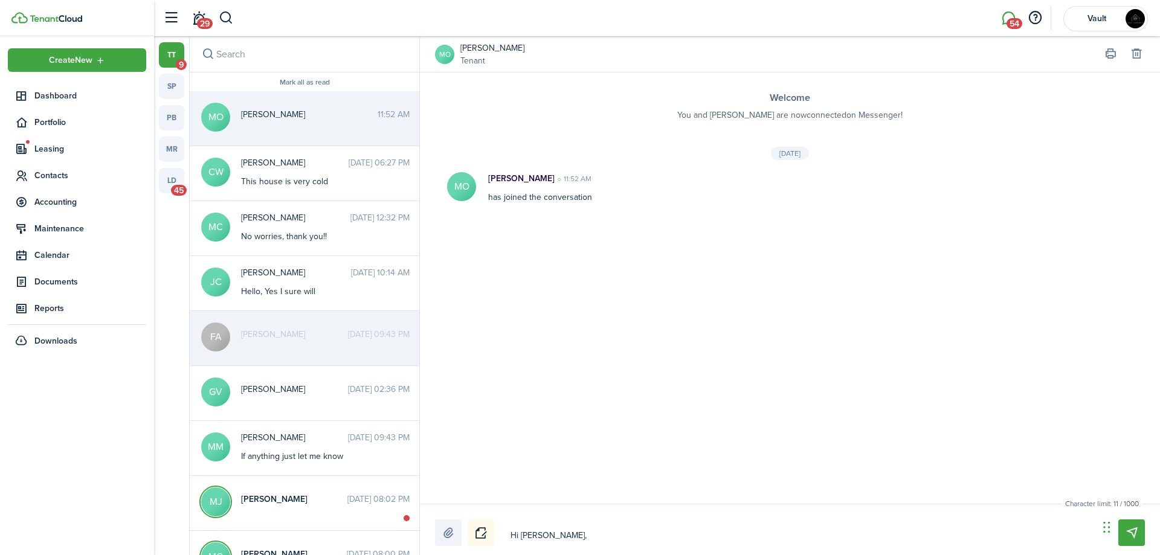
type textarea "Hi Mkenna"
type textarea "Hi Mkenn"
type textarea "Hi Mken"
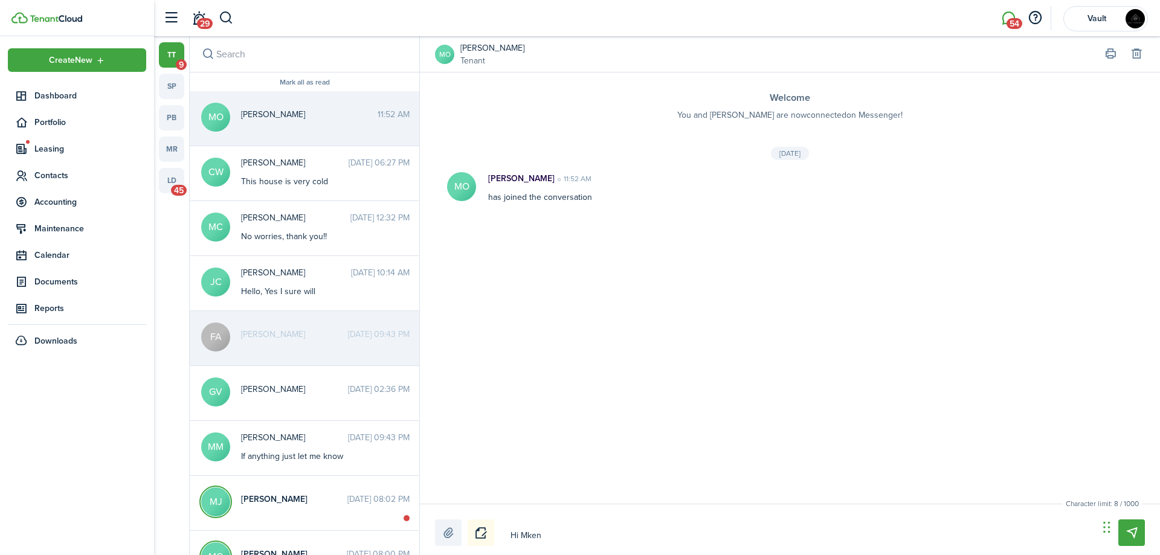
type textarea "Hi Mke"
type textarea "Hi Mk"
type textarea "Hi M"
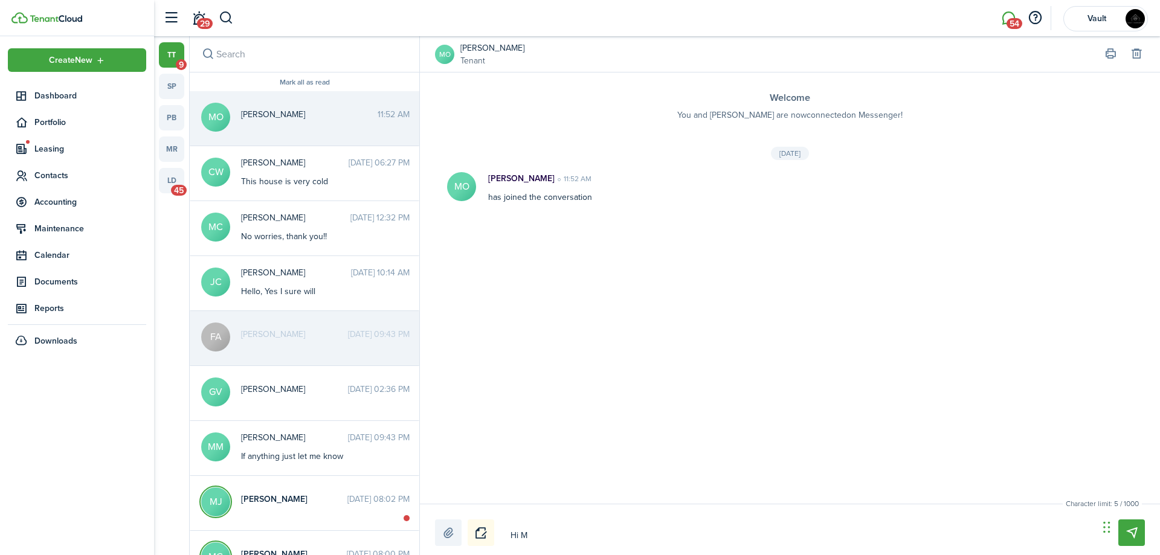
type textarea "Hi M"
type textarea "Hi [PERSON_NAME]"
type textarea "Hi Mak"
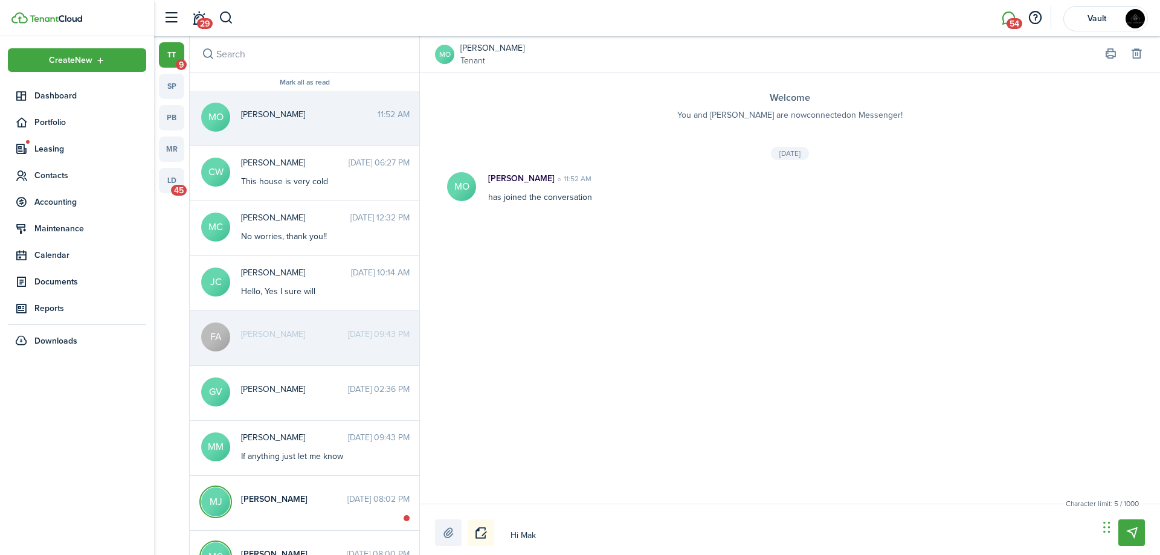
type textarea "Hi Make"
type textarea "Hi Maken"
type textarea "Hi [PERSON_NAME]"
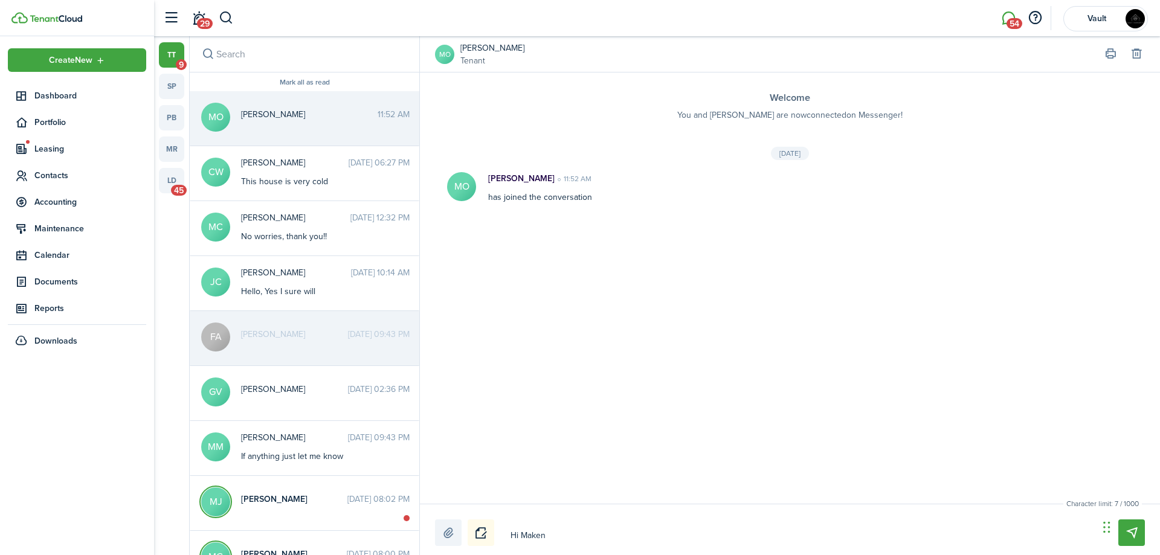
type textarea "Hi [PERSON_NAME]"
type textarea "Hi [PERSON_NAME],"
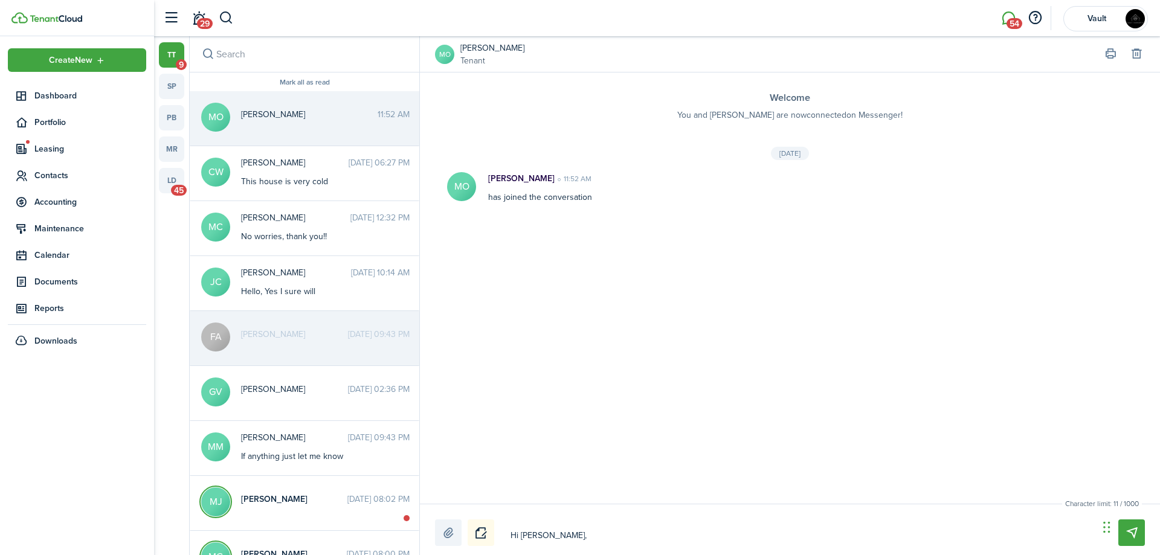
type textarea "Hi [PERSON_NAME],"
type textarea "Hi [PERSON_NAME], I"
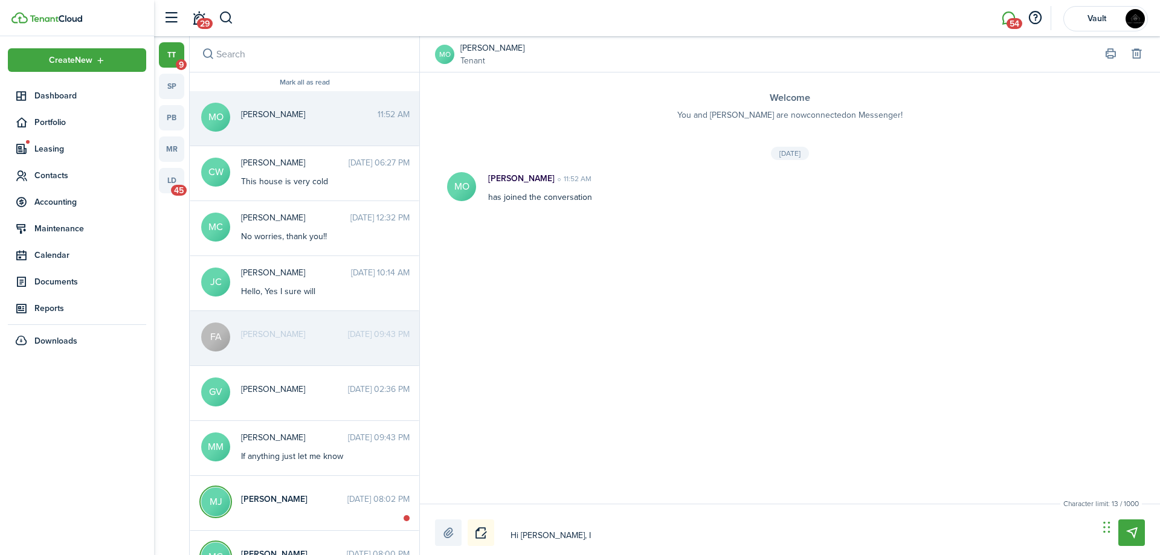
type textarea "Hi [PERSON_NAME], I"
type textarea "Hi [PERSON_NAME], I j"
type textarea "Hi [PERSON_NAME], I ju"
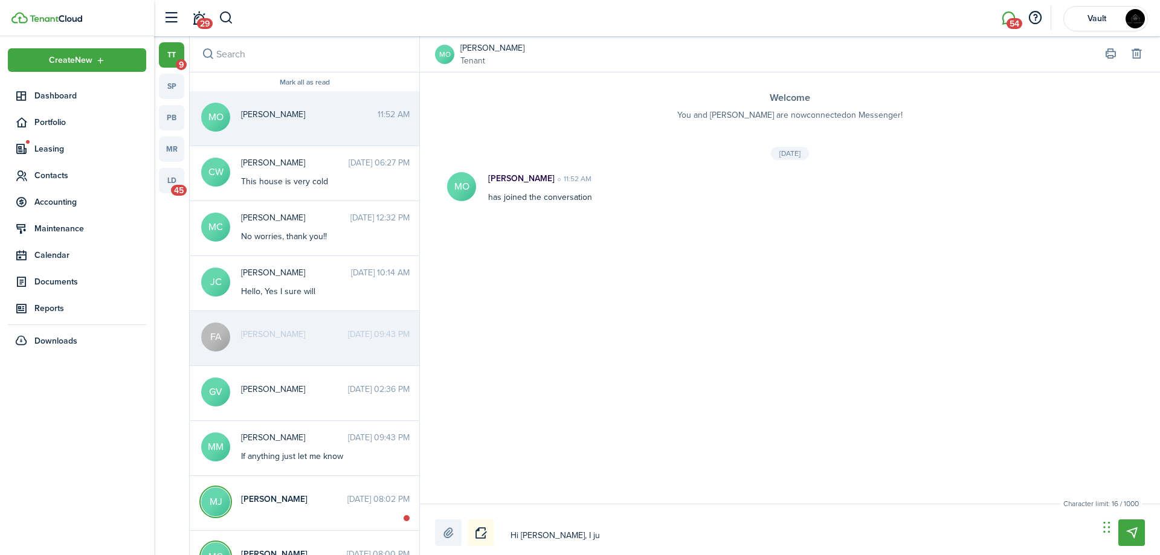
type textarea "Hi [PERSON_NAME], I juu"
type textarea "Hi [PERSON_NAME], I [DEMOGRAPHIC_DATA]"
type textarea "Hi [PERSON_NAME], I juu"
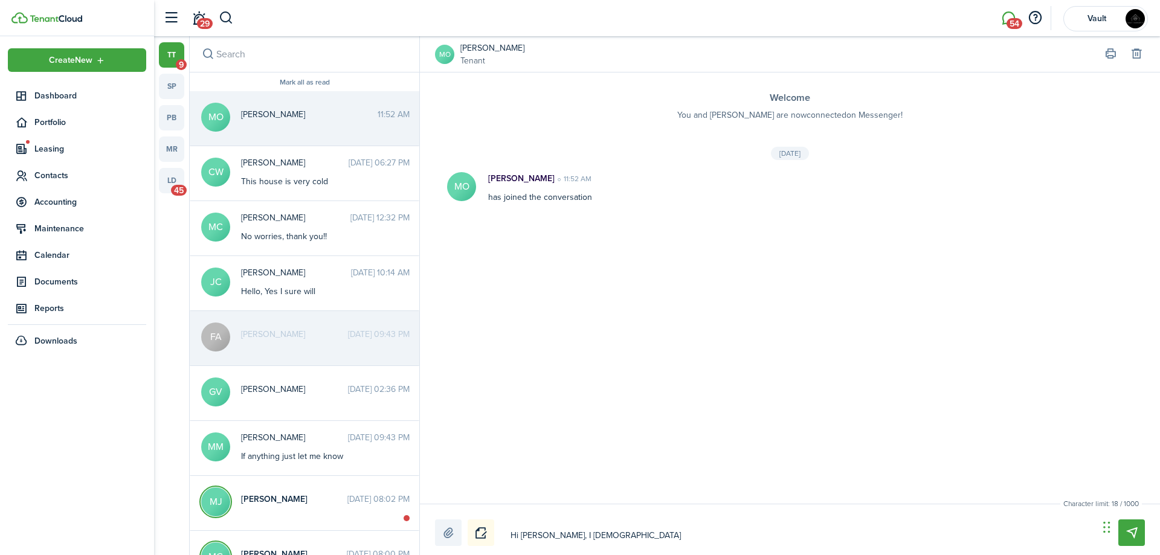
type textarea "Hi [PERSON_NAME], I juu"
type textarea "Hi [PERSON_NAME], I ju"
type textarea "Hi [PERSON_NAME], I jus"
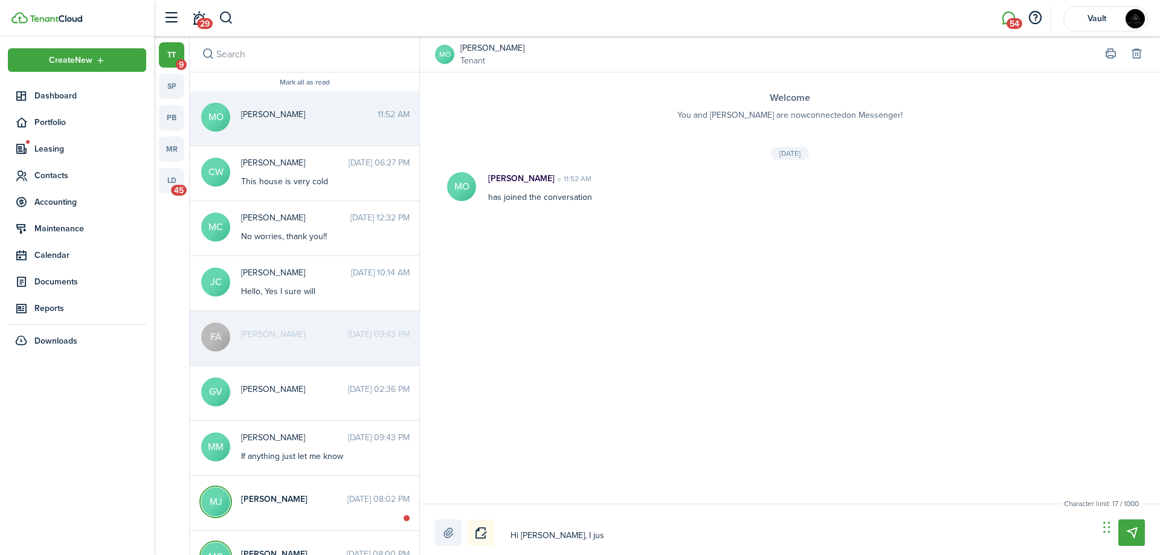
type textarea "Hi [PERSON_NAME], I just"
type textarea "Hi [PERSON_NAME], I just s"
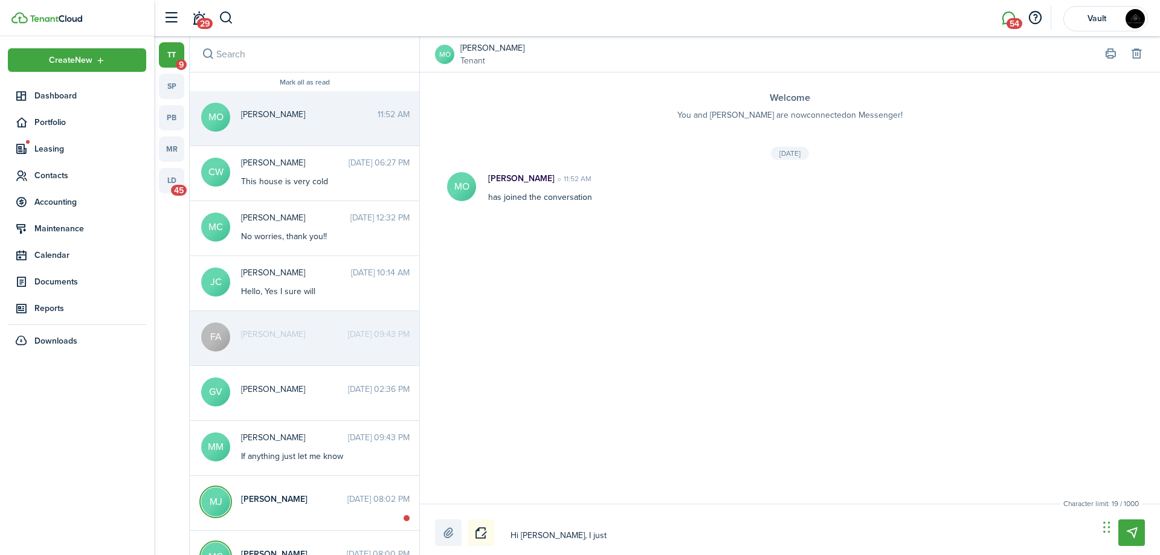
type textarea "Hi [PERSON_NAME], I just s"
type textarea "Hi [PERSON_NAME], I just se"
type textarea "Hi [PERSON_NAME], I just sen"
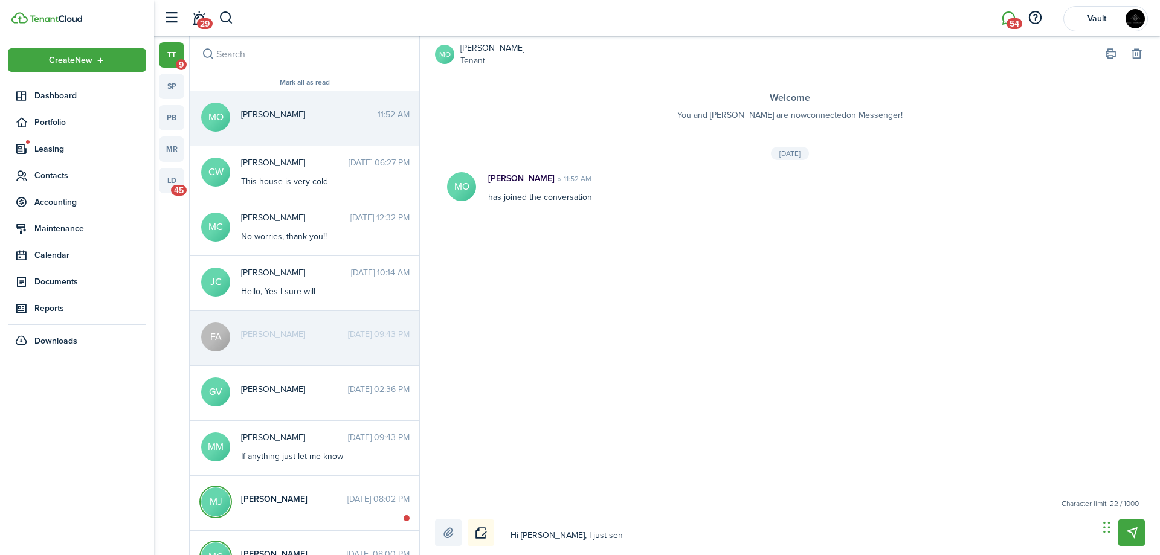
type textarea "Hi [PERSON_NAME], I just sent"
type textarea "Hi [PERSON_NAME], I just sent o"
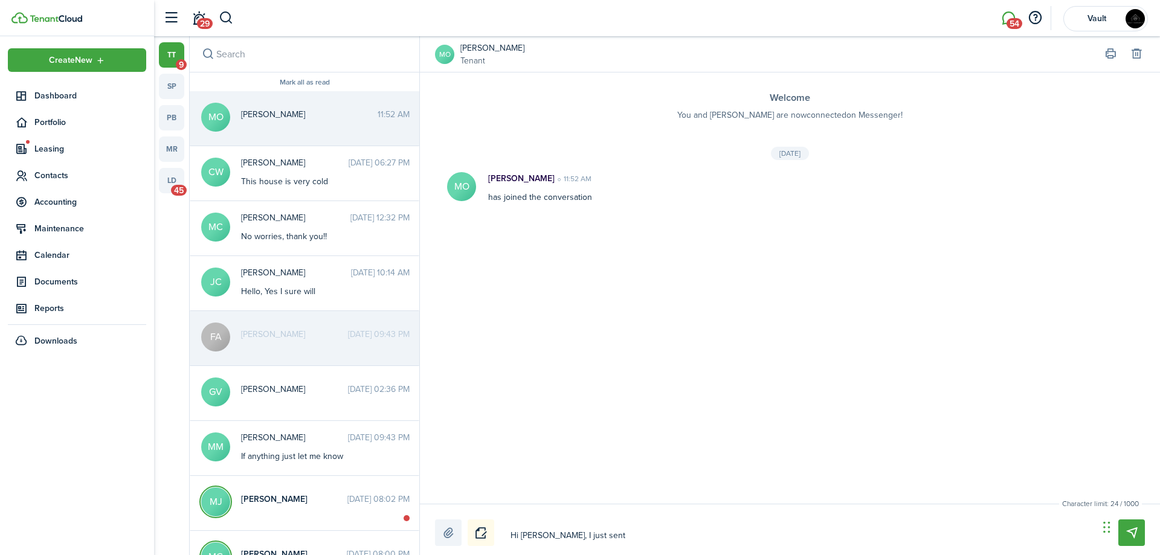
type textarea "Hi [PERSON_NAME], I just sent o"
type textarea "Hi [PERSON_NAME], I just sent ov"
type textarea "Hi [PERSON_NAME], I just sent ove"
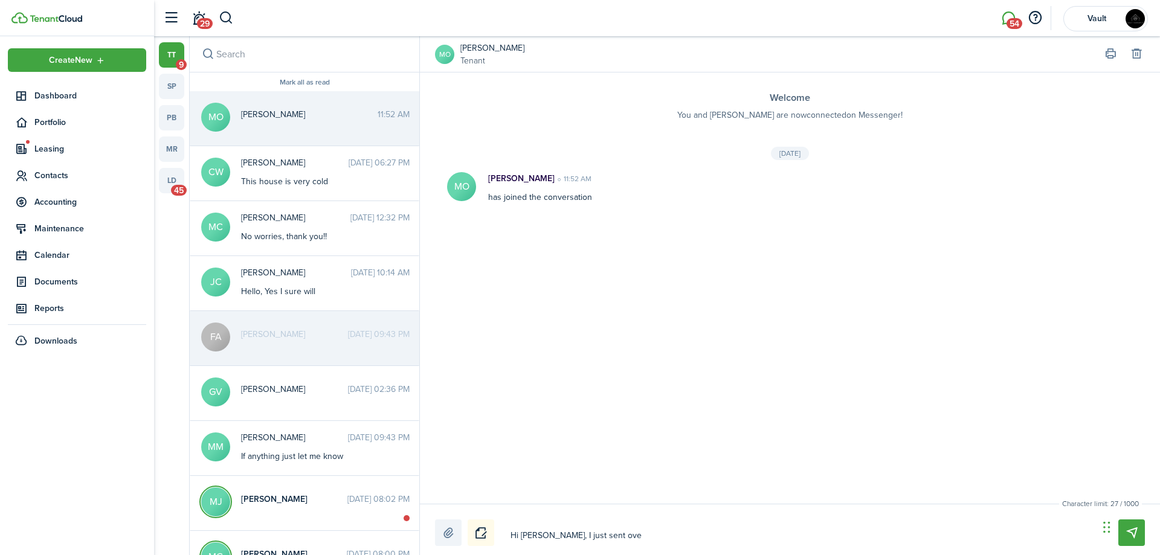
type textarea "Hi [PERSON_NAME], I just sent over"
type textarea "Hi [PERSON_NAME], I just sent over t"
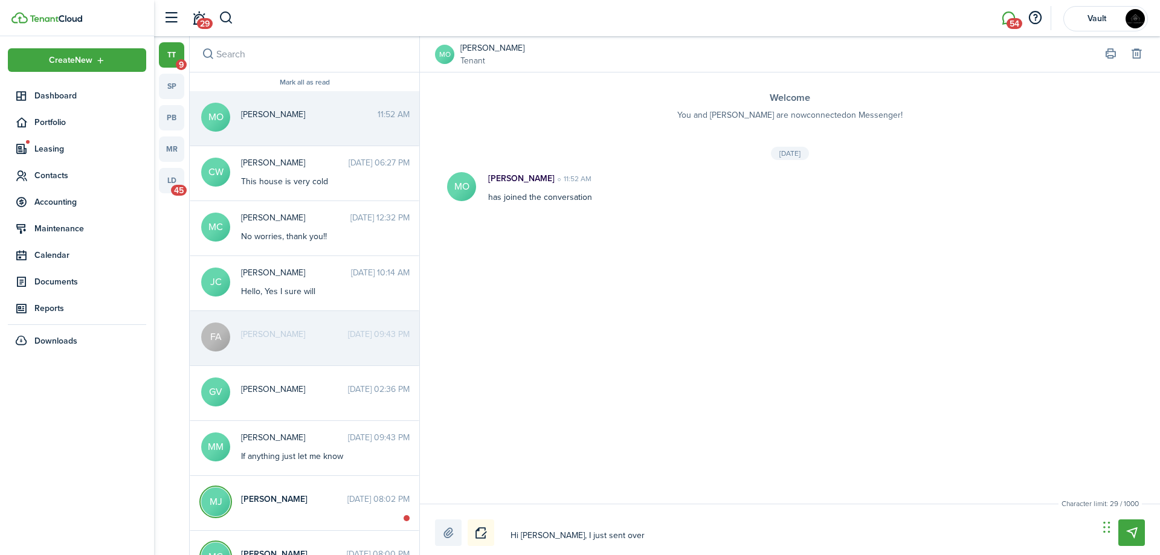
type textarea "Hi [PERSON_NAME], I just sent over t"
type textarea "Hi [PERSON_NAME], I just sent over th"
type textarea "Hi [PERSON_NAME], I just sent over the"
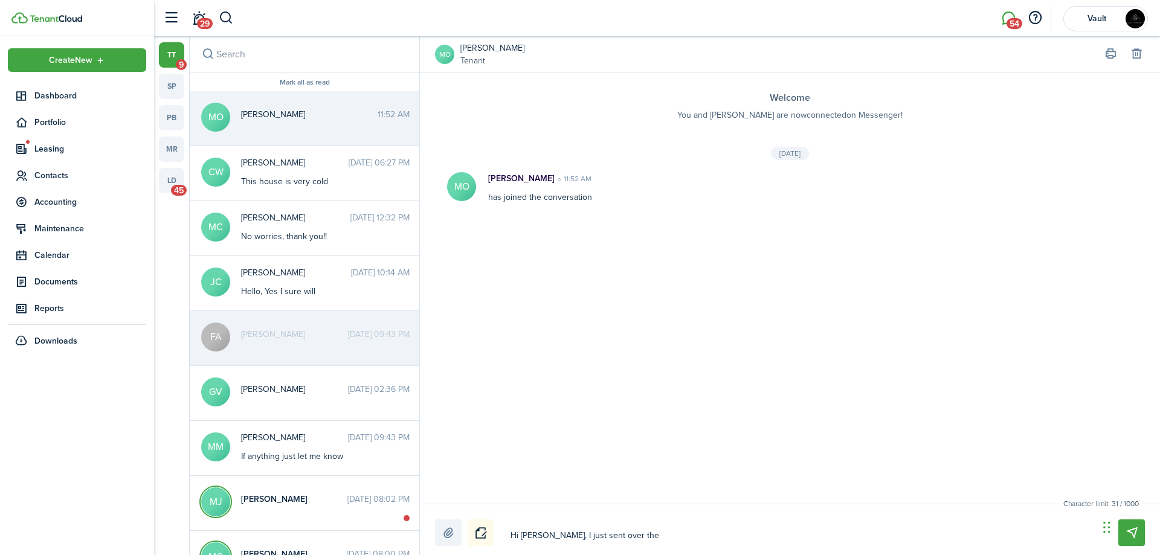
type textarea "Hi [PERSON_NAME], I just sent over the"
type textarea "Hi [PERSON_NAME], I just sent over the l"
type textarea "Hi [PERSON_NAME], I just sent over the le"
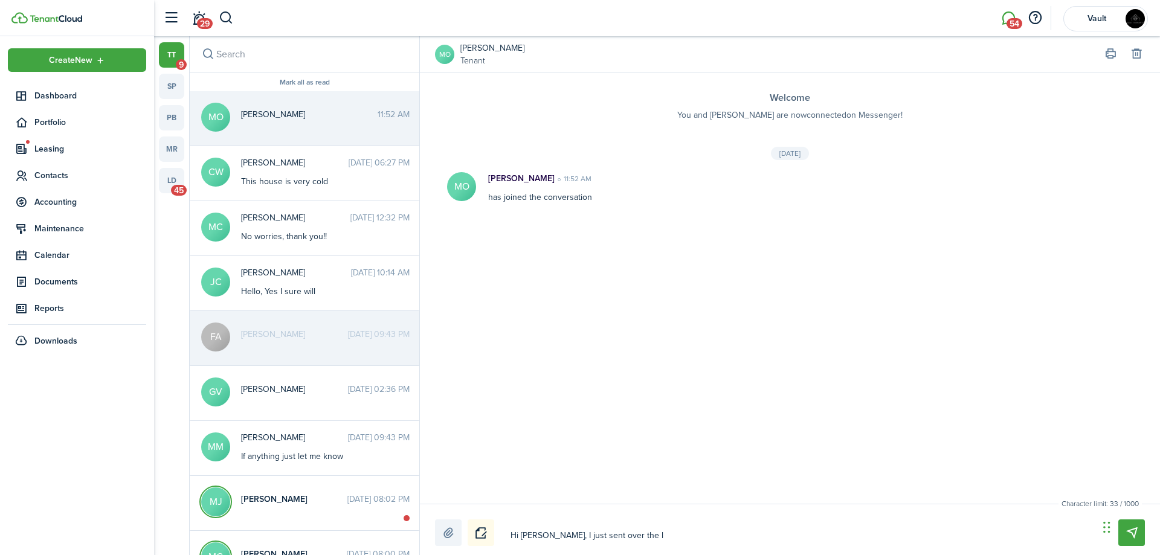
type textarea "Hi [PERSON_NAME], I just sent over the le"
type textarea "Hi [PERSON_NAME], I just sent over the lea"
type textarea "Hi [PERSON_NAME], I just sent over the leas"
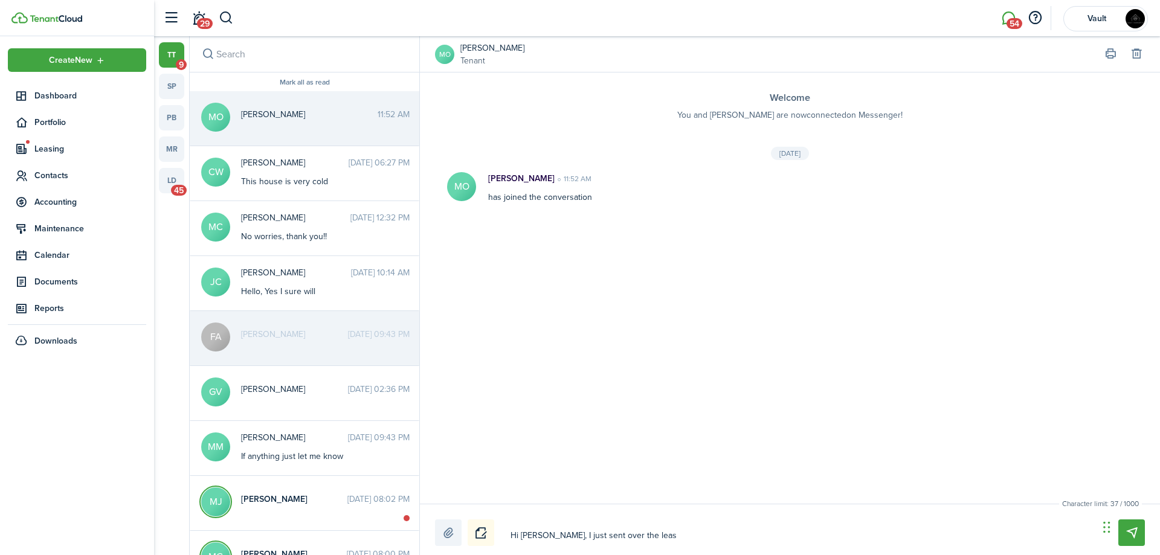
type textarea "Hi [PERSON_NAME], I just sent over the lease"
type textarea "Hi [PERSON_NAME], I just sent over the lease t"
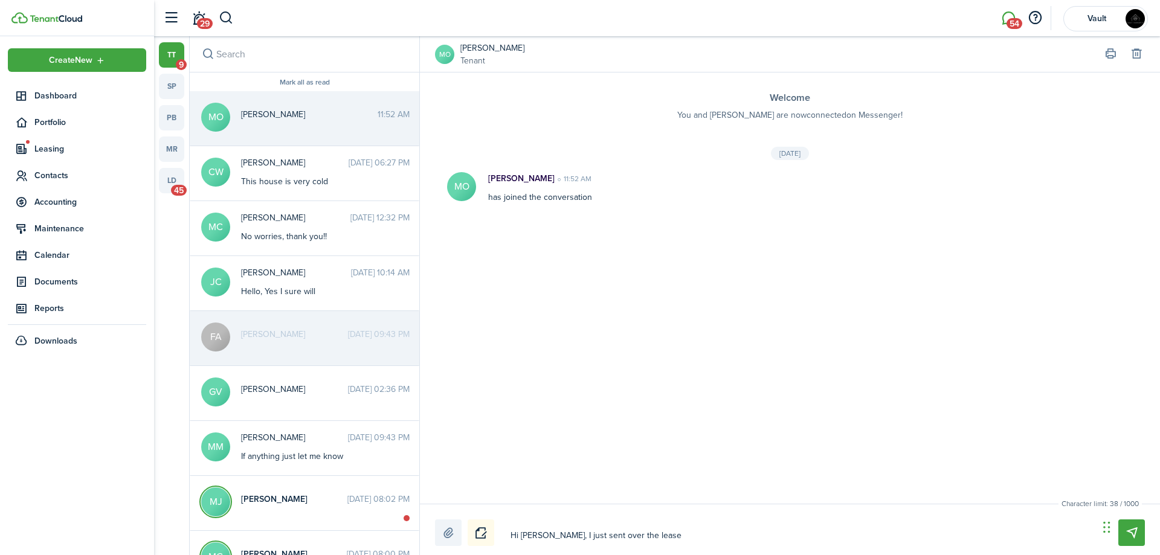
type textarea "Hi [PERSON_NAME], I just sent over the lease t"
type textarea "Hi [PERSON_NAME], I just sent over the lease to"
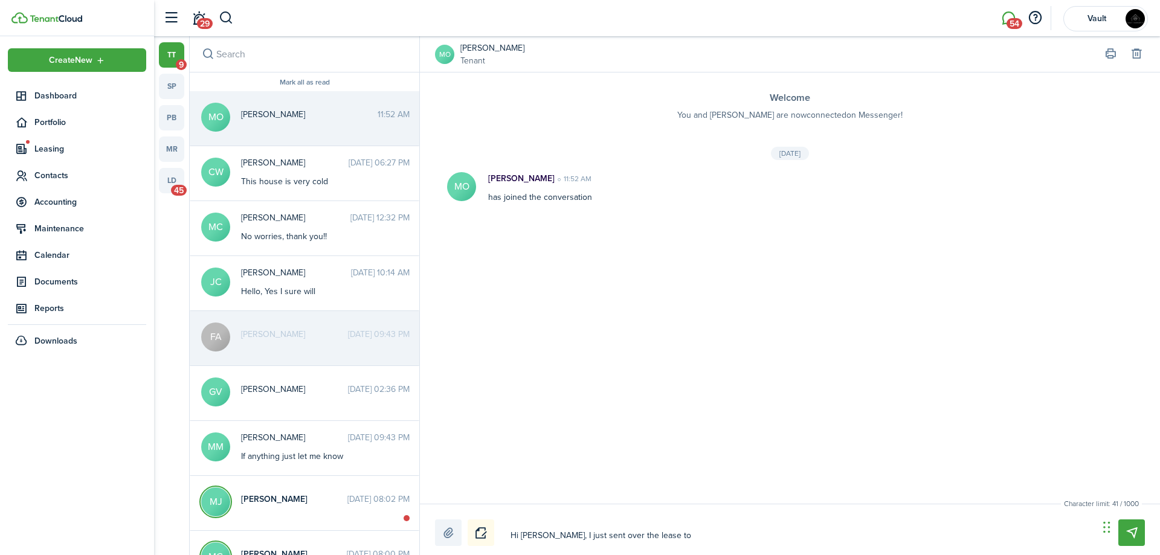
type textarea "Hi [PERSON_NAME], I just sent over the lease to s"
type textarea "Hi [PERSON_NAME], I just sent over the lease to si"
type textarea "Hi [PERSON_NAME], I just sent over the lease to sig"
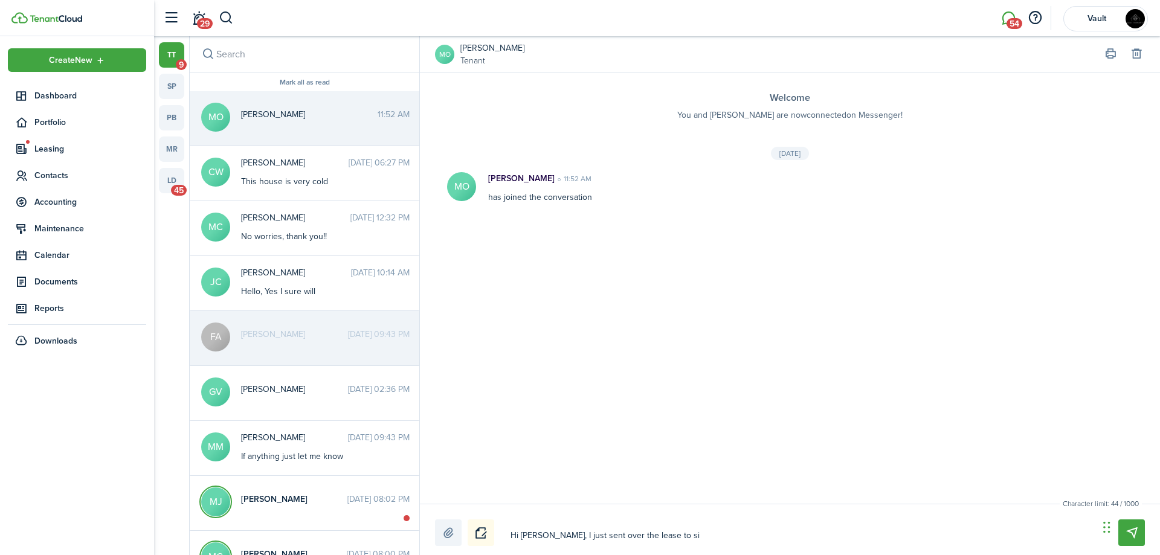
type textarea "Hi [PERSON_NAME], I just sent over the lease to sig"
type textarea "Hi [PERSON_NAME], I just sent over the lease to sign"
type textarea "Hi [PERSON_NAME], I just sent over the lease to sign,"
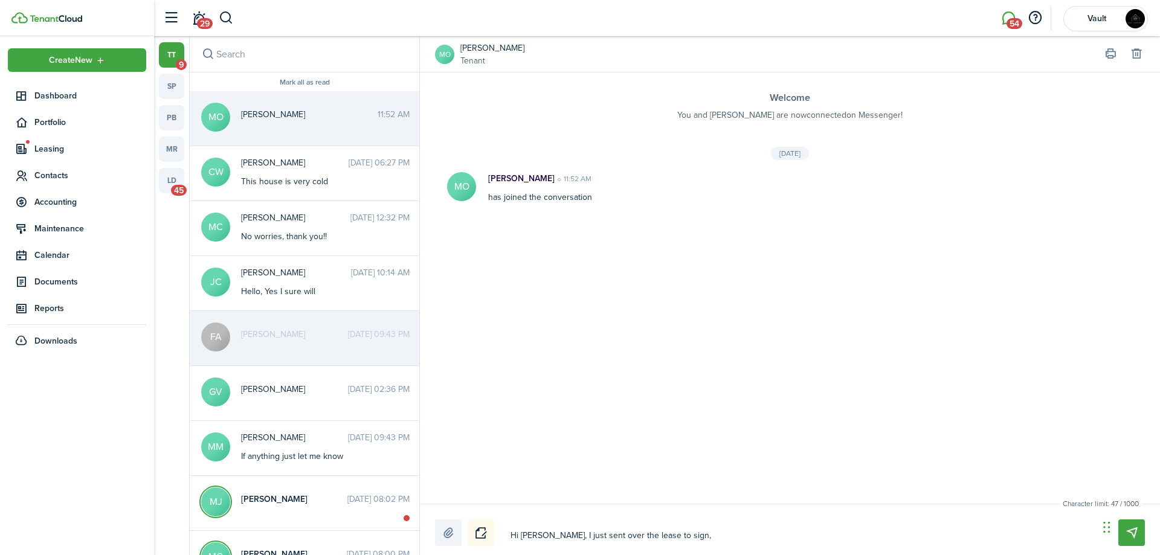
type textarea "Hi [PERSON_NAME], I just sent over the lease to sign,"
type textarea "Hi [PERSON_NAME], I just sent over the lease to sign, I"
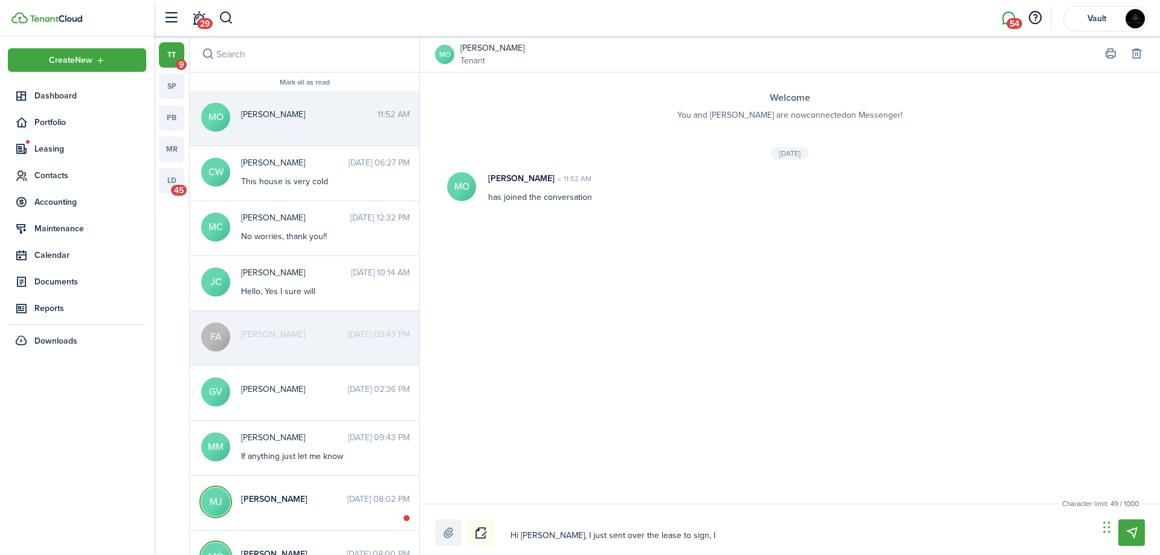
type textarea "Hi [PERSON_NAME], I just sent over the lease to sign, I"
type textarea "Hi [PERSON_NAME], I just sent over the lease to sign, I w"
type textarea "Hi [PERSON_NAME], I just sent over the lease to sign, I wi"
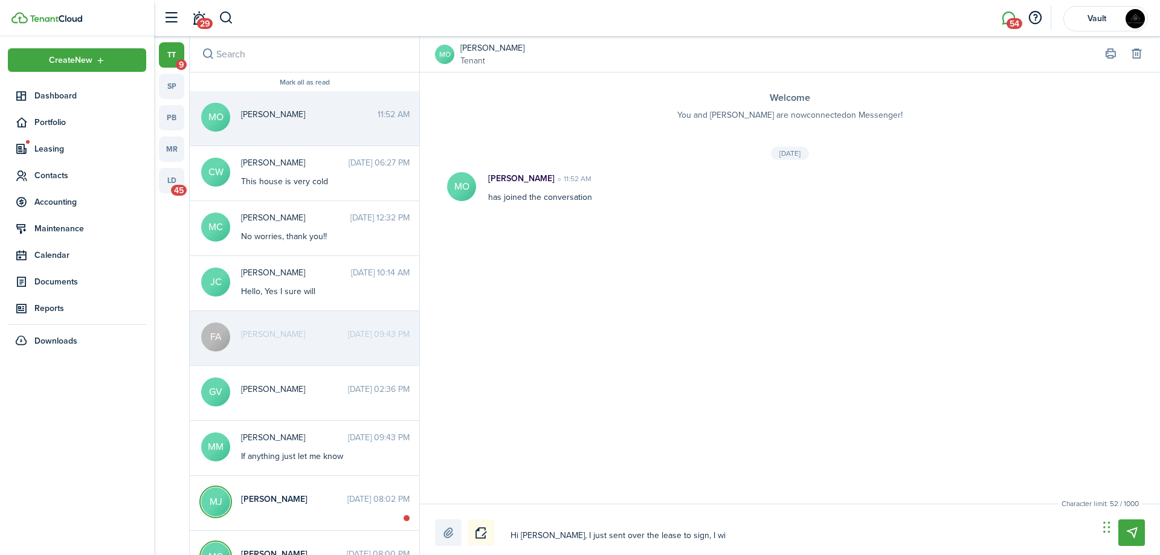
type textarea "Hi [PERSON_NAME], I just sent over the lease to sign, I wil"
type textarea "Hi [PERSON_NAME], I just sent over the lease to sign, I will"
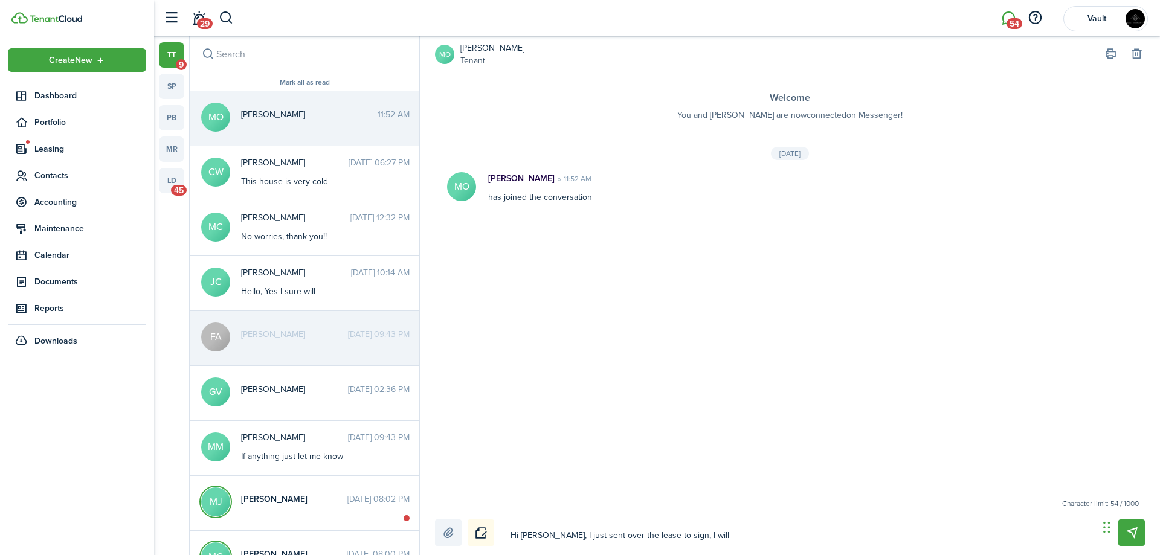
type textarea "Hi [PERSON_NAME], I just sent over the lease to sign, I will"
type textarea "Hi [PERSON_NAME], I just sent over the lease to sign, I wil"
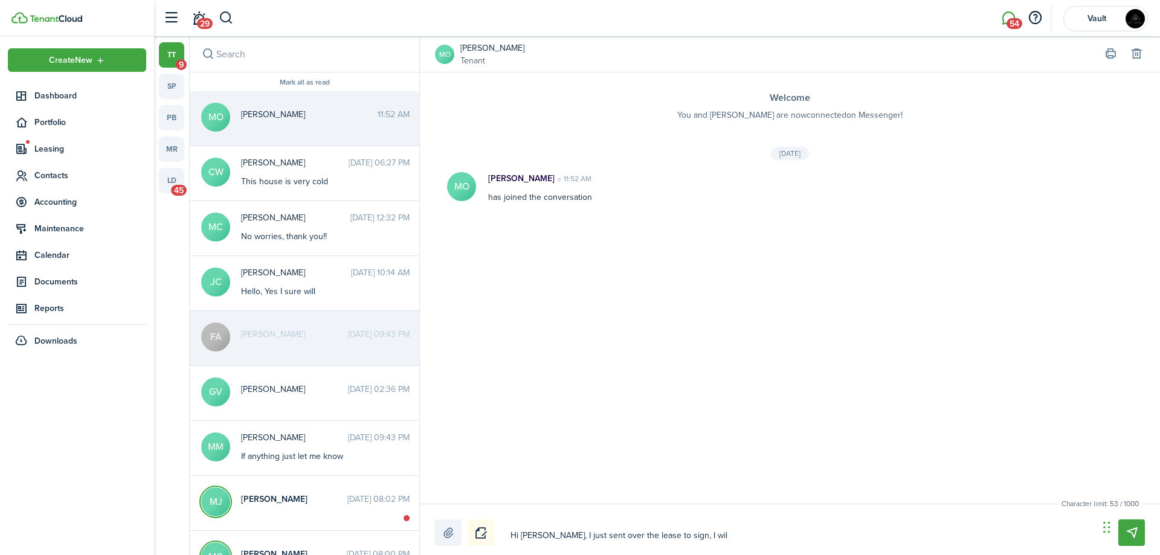
type textarea "Hi [PERSON_NAME], I just sent over the lease to sign, I wi"
type textarea "Hi [PERSON_NAME], I just sent over the lease to sign, I w"
type textarea "Hi [PERSON_NAME], I just sent over the lease to sign, I"
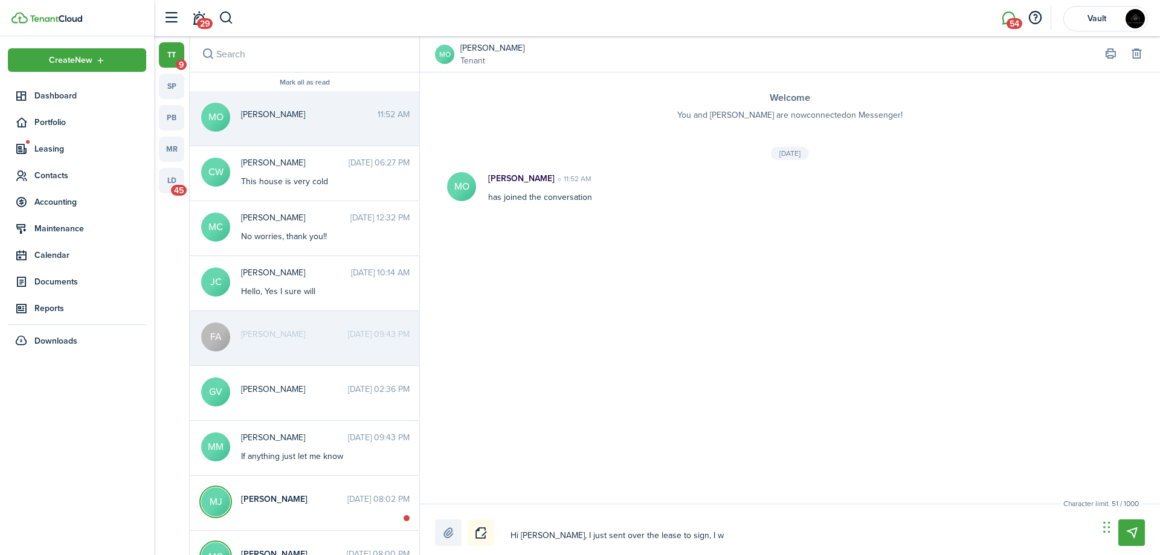
type textarea "Hi [PERSON_NAME], I just sent over the lease to sign, I"
type textarea "Hi [PERSON_NAME], I just sent over the lease to sign,"
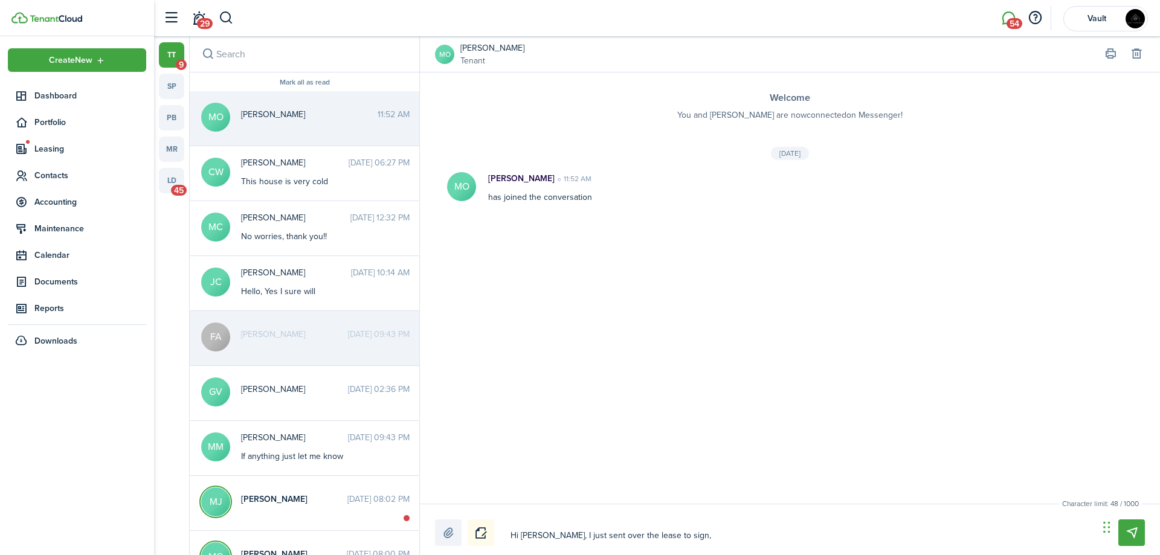
type textarea "Hi [PERSON_NAME], I just sent over the lease to sign, w"
click at [767, 533] on textarea "Hi [PERSON_NAME], I just sent over the lease to sign, after your sign we will s…" at bounding box center [800, 536] width 588 height 21
click at [714, 533] on textarea "Hi [PERSON_NAME], I just sent over the lease to sign, after your sign we will s…" at bounding box center [800, 536] width 588 height 21
click at [1023, 530] on textarea "Hi [PERSON_NAME], I just sent over the lease to sign, after you sign we will si…" at bounding box center [800, 536] width 588 height 21
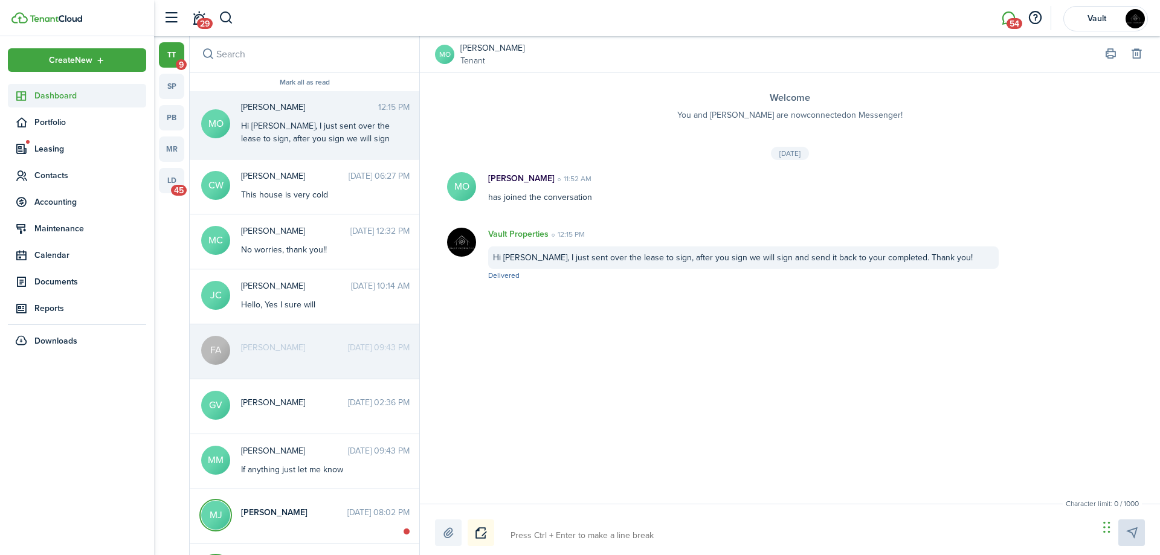
click at [91, 86] on link "Dashboard" at bounding box center [77, 96] width 138 height 24
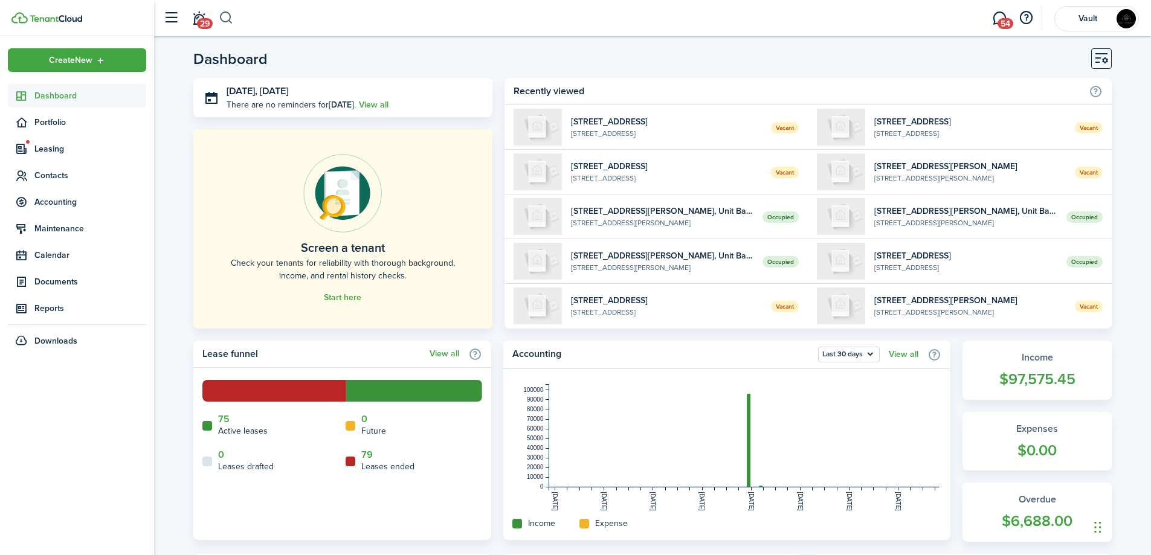
click at [231, 18] on button "button" at bounding box center [226, 18] width 15 height 21
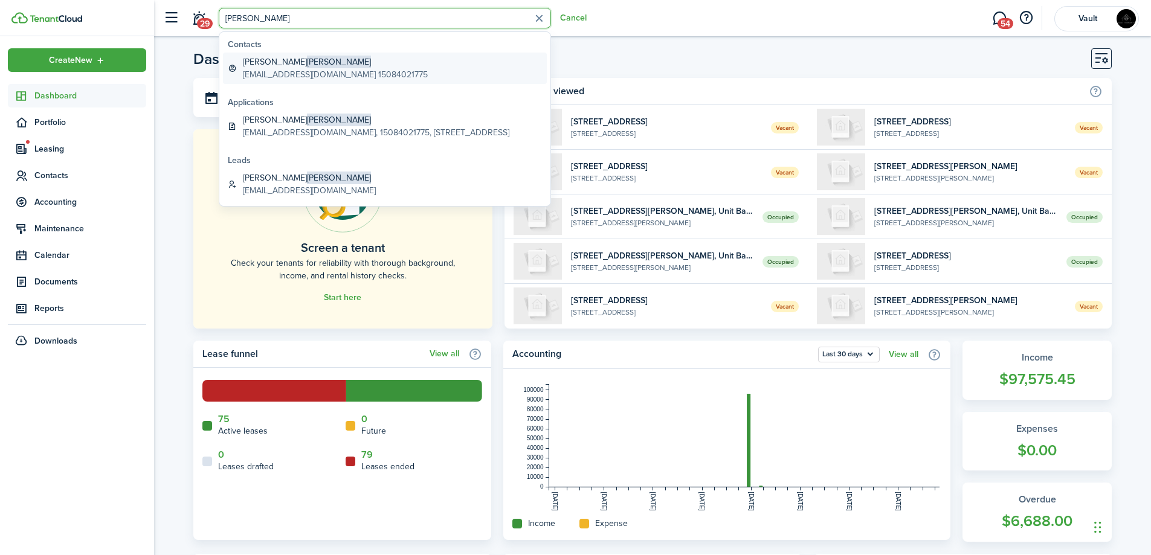
click at [269, 61] on global-search-item-title "[PERSON_NAME]" at bounding box center [335, 62] width 185 height 13
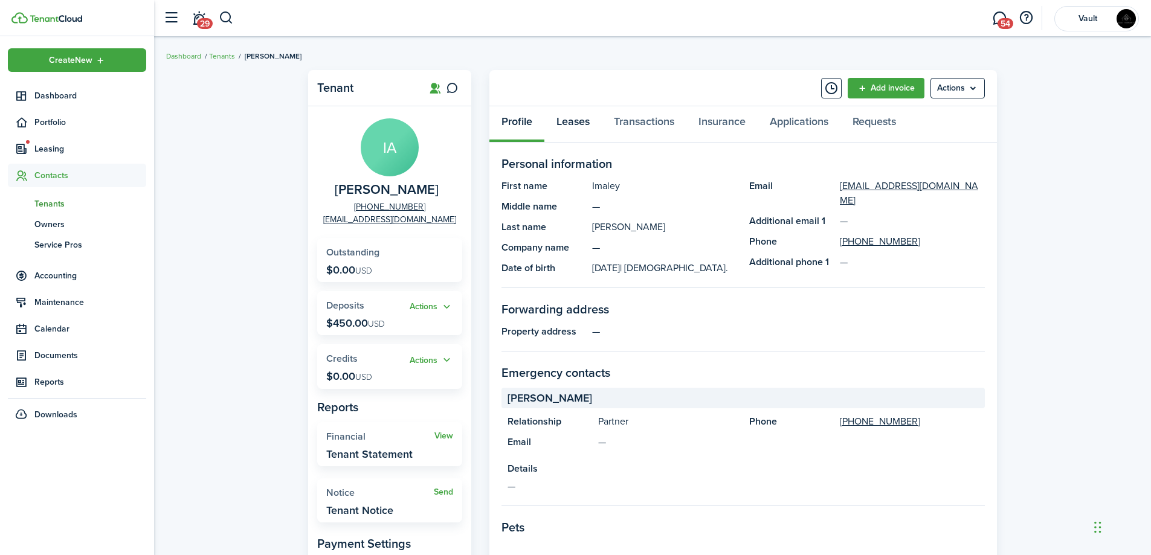
click at [567, 125] on link "Leases" at bounding box center [572, 124] width 57 height 36
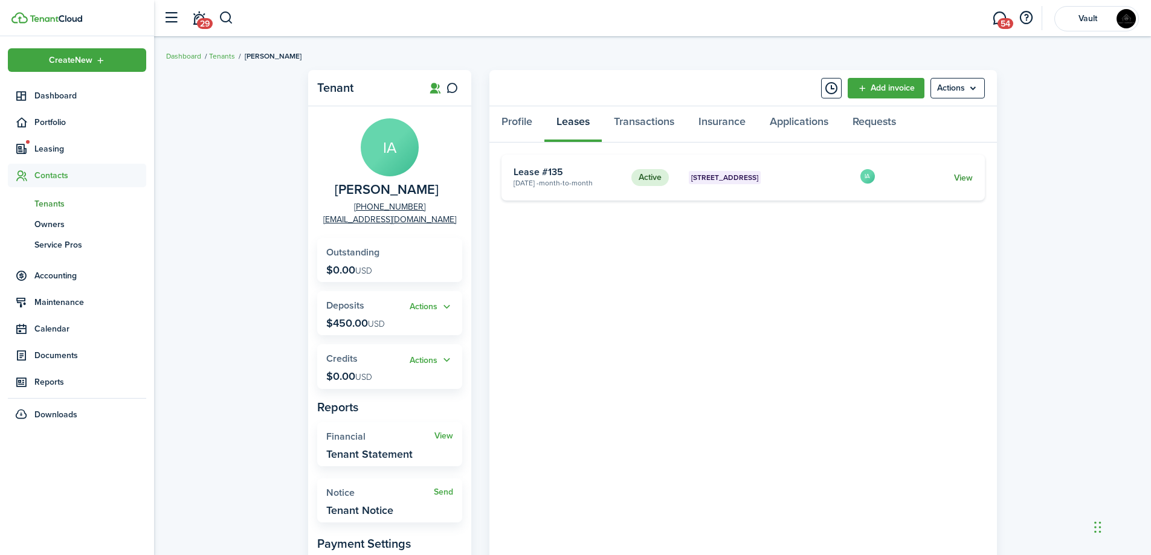
click at [964, 179] on link "View" at bounding box center [963, 178] width 19 height 13
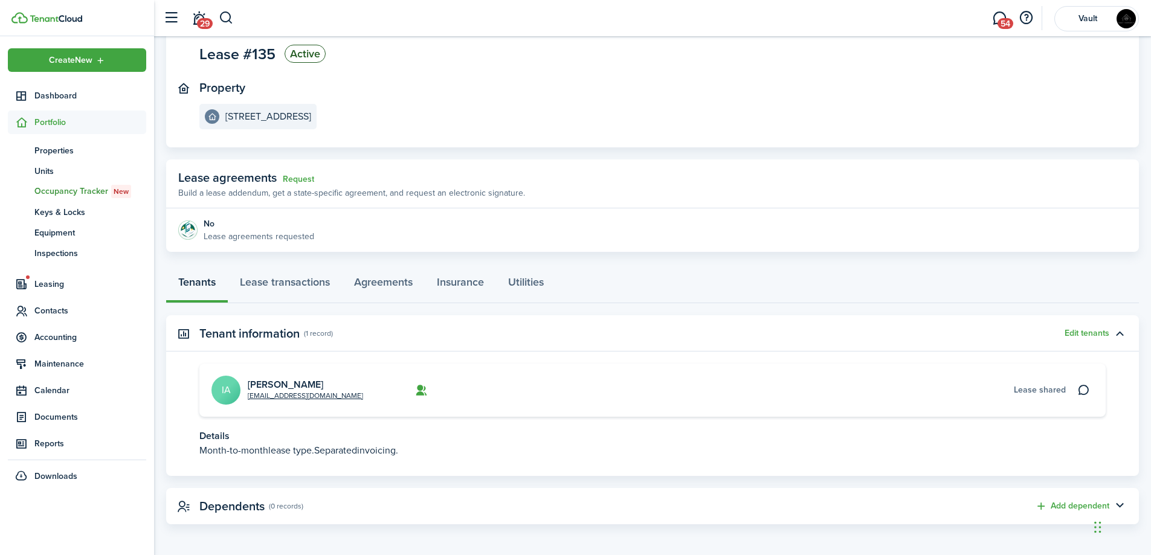
scroll to position [97, 0]
click at [316, 288] on link "Lease transactions" at bounding box center [285, 283] width 114 height 36
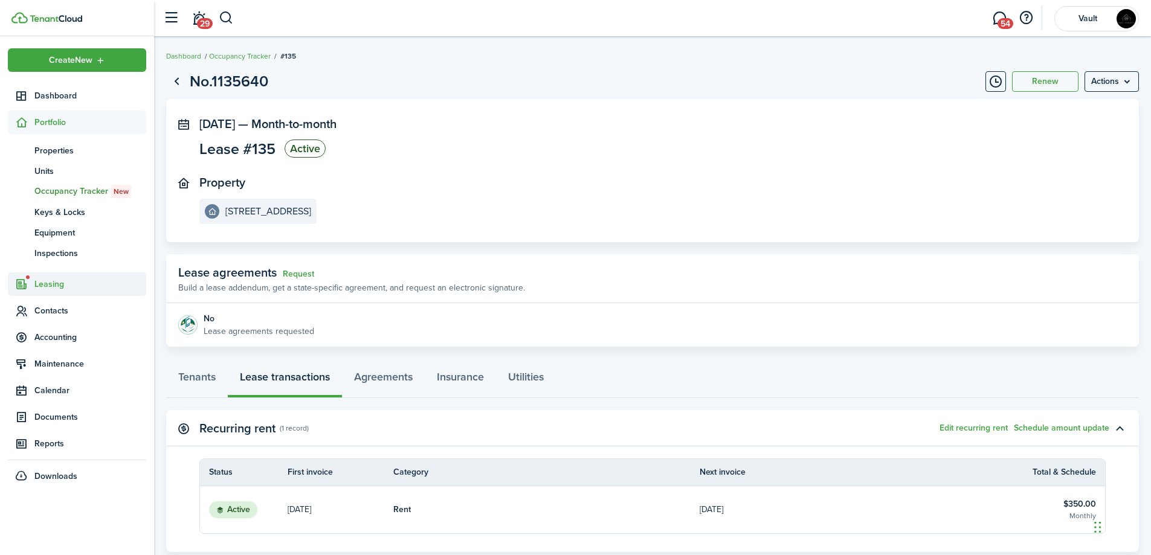
click at [50, 285] on span "Leasing" at bounding box center [90, 284] width 112 height 13
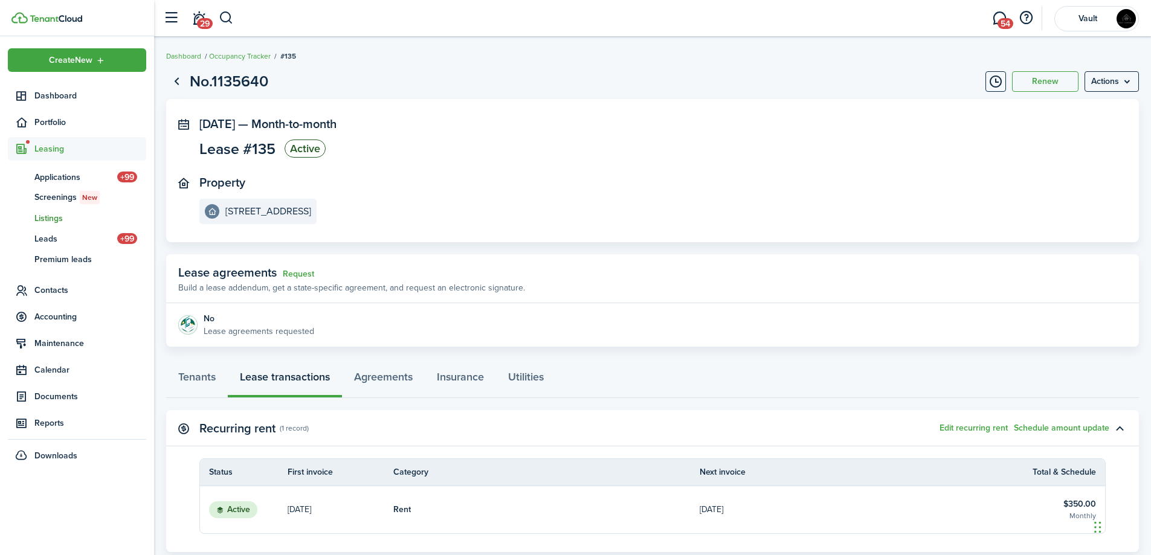
click at [57, 217] on span "Listings" at bounding box center [90, 218] width 112 height 13
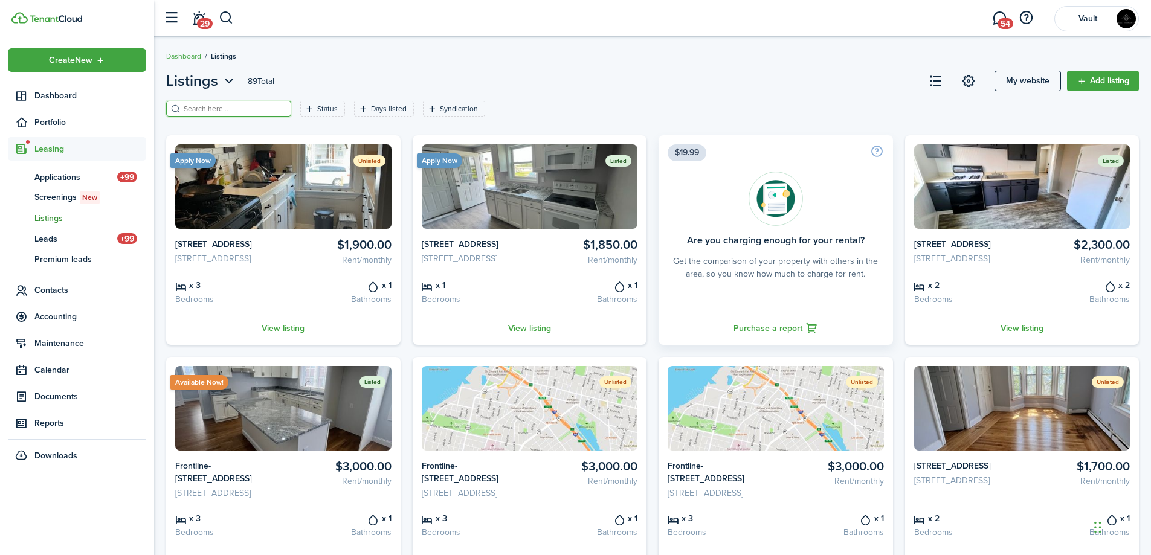
click at [259, 108] on input "search" at bounding box center [234, 108] width 106 height 11
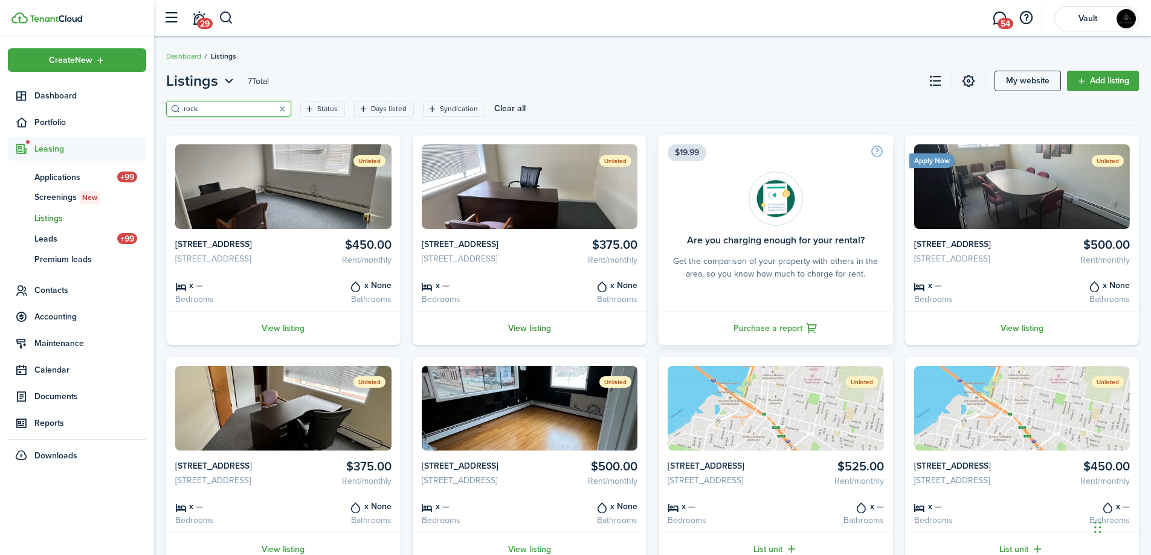
click at [514, 340] on link "View listing" at bounding box center [530, 328] width 234 height 33
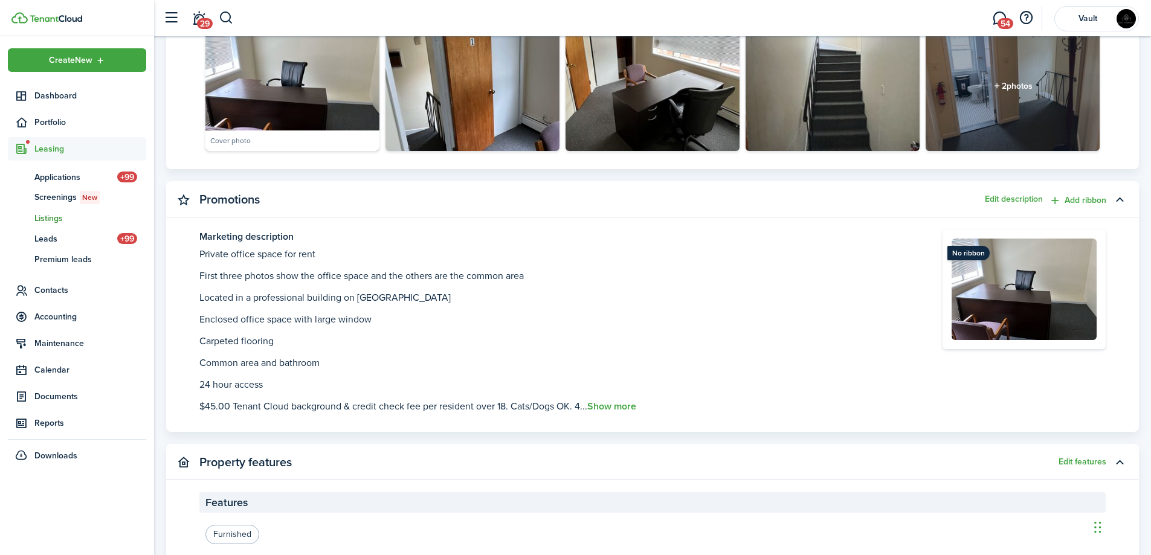
scroll to position [604, 0]
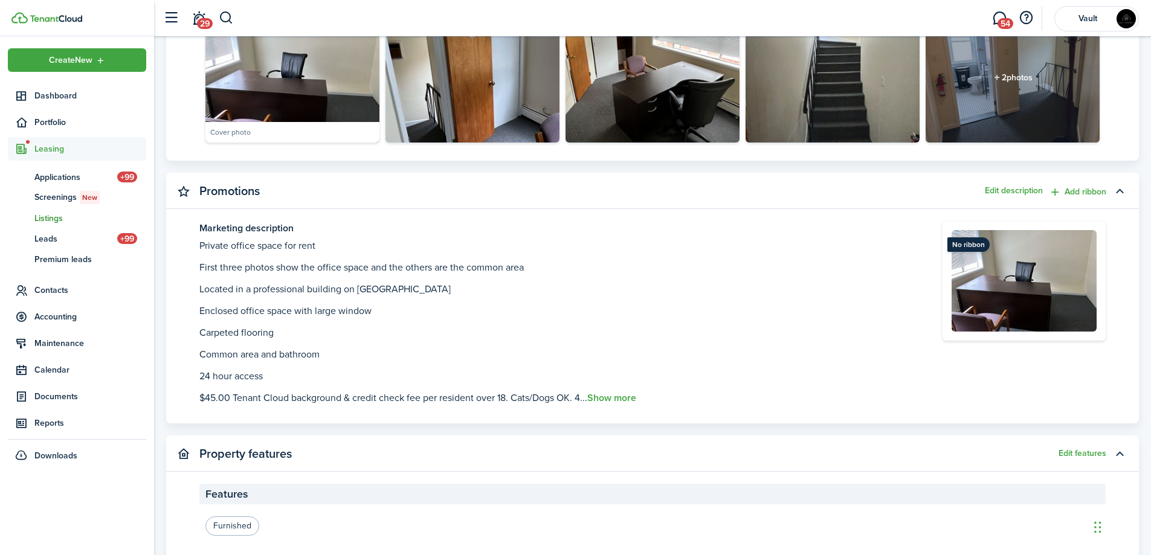
click at [189, 248] on panel-main-body "Marketing description Private office space for rent First three photos show the…" at bounding box center [652, 322] width 973 height 202
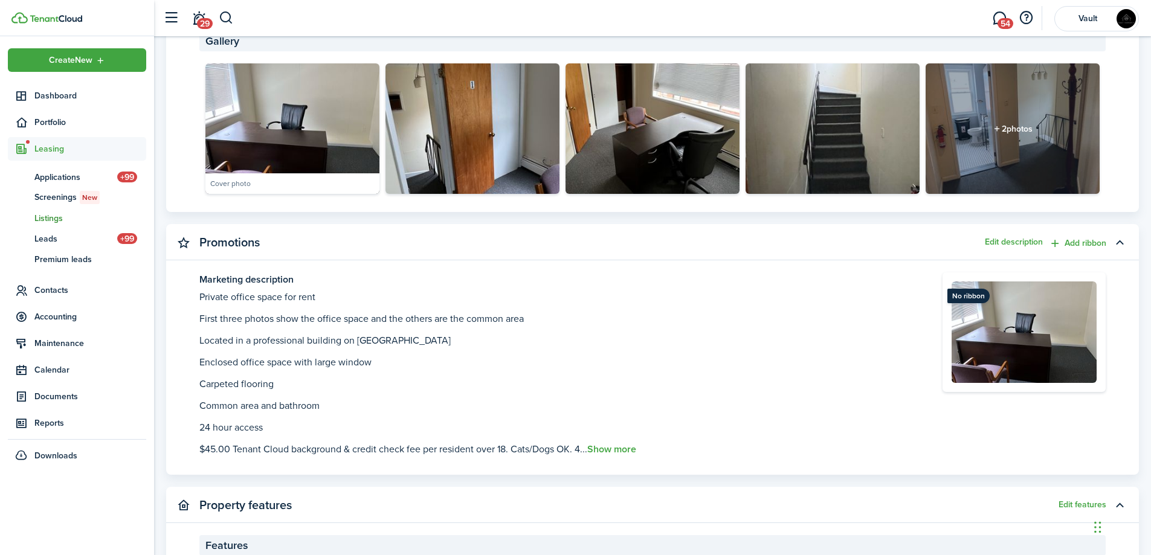
scroll to position [483, 0]
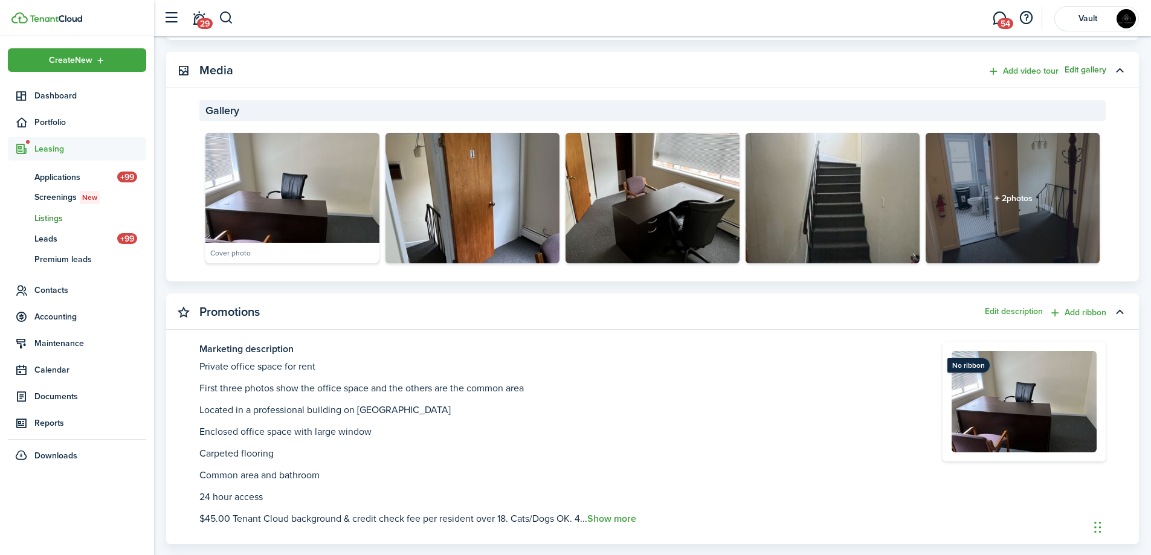
click at [1086, 69] on button "Edit gallery" at bounding box center [1086, 70] width 42 height 10
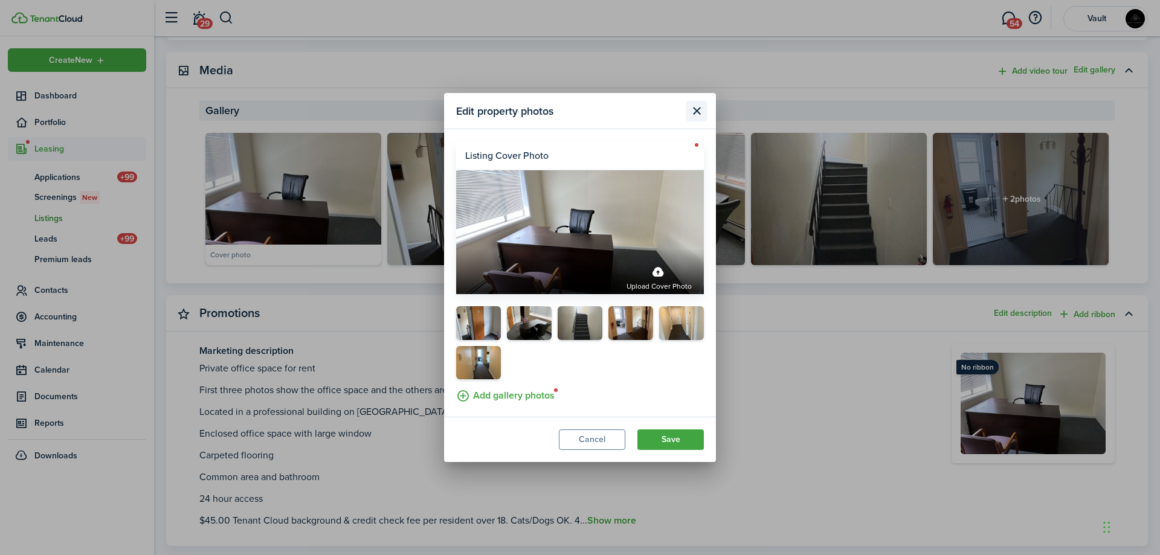
click at [704, 111] on button "Close modal" at bounding box center [696, 111] width 21 height 21
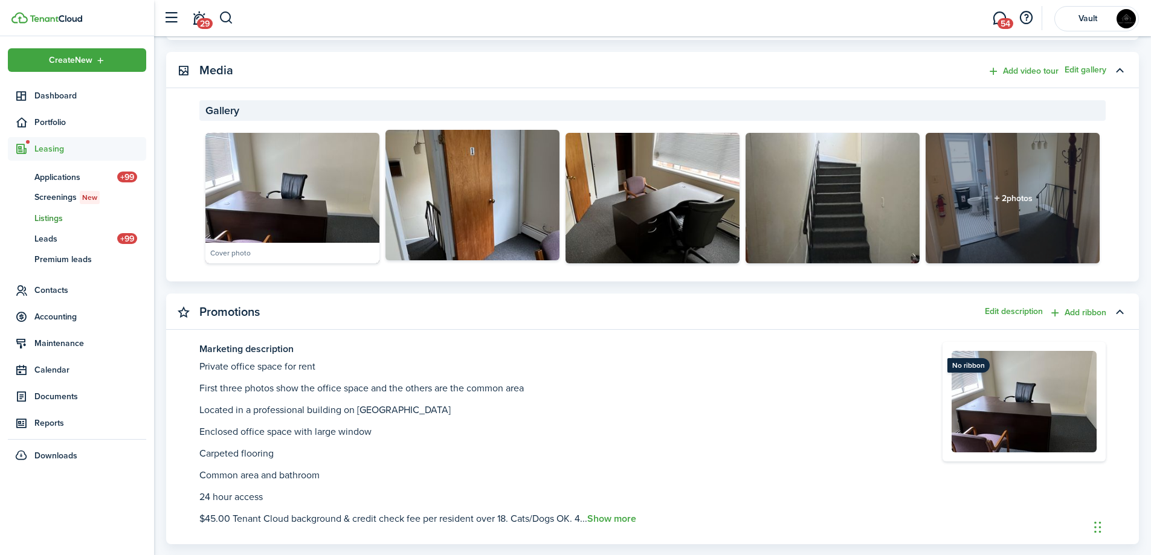
click at [514, 232] on img at bounding box center [472, 195] width 174 height 131
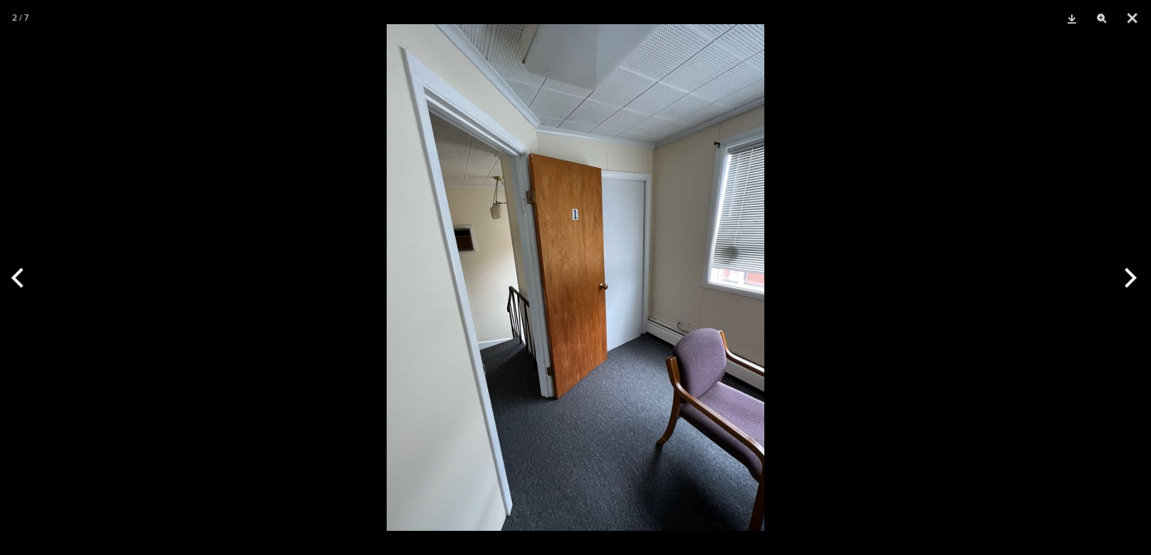
click at [894, 279] on div at bounding box center [575, 277] width 1151 height 555
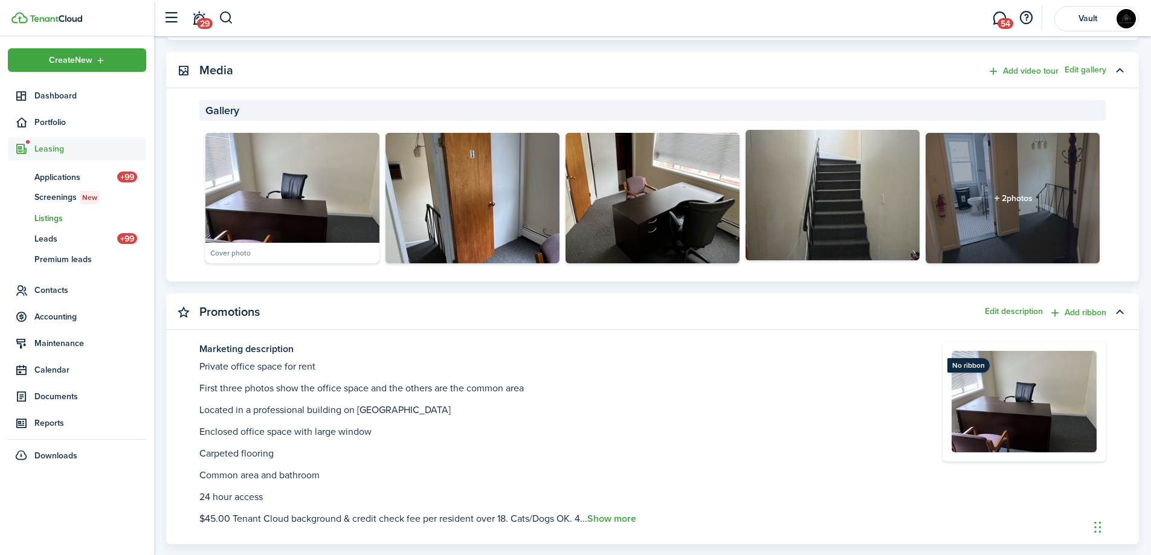
click at [848, 184] on img at bounding box center [833, 195] width 174 height 131
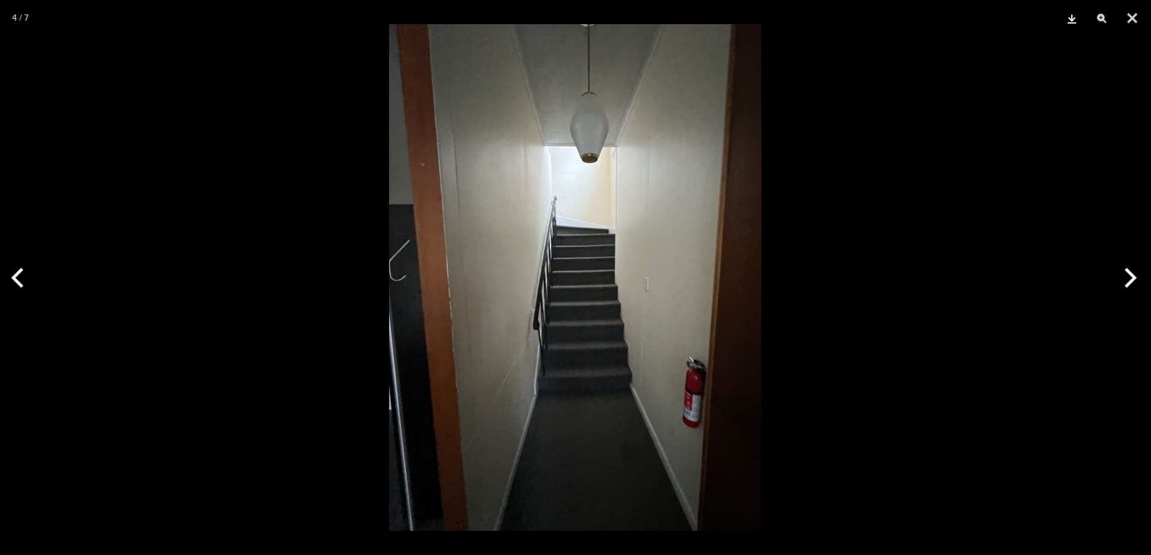
click at [1078, 24] on button "Download" at bounding box center [1072, 18] width 30 height 36
click at [1126, 274] on button "Next" at bounding box center [1128, 278] width 45 height 60
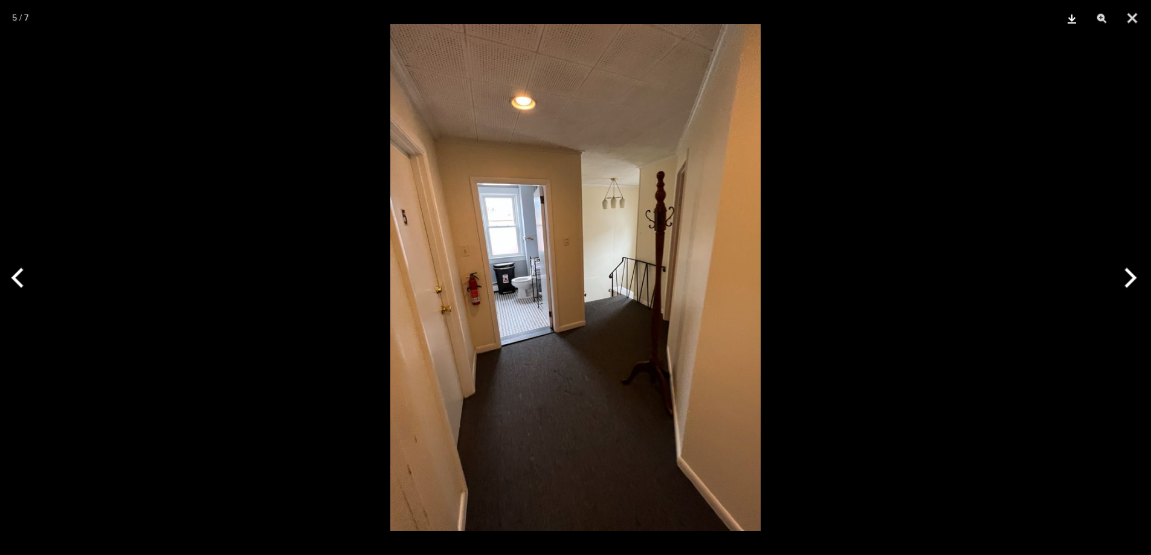
click at [1074, 17] on button "Download" at bounding box center [1072, 18] width 30 height 36
click at [1124, 268] on button "Next" at bounding box center [1128, 278] width 45 height 60
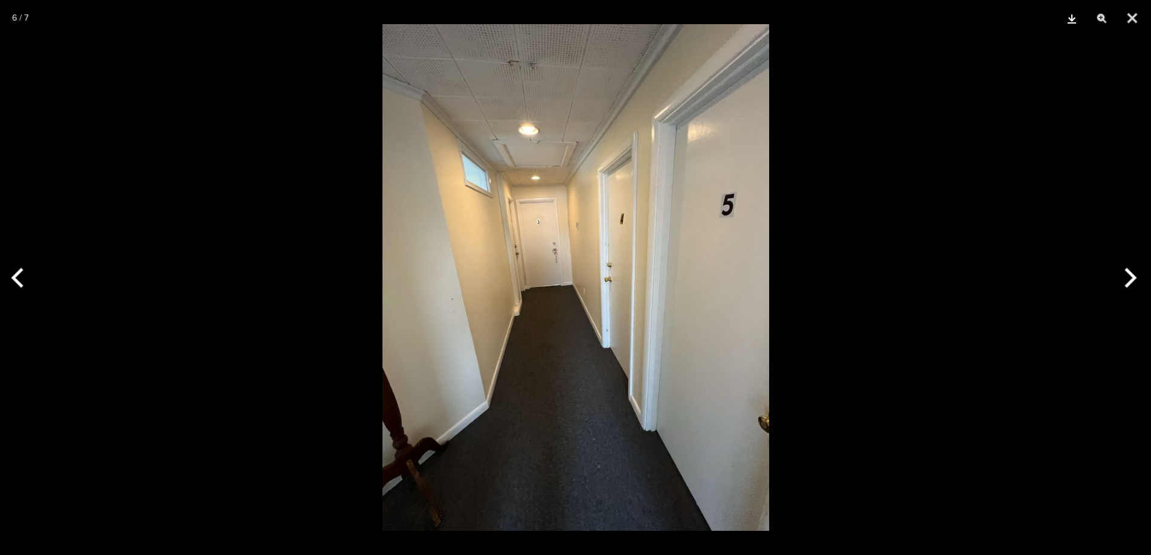
click at [1080, 20] on button "Download" at bounding box center [1072, 18] width 30 height 36
click at [1126, 272] on button "Next" at bounding box center [1128, 278] width 45 height 60
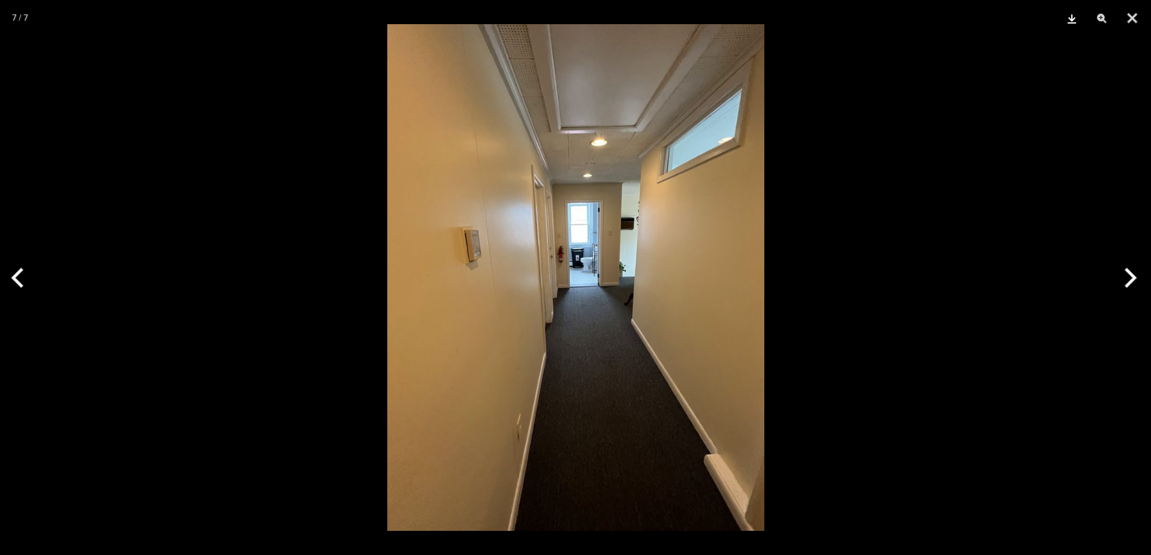
click at [1076, 18] on button "Download" at bounding box center [1072, 18] width 30 height 36
click at [1128, 271] on button "Next" at bounding box center [1128, 278] width 45 height 60
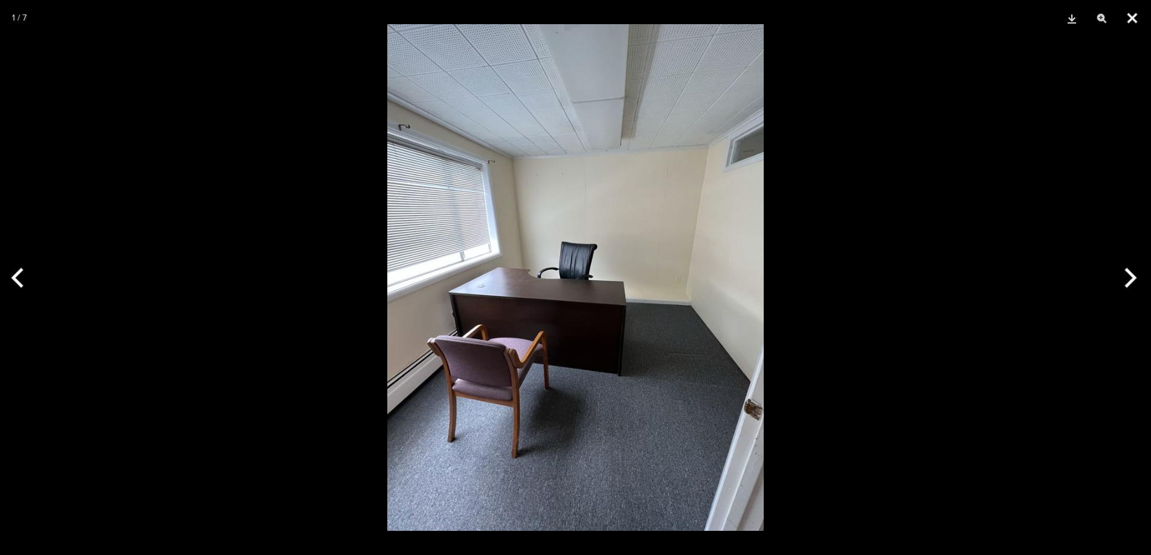
click at [1123, 15] on button "Close" at bounding box center [1132, 18] width 30 height 36
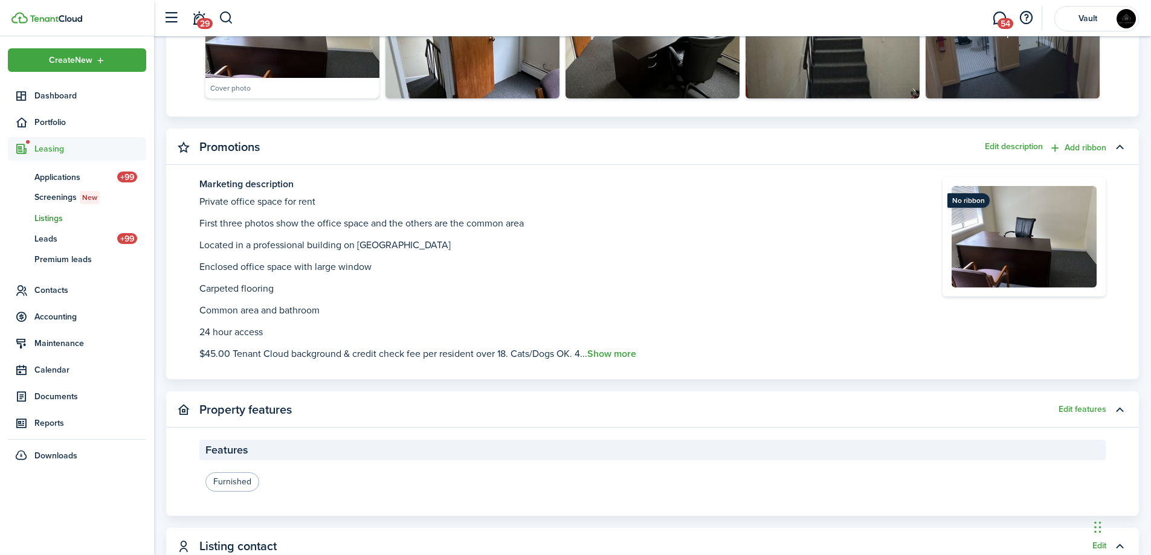
scroll to position [725, 0]
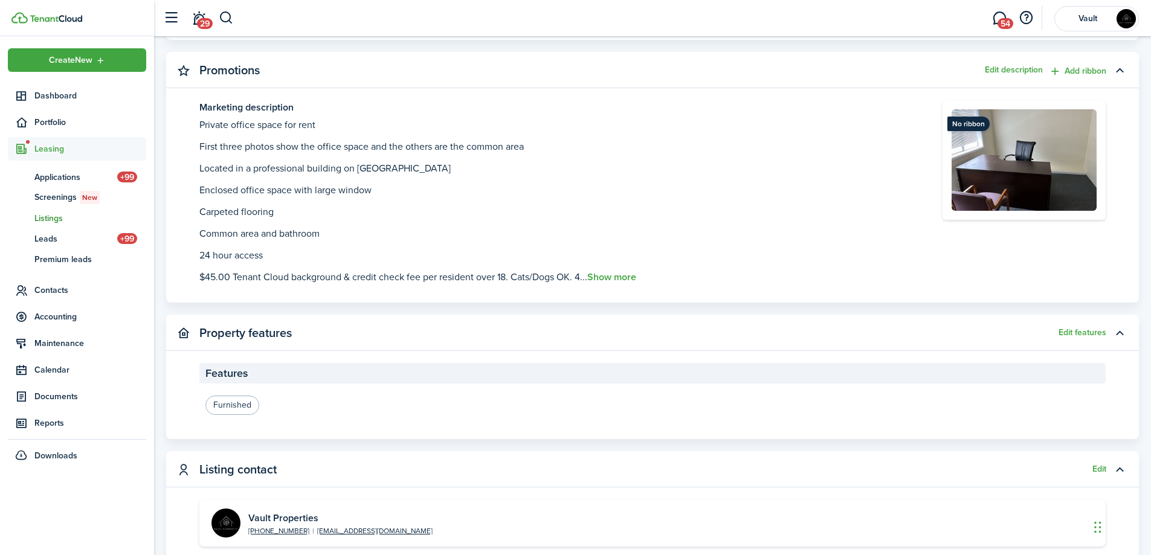
drag, startPoint x: 192, startPoint y: 125, endPoint x: 721, endPoint y: 303, distance: 558.3
click at [721, 303] on panel-main-body "Marketing description Private office space for rent First three photos show the…" at bounding box center [652, 201] width 973 height 202
click at [627, 274] on button "Show more" at bounding box center [611, 277] width 49 height 11
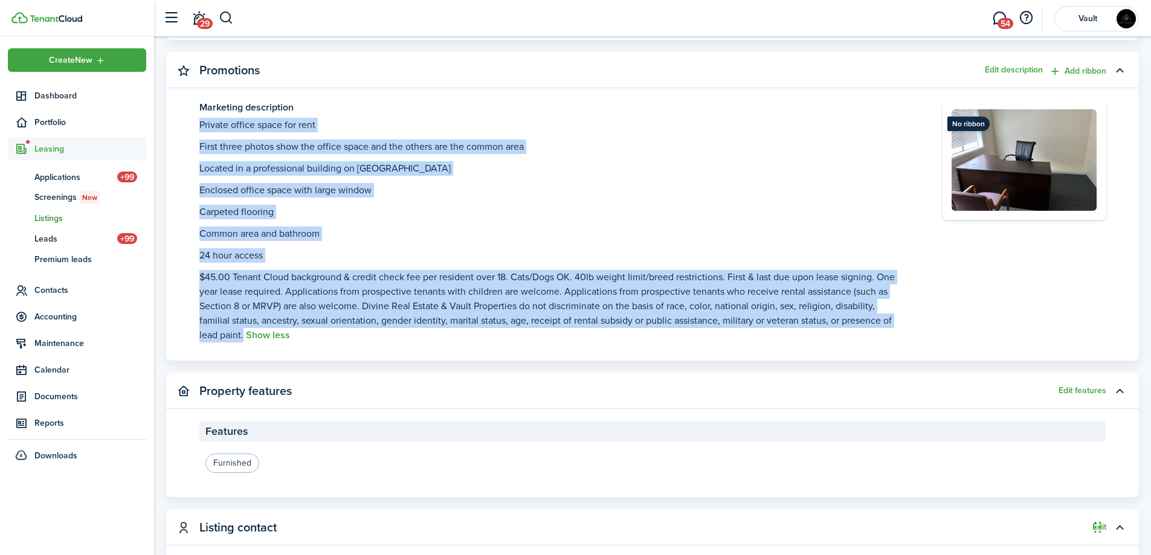
drag, startPoint x: 198, startPoint y: 124, endPoint x: 223, endPoint y: 335, distance: 211.7
click at [223, 335] on panel-main-body "Marketing description Private office space for rent First three photos show the…" at bounding box center [652, 230] width 973 height 260
copy see-more "Private office space for rent First three photos show the office space and the …"
click at [73, 215] on span "Listings" at bounding box center [90, 218] width 112 height 13
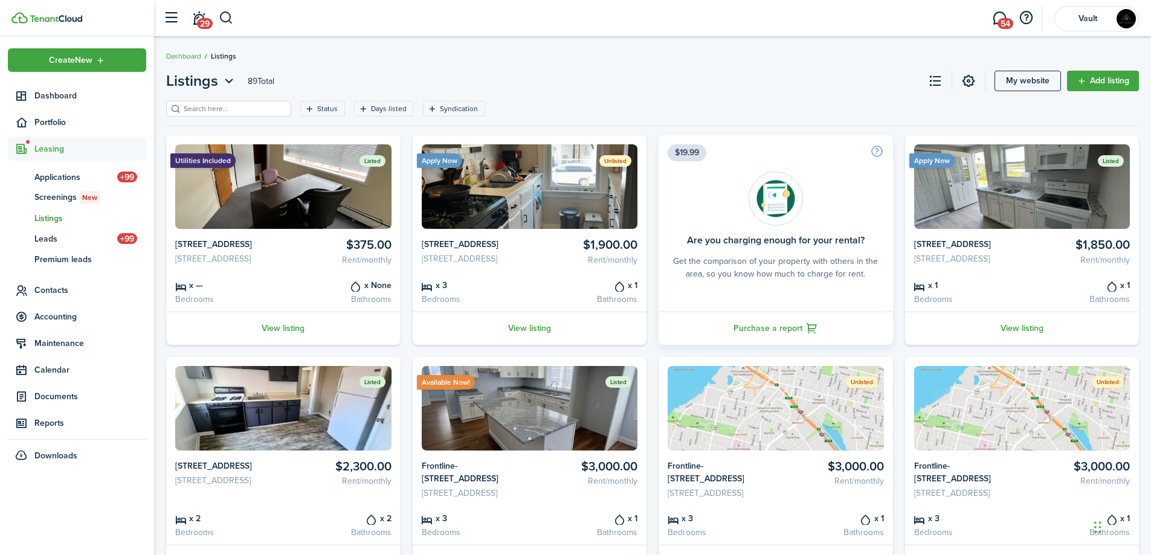
click at [197, 108] on input "search" at bounding box center [234, 108] width 106 height 11
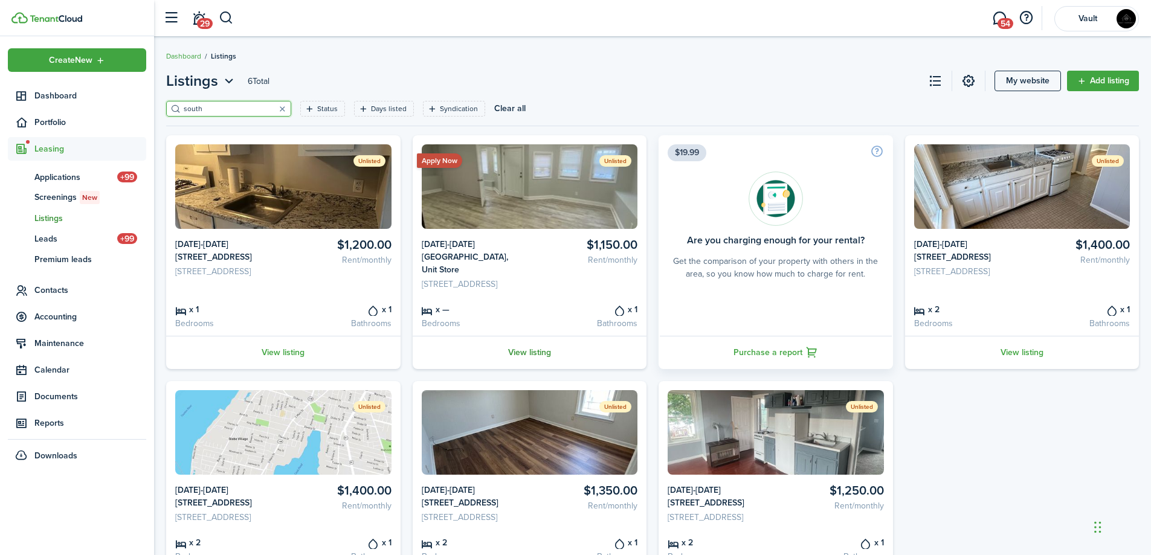
click at [548, 355] on link "View listing" at bounding box center [530, 352] width 234 height 33
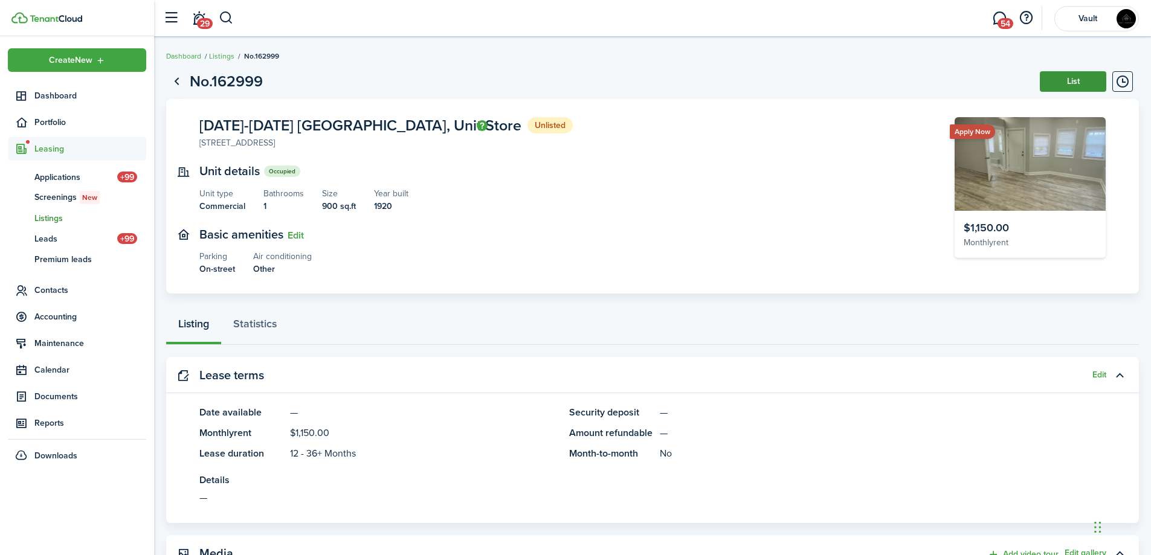
click at [1082, 85] on button "List" at bounding box center [1073, 81] width 66 height 21
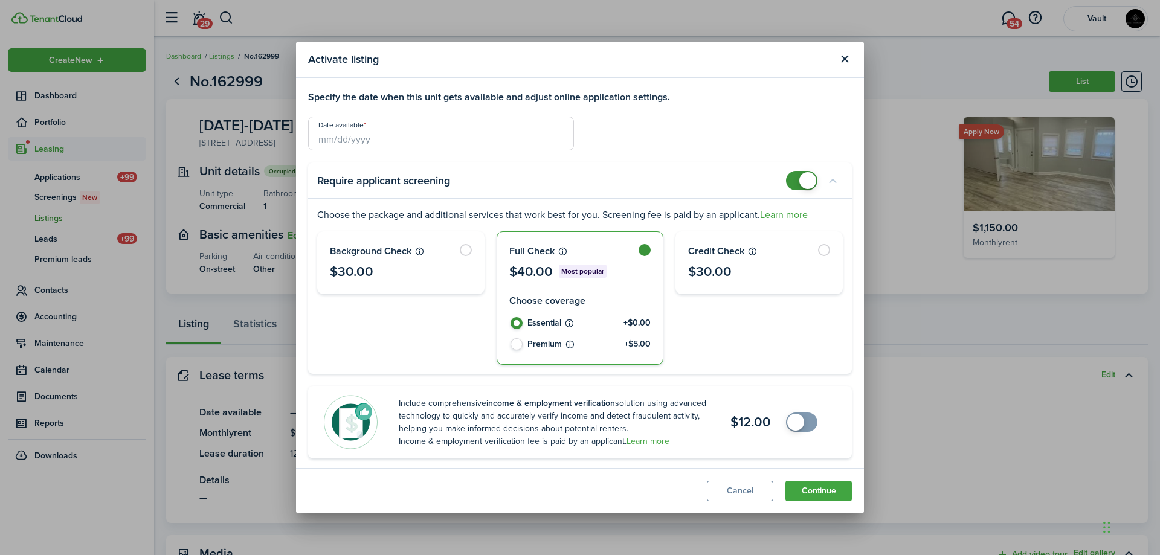
click at [804, 187] on span at bounding box center [807, 180] width 17 height 17
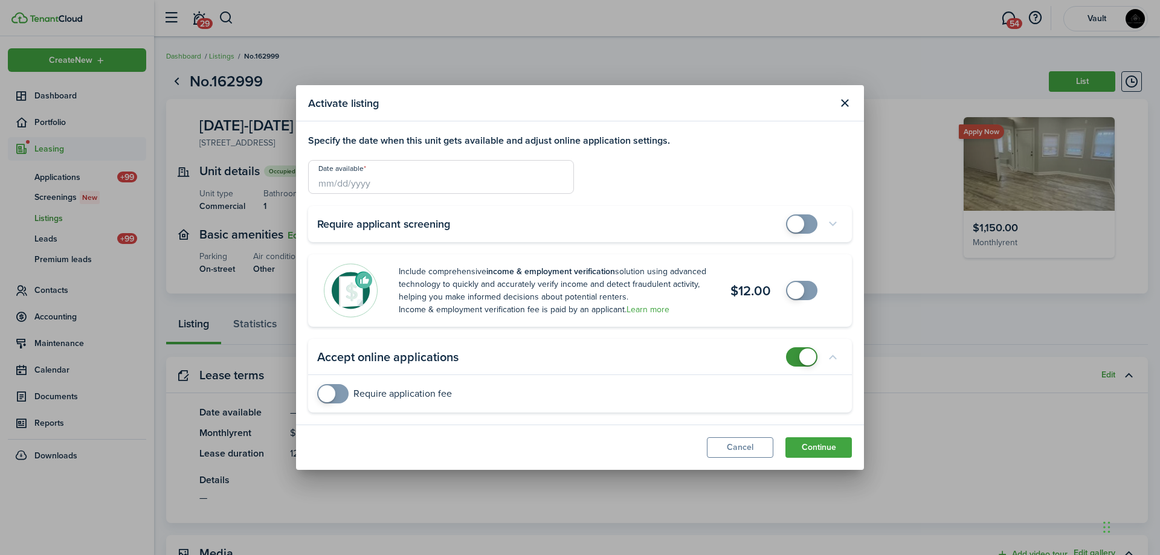
click at [407, 190] on input "Date available" at bounding box center [441, 177] width 266 height 34
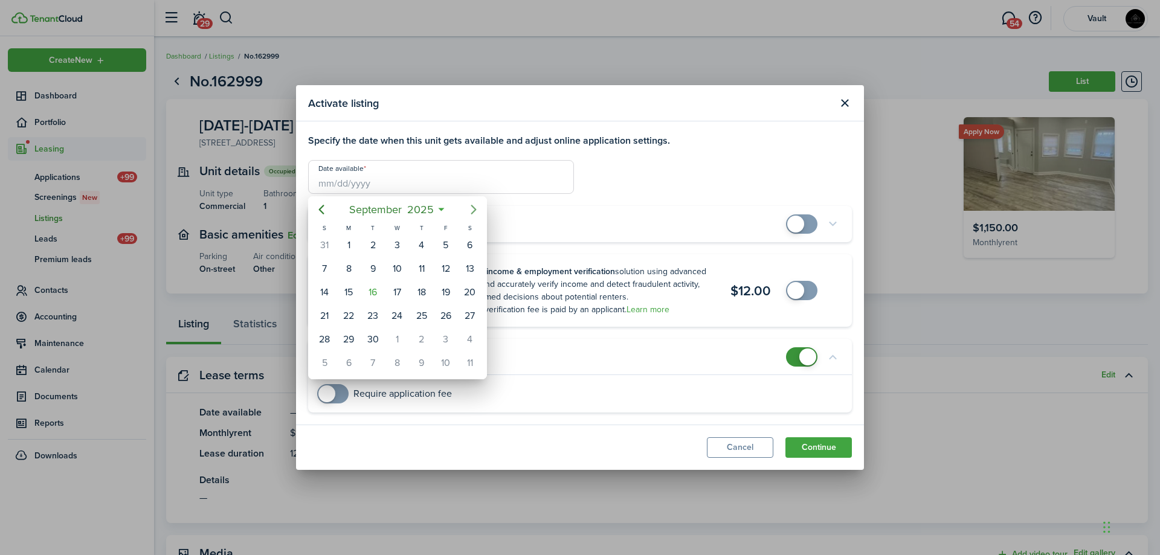
drag, startPoint x: 477, startPoint y: 211, endPoint x: 445, endPoint y: 236, distance: 41.0
click at [474, 214] on icon "Next page" at bounding box center [473, 209] width 15 height 15
drag, startPoint x: 397, startPoint y: 239, endPoint x: 427, endPoint y: 232, distance: 30.5
click at [398, 239] on div "1" at bounding box center [397, 245] width 18 height 18
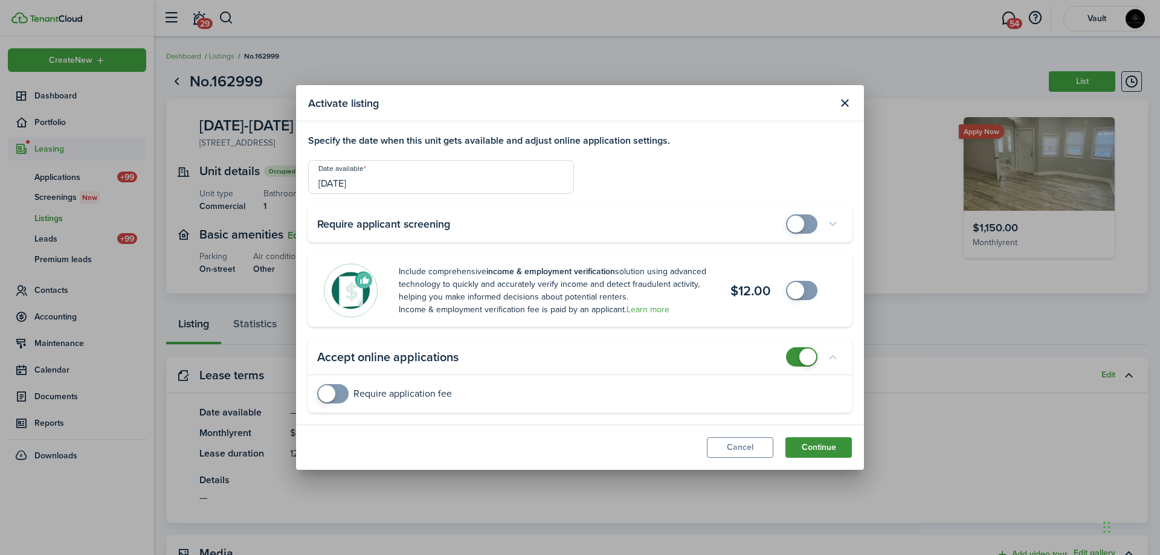
click at [828, 443] on button "Continue" at bounding box center [818, 447] width 66 height 21
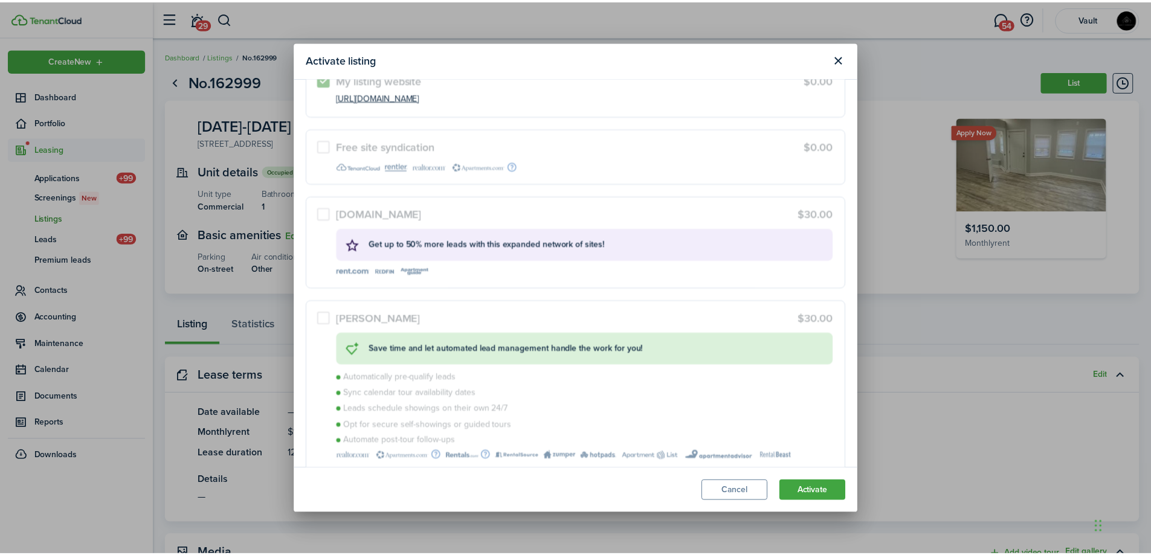
scroll to position [142, 0]
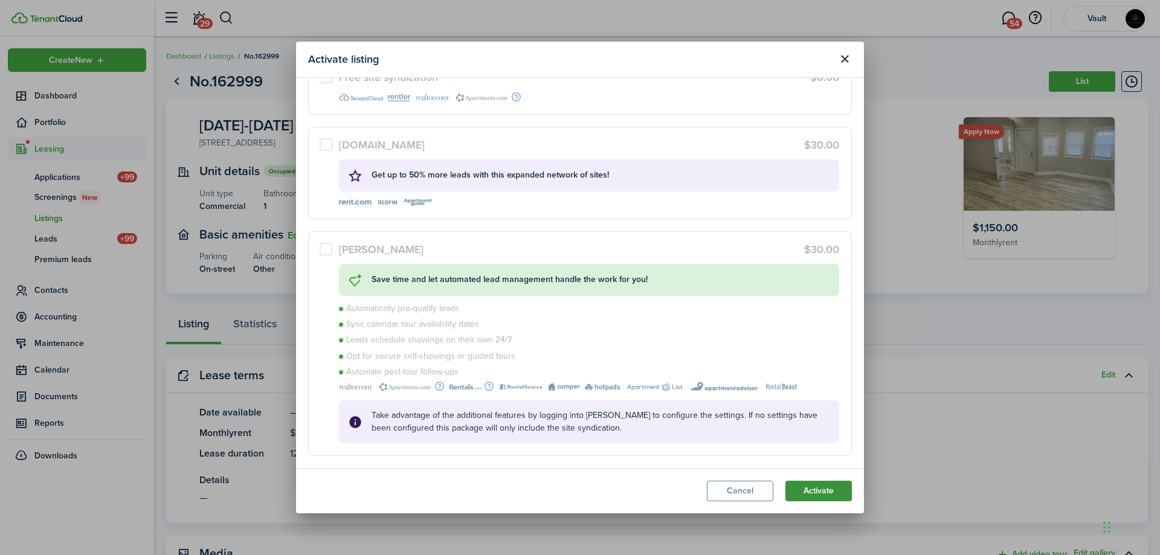
click at [825, 495] on button "Activate" at bounding box center [818, 491] width 66 height 21
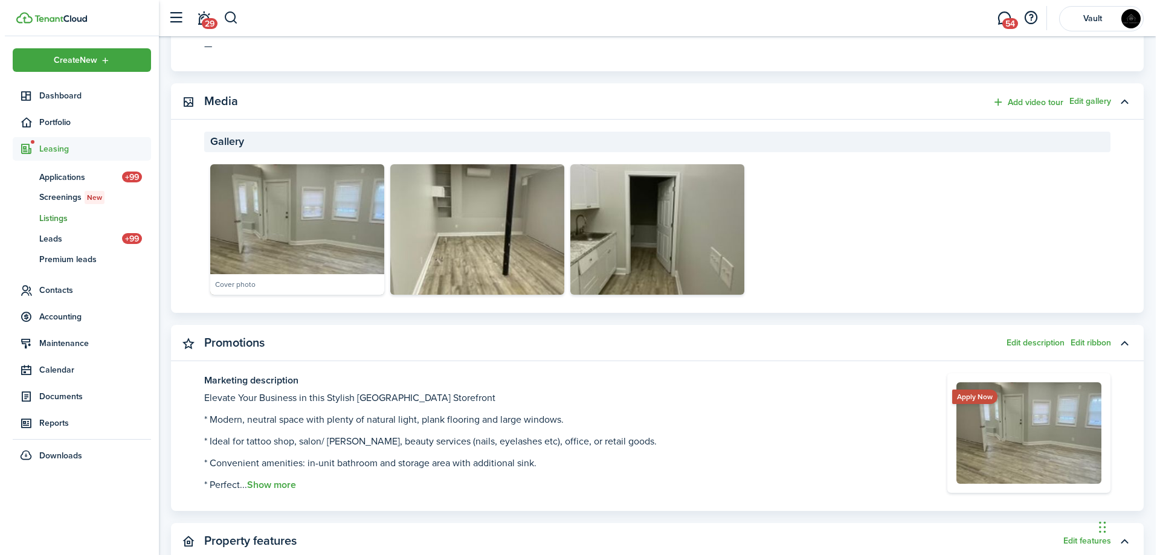
scroll to position [604, 0]
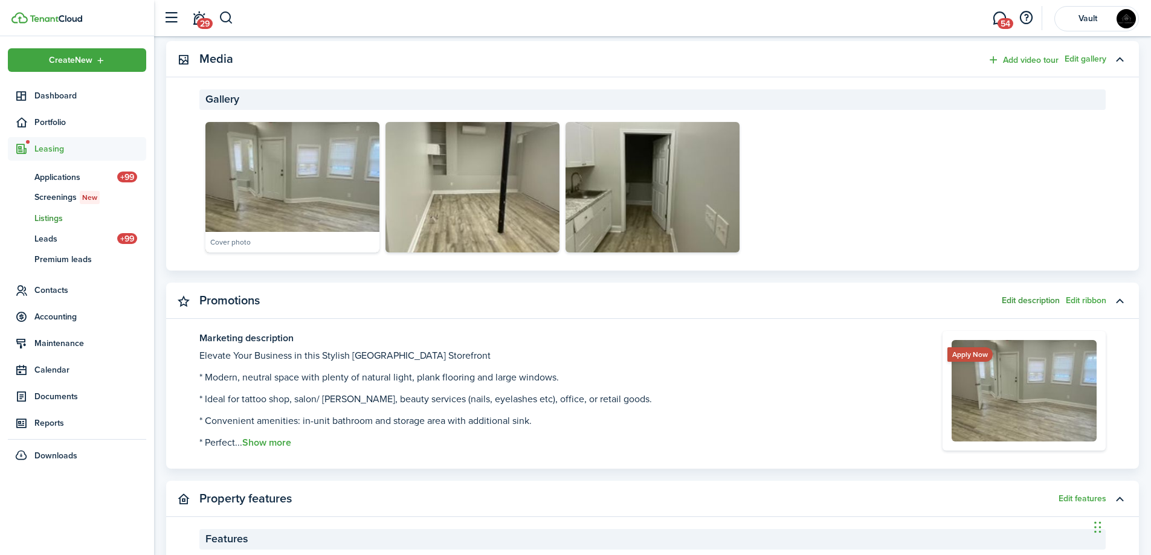
click at [1015, 300] on button "Edit description" at bounding box center [1031, 301] width 58 height 10
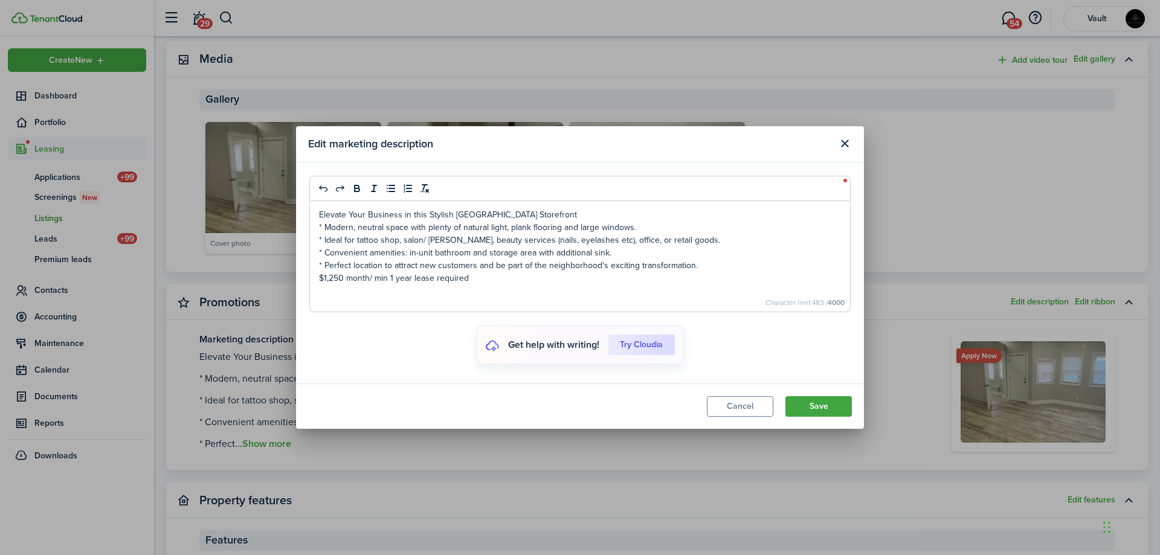
click at [335, 280] on p "$1,250 month/ min 1 year lease required" at bounding box center [580, 278] width 522 height 13
click at [827, 404] on button "Save" at bounding box center [818, 406] width 66 height 21
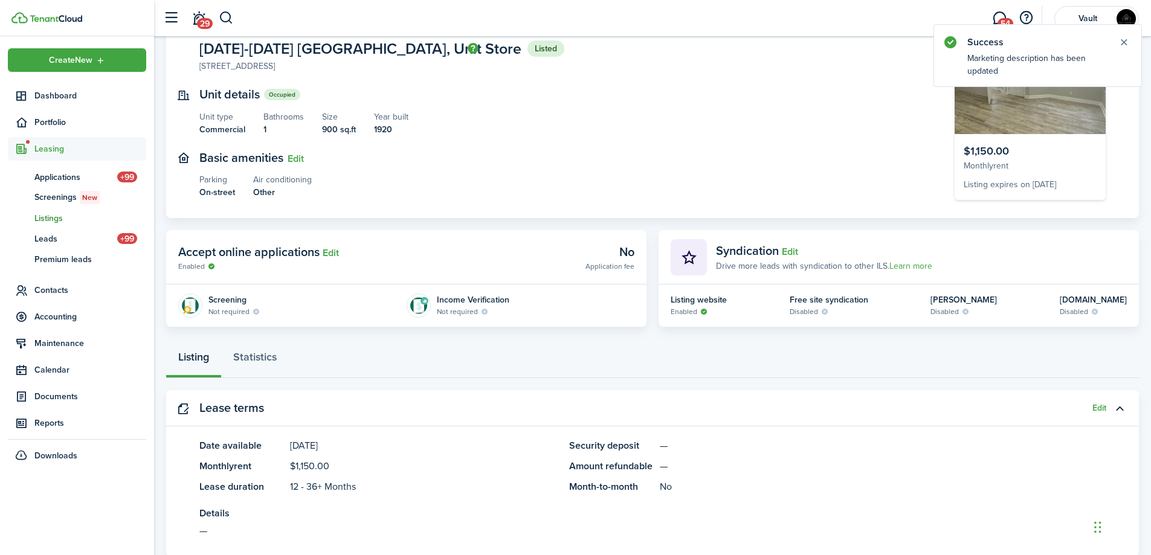
scroll to position [0, 0]
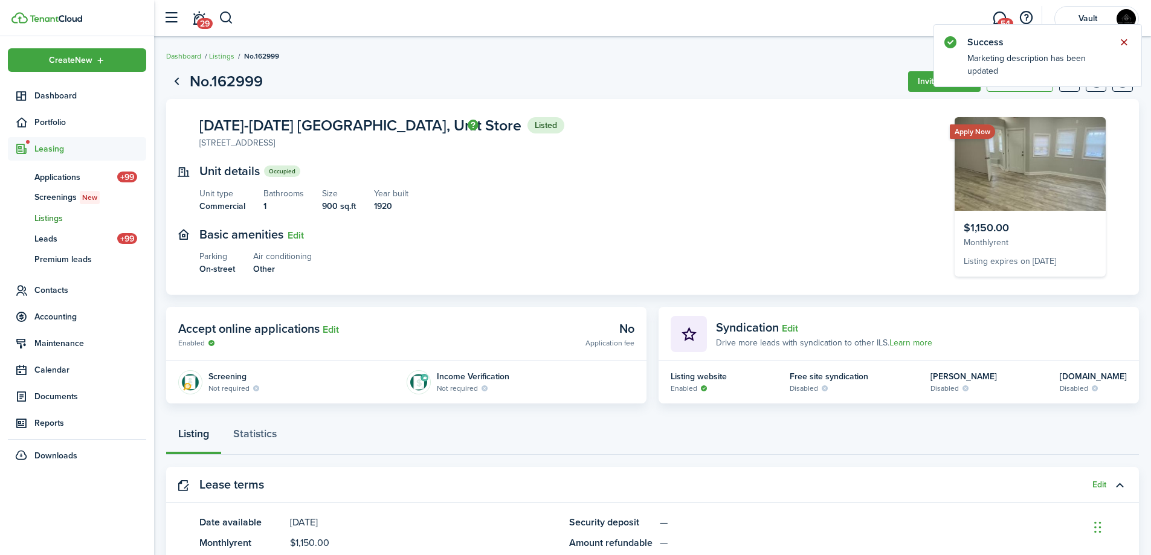
click at [1124, 40] on button "Close notify" at bounding box center [1123, 42] width 17 height 17
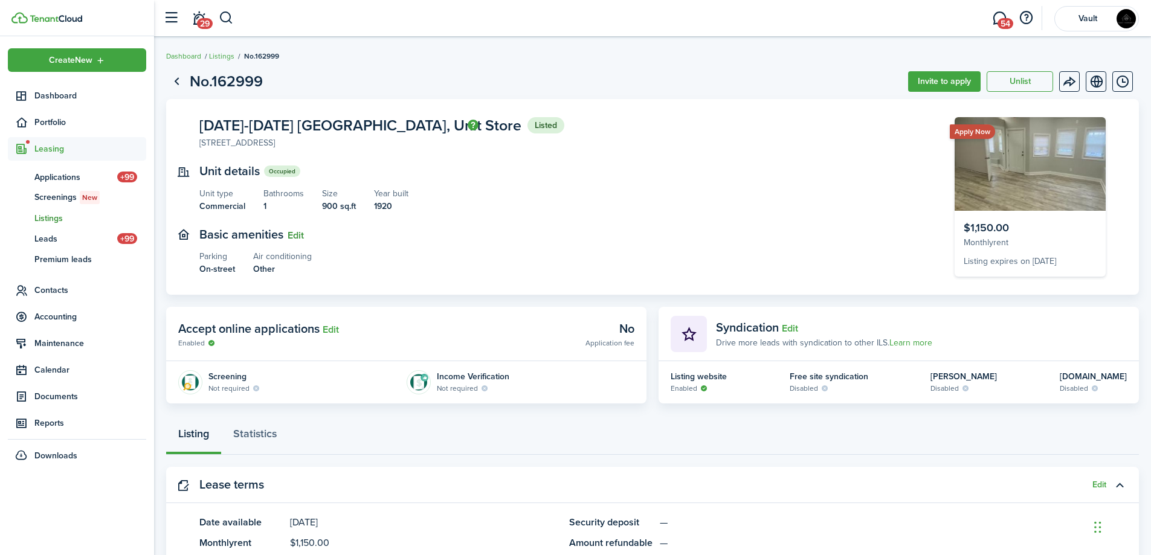
click at [297, 237] on button "Edit" at bounding box center [296, 235] width 16 height 11
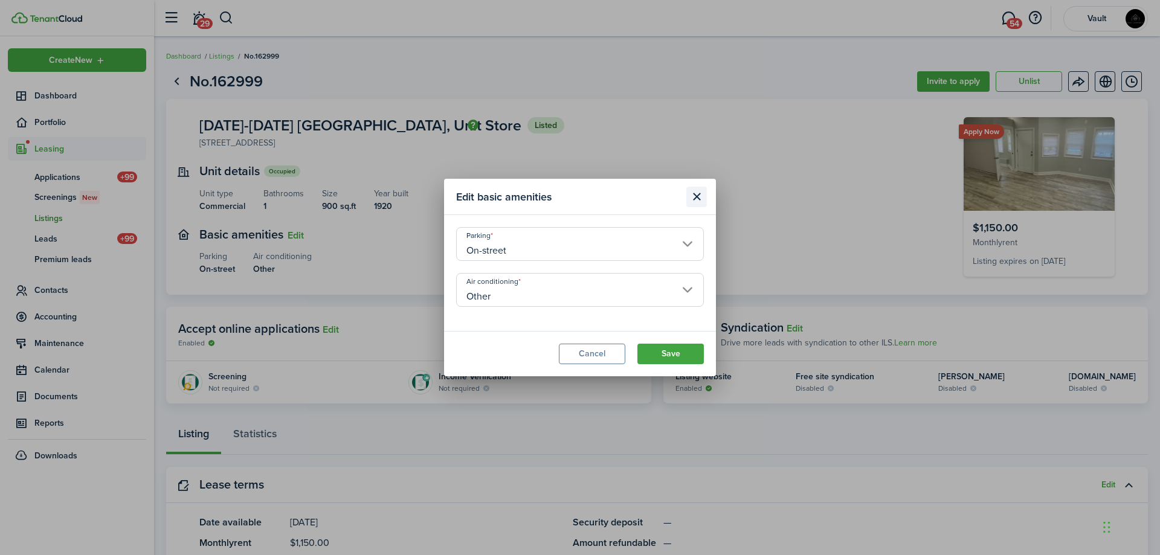
click at [696, 199] on button "Close modal" at bounding box center [696, 197] width 21 height 21
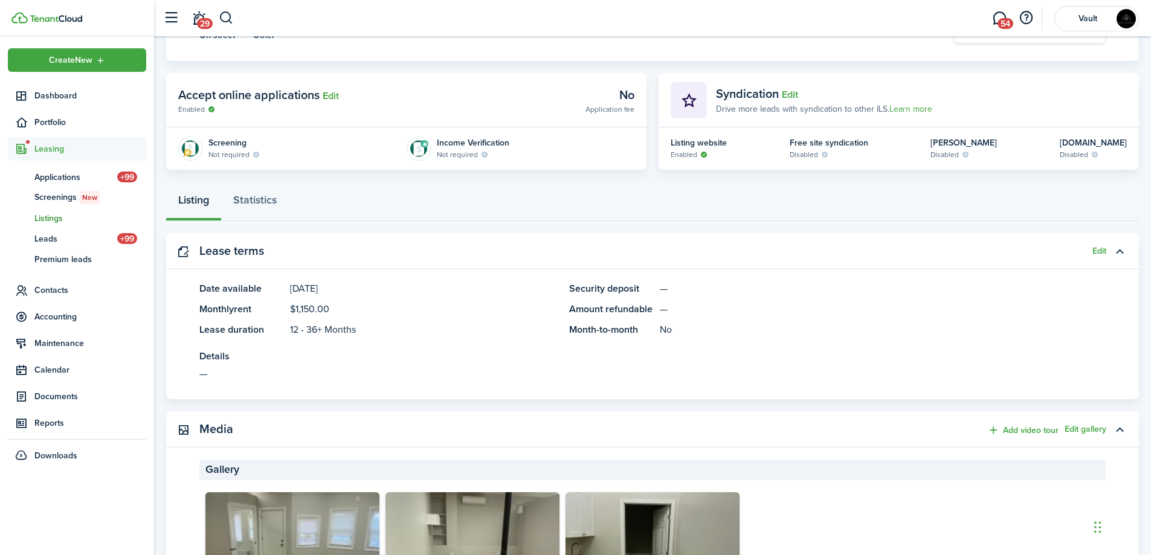
scroll to position [242, 0]
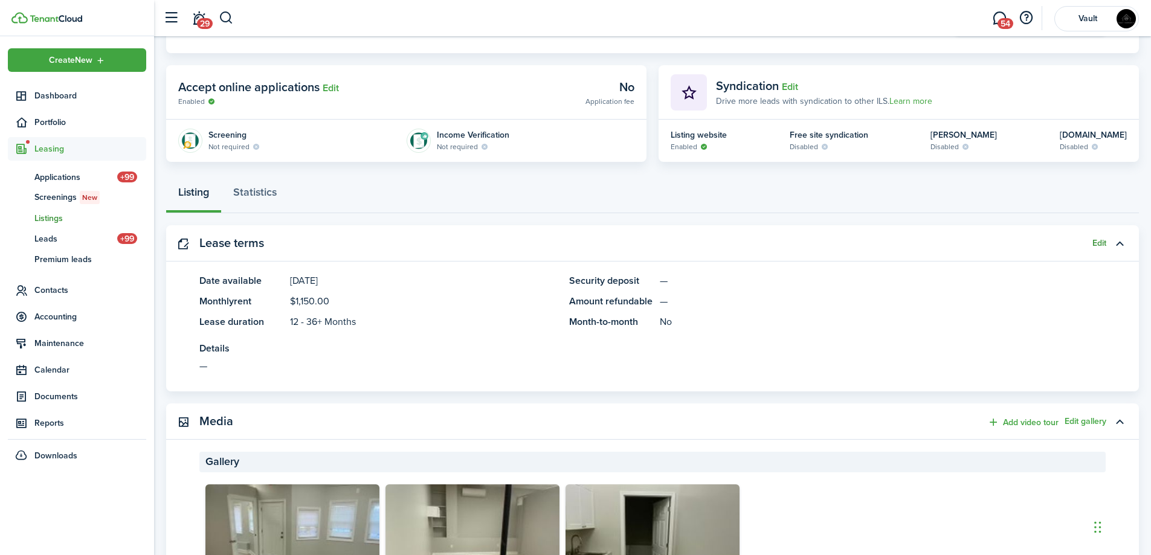
click at [1094, 239] on button "Edit" at bounding box center [1099, 244] width 14 height 10
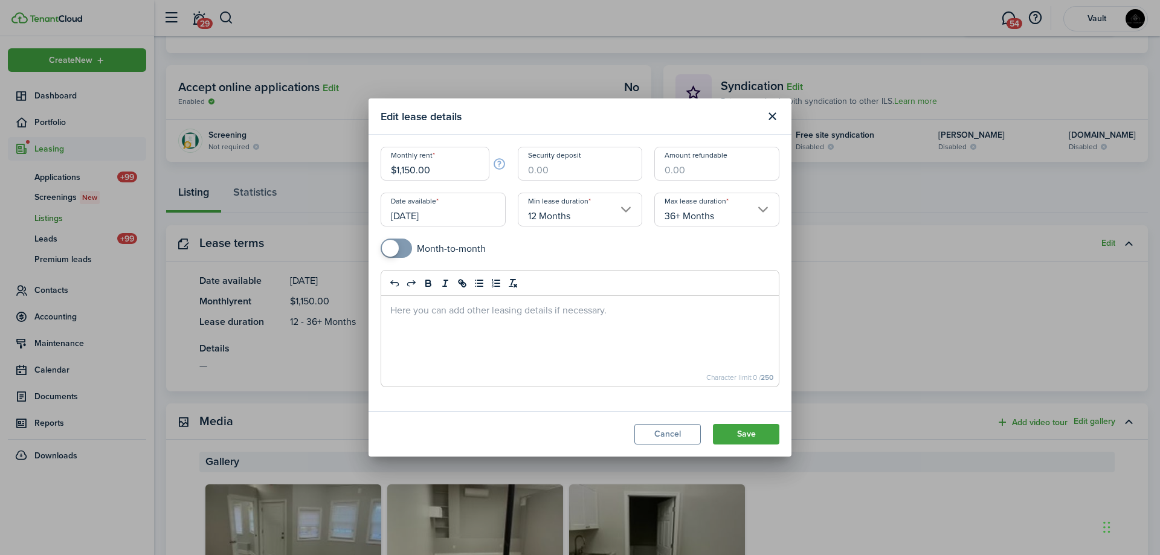
drag, startPoint x: 416, startPoint y: 170, endPoint x: 404, endPoint y: 165, distance: 13.0
click at [404, 165] on input "$1,150.00" at bounding box center [435, 164] width 109 height 34
click at [444, 214] on input "[DATE]" at bounding box center [443, 210] width 125 height 34
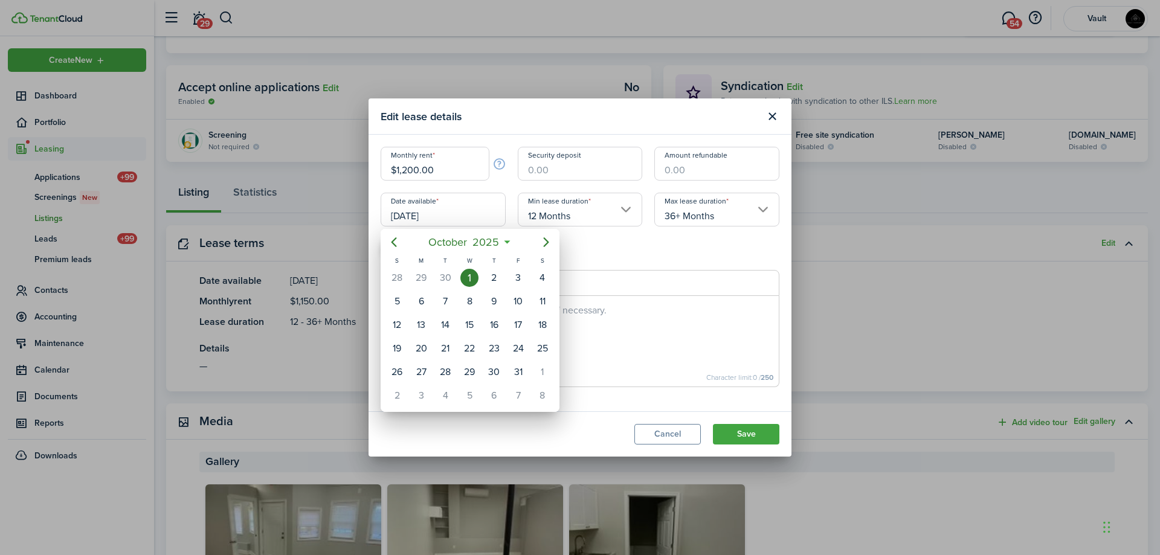
click at [586, 250] on div at bounding box center [579, 277] width 1353 height 749
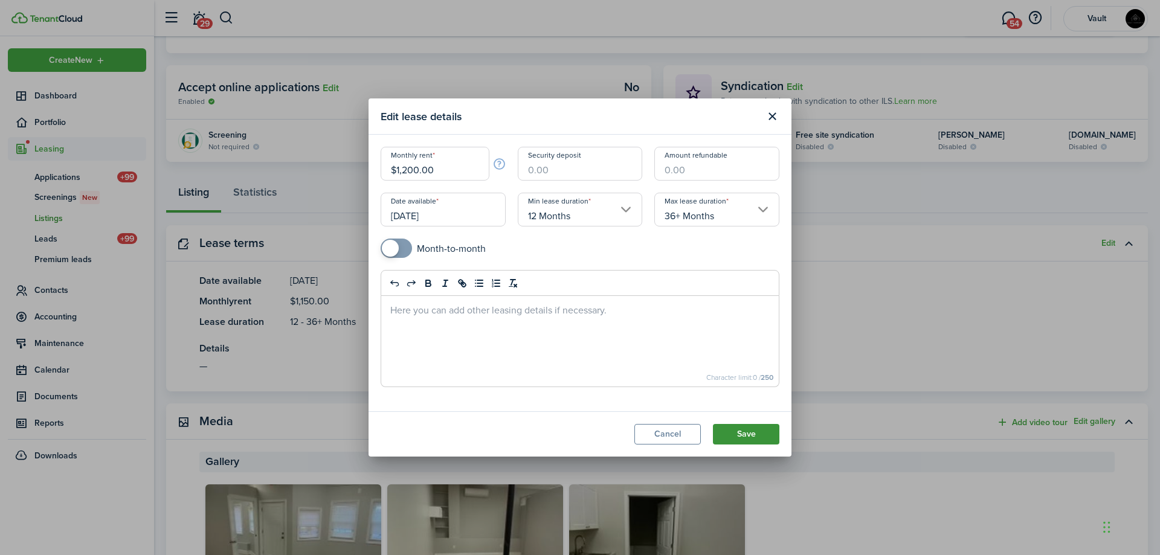
click at [740, 430] on button "Save" at bounding box center [746, 434] width 66 height 21
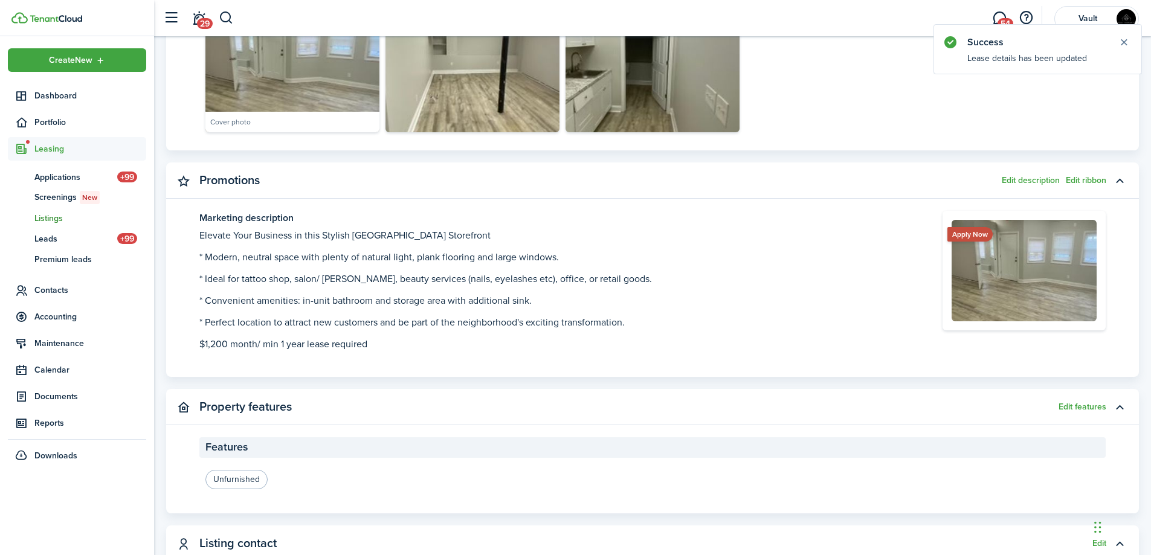
scroll to position [725, 0]
click at [226, 20] on button "button" at bounding box center [226, 18] width 15 height 21
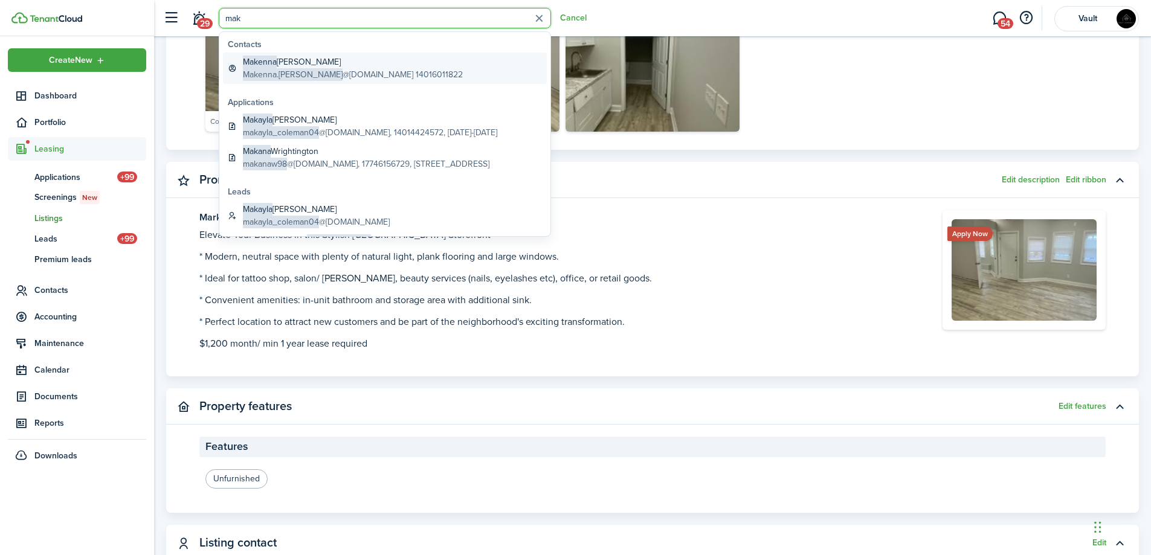
click at [282, 69] on span "Makenna.[PERSON_NAME]" at bounding box center [293, 74] width 100 height 13
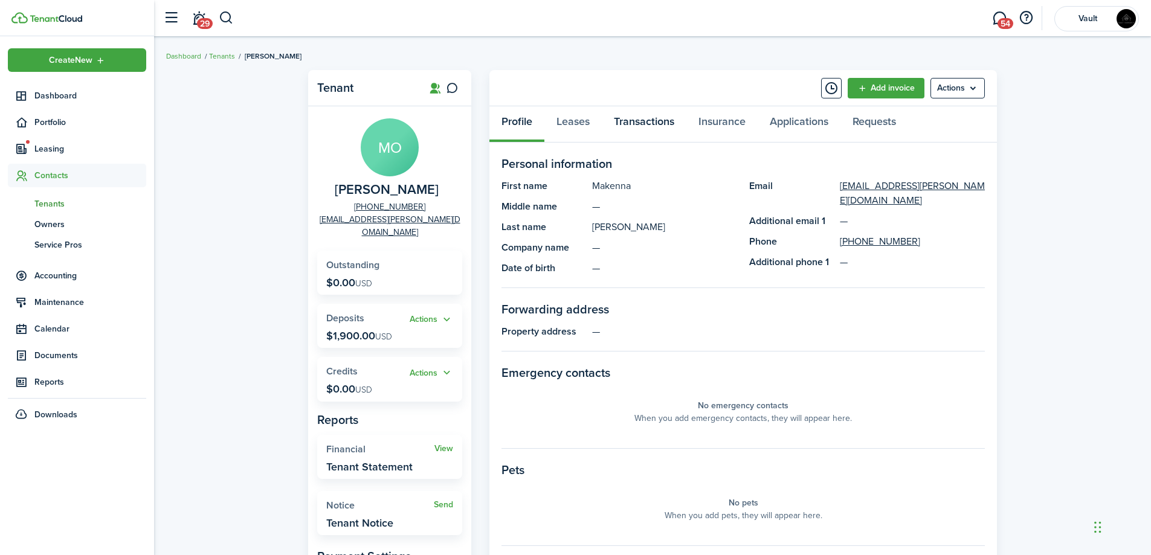
click at [662, 120] on link "Transactions" at bounding box center [644, 124] width 85 height 36
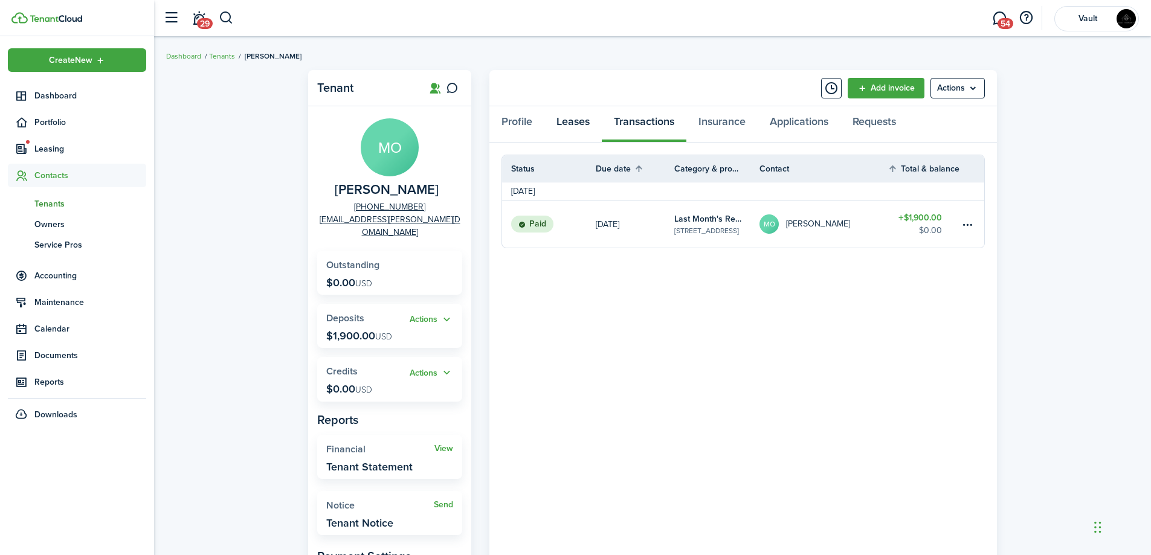
click at [574, 127] on link "Leases" at bounding box center [572, 124] width 57 height 36
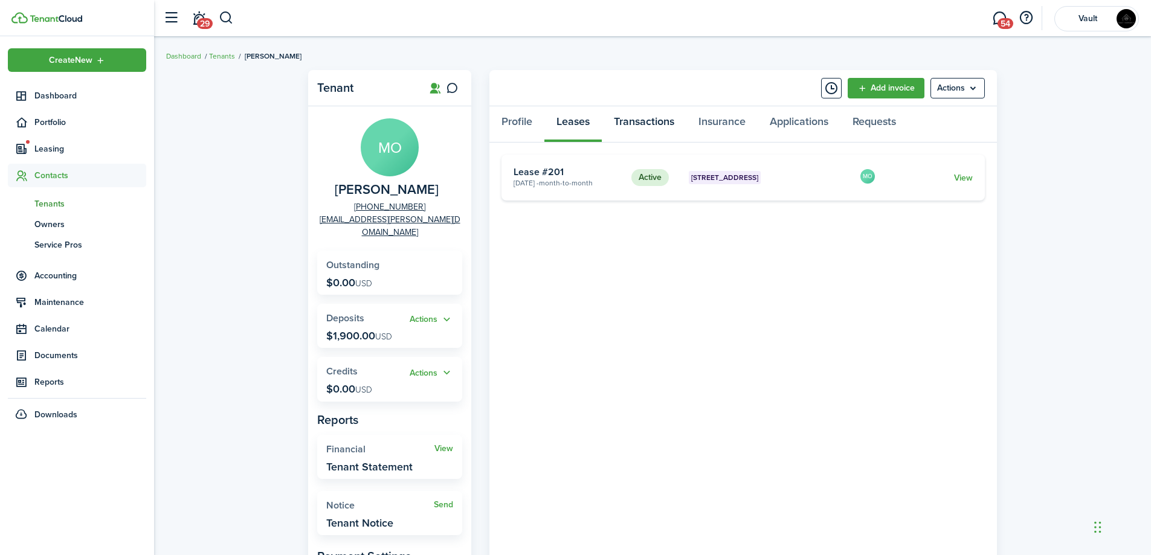
click at [654, 115] on link "Transactions" at bounding box center [644, 124] width 85 height 36
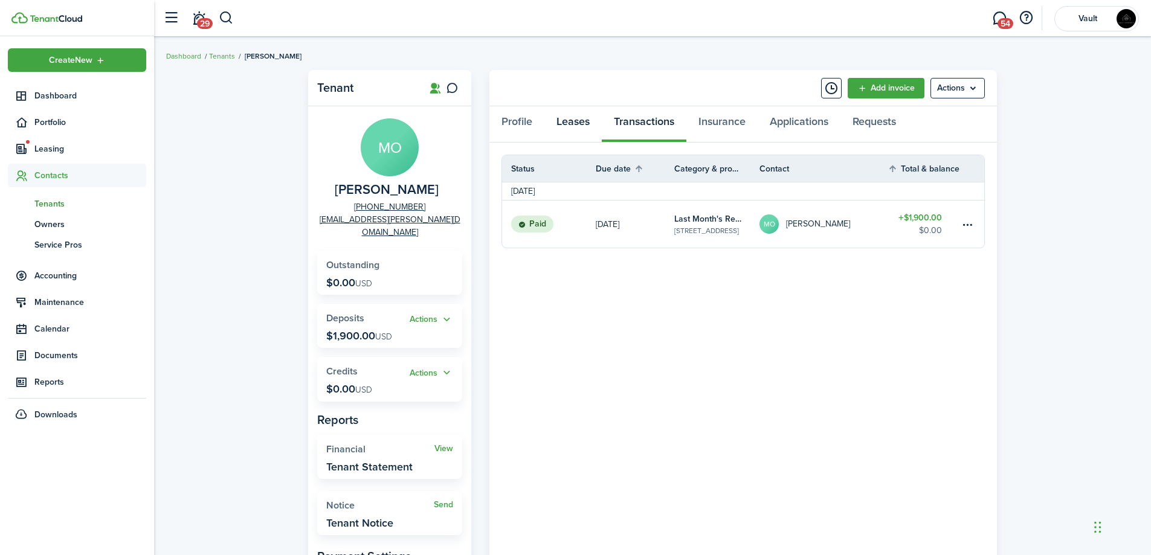
drag, startPoint x: 566, startPoint y: 123, endPoint x: 606, endPoint y: 123, distance: 40.5
click at [566, 123] on link "Leases" at bounding box center [572, 124] width 57 height 36
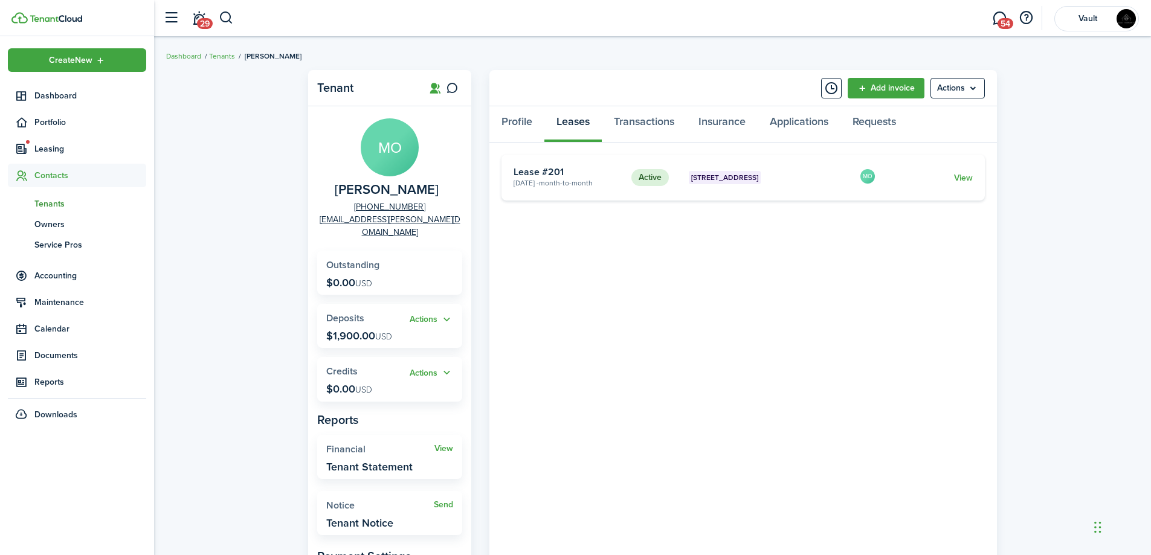
drag, startPoint x: 964, startPoint y: 178, endPoint x: 947, endPoint y: 190, distance: 20.9
click at [963, 179] on link "View" at bounding box center [963, 178] width 19 height 13
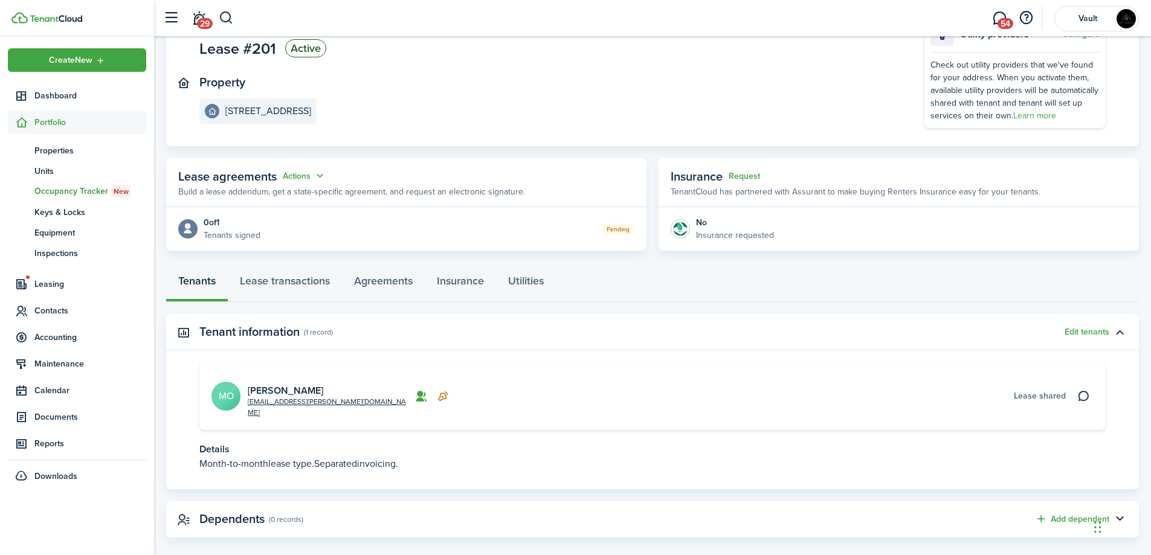
scroll to position [102, 0]
click at [445, 389] on icon at bounding box center [443, 395] width 13 height 12
click at [1050, 389] on span "Lease shared" at bounding box center [1040, 395] width 52 height 13
click at [925, 393] on card-additional-info "Lease shared" at bounding box center [771, 395] width 589 height 13
click at [382, 282] on link "Agreements" at bounding box center [383, 283] width 83 height 36
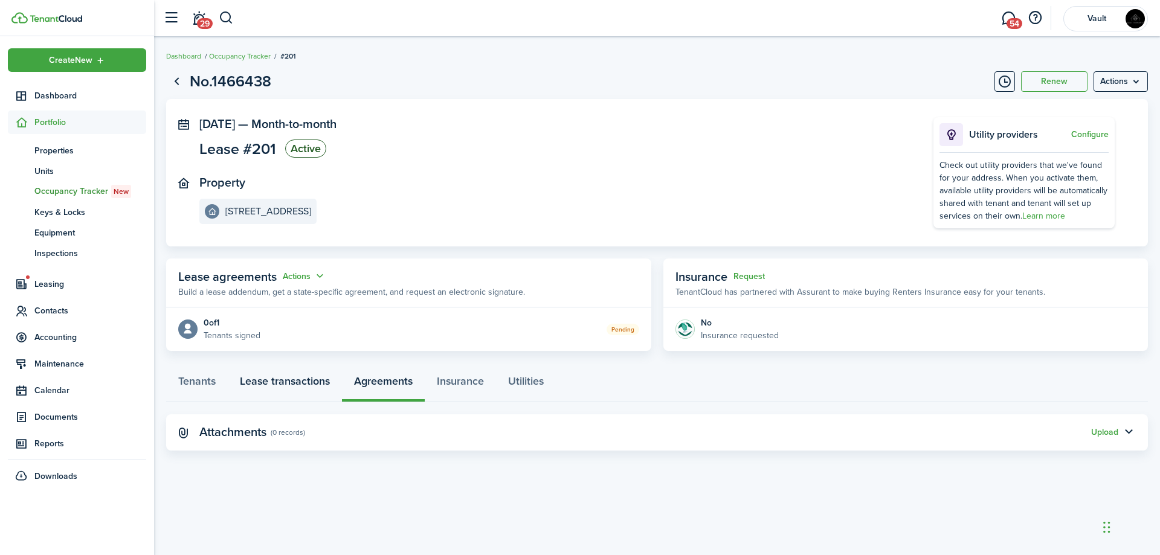
click at [291, 391] on link "Lease transactions" at bounding box center [285, 384] width 114 height 36
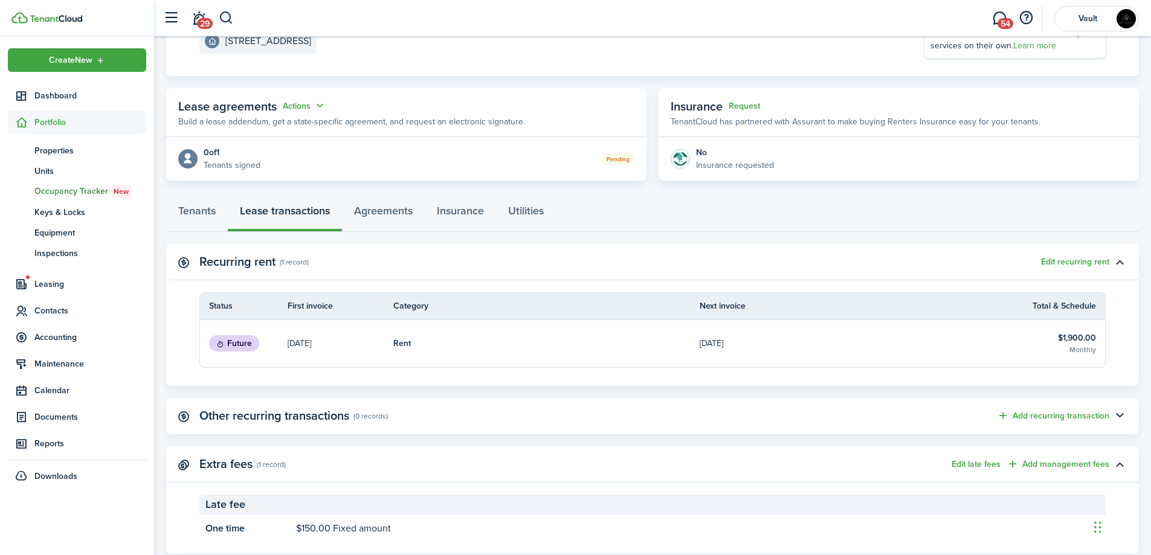
scroll to position [202, 0]
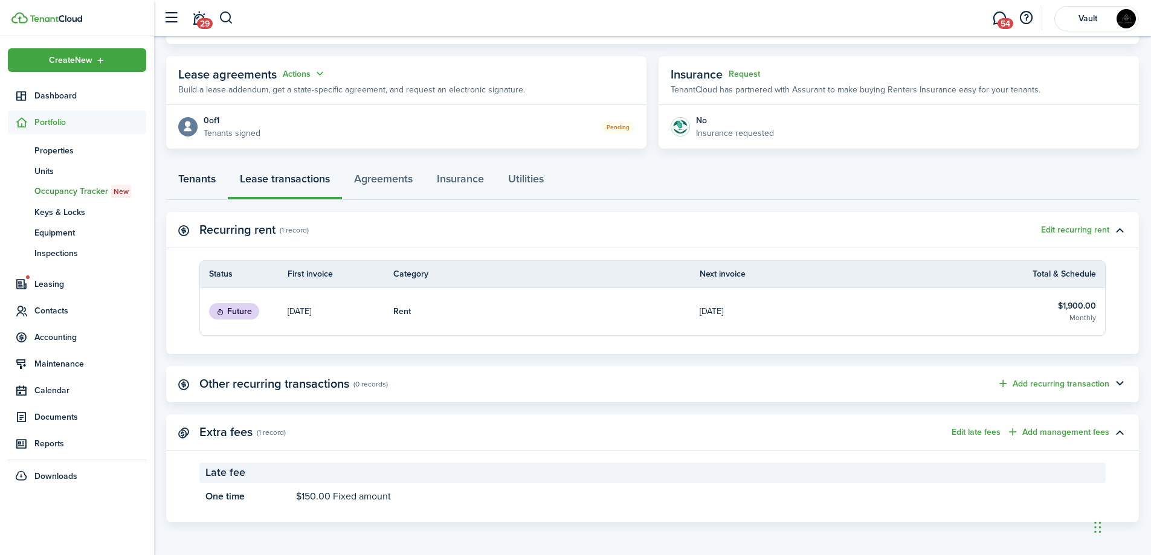
click at [205, 183] on link "Tenants" at bounding box center [197, 182] width 62 height 36
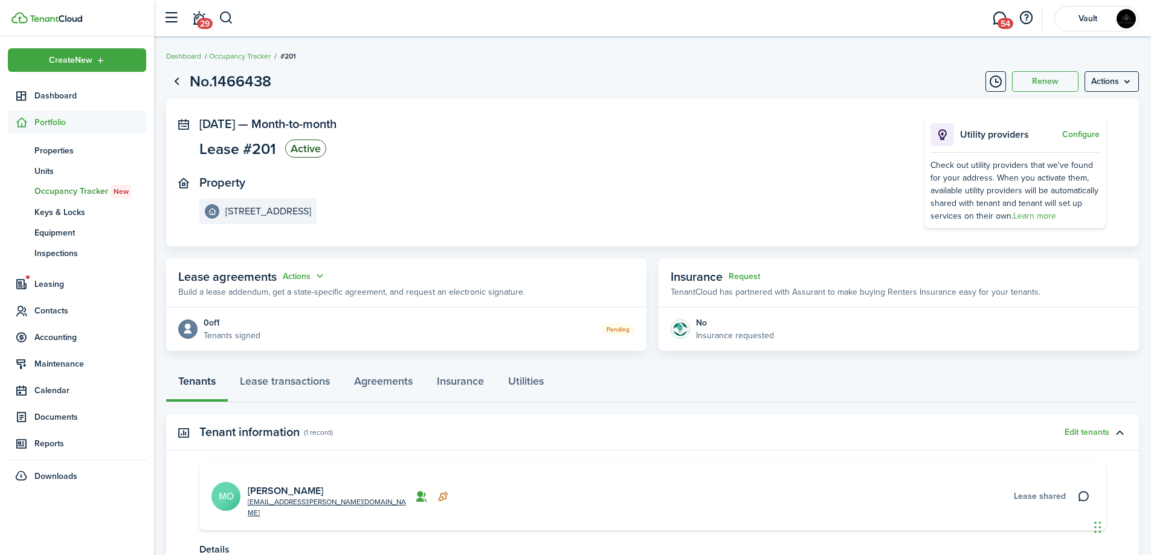
click at [343, 326] on div "Pending" at bounding box center [447, 329] width 374 height 13
click at [293, 274] on button "Actions" at bounding box center [305, 276] width 44 height 14
click at [391, 310] on panel-main-body "0 of 1 Tenants signed Pending" at bounding box center [406, 330] width 480 height 44
click at [228, 20] on button "button" at bounding box center [226, 18] width 15 height 21
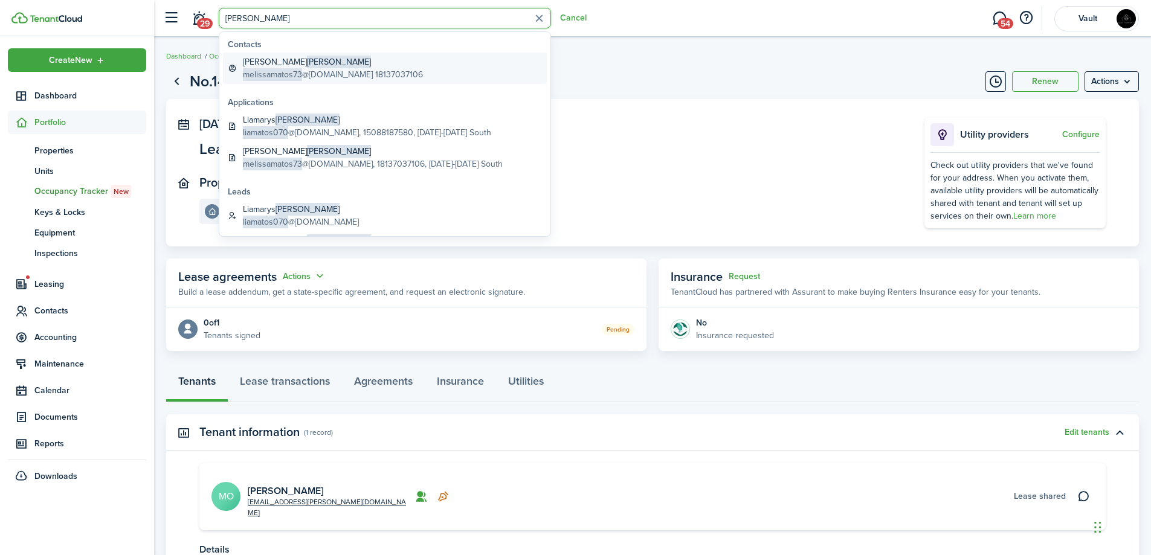
click at [318, 63] on global-search-item-title "[PERSON_NAME]" at bounding box center [333, 62] width 180 height 13
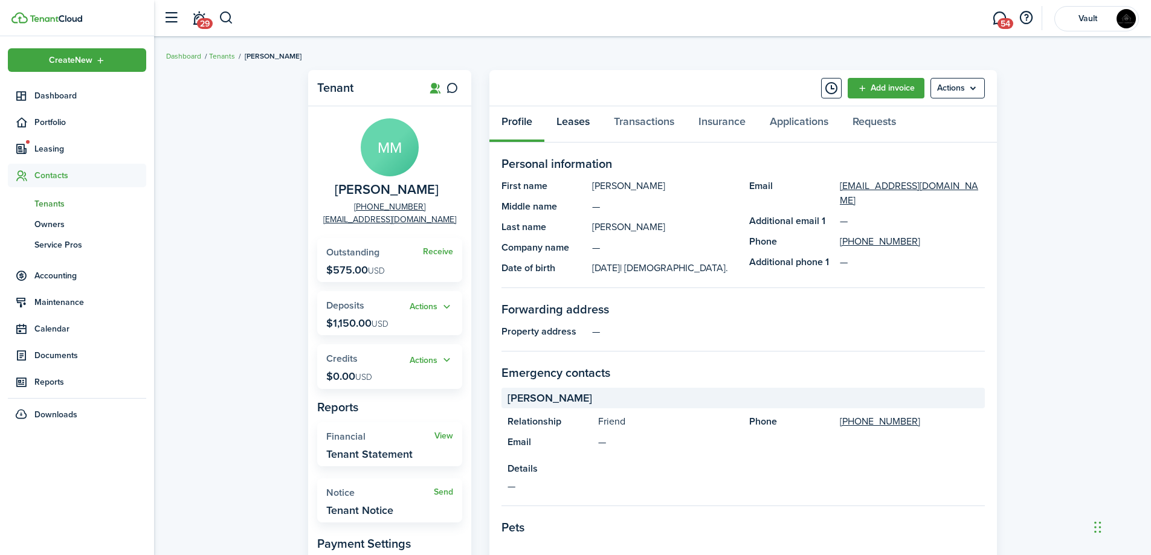
drag, startPoint x: 573, startPoint y: 124, endPoint x: 700, endPoint y: 154, distance: 129.8
click at [579, 123] on link "Leases" at bounding box center [572, 124] width 57 height 36
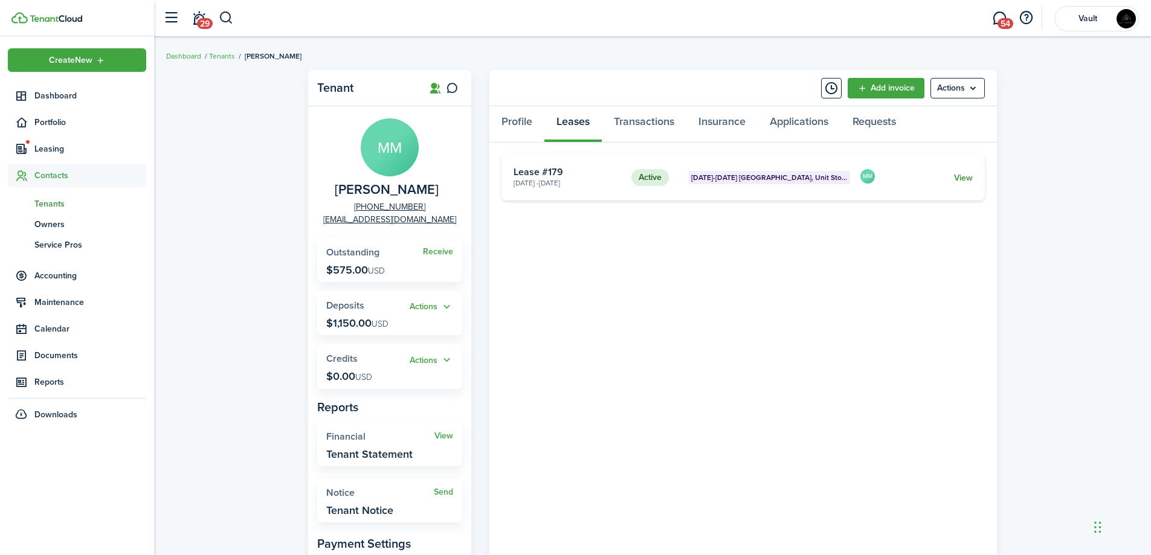
click at [960, 174] on link "View" at bounding box center [963, 178] width 19 height 13
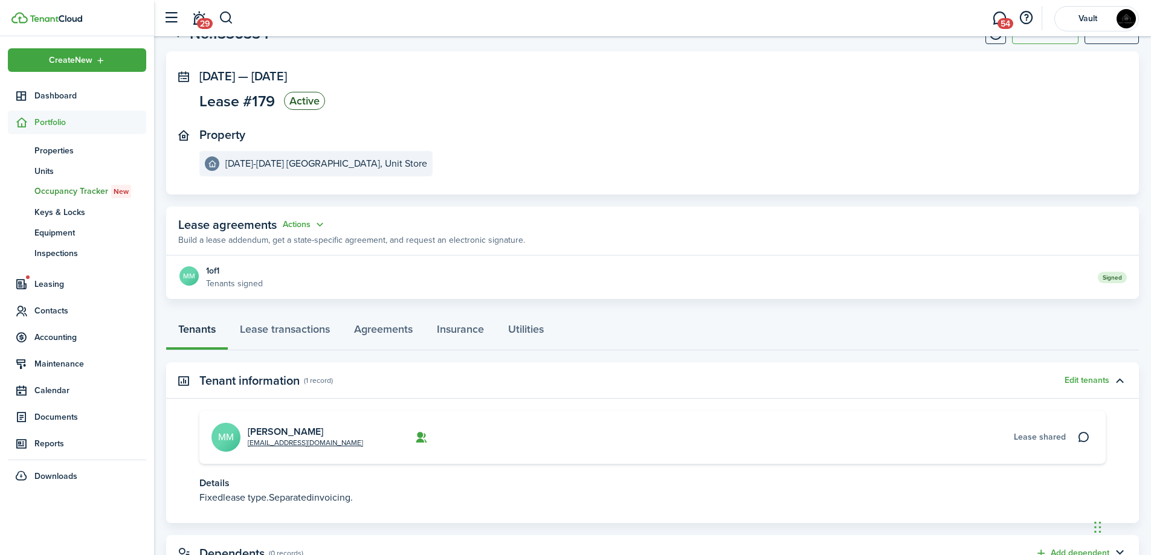
scroll to position [97, 0]
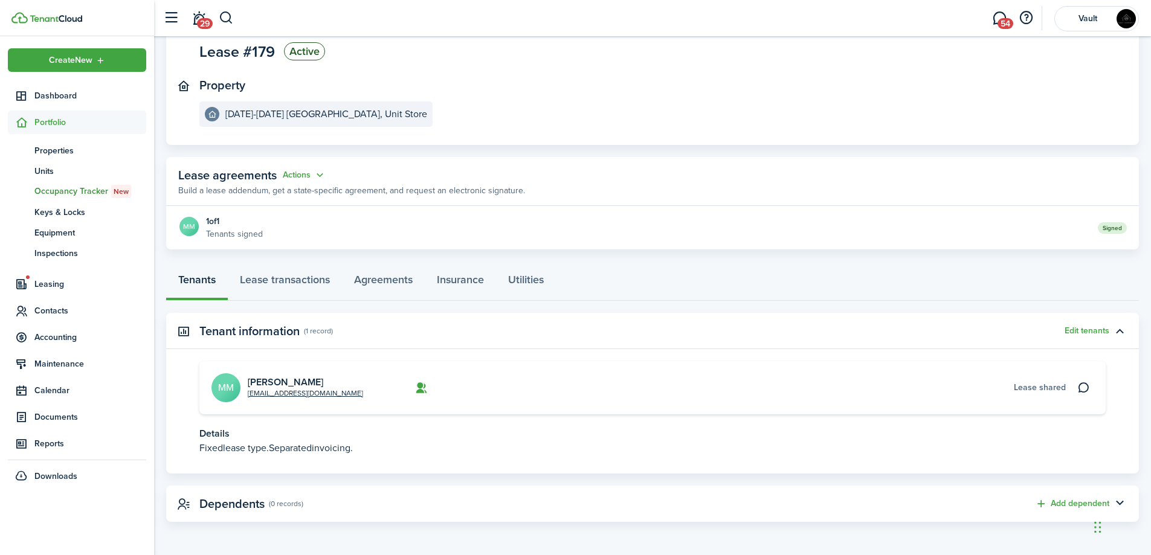
drag, startPoint x: 220, startPoint y: 229, endPoint x: 265, endPoint y: 225, distance: 45.5
click at [248, 227] on div "1 of 1 Tenants signed" at bounding box center [234, 227] width 57 height 25
drag, startPoint x: 404, startPoint y: 227, endPoint x: 392, endPoint y: 227, distance: 12.1
click at [399, 227] on div "Signed" at bounding box center [695, 227] width 864 height 13
click at [192, 227] on avatar-text "MM" at bounding box center [188, 225] width 19 height 19
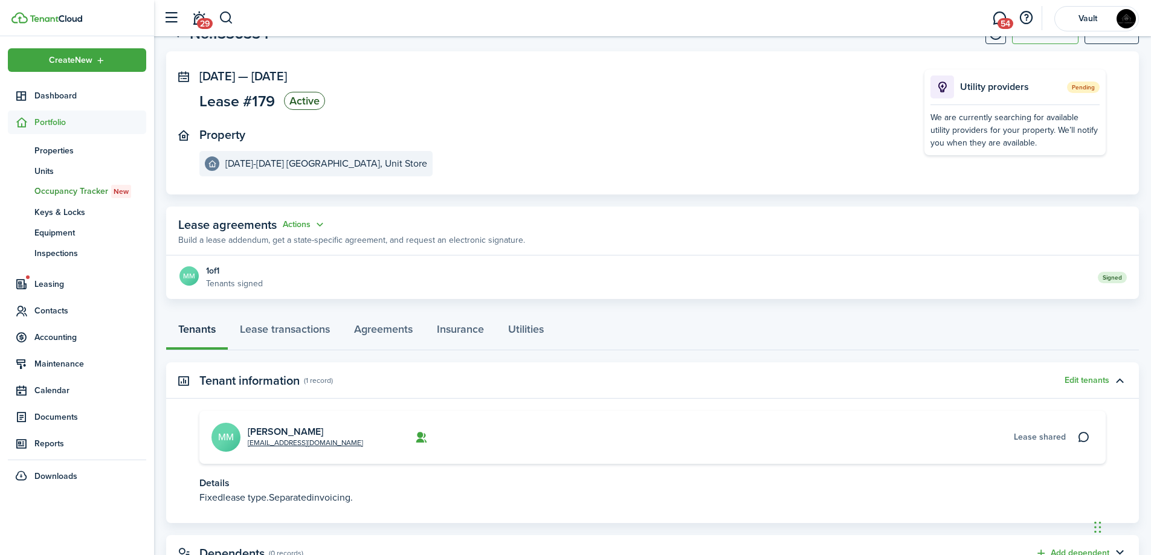
scroll to position [97, 0]
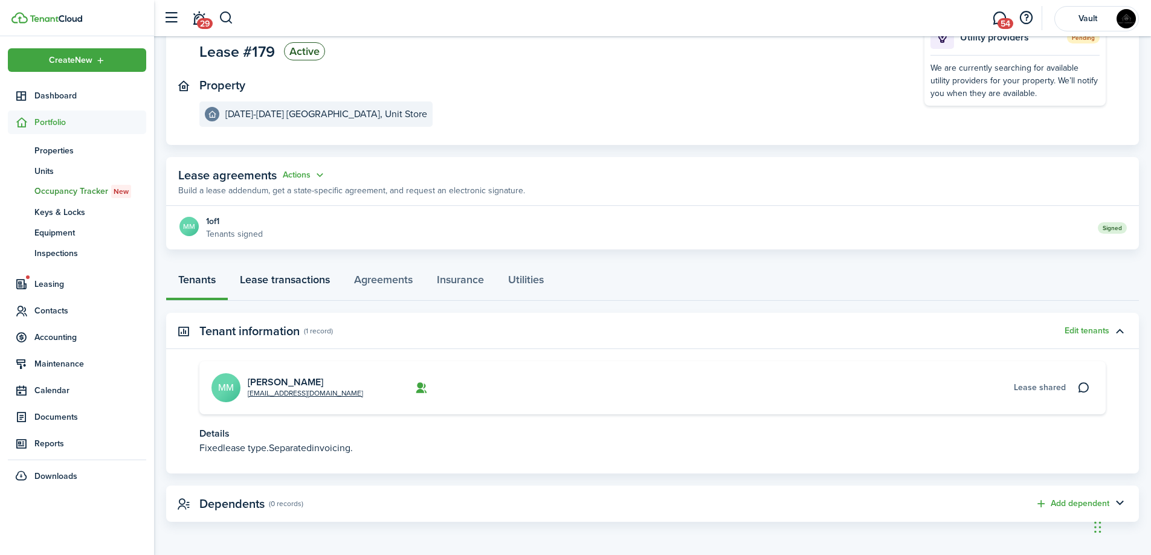
drag, startPoint x: 308, startPoint y: 289, endPoint x: 344, endPoint y: 286, distance: 36.4
click at [309, 289] on link "Lease transactions" at bounding box center [285, 283] width 114 height 36
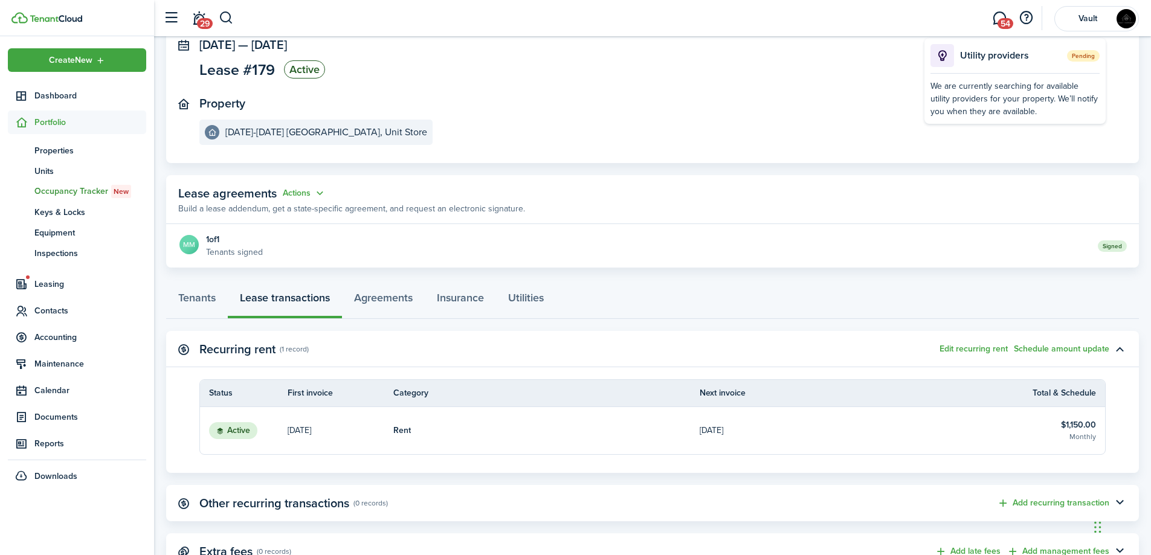
scroll to position [127, 0]
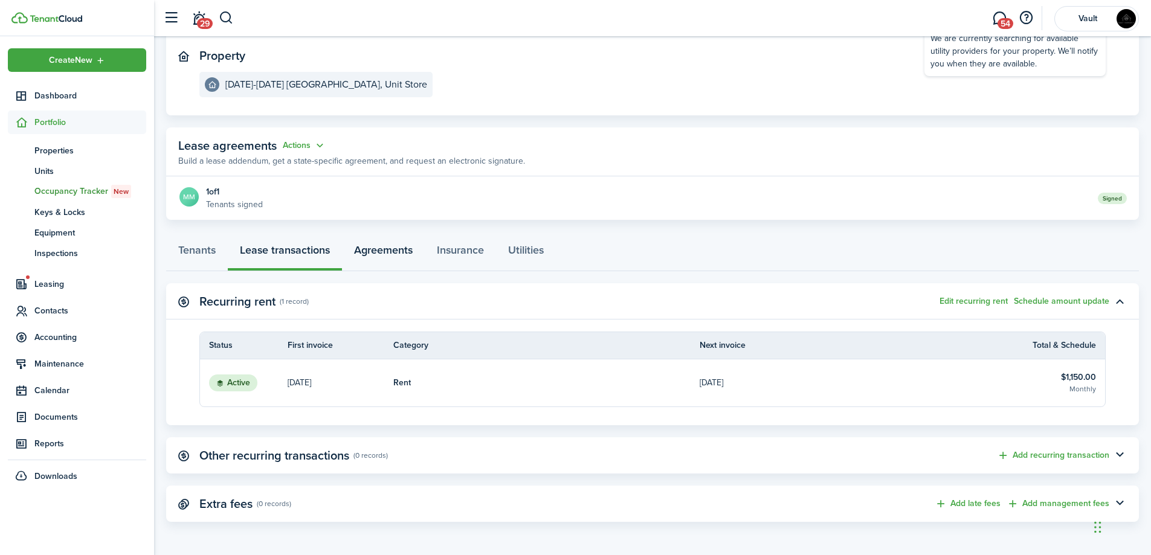
click at [392, 265] on link "Agreements" at bounding box center [383, 253] width 83 height 36
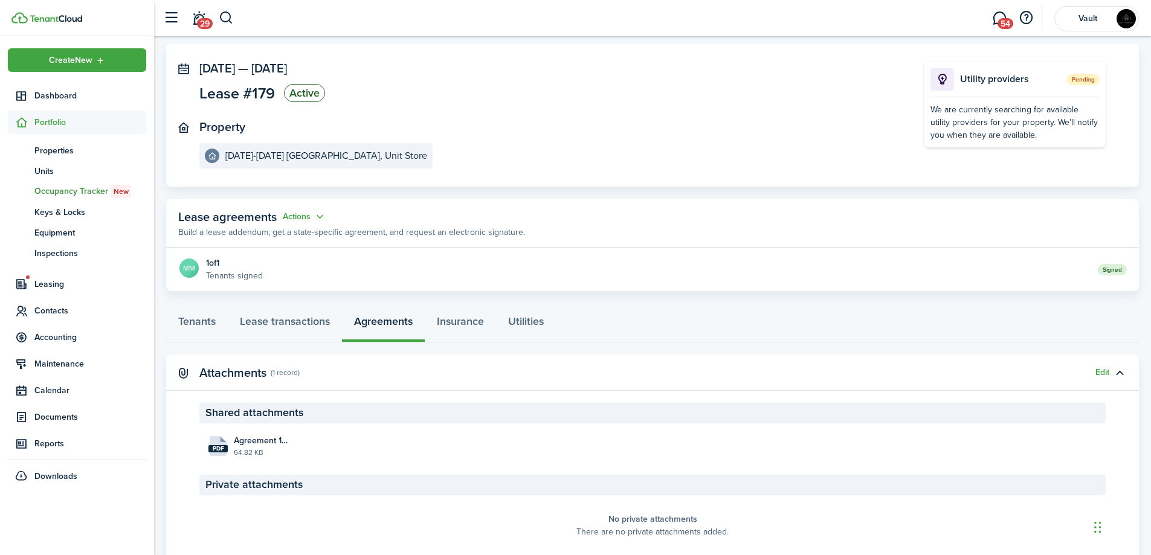
scroll to position [102, 0]
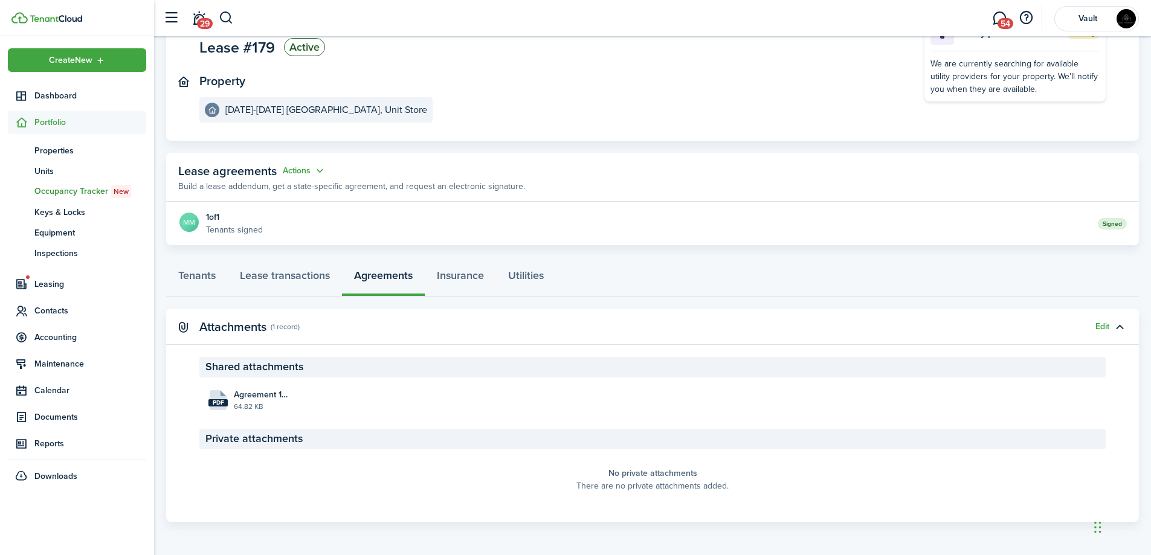
click at [283, 216] on panel-main-body "MM 1 of 1 Tenants signed Signed" at bounding box center [652, 224] width 973 height 44
click at [315, 167] on button "Actions" at bounding box center [305, 171] width 44 height 14
drag, startPoint x: 262, startPoint y: 389, endPoint x: 273, endPoint y: 386, distance: 11.3
click at [270, 387] on file "pdf Agreement 1_Matos_Store_[DATE] 19:03:57.pdf 64.82 KB" at bounding box center [249, 400] width 88 height 33
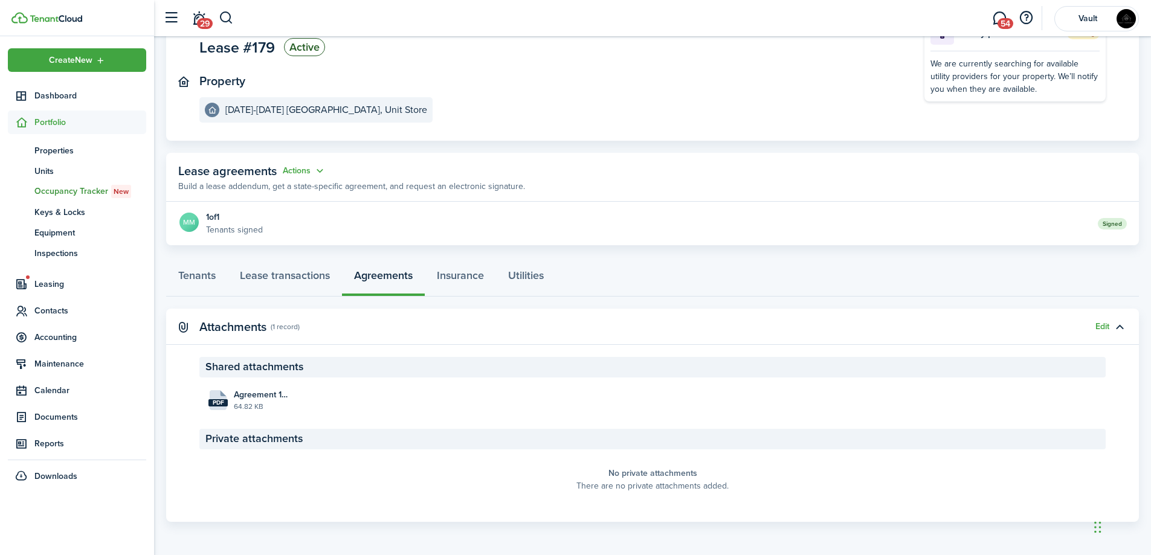
scroll to position [0, 0]
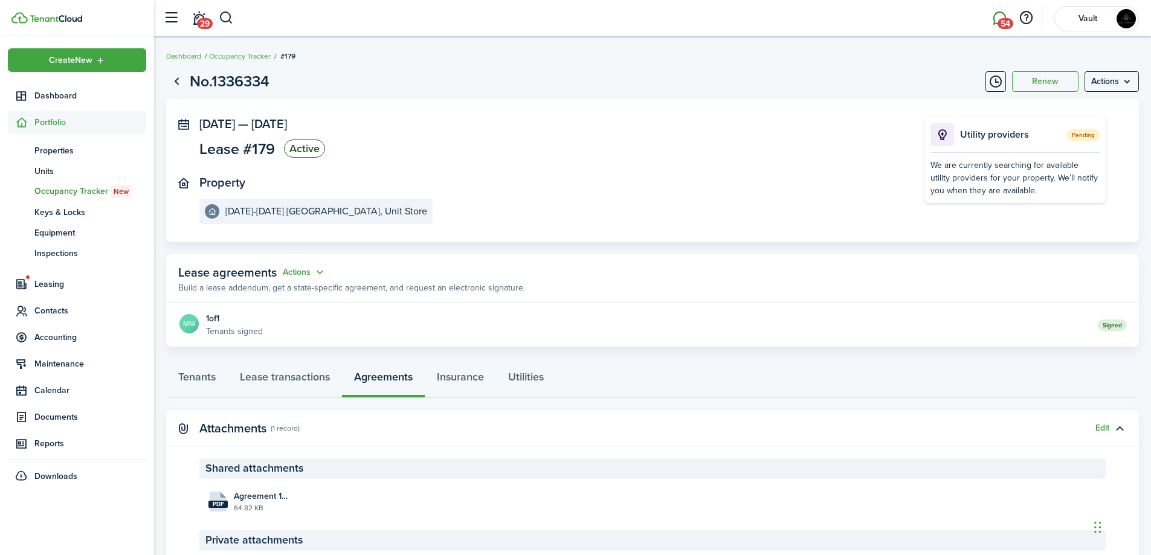
click at [1010, 20] on span "54" at bounding box center [1006, 23] width 16 height 11
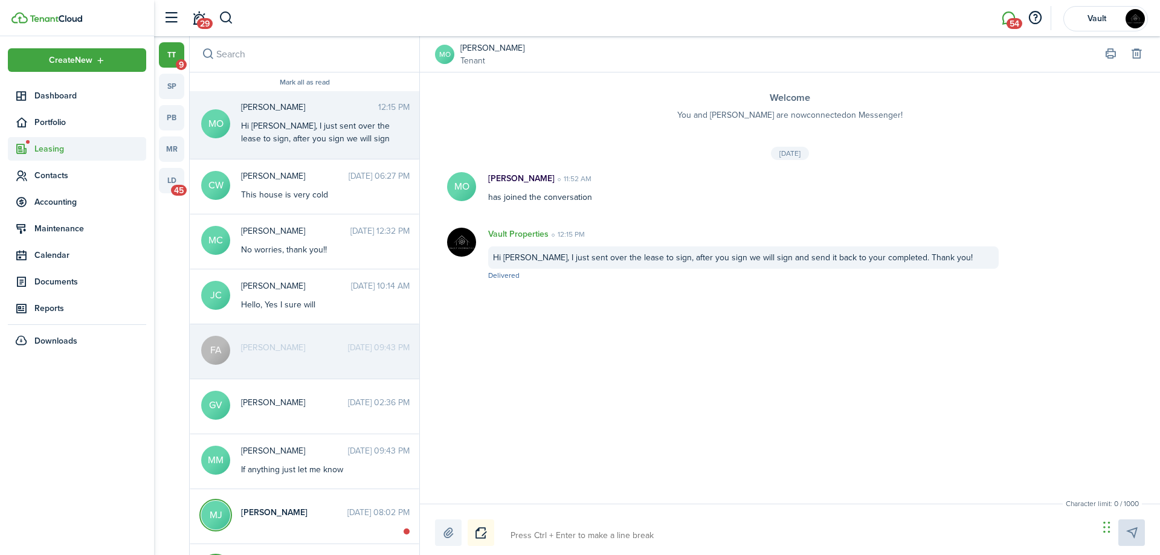
click at [50, 147] on span "Leasing" at bounding box center [90, 149] width 112 height 13
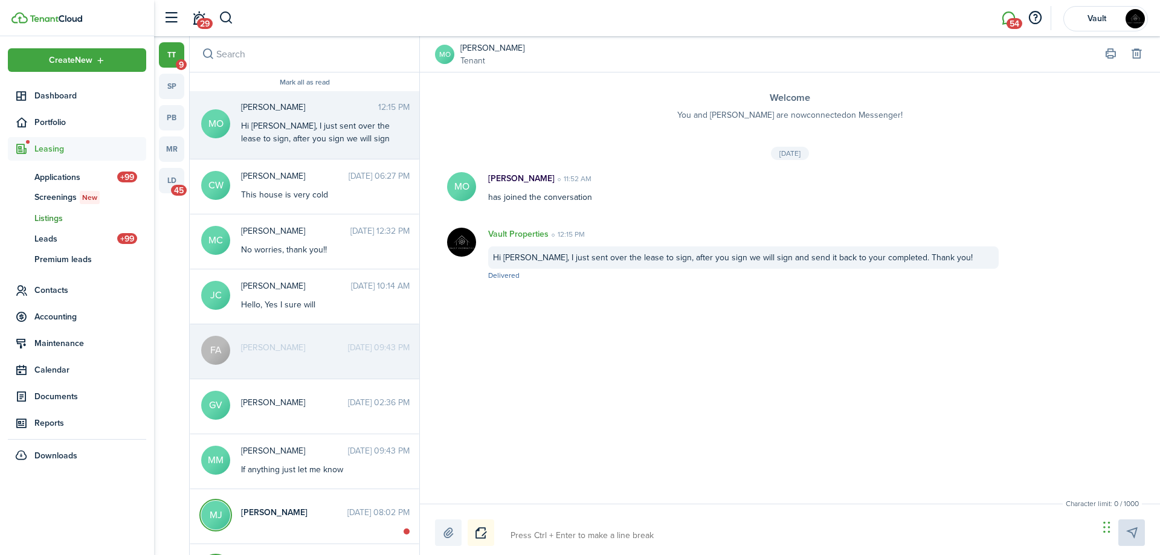
click at [48, 216] on span "Listings" at bounding box center [90, 218] width 112 height 13
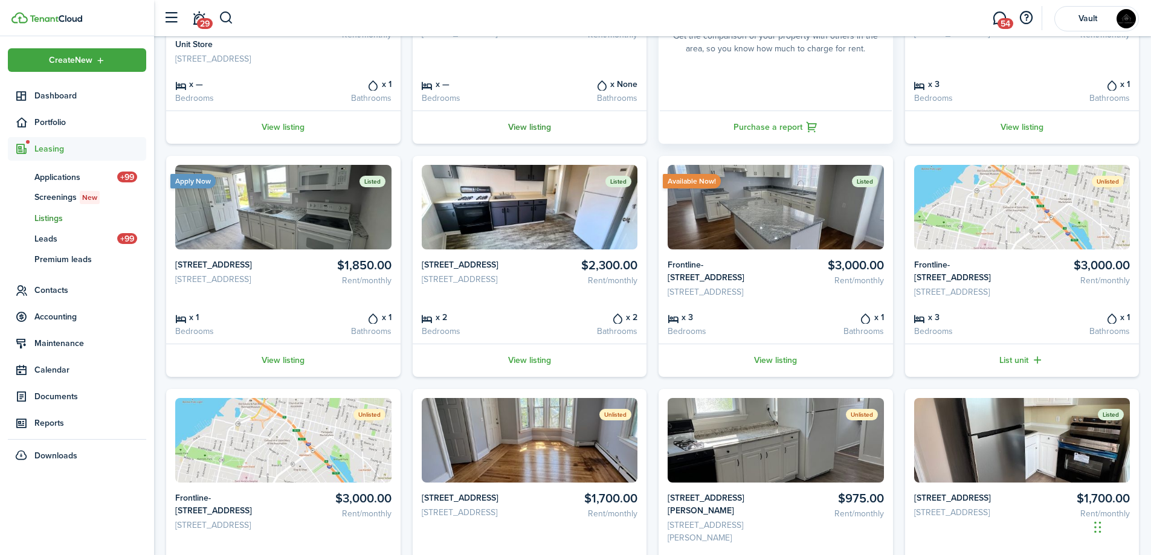
scroll to position [242, 0]
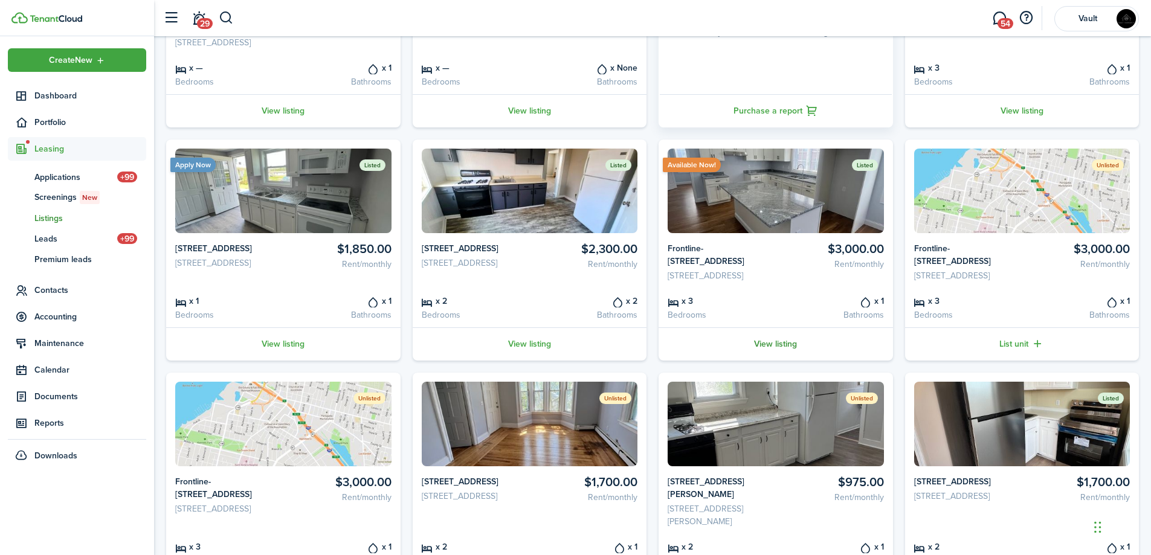
click at [795, 350] on link "View listing" at bounding box center [776, 343] width 234 height 33
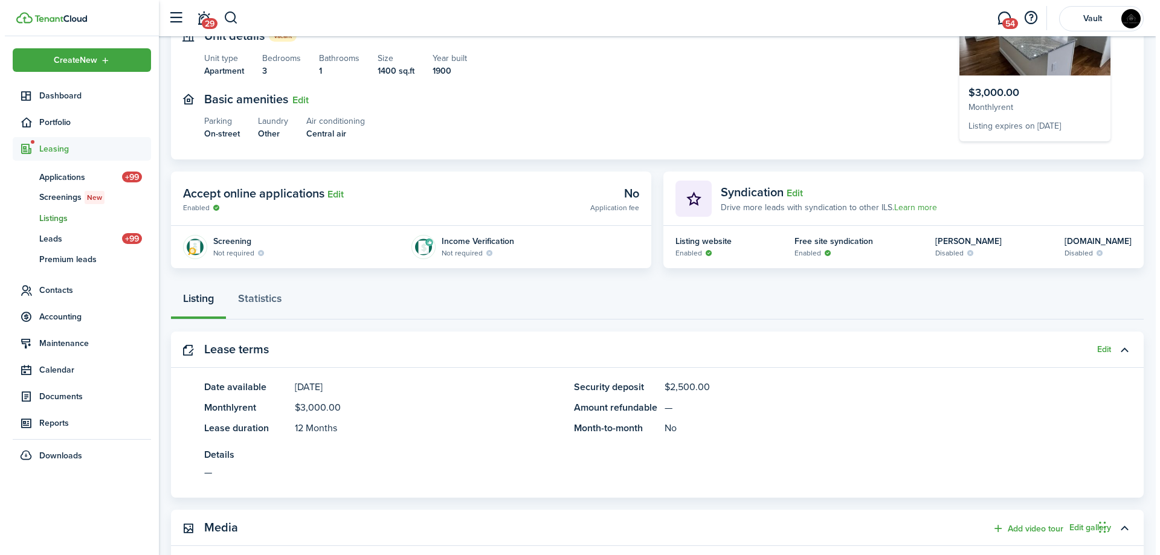
scroll to position [75, 0]
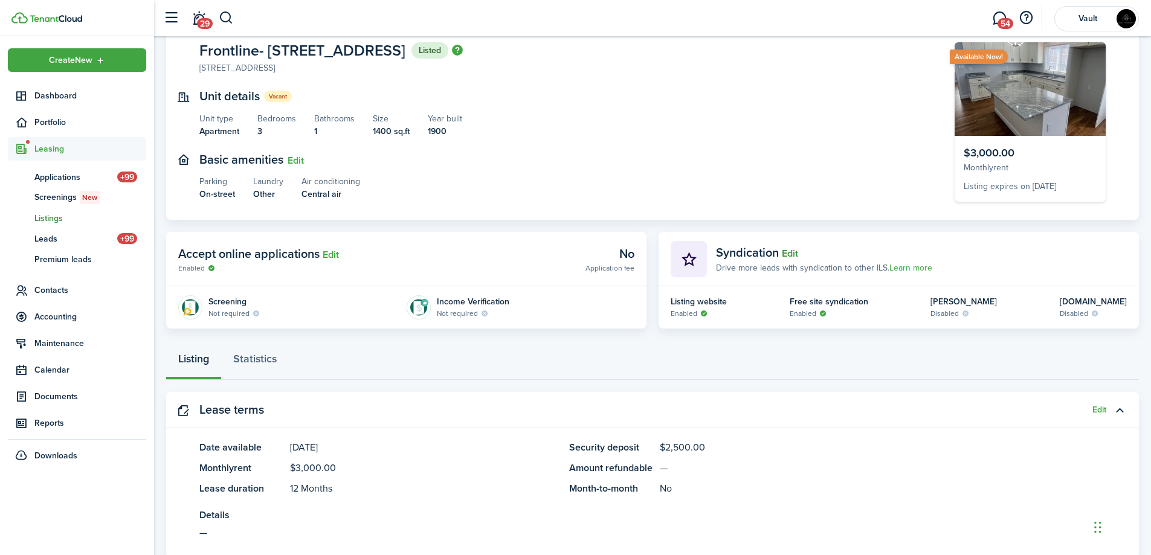
click at [787, 250] on button "Edit" at bounding box center [790, 253] width 16 height 11
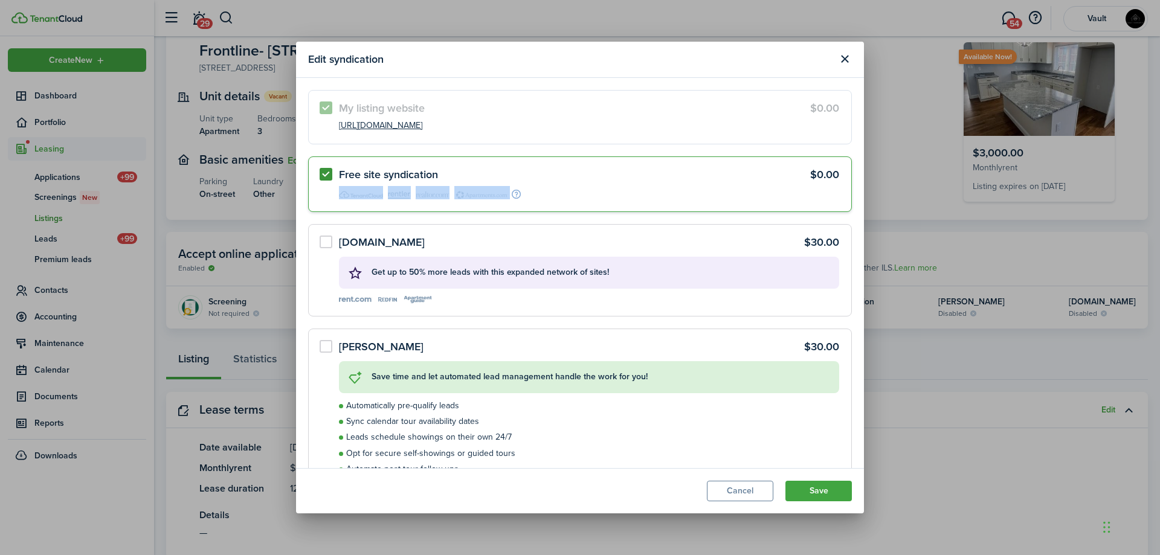
drag, startPoint x: 542, startPoint y: 197, endPoint x: 342, endPoint y: 208, distance: 200.3
click at [342, 208] on label "Free site syndication $0.00" at bounding box center [580, 183] width 544 height 55
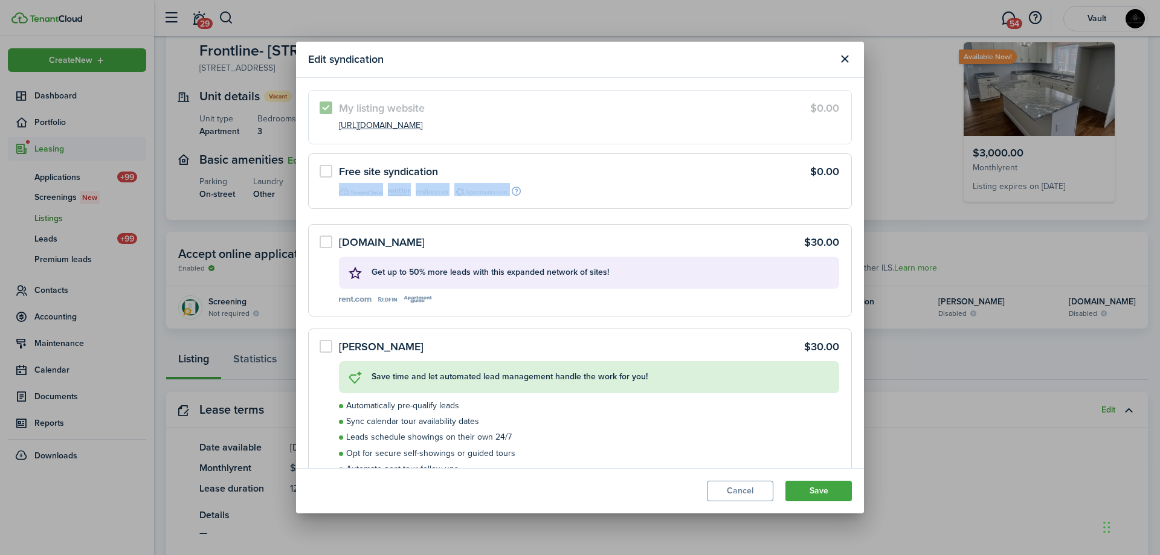
copy listing-syndication-logo
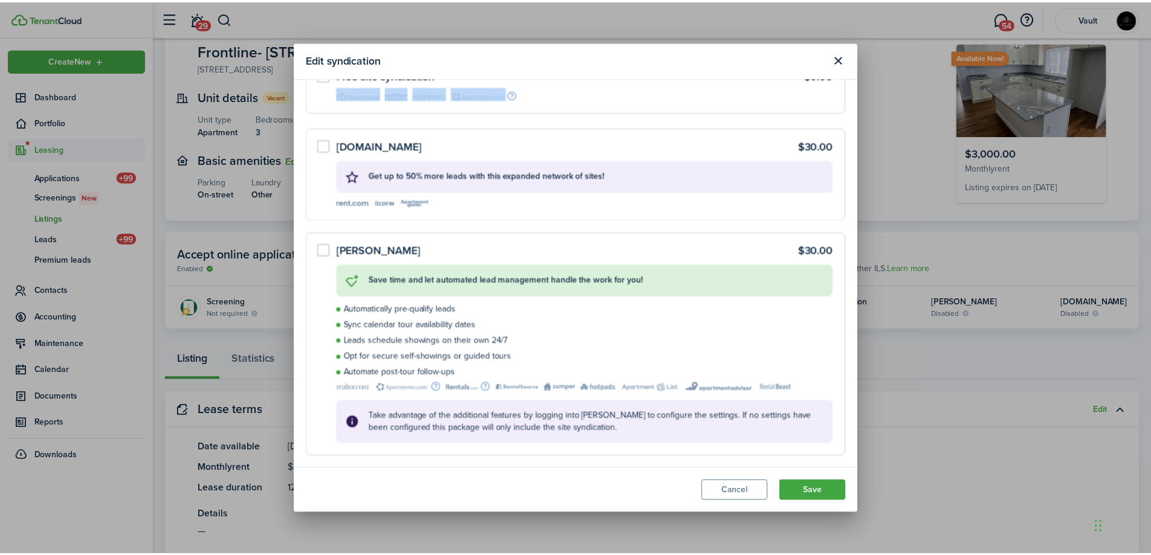
scroll to position [97, 0]
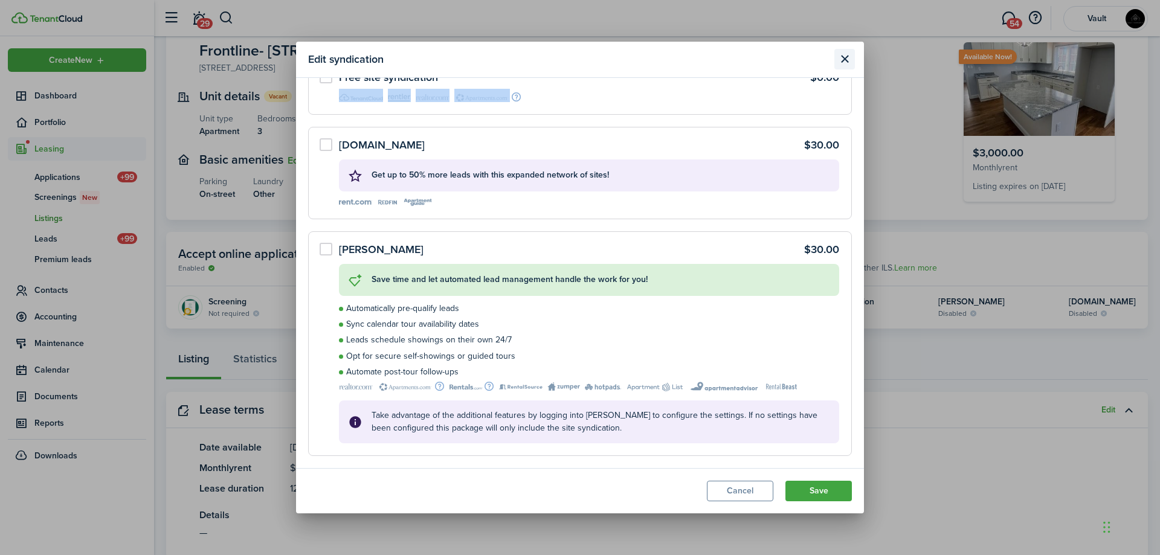
click at [844, 57] on button "Close modal" at bounding box center [844, 59] width 21 height 21
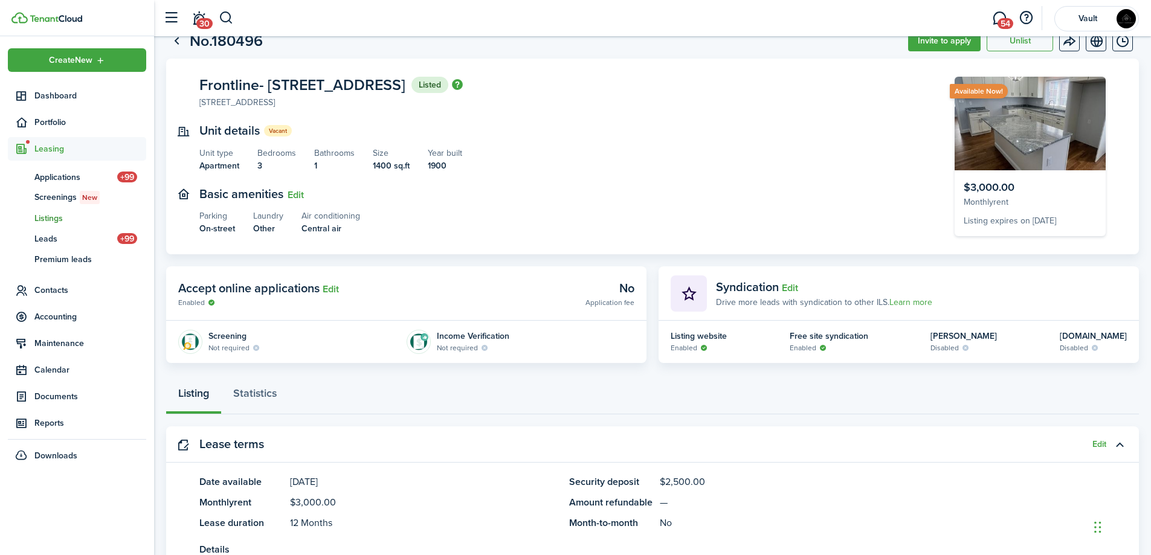
scroll to position [0, 0]
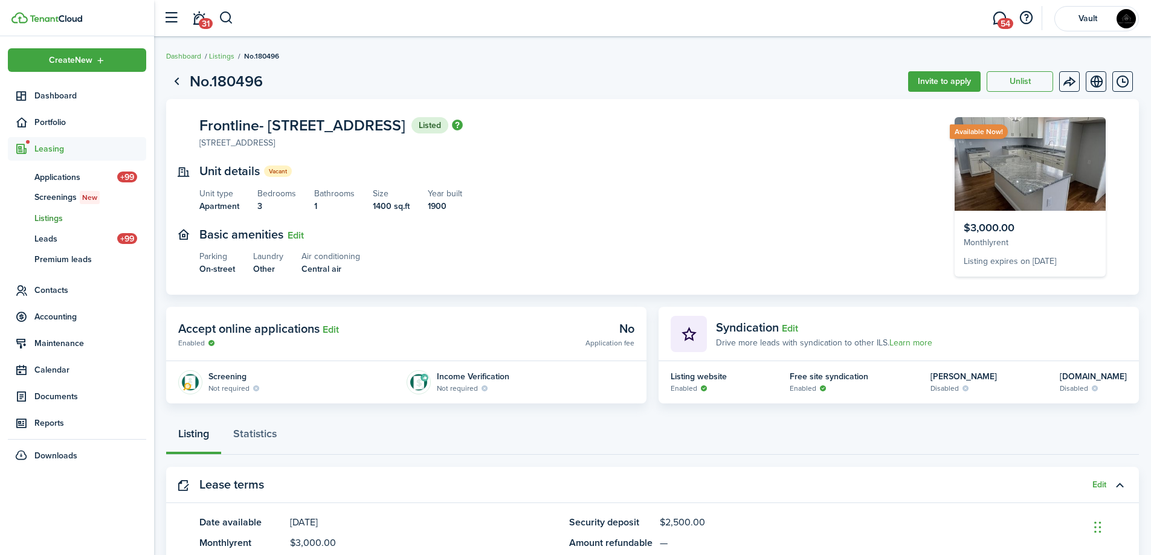
drag, startPoint x: 230, startPoint y: 23, endPoint x: 456, endPoint y: 28, distance: 226.0
click at [234, 21] on header-wrapper "31 54 Vault" at bounding box center [648, 18] width 982 height 36
click at [221, 24] on button "button" at bounding box center [226, 18] width 15 height 21
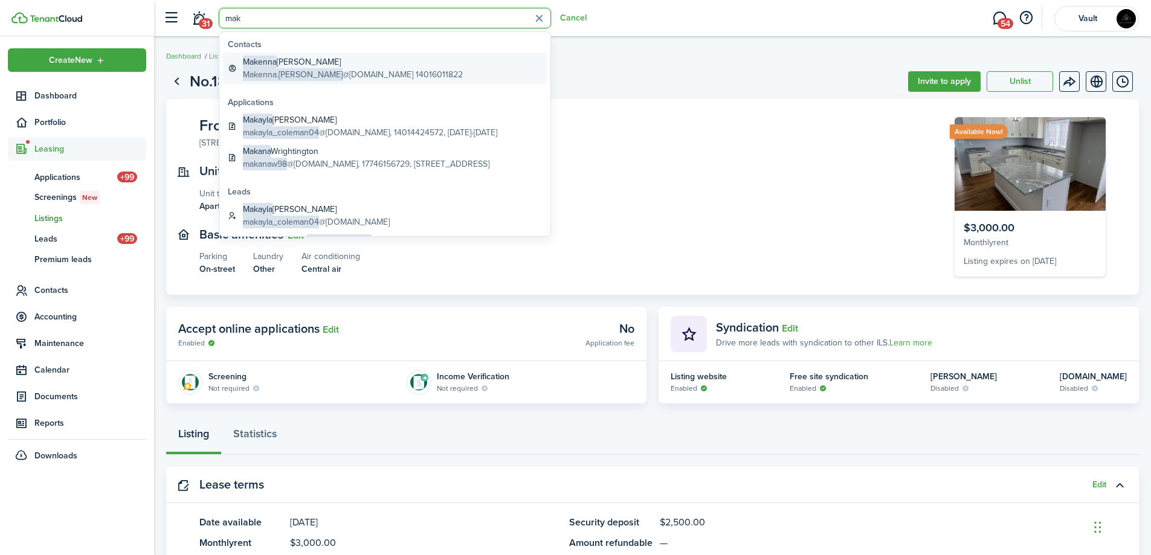
click at [292, 59] on global-search-item-title "[PERSON_NAME]" at bounding box center [353, 62] width 220 height 13
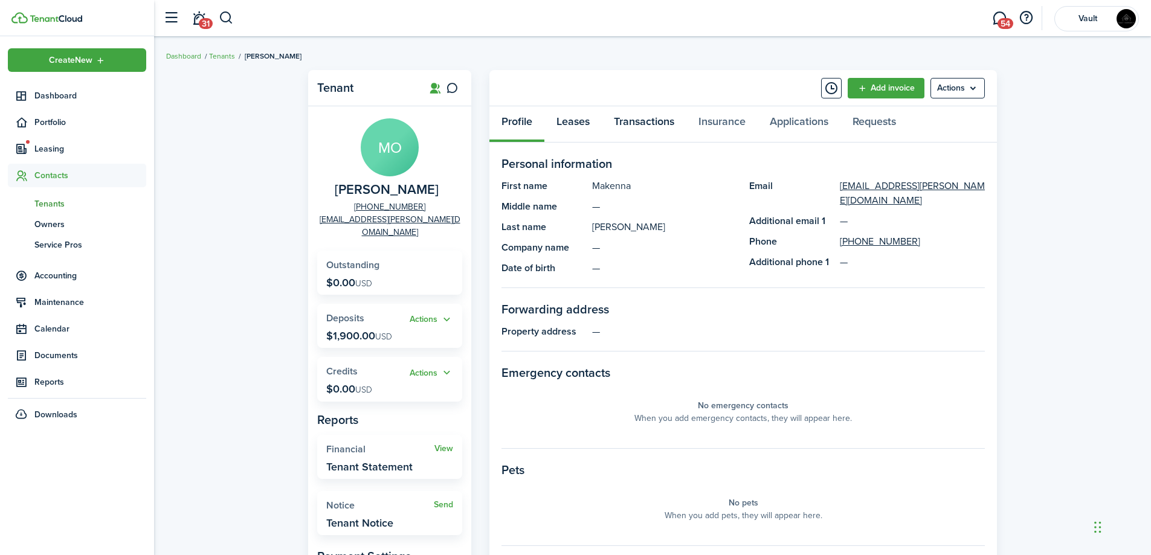
click at [585, 118] on link "Leases" at bounding box center [572, 124] width 57 height 36
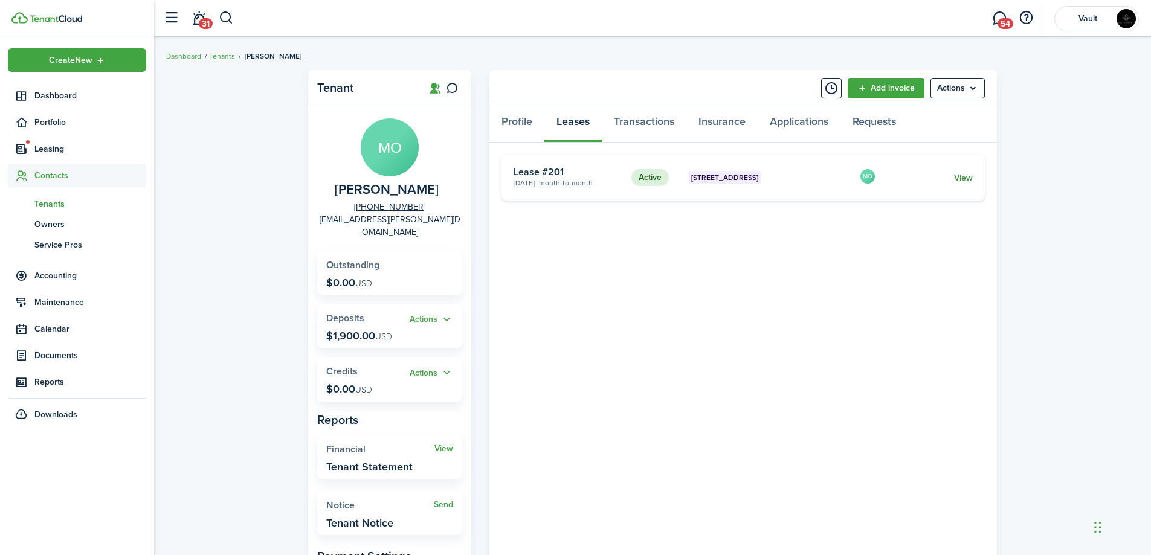
click at [969, 179] on link "View" at bounding box center [963, 178] width 19 height 13
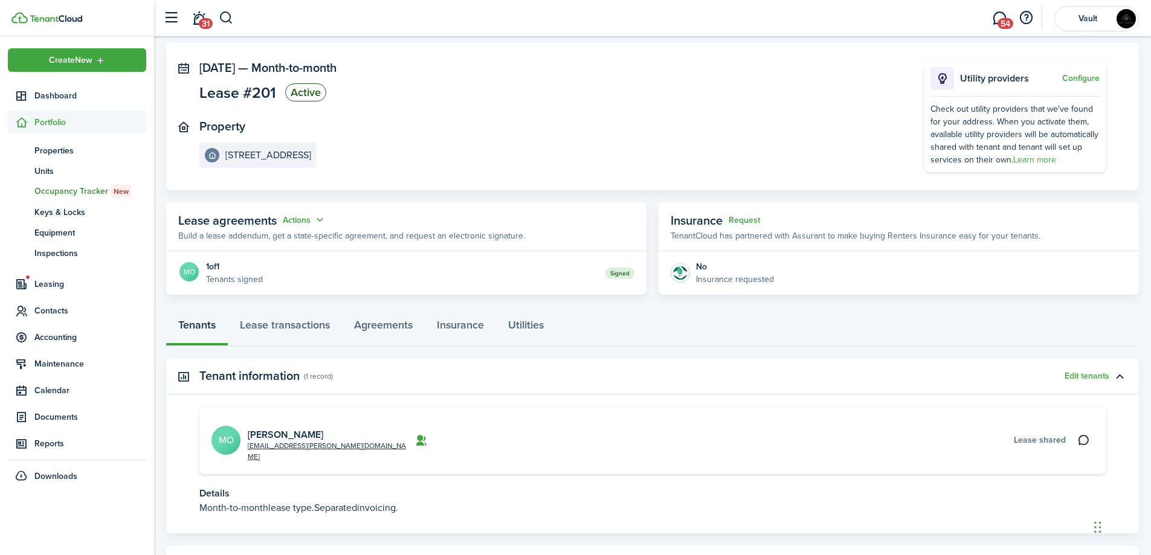
scroll to position [102, 0]
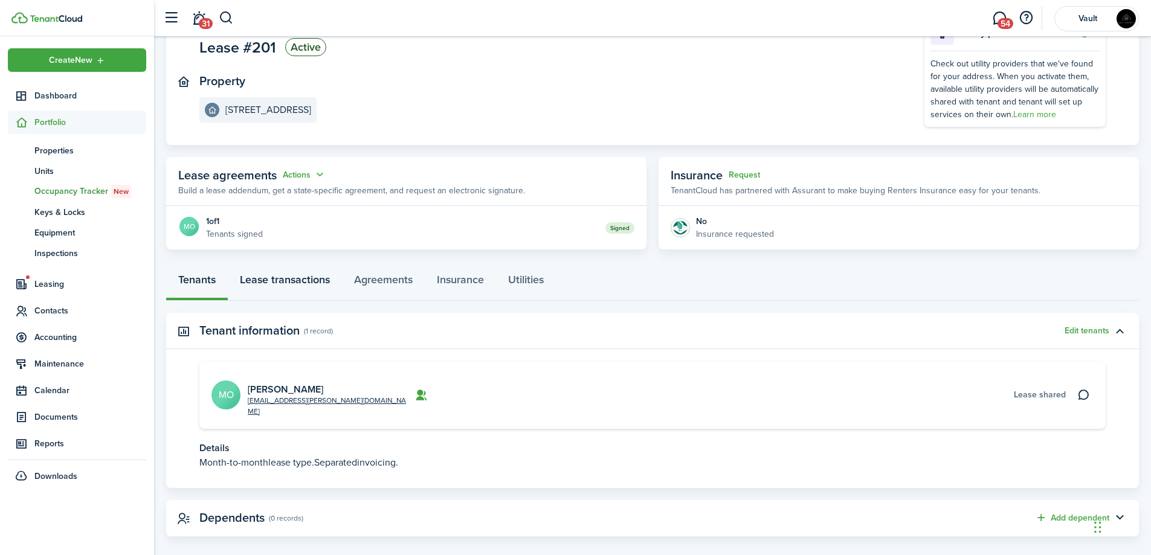
click at [309, 282] on link "Lease transactions" at bounding box center [285, 283] width 114 height 36
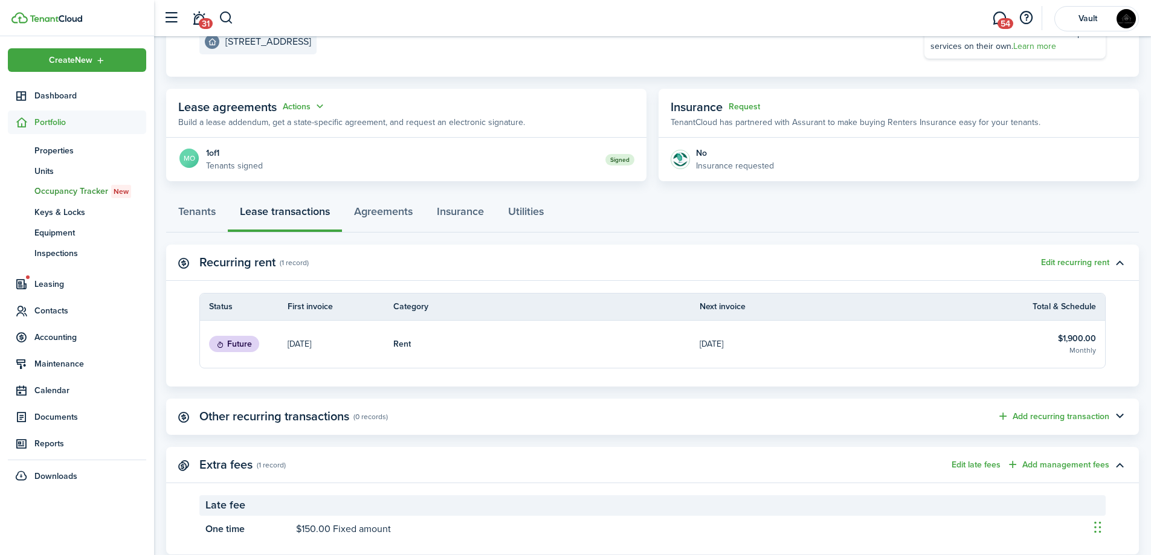
scroll to position [202, 0]
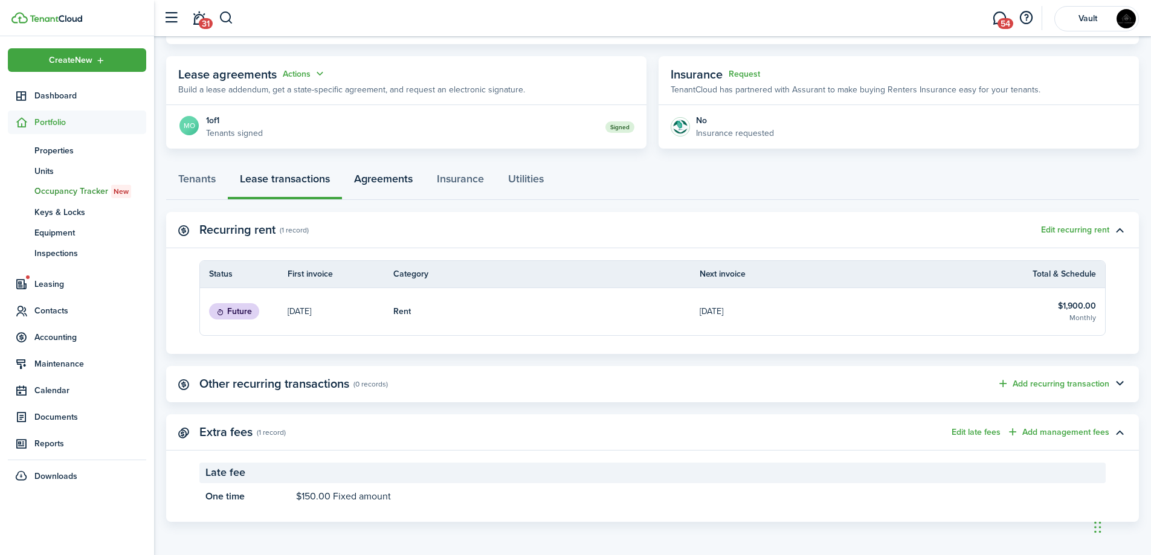
click at [395, 182] on link "Agreements" at bounding box center [383, 182] width 83 height 36
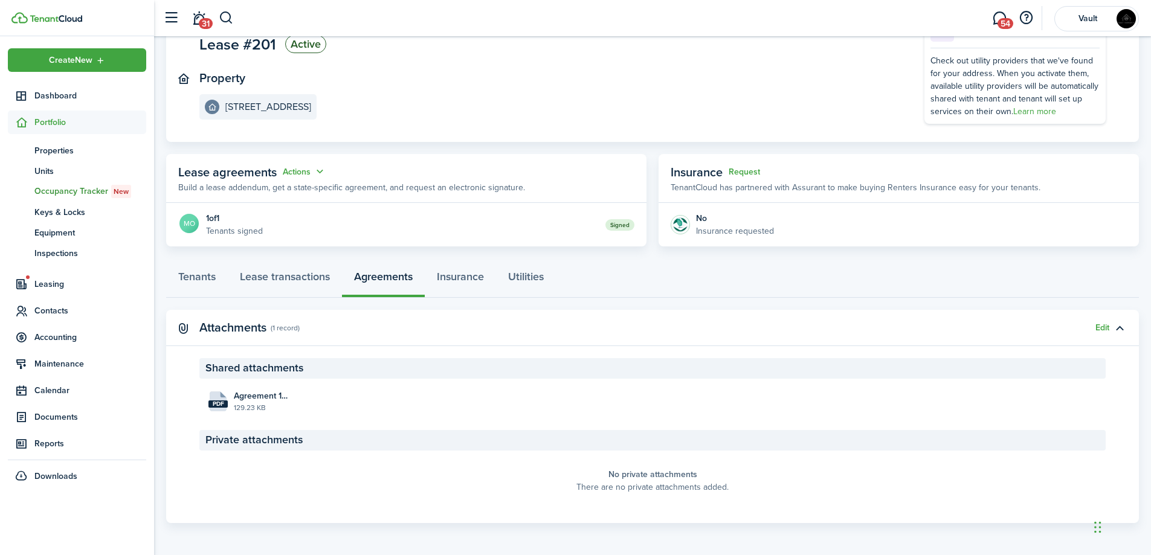
scroll to position [106, 0]
click at [616, 224] on status "Signed" at bounding box center [619, 223] width 29 height 11
click at [231, 216] on div "1 of 1" at bounding box center [234, 217] width 57 height 13
click at [300, 403] on files "pdf Agreement 1_O'Donnell_1_2025-09-16 13:45:53.pdf 129.23 KB" at bounding box center [652, 400] width 906 height 33
click at [263, 389] on span "Agreement 1_O'Donnell_1_2025-09-16 13:45:53.pdf" at bounding box center [262, 395] width 56 height 13
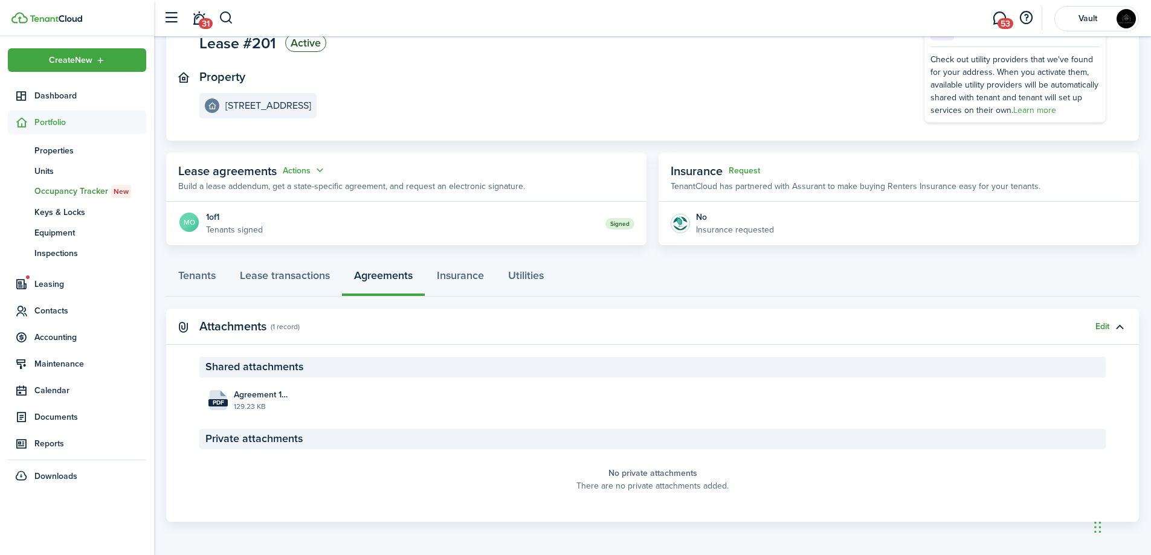
click at [1100, 327] on button "Edit" at bounding box center [1102, 327] width 14 height 10
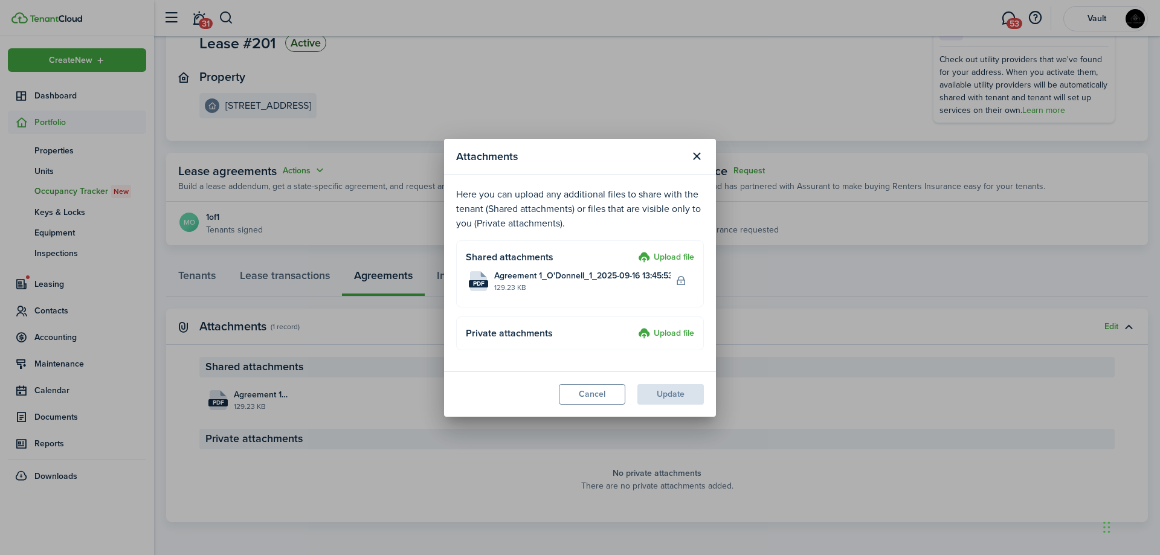
click at [674, 259] on label "Upload file" at bounding box center [666, 258] width 56 height 15
click at [634, 251] on input "Upload file" at bounding box center [634, 251] width 0 height 0
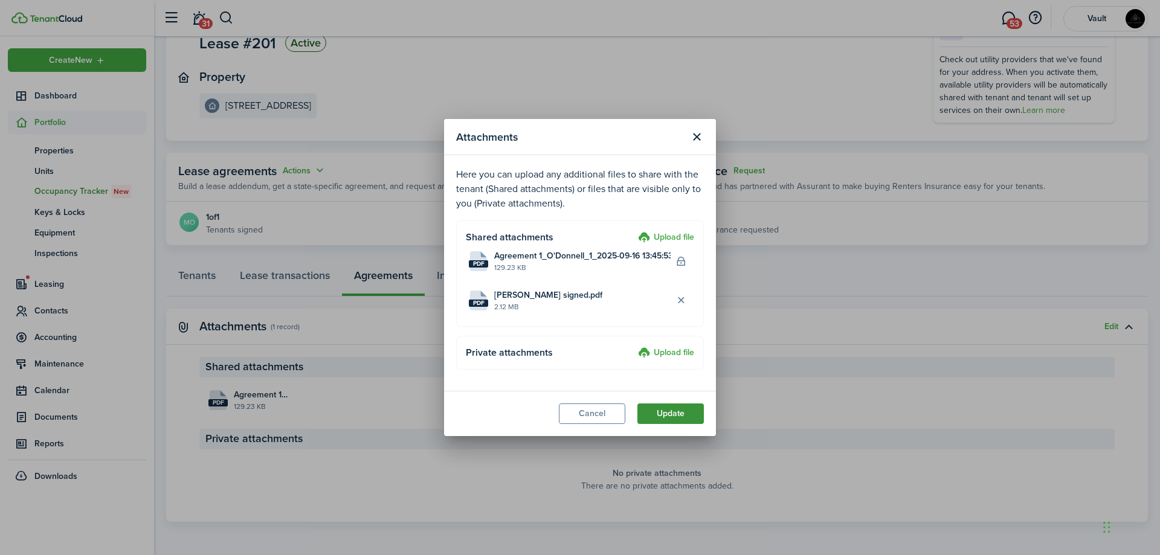
click at [685, 416] on button "Update" at bounding box center [670, 414] width 66 height 21
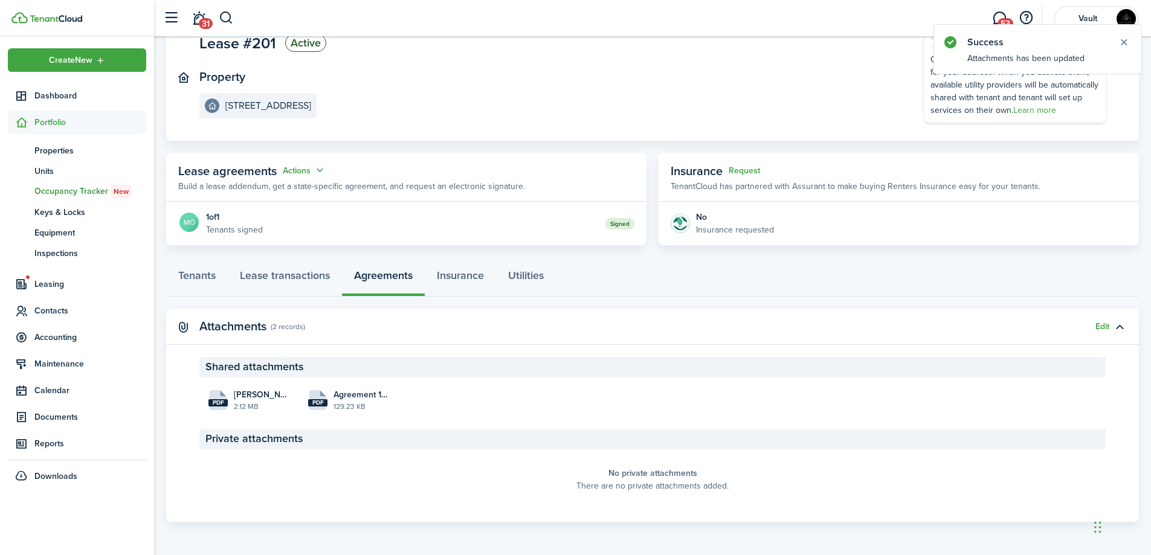
click at [1008, 22] on span "53" at bounding box center [1006, 23] width 16 height 11
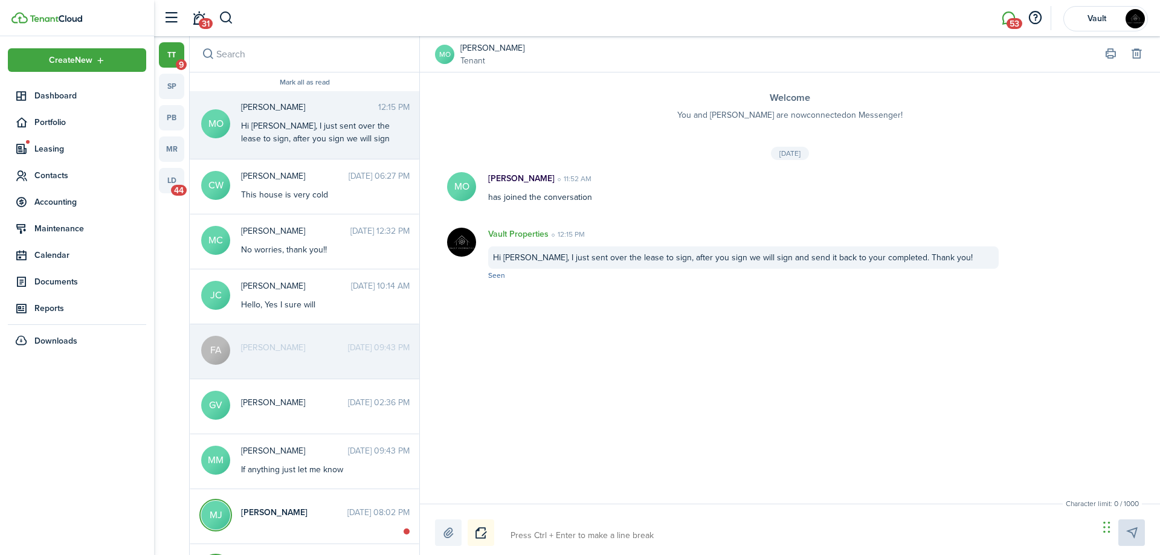
click at [615, 534] on textarea at bounding box center [800, 536] width 588 height 21
